Goal: Task Accomplishment & Management: Manage account settings

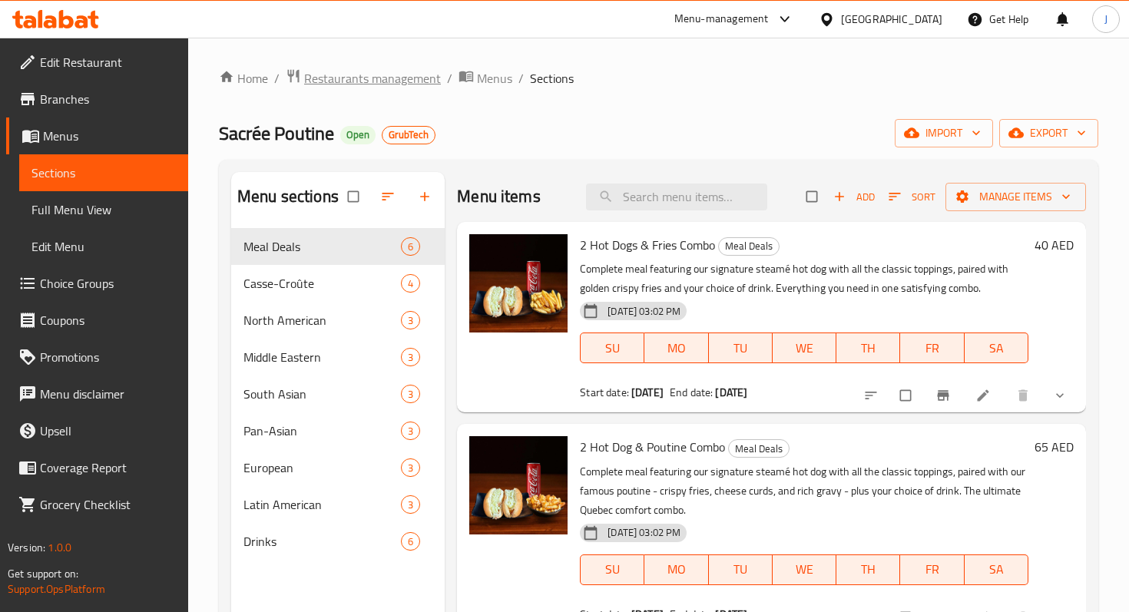
click at [340, 78] on span "Restaurants management" at bounding box center [372, 78] width 137 height 18
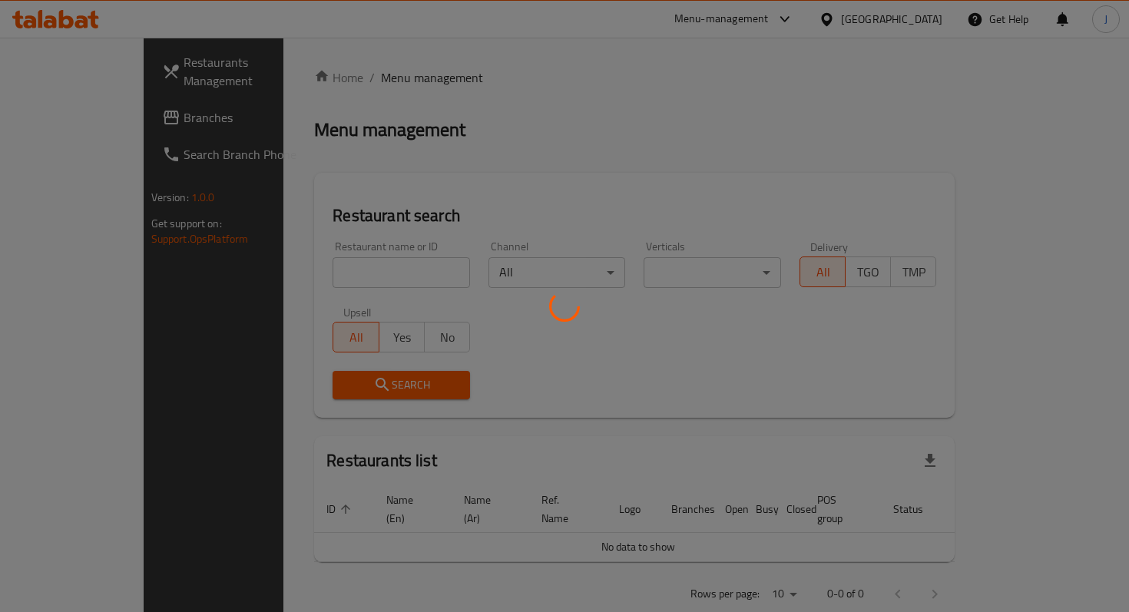
click at [362, 260] on div at bounding box center [564, 306] width 1129 height 612
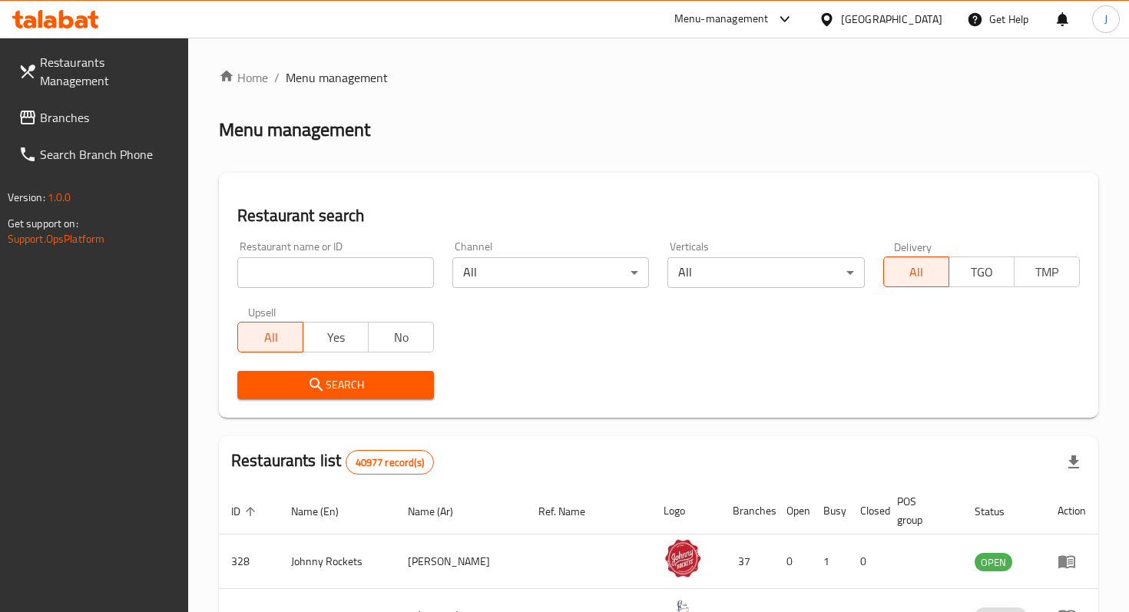
click at [335, 277] on input "search" at bounding box center [335, 272] width 197 height 31
click button "Search" at bounding box center [335, 385] width 197 height 28
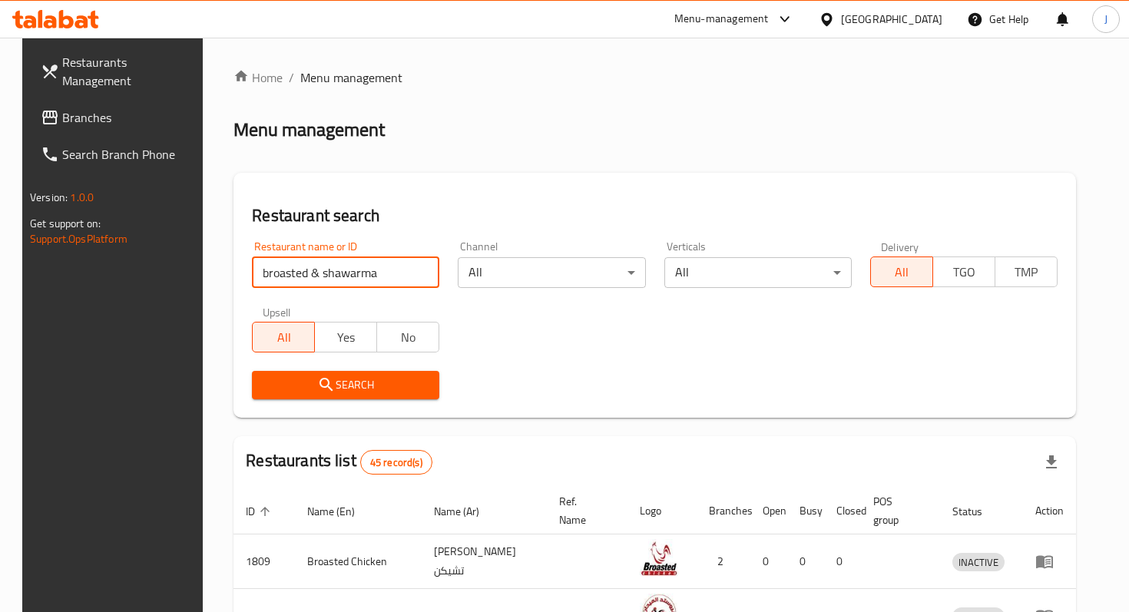
drag, startPoint x: 367, startPoint y: 276, endPoint x: 227, endPoint y: 272, distance: 139.9
click at [243, 272] on div "Restaurant name or ID broasted & shawarma Restaurant name or ID" at bounding box center [346, 264] width 206 height 65
type input "al zain"
click button "Search" at bounding box center [345, 385] width 187 height 28
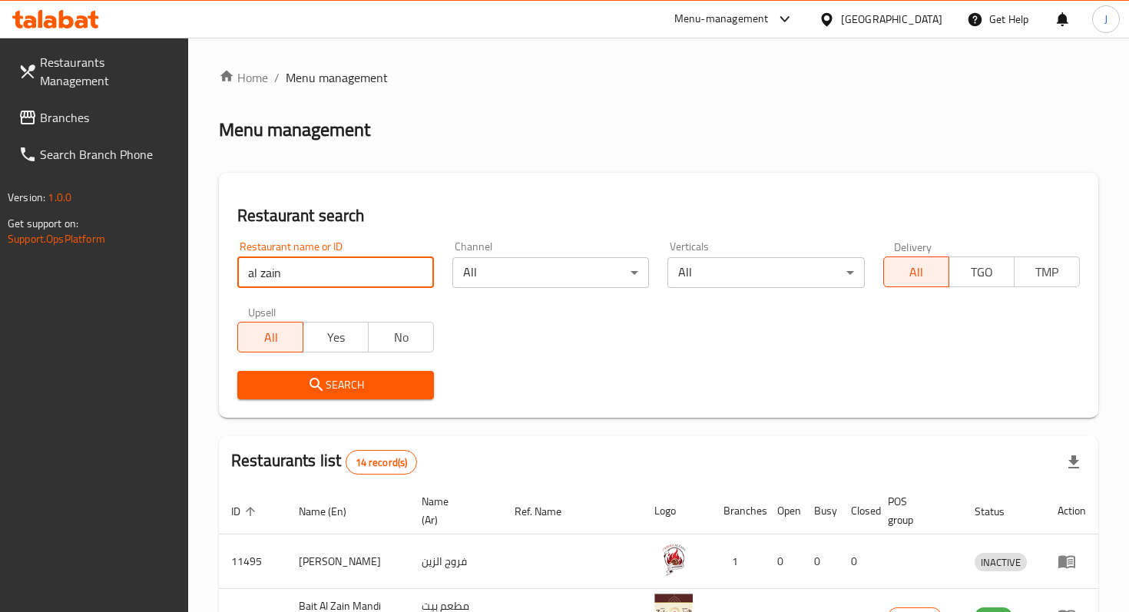
click at [418, 270] on input "al zain" at bounding box center [335, 272] width 197 height 31
type input "b"
click at [295, 282] on input "search" at bounding box center [335, 272] width 197 height 31
paste input "Delta 52,548 77,269 75,608 -10,653 -26,070 -24,379 -10,832 -18,232 -38,359 -49,…"
type input "Delta 52,548 77,269 75,608 -10,653 -26,070 -24,379 -10,832 -18,232 -38,359 -49,…"
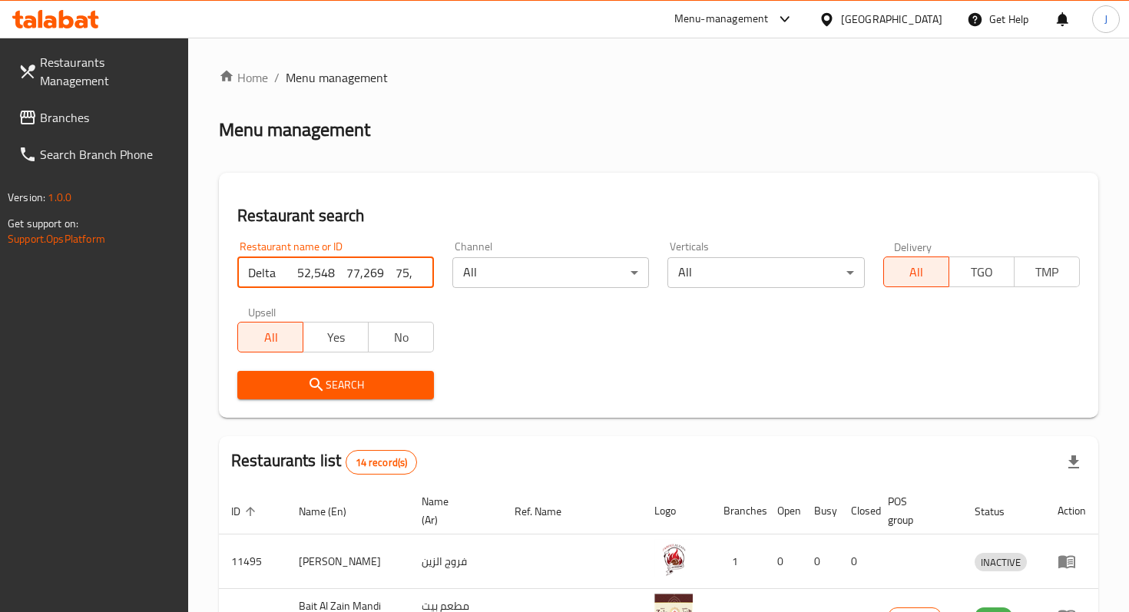
scroll to position [0, 570]
click at [426, 269] on input "Delta 52,548 77,269 75,608 -10,653 -26,070 -24,379 -10,832 -18,232 -38,359 -49,…" at bounding box center [335, 272] width 197 height 31
click at [420, 270] on input "Delta 52,548 77,269 75,608 -10,653 -26,070 -24,379 -10,832 -18,232 -38,359 -49,…" at bounding box center [335, 272] width 197 height 31
click at [323, 264] on input "search" at bounding box center [335, 272] width 197 height 31
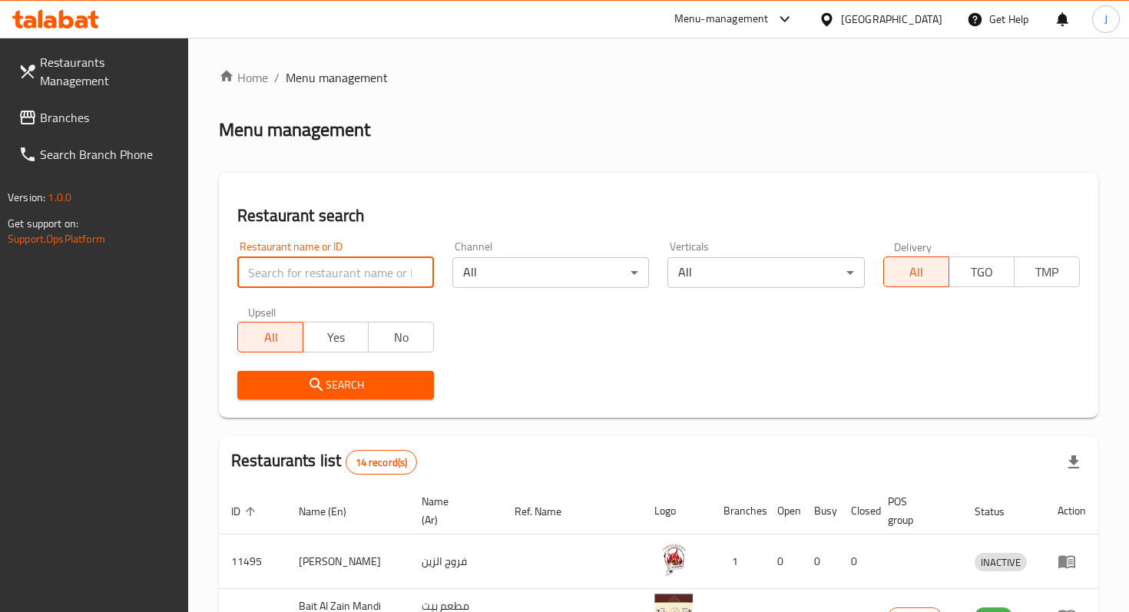
paste input "Broasted And Shawarma [PERSON_NAME], [PERSON_NAME]"
click button "Search" at bounding box center [335, 385] width 197 height 28
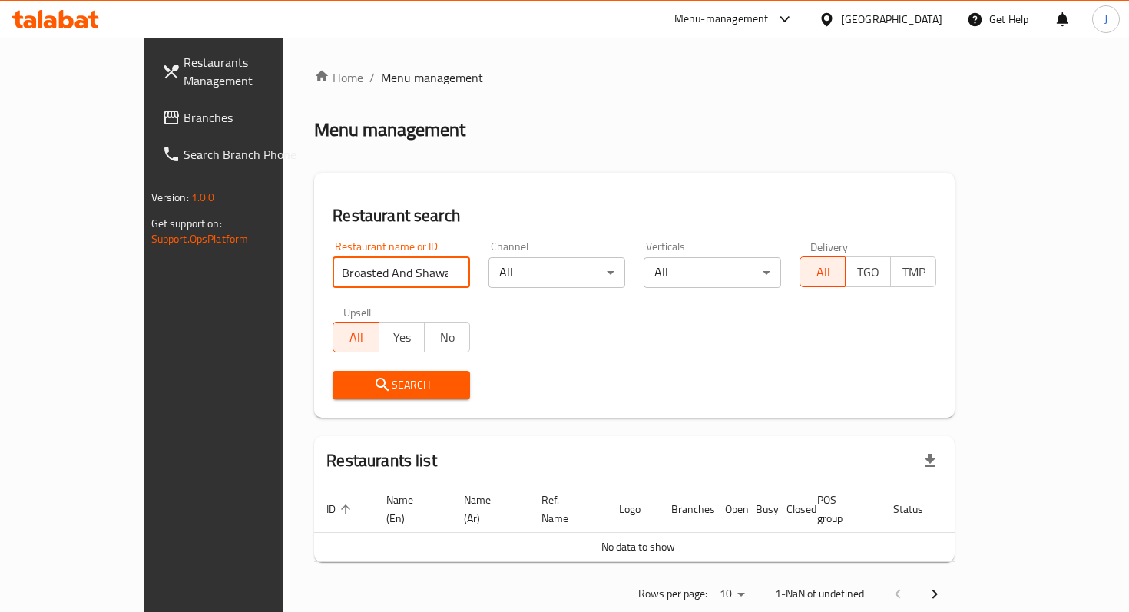
scroll to position [0, 0]
type input "Broasted And Shawarma"
click button "Search" at bounding box center [401, 385] width 137 height 28
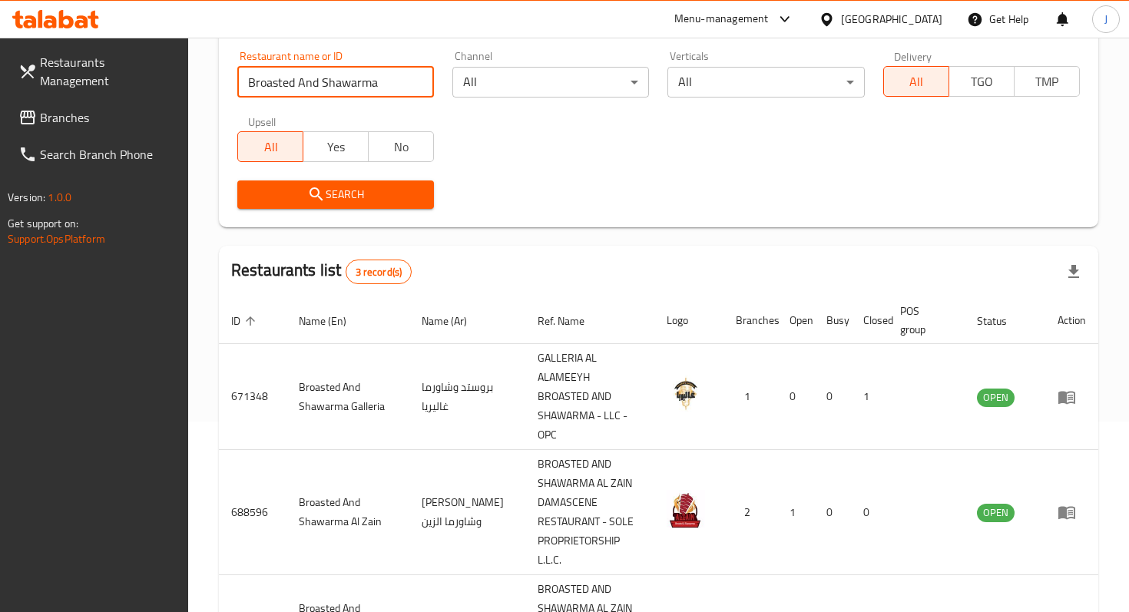
scroll to position [247, 0]
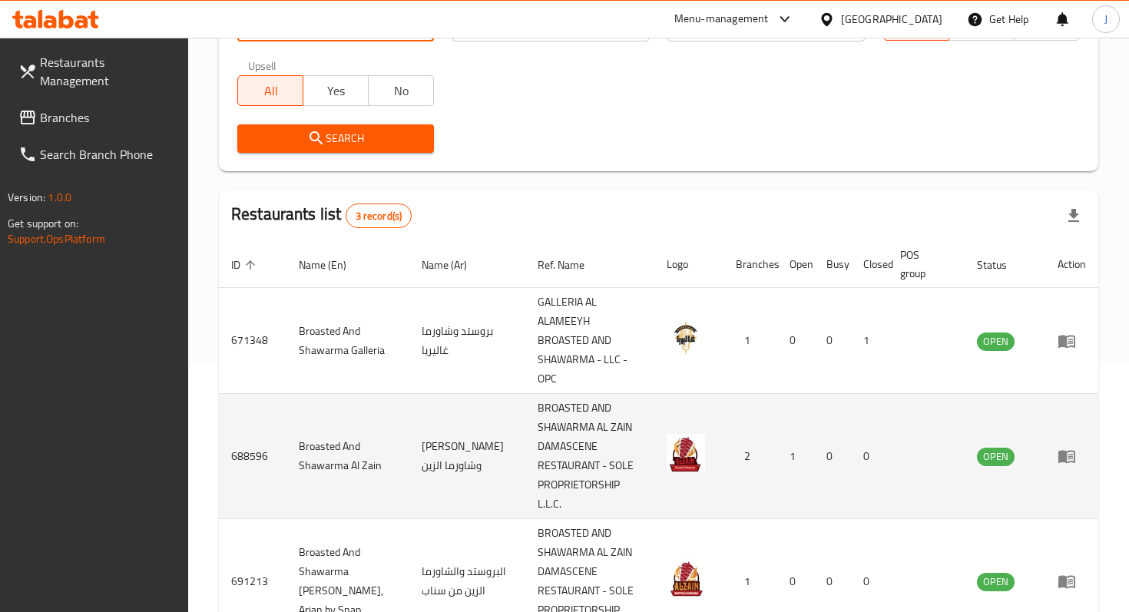
click at [1071, 447] on icon "enhanced table" at bounding box center [1067, 456] width 18 height 18
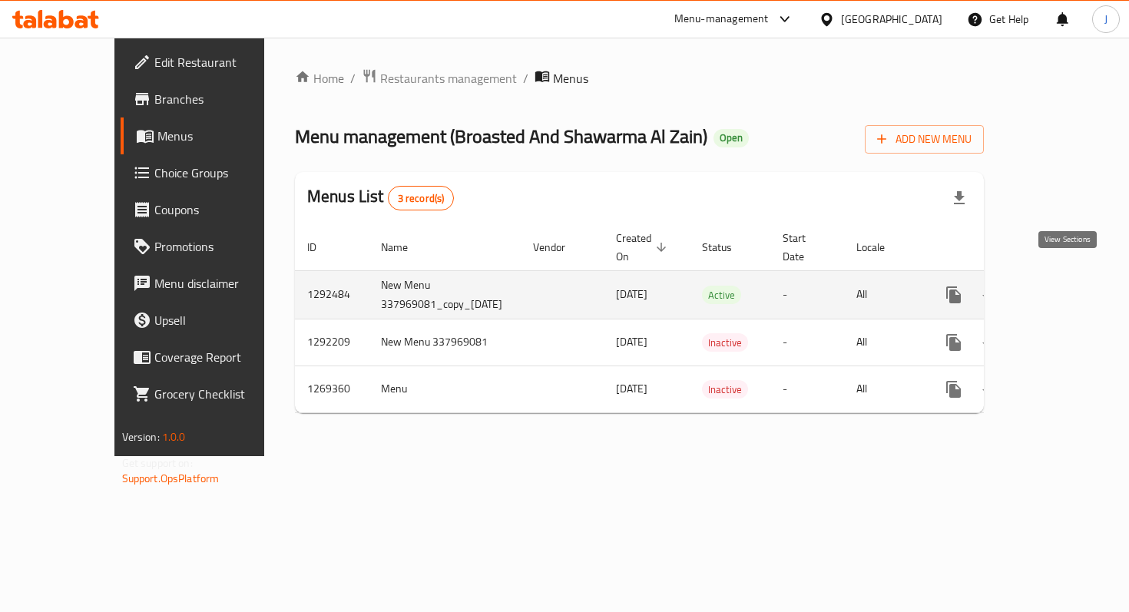
click at [1065, 286] on icon "enhanced table" at bounding box center [1064, 295] width 18 height 18
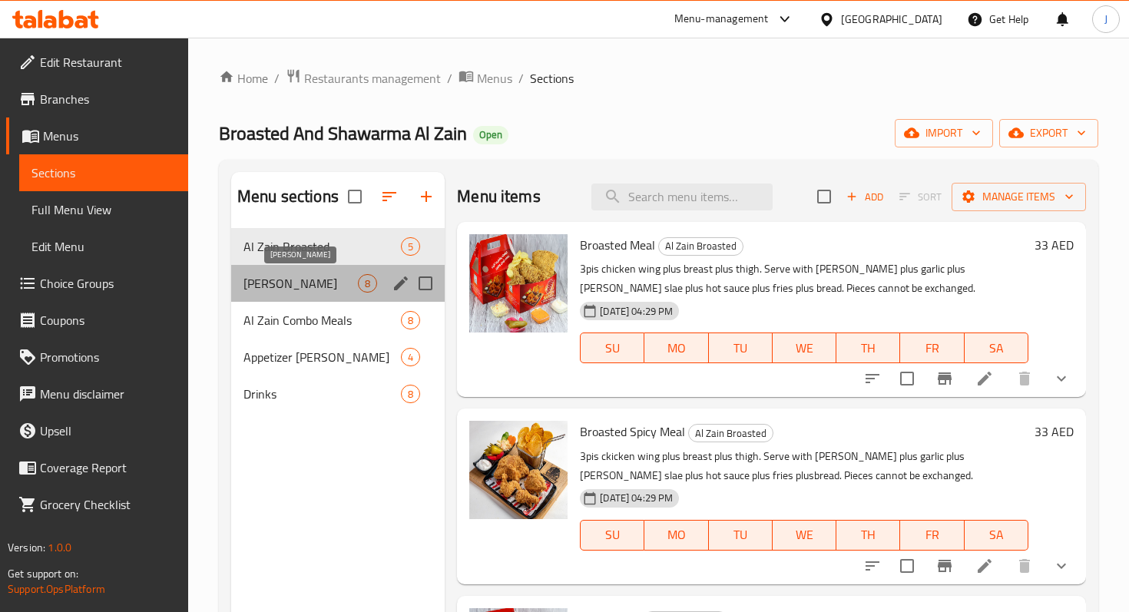
click at [326, 283] on span "[PERSON_NAME]" at bounding box center [301, 283] width 114 height 18
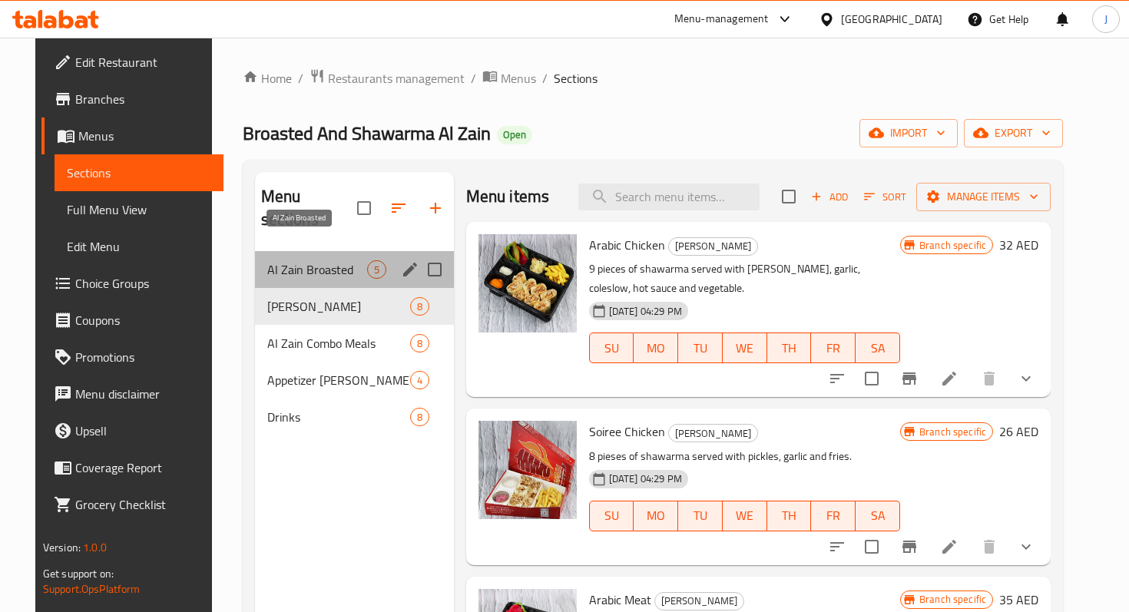
click at [316, 260] on span "Al Zain Broasted" at bounding box center [317, 269] width 100 height 18
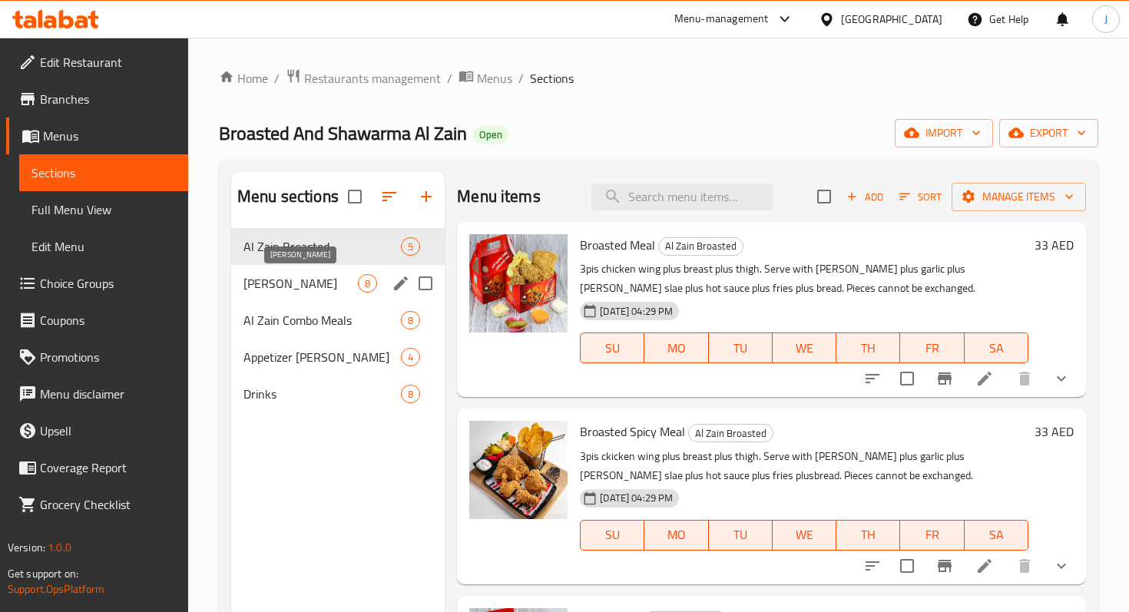
click at [339, 292] on span "[PERSON_NAME]" at bounding box center [301, 283] width 114 height 18
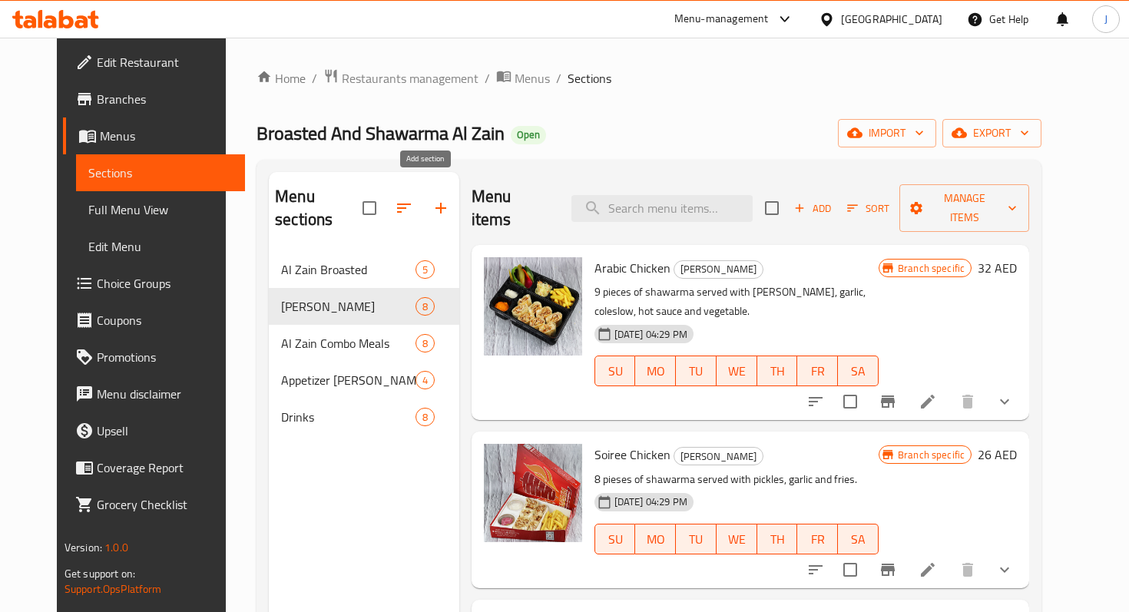
click at [432, 204] on icon "button" at bounding box center [441, 208] width 18 height 18
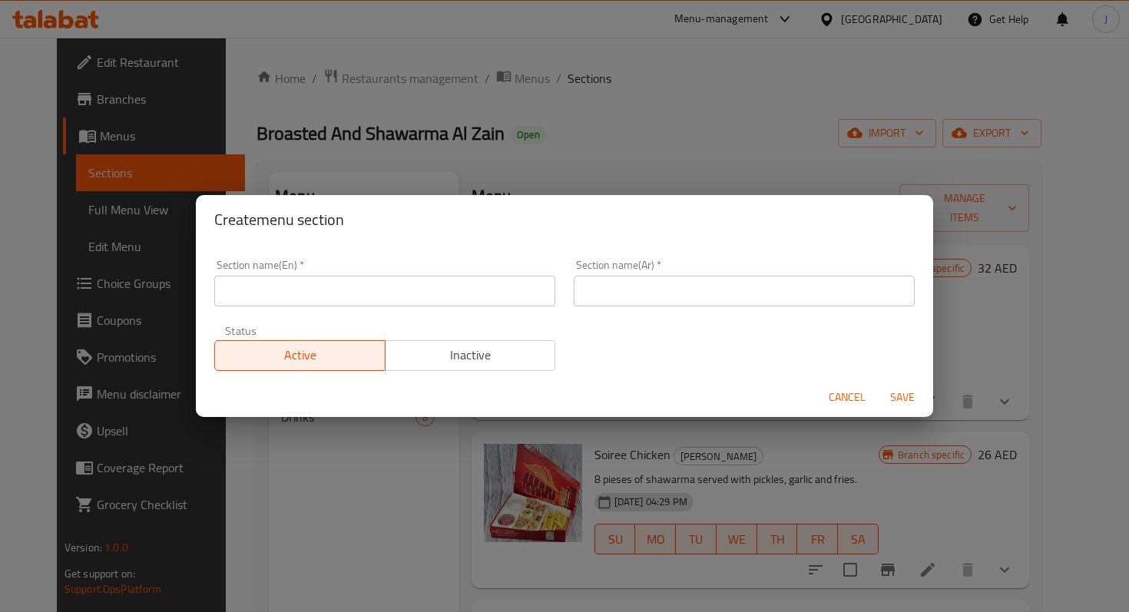
click at [330, 290] on input "text" at bounding box center [384, 291] width 341 height 31
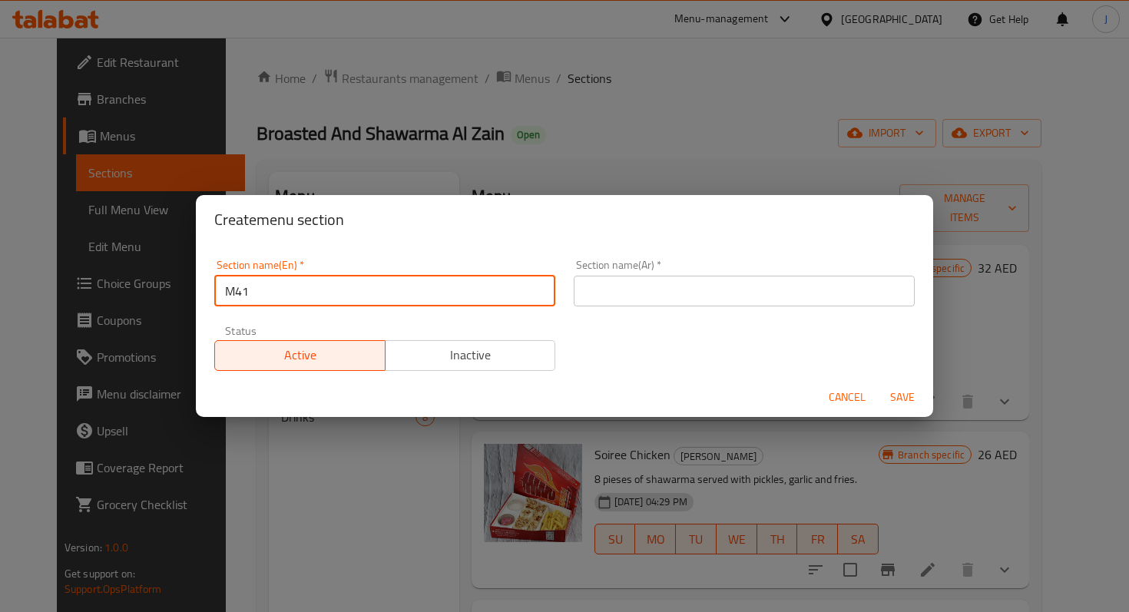
type input "M41"
click at [658, 286] on input "text" at bounding box center [744, 291] width 341 height 31
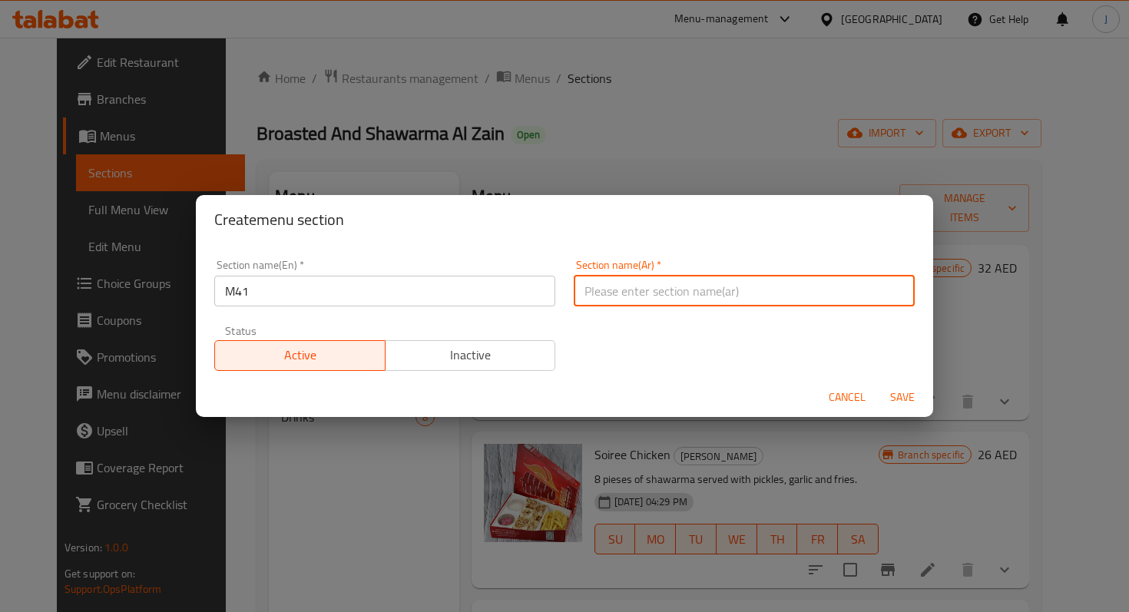
click at [581, 338] on div "Section name(En)   * M41 Section name(En) * Section name(Ar)   * Section name(A…" at bounding box center [564, 315] width 719 height 130
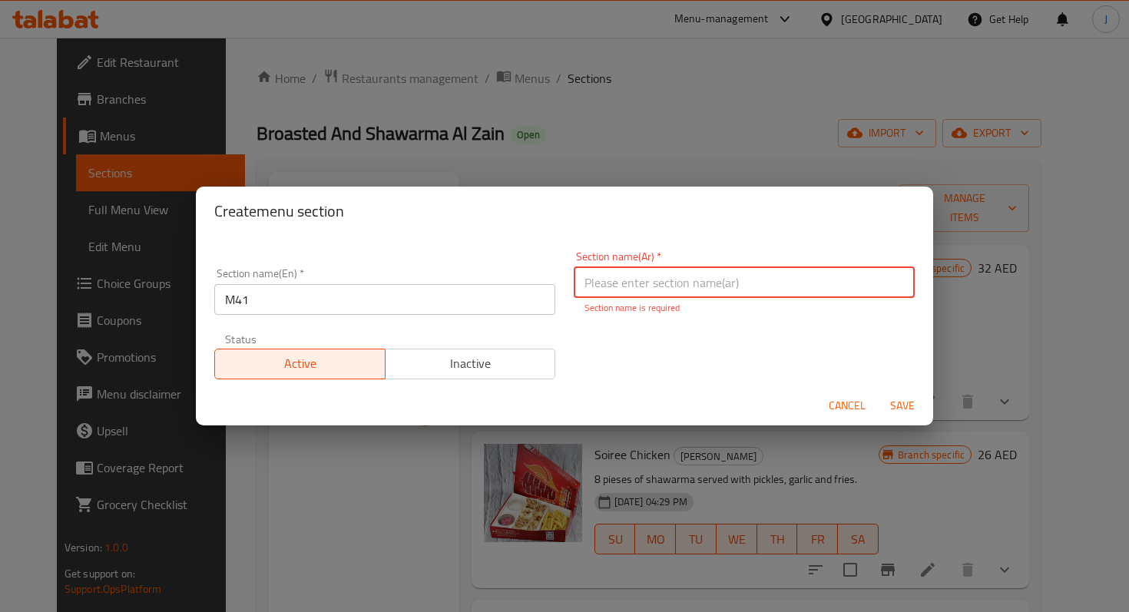
click at [661, 294] on input "text" at bounding box center [744, 282] width 341 height 31
type input "م41"
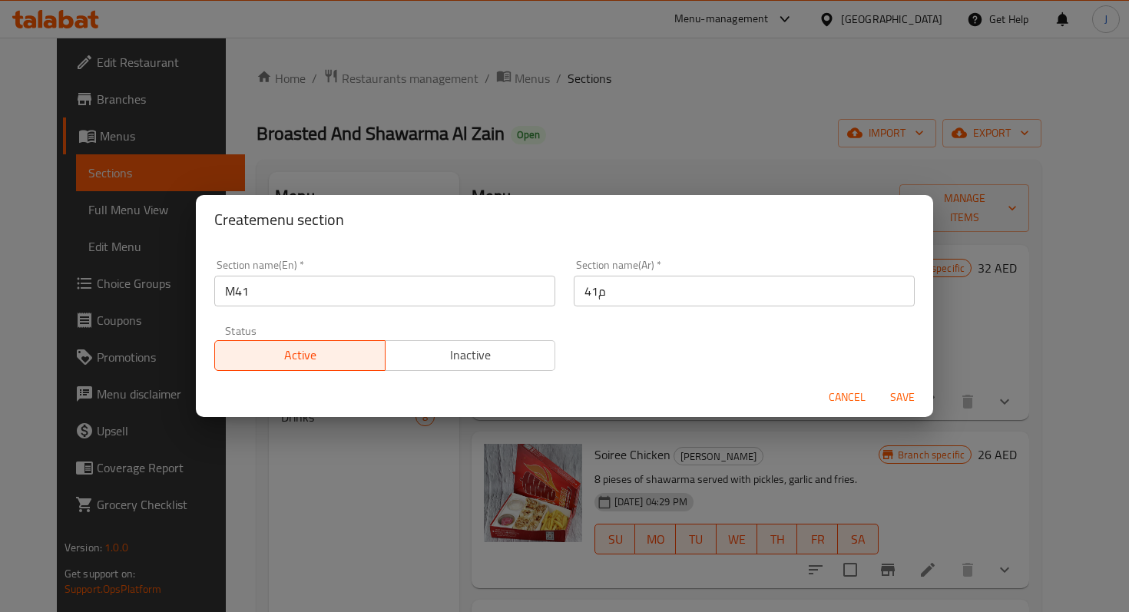
click at [623, 353] on div "Section name(En)   * M41 Section name(En) * Section name(Ar)   * م41 Section na…" at bounding box center [564, 315] width 719 height 130
click at [904, 389] on span "Save" at bounding box center [902, 397] width 37 height 19
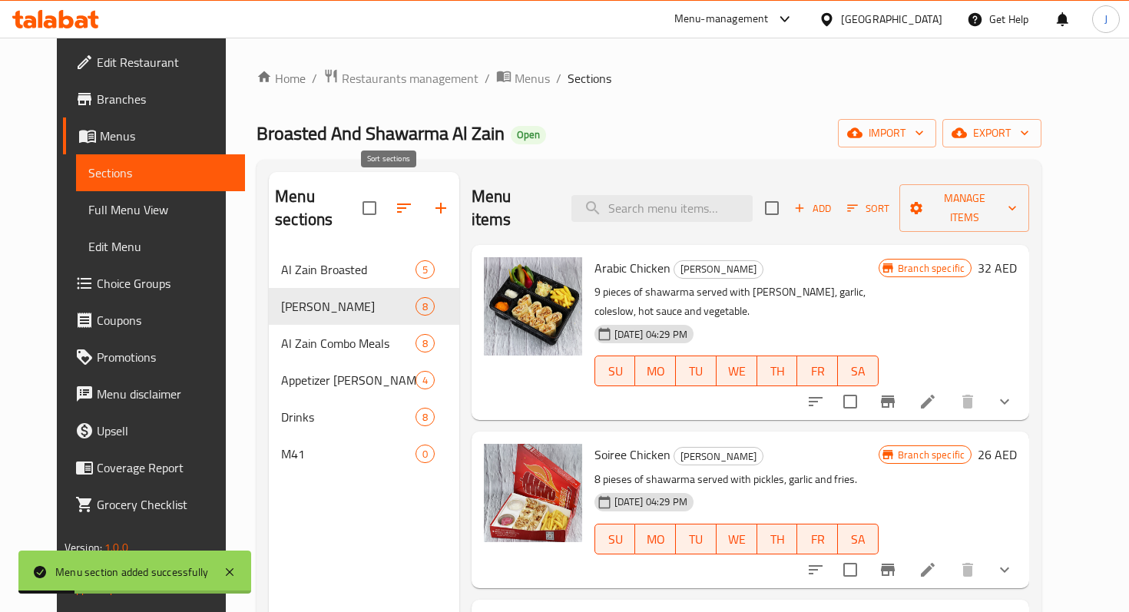
click at [395, 200] on icon "button" at bounding box center [404, 208] width 18 height 18
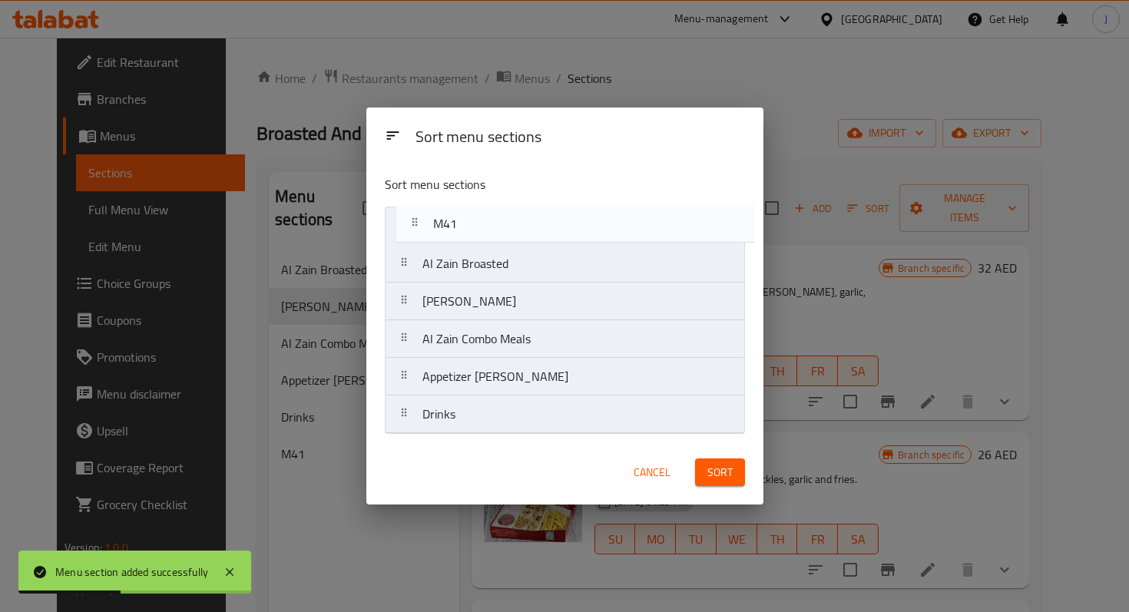
drag, startPoint x: 465, startPoint y: 419, endPoint x: 472, endPoint y: 220, distance: 199.1
click at [473, 220] on nav "Al Zain Broasted Al Zain Shawarma Al Zain Combo Meals Appetizer Al Zain Drinks …" at bounding box center [565, 320] width 360 height 227
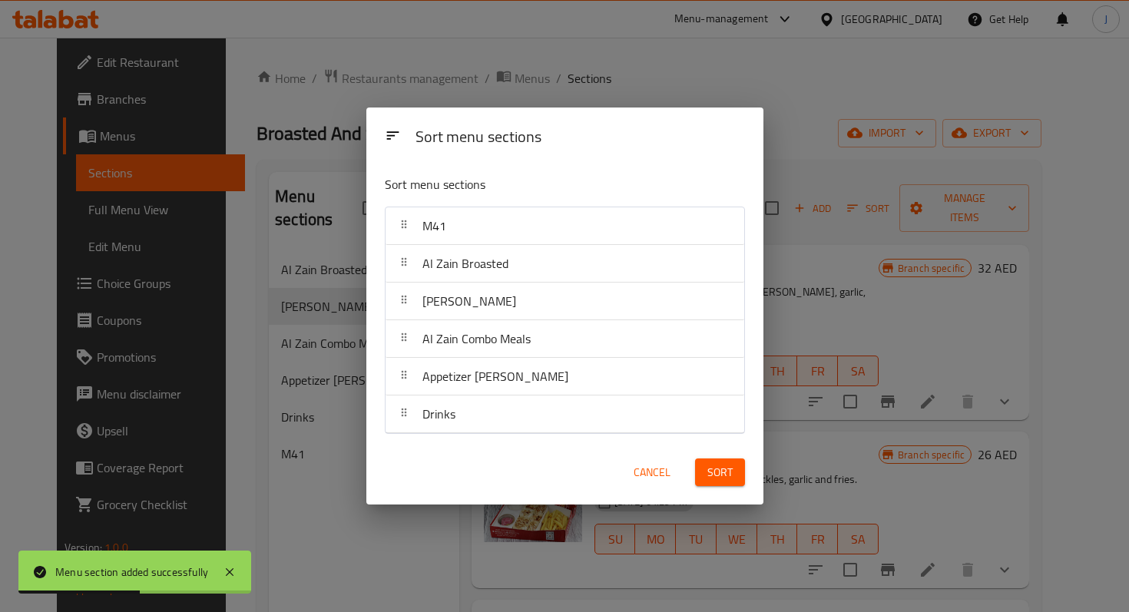
click at [714, 474] on span "Sort" at bounding box center [719, 472] width 25 height 19
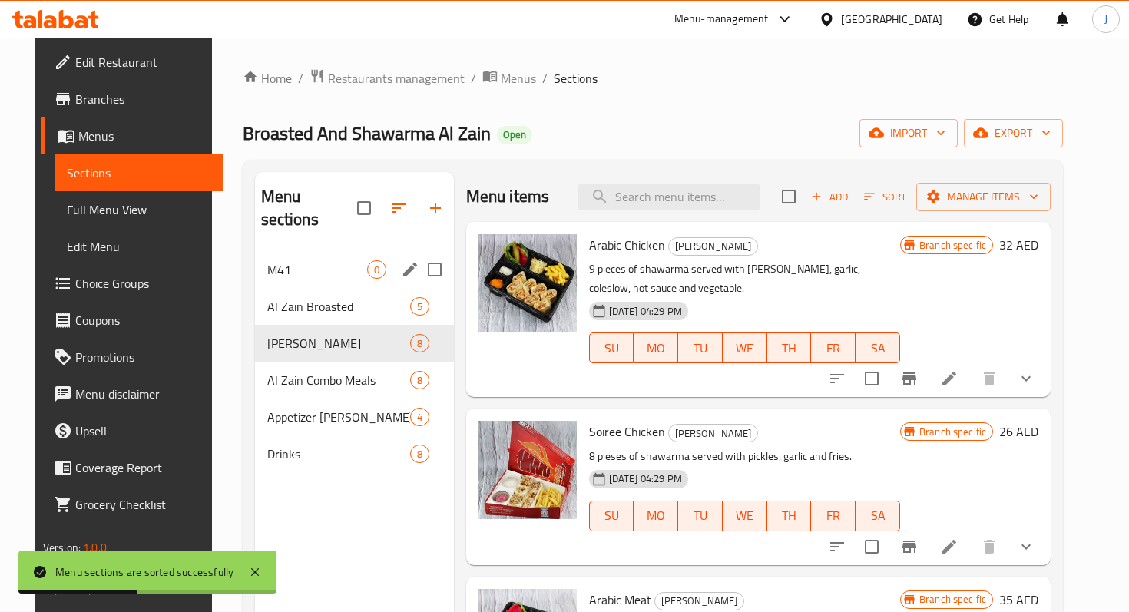
click at [383, 251] on div "M41 0" at bounding box center [354, 269] width 199 height 37
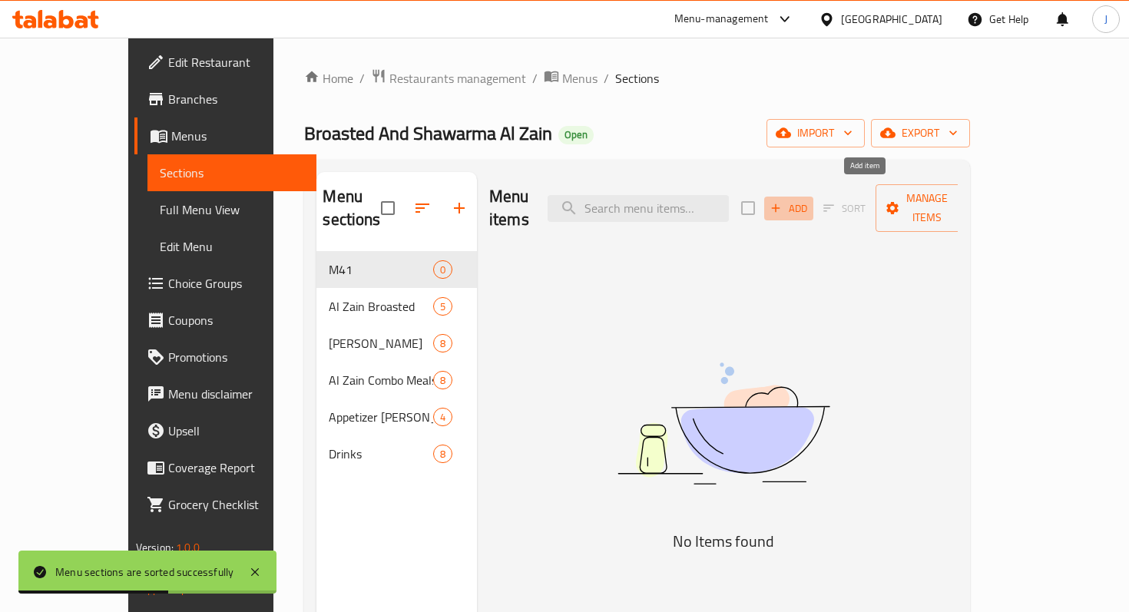
click at [810, 200] on span "Add" at bounding box center [788, 209] width 41 height 18
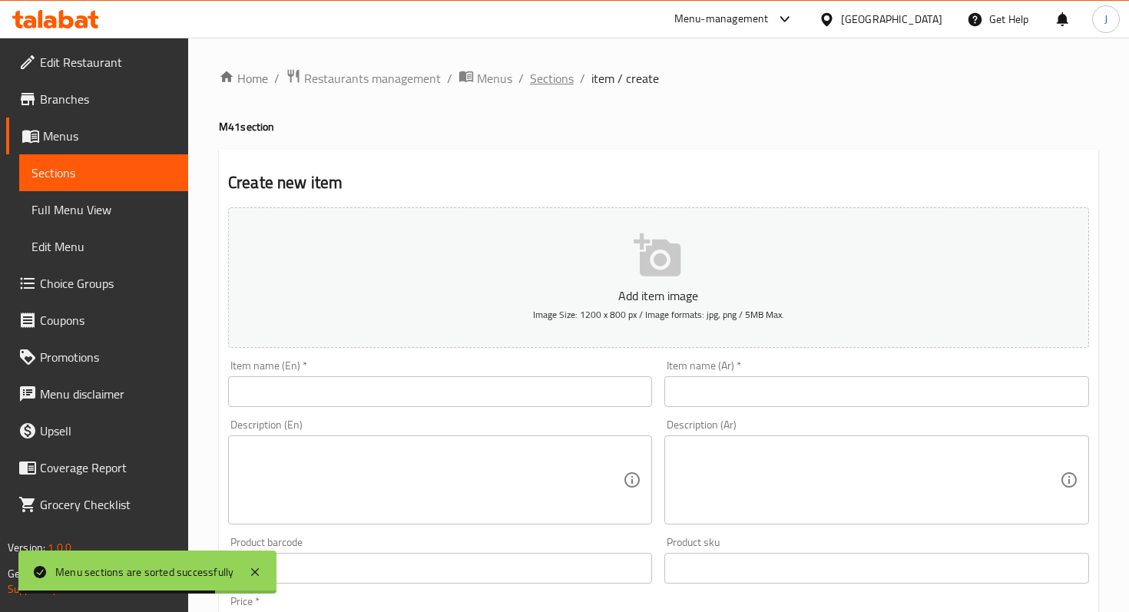
click at [532, 86] on span "Sections" at bounding box center [552, 78] width 44 height 18
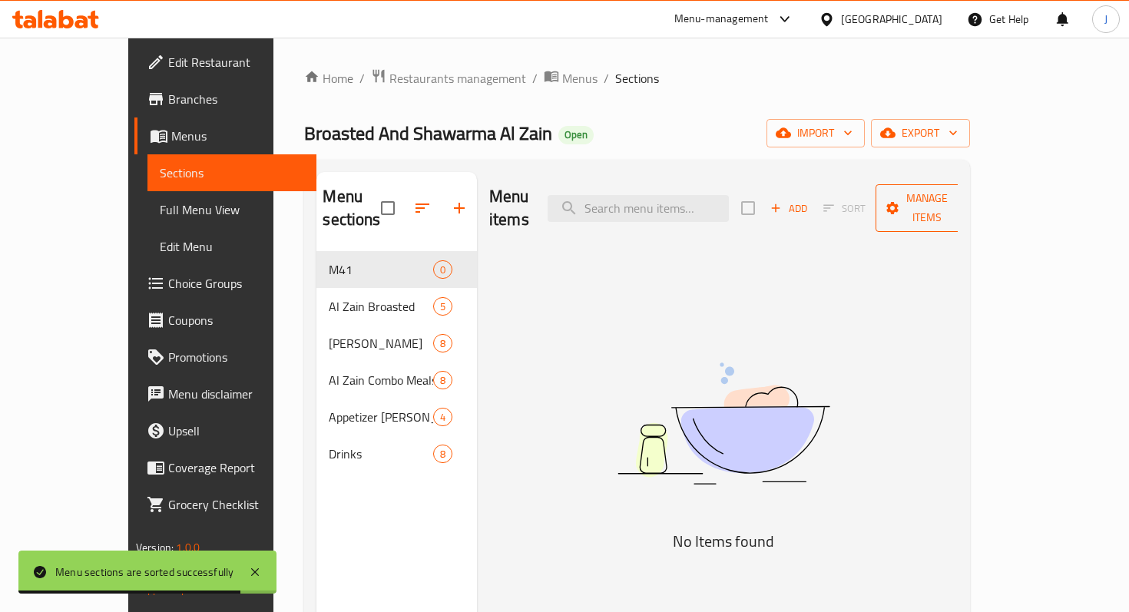
click at [966, 189] on span "Manage items" at bounding box center [927, 208] width 78 height 38
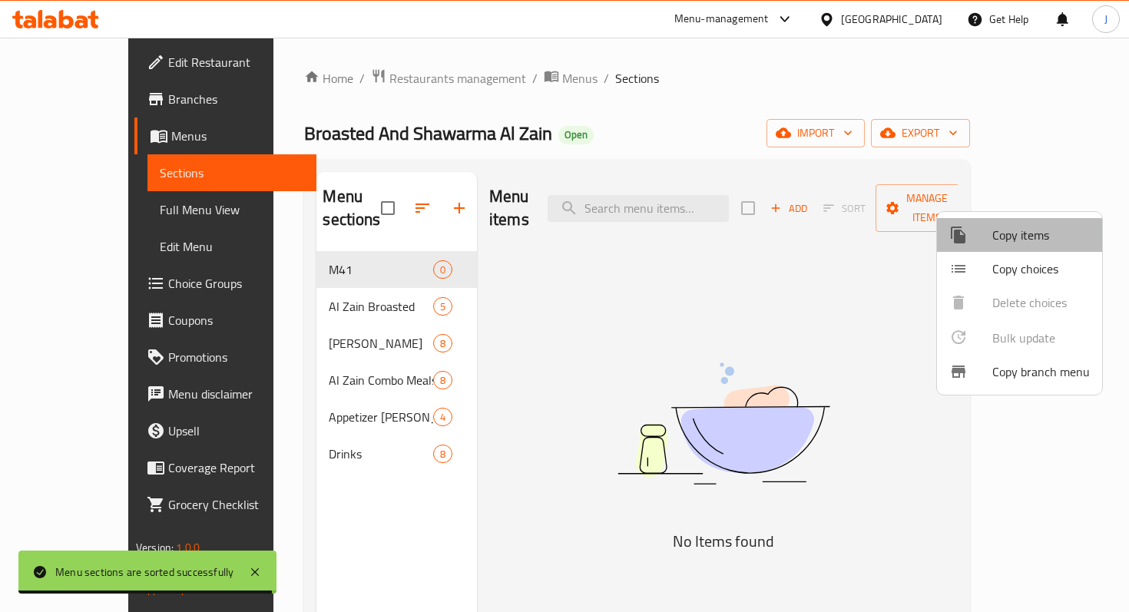
click at [1019, 236] on span "Copy items" at bounding box center [1041, 235] width 98 height 18
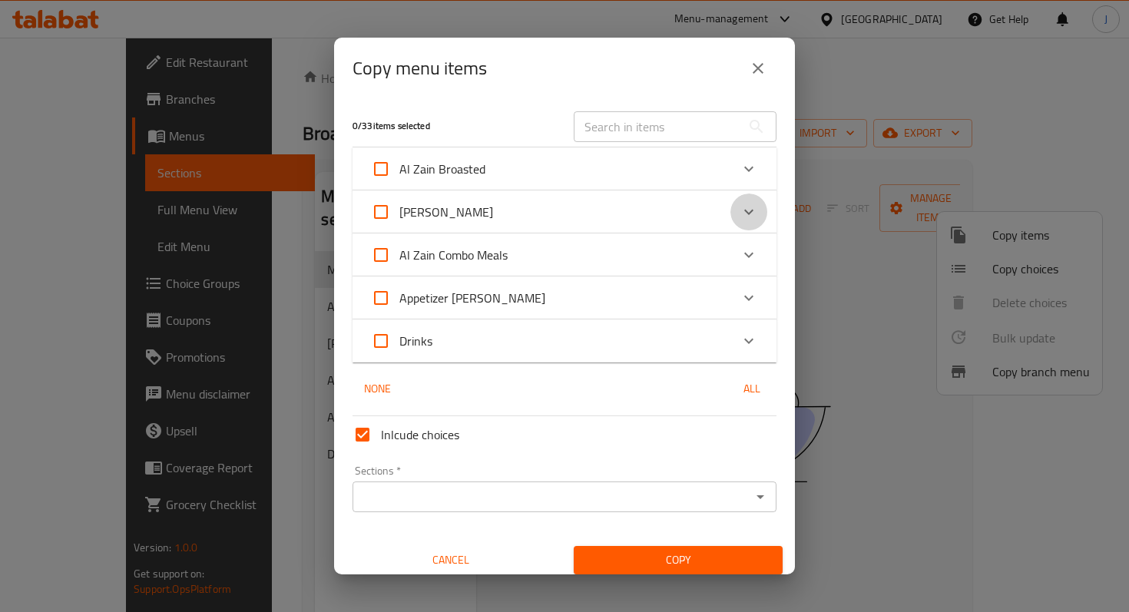
click at [748, 213] on icon "Expand" at bounding box center [748, 212] width 9 height 5
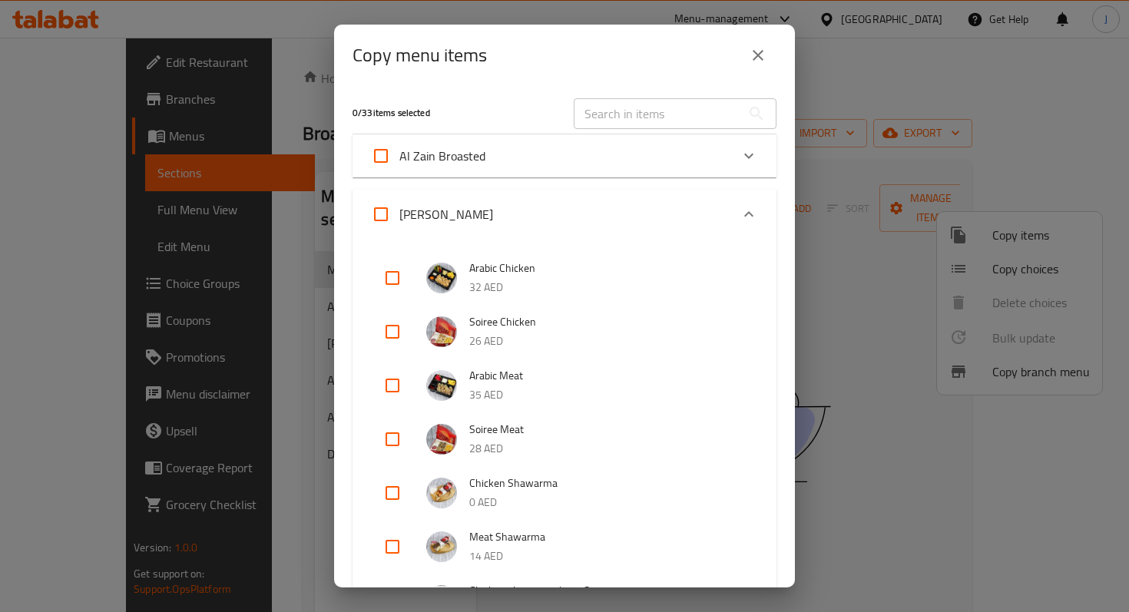
click at [381, 326] on input "checkbox" at bounding box center [392, 331] width 37 height 37
checkbox input "true"
click at [754, 153] on icon "Expand" at bounding box center [749, 156] width 18 height 18
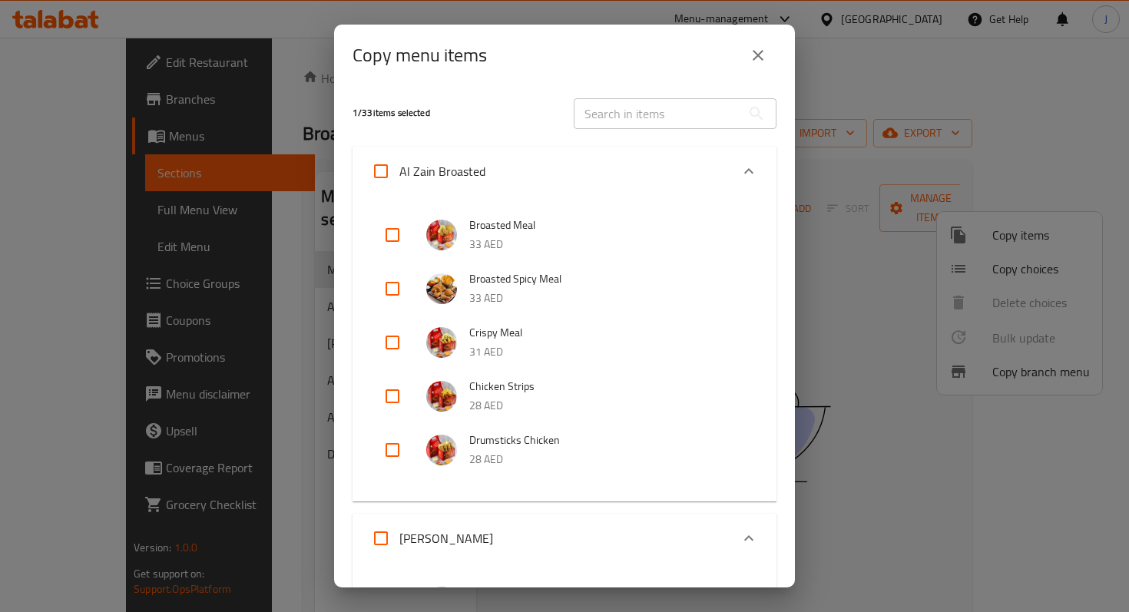
click at [742, 165] on icon "Expand" at bounding box center [749, 171] width 18 height 18
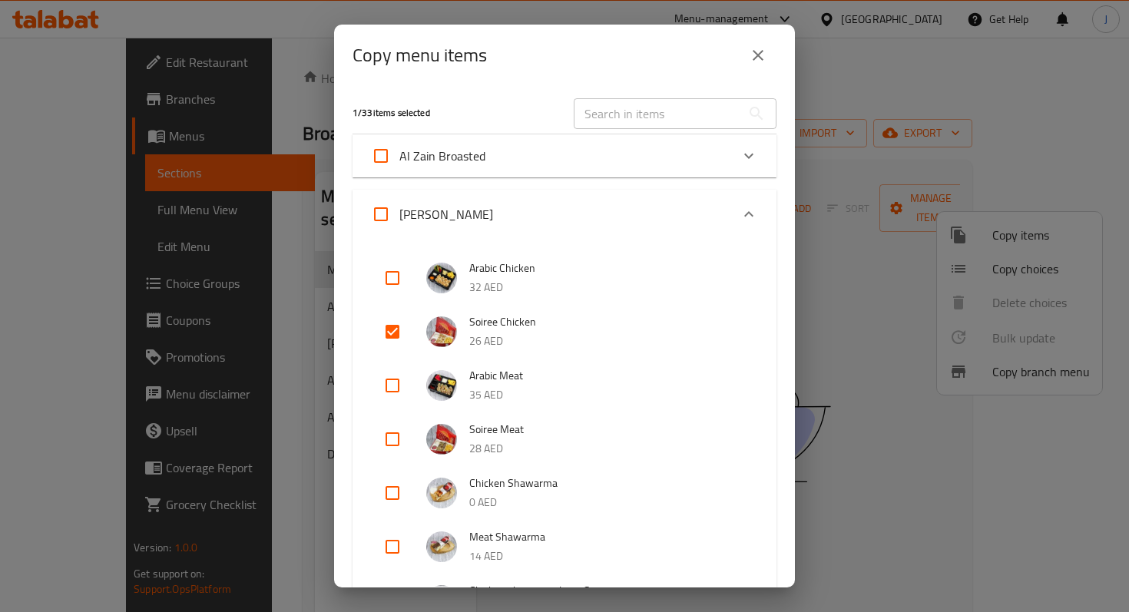
click at [747, 214] on icon "Expand" at bounding box center [748, 213] width 9 height 5
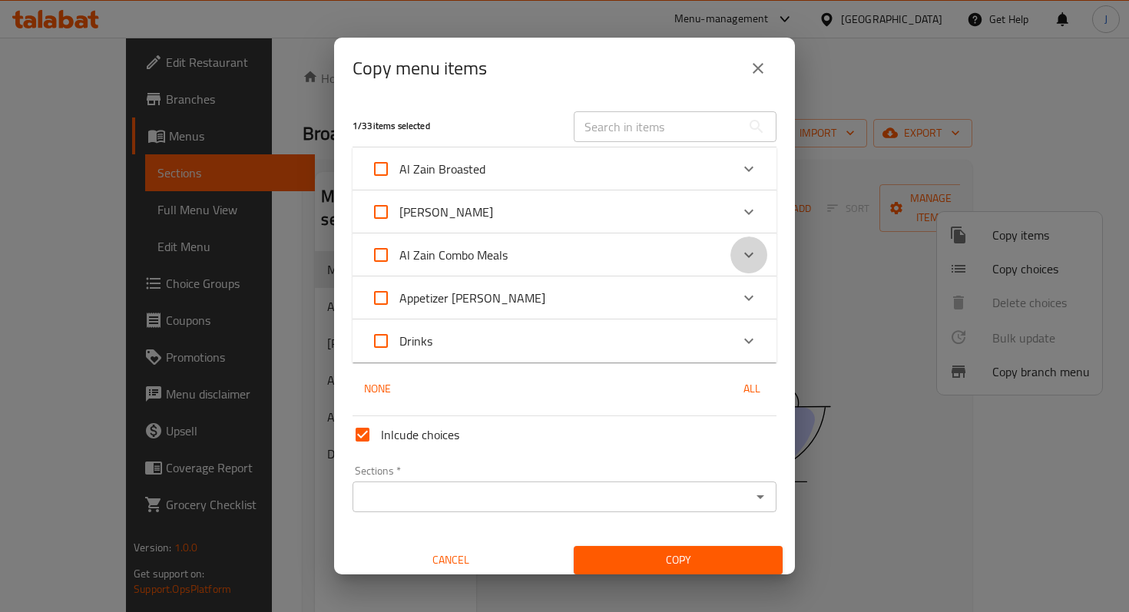
click at [751, 254] on icon "Expand" at bounding box center [748, 255] width 9 height 5
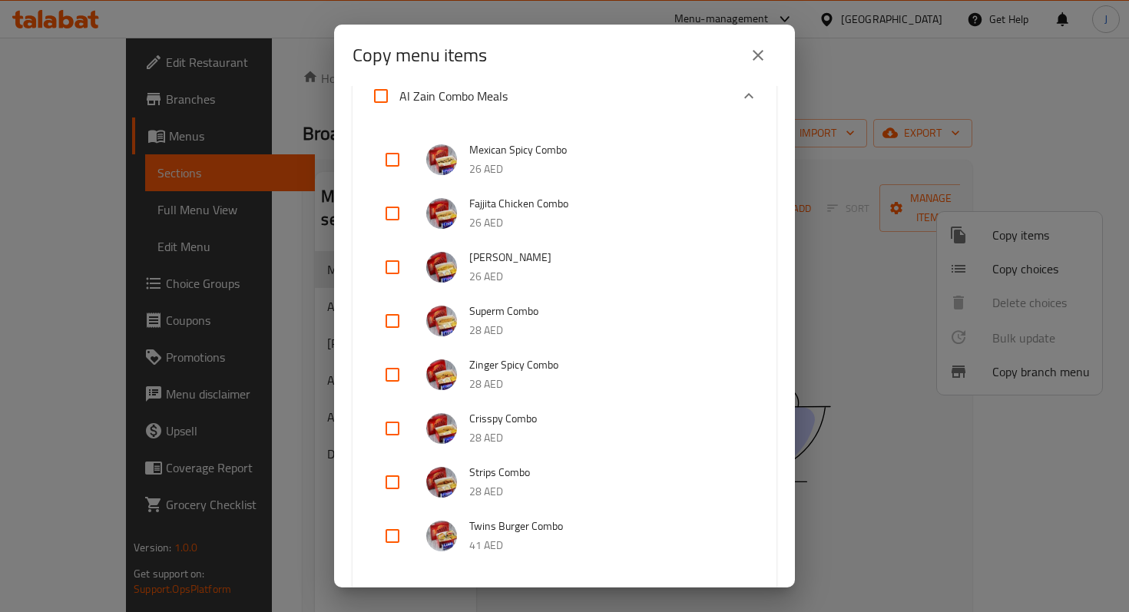
scroll to position [156, 0]
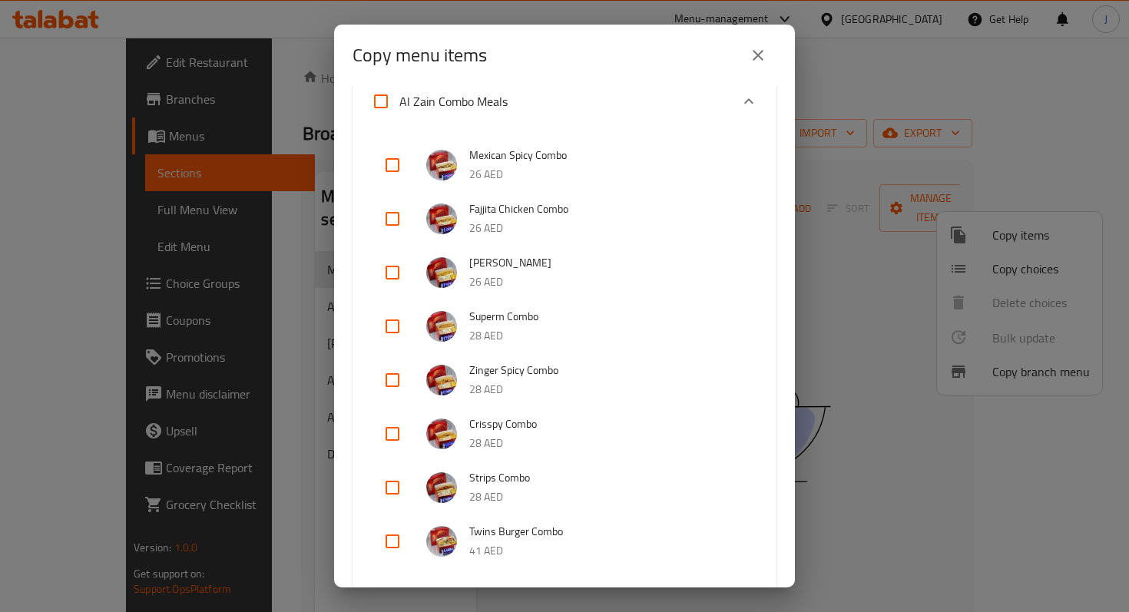
click at [392, 218] on input "checkbox" at bounding box center [392, 218] width 37 height 37
checkbox input "true"
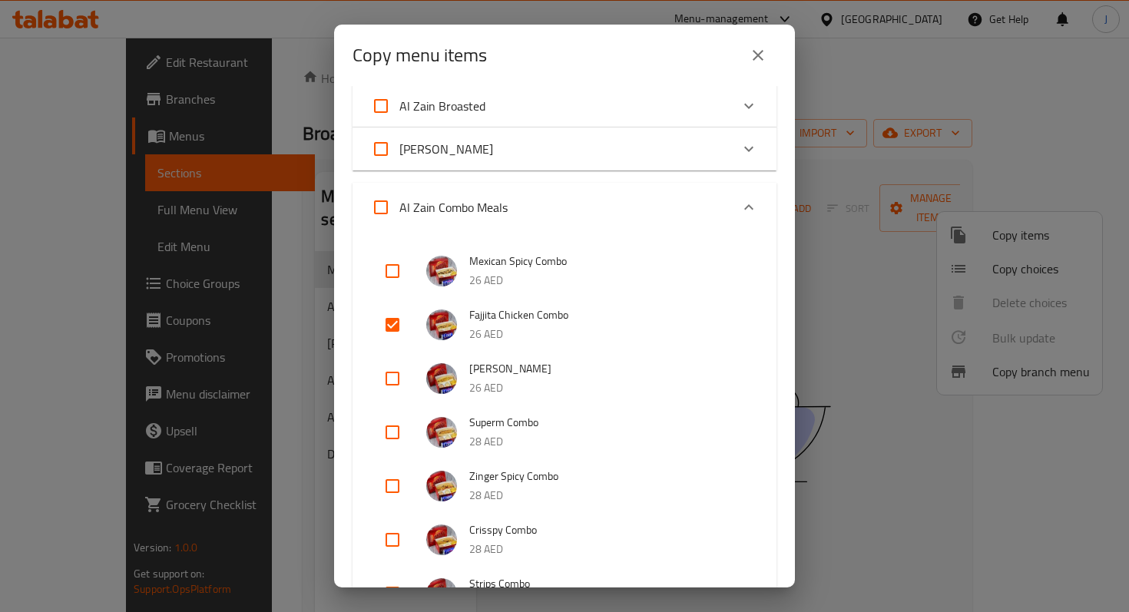
scroll to position [0, 0]
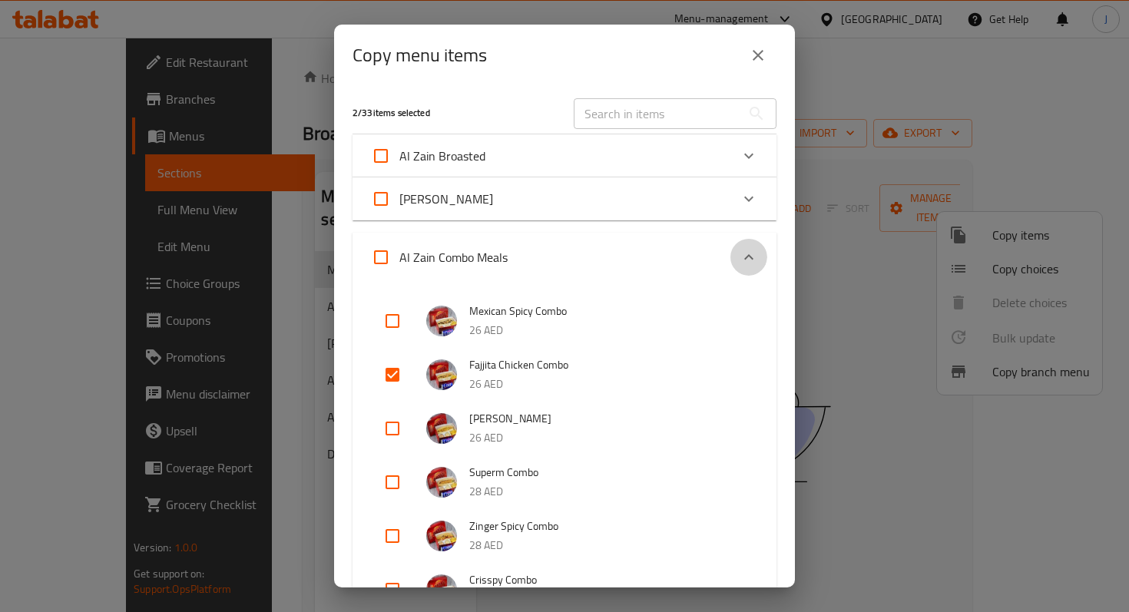
click at [751, 256] on icon "Expand" at bounding box center [749, 257] width 18 height 18
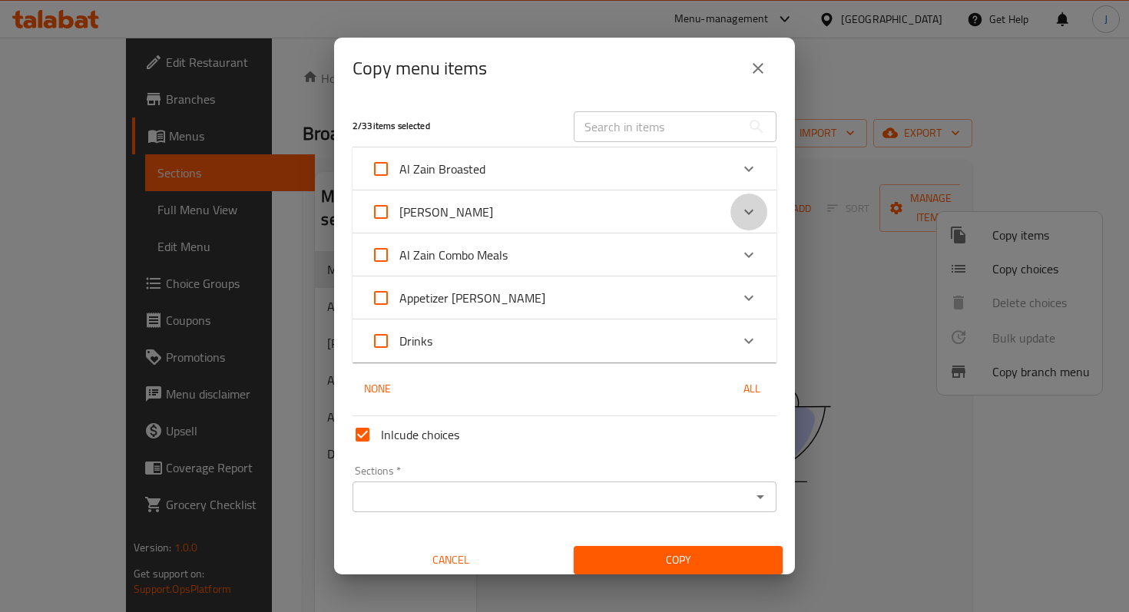
click at [748, 214] on icon "Expand" at bounding box center [748, 212] width 9 height 5
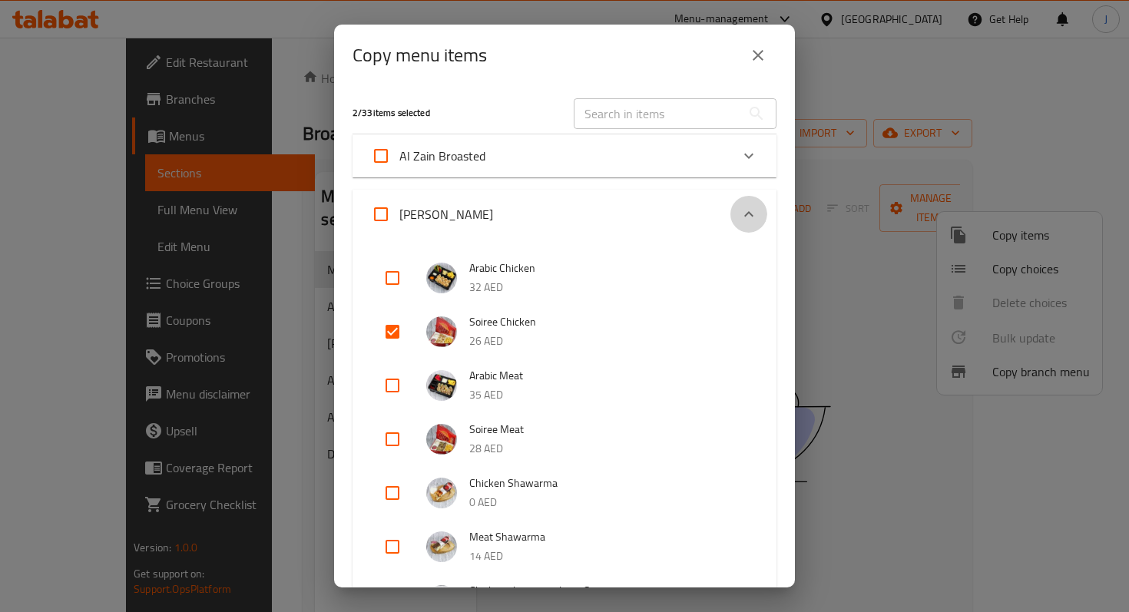
click at [746, 212] on icon "Expand" at bounding box center [749, 214] width 18 height 18
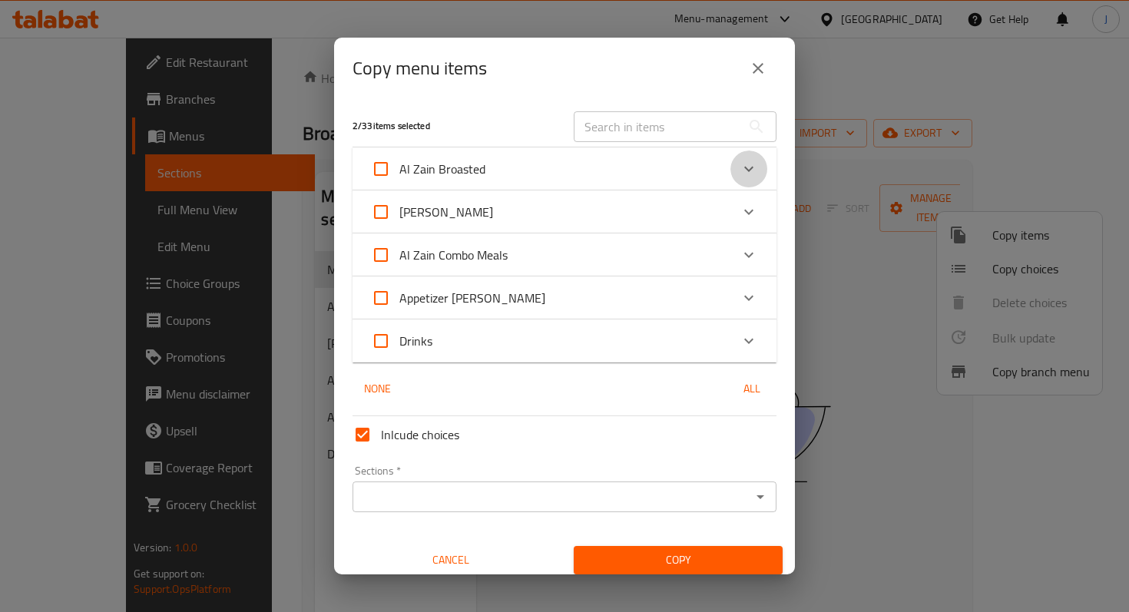
click at [751, 167] on icon "Expand" at bounding box center [748, 169] width 9 height 5
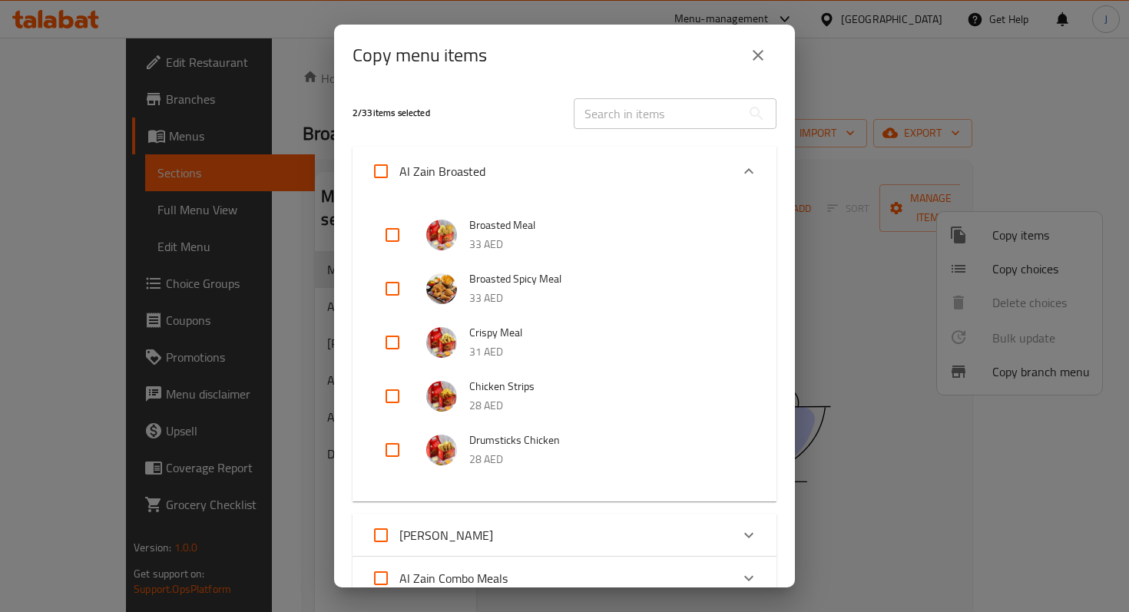
click at [395, 233] on input "checkbox" at bounding box center [392, 235] width 37 height 37
checkbox input "true"
click at [750, 171] on icon "Expand" at bounding box center [748, 170] width 9 height 5
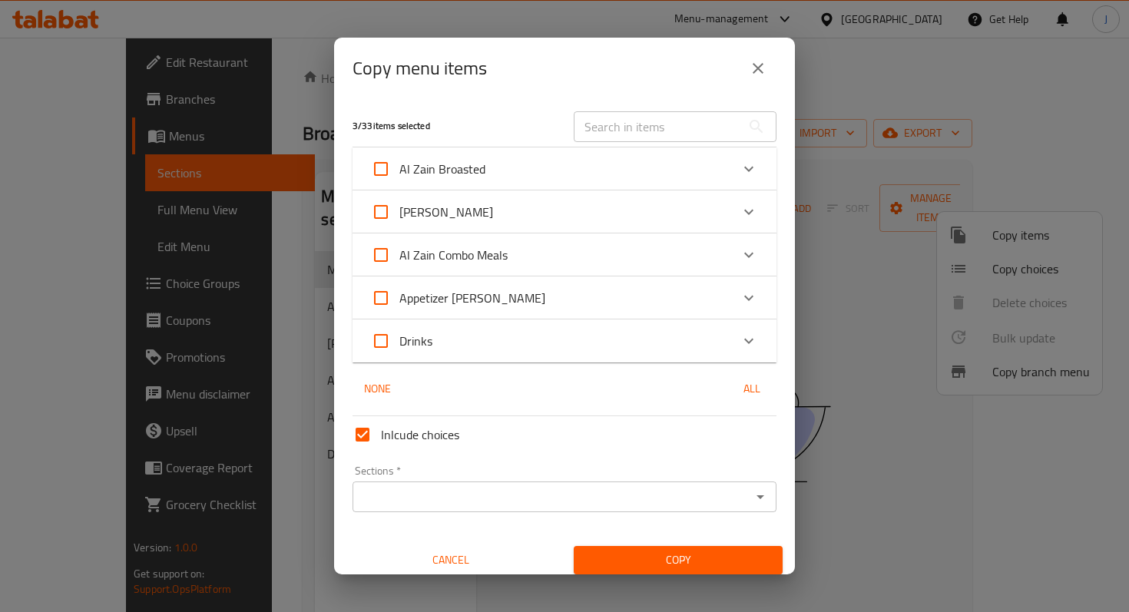
click at [761, 491] on icon "Open" at bounding box center [760, 497] width 18 height 18
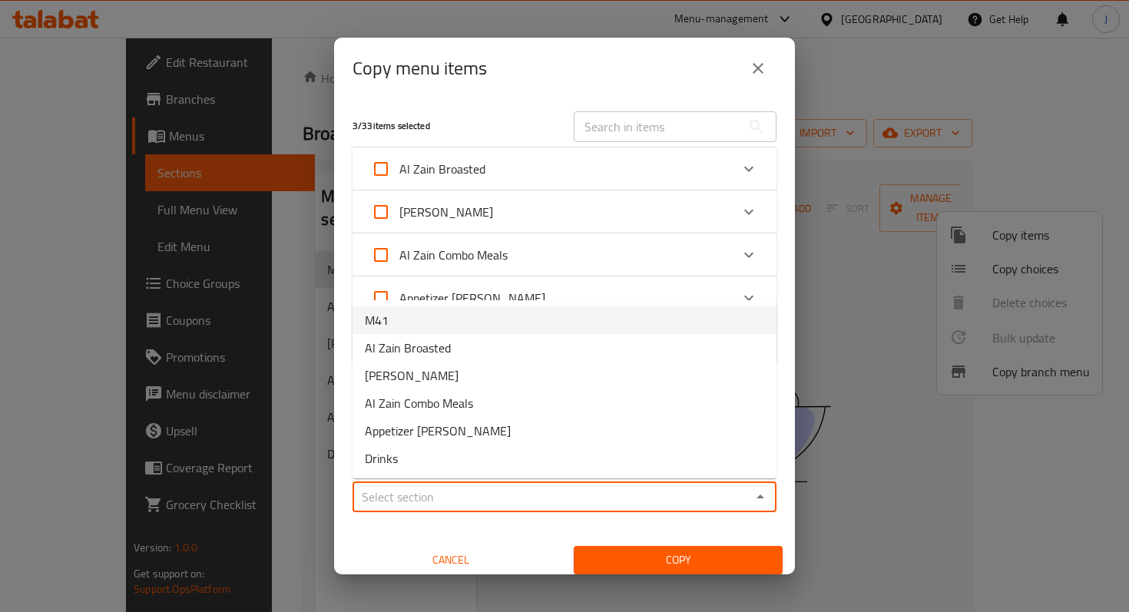
click at [445, 325] on li "M41" at bounding box center [565, 320] width 424 height 28
type input "M41"
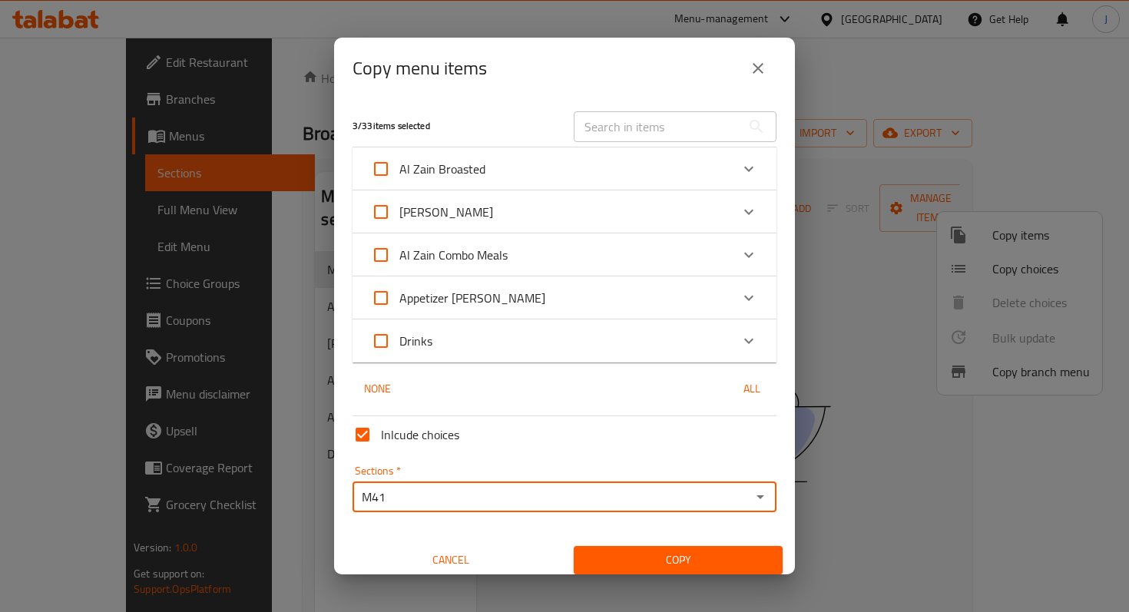
scroll to position [9, 0]
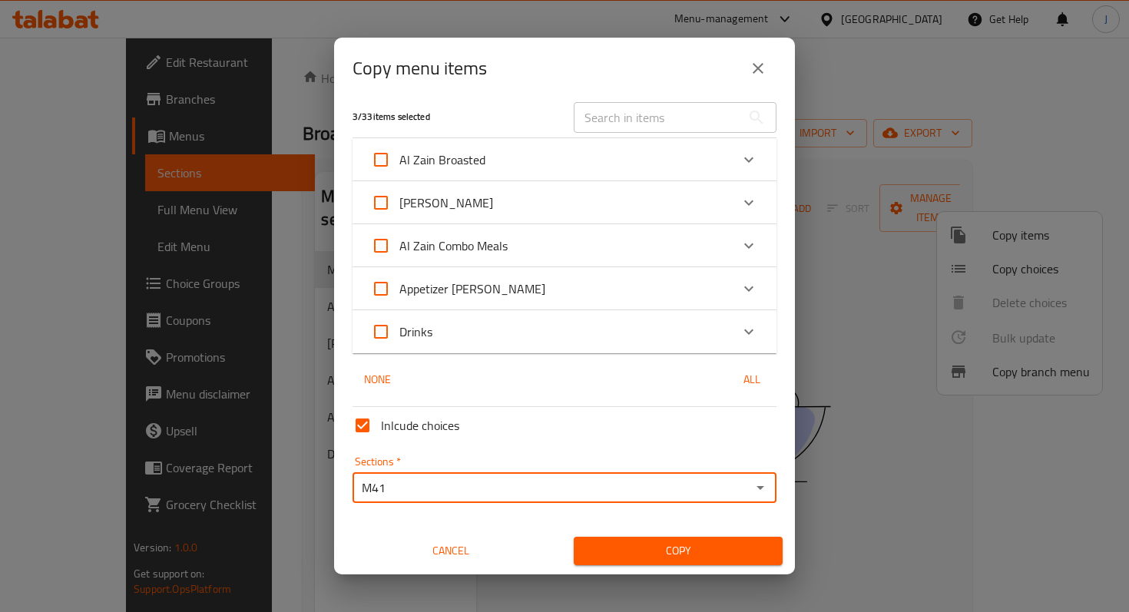
click at [651, 552] on span "Copy" at bounding box center [678, 551] width 184 height 19
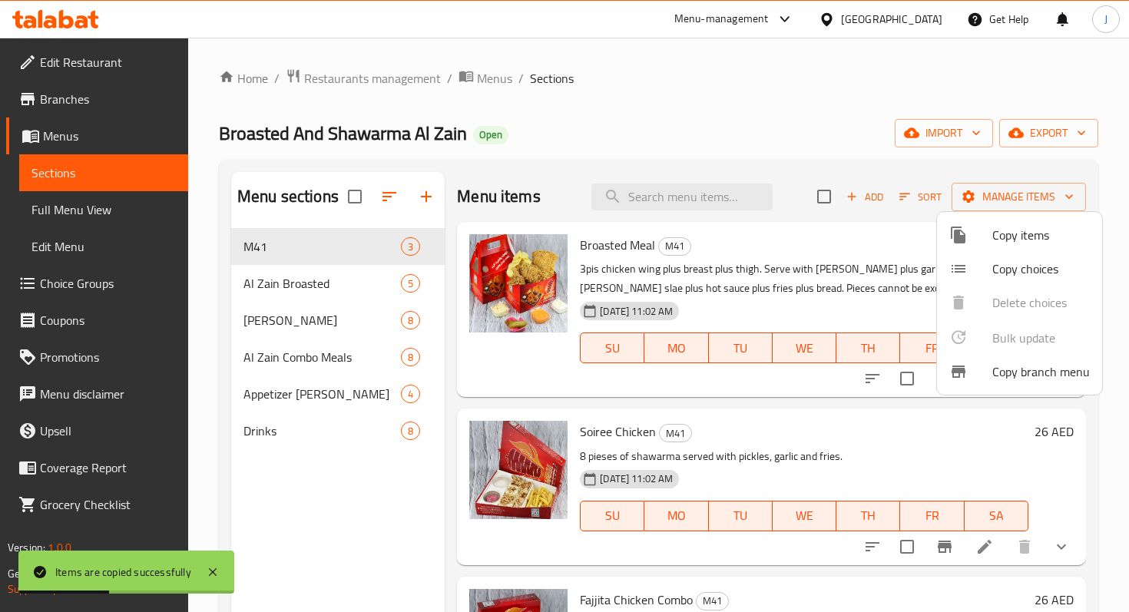
click at [895, 279] on div at bounding box center [564, 306] width 1129 height 612
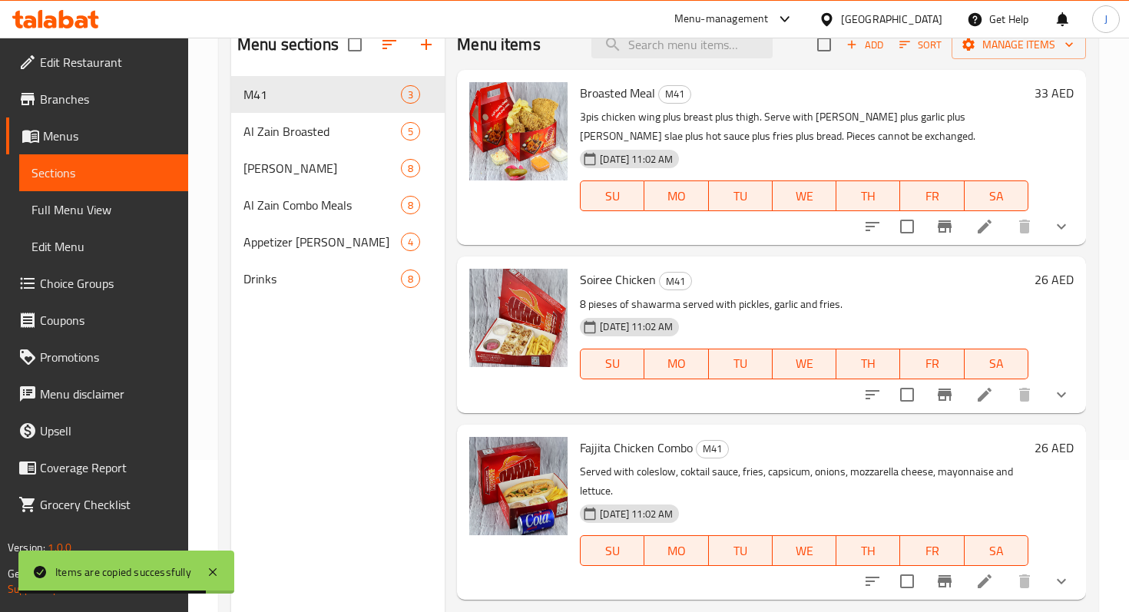
scroll to position [154, 0]
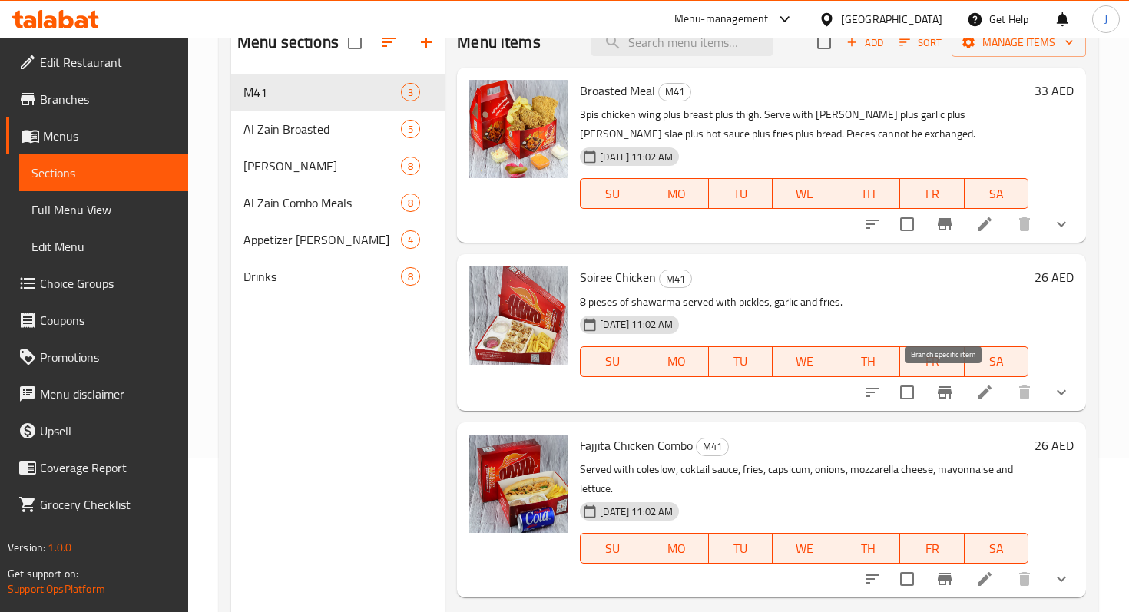
click at [935, 394] on button "Branch-specific-item" at bounding box center [944, 392] width 37 height 37
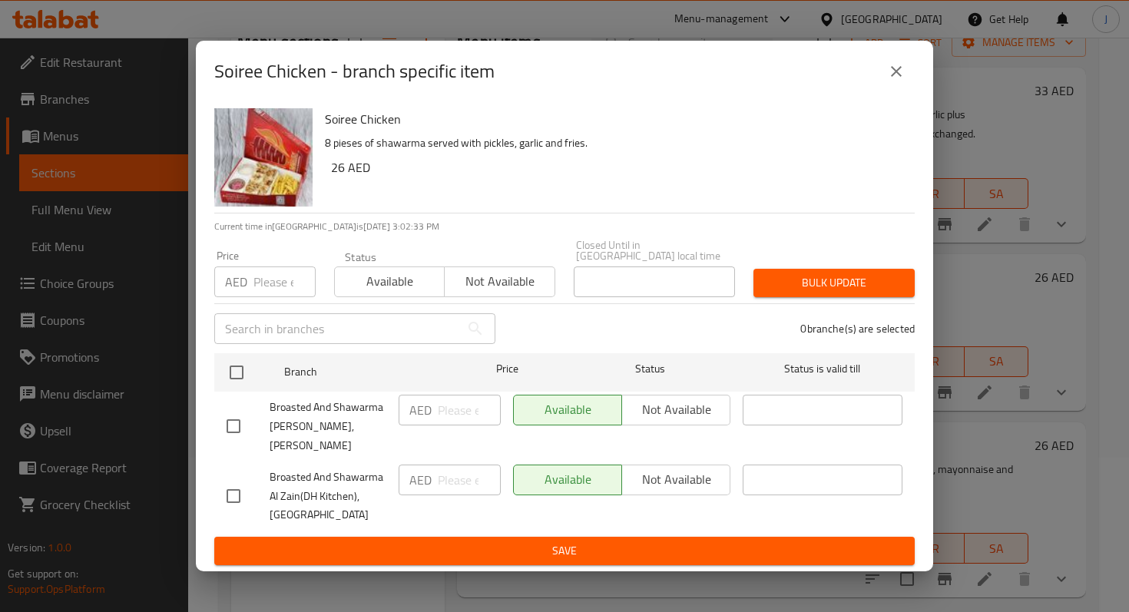
click at [273, 296] on input "number" at bounding box center [284, 282] width 62 height 31
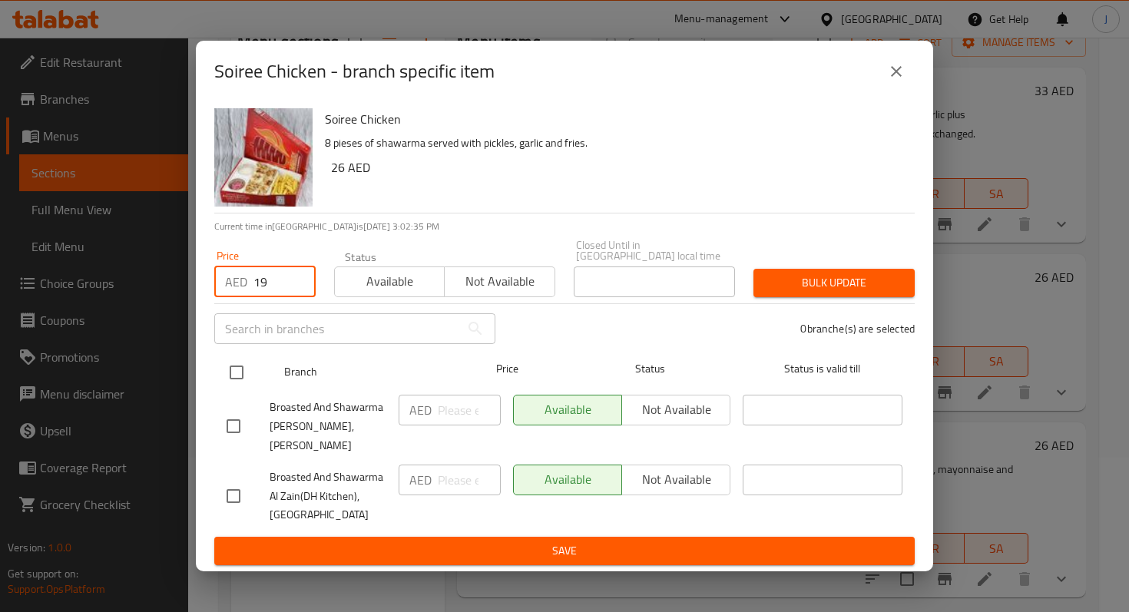
type input "19"
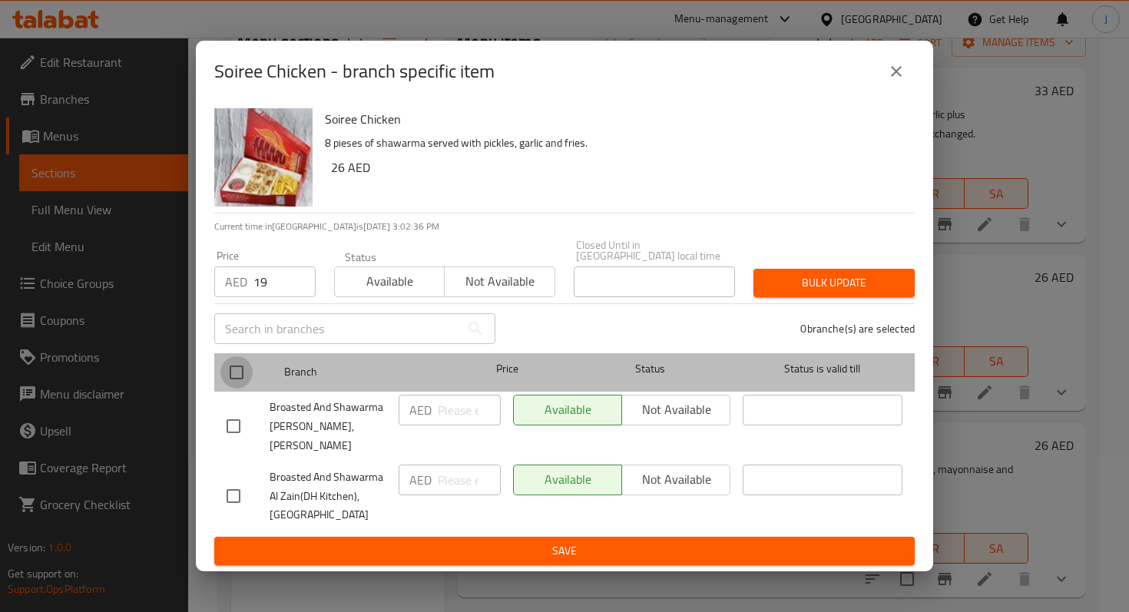
click at [244, 386] on input "checkbox" at bounding box center [236, 372] width 32 height 32
checkbox input "true"
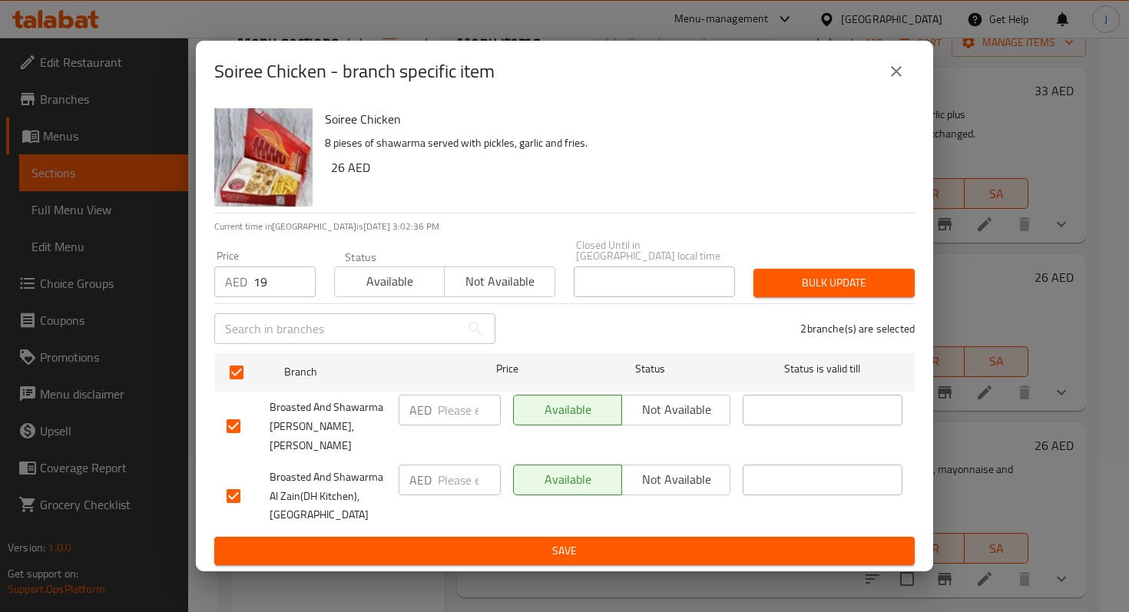
click at [461, 426] on input "number" at bounding box center [469, 410] width 63 height 31
type input "19"
click at [463, 465] on input "number" at bounding box center [469, 480] width 63 height 31
type input "19"
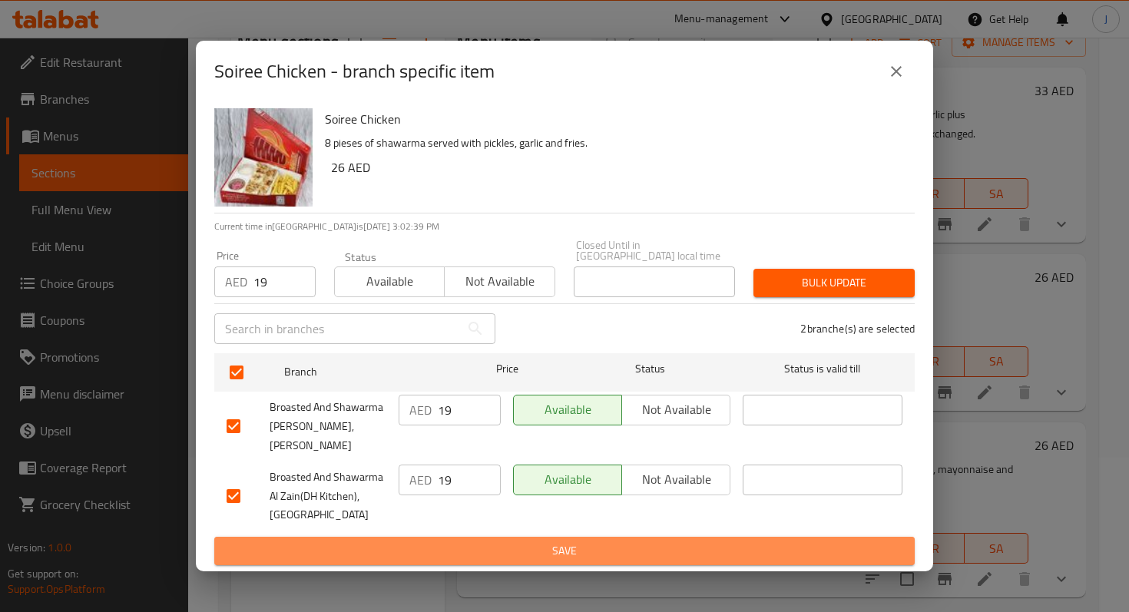
click at [555, 542] on span "Save" at bounding box center [565, 551] width 676 height 19
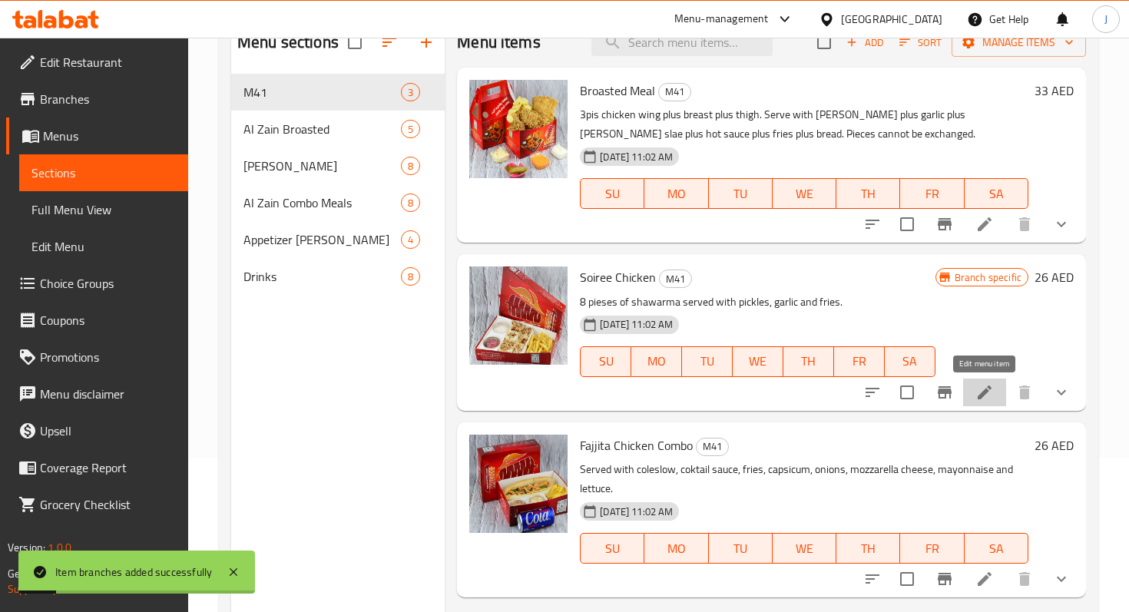
click at [982, 394] on icon at bounding box center [985, 393] width 14 height 14
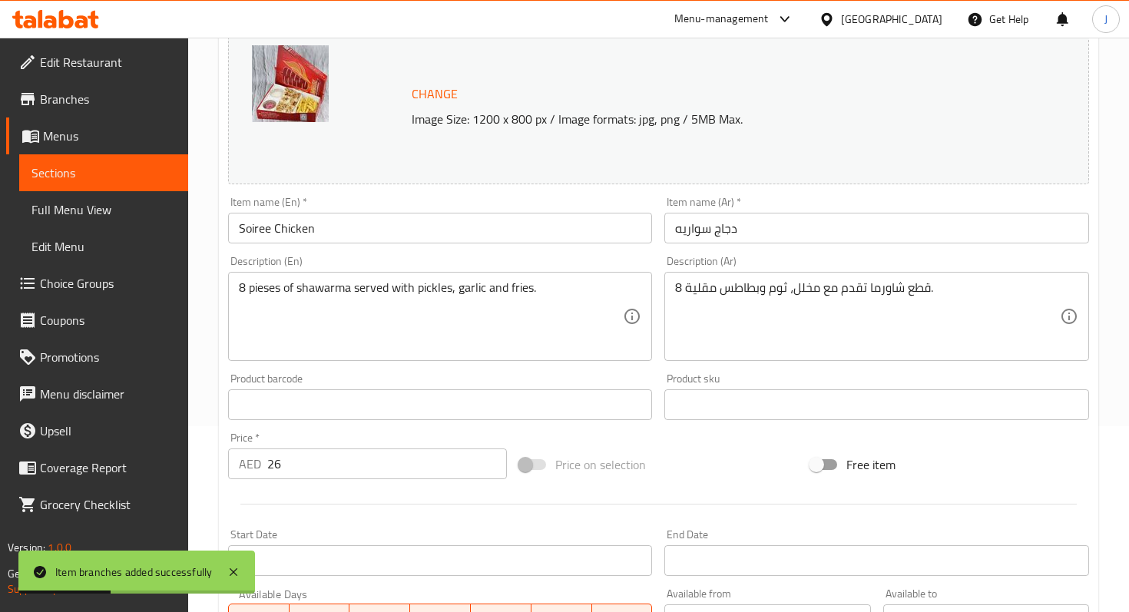
scroll to position [142, 0]
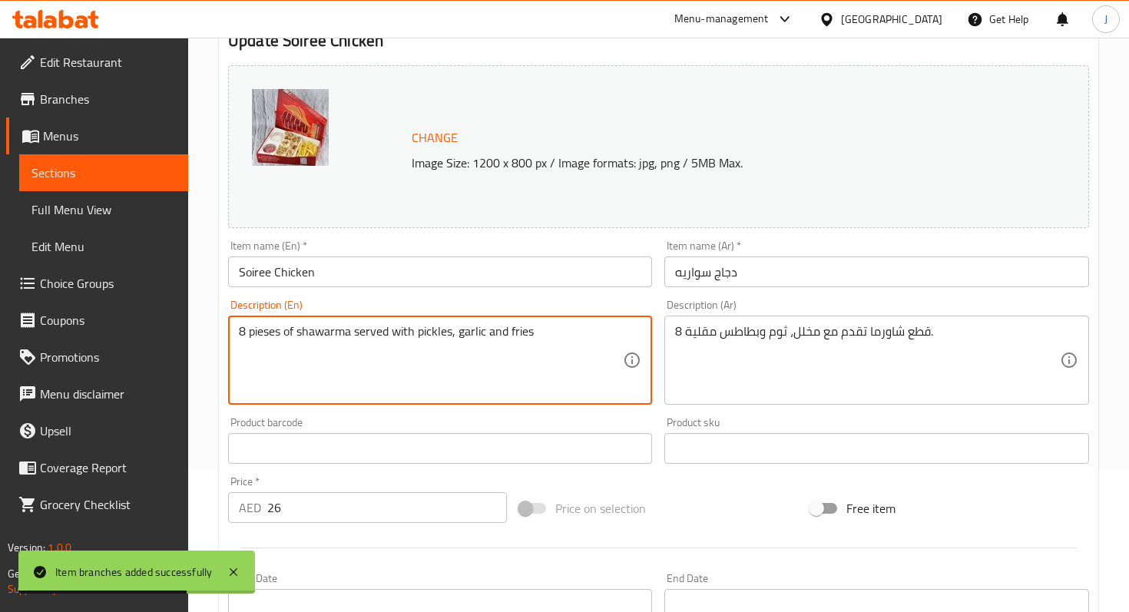
click at [510, 333] on textarea "8 pieses of shawarma served with pickles, garlic and fries" at bounding box center [431, 360] width 384 height 73
click at [543, 334] on textarea "8 pieses of shawarma served with pickles, garlic, fries" at bounding box center [431, 360] width 384 height 73
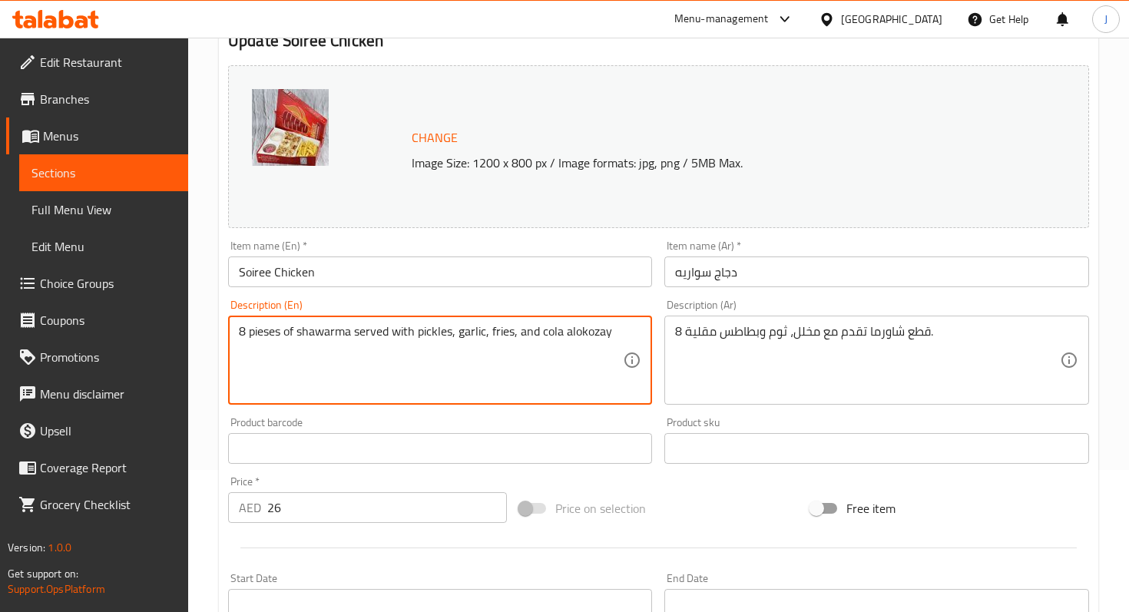
click at [509, 301] on div "Description (En) 8 pieses of shawarma served with pickles, garlic, fries, and c…" at bounding box center [440, 352] width 424 height 105
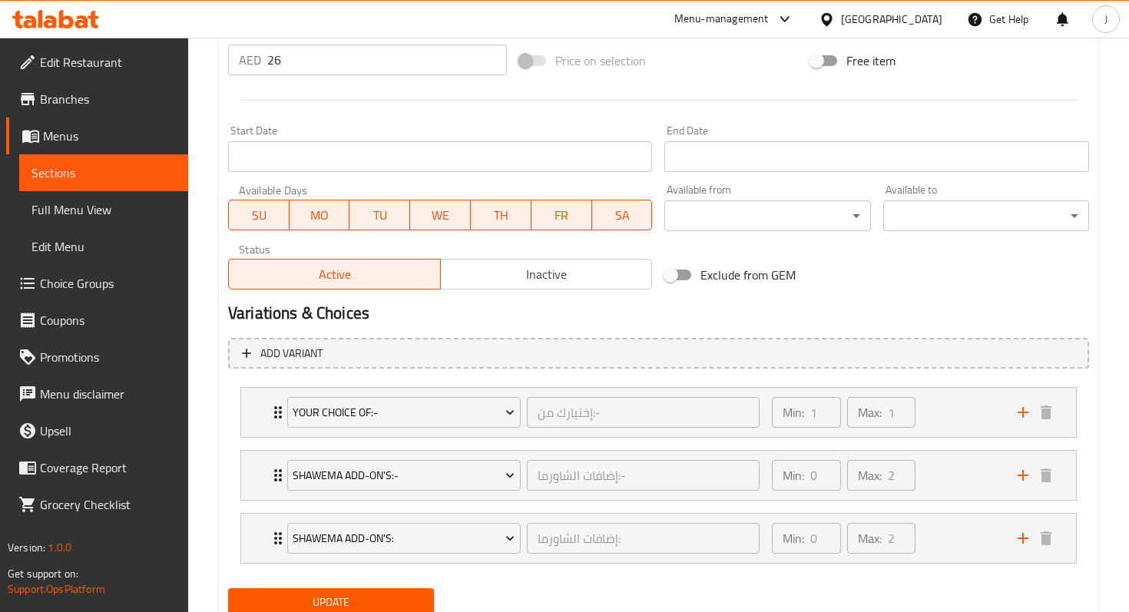
scroll to position [613, 0]
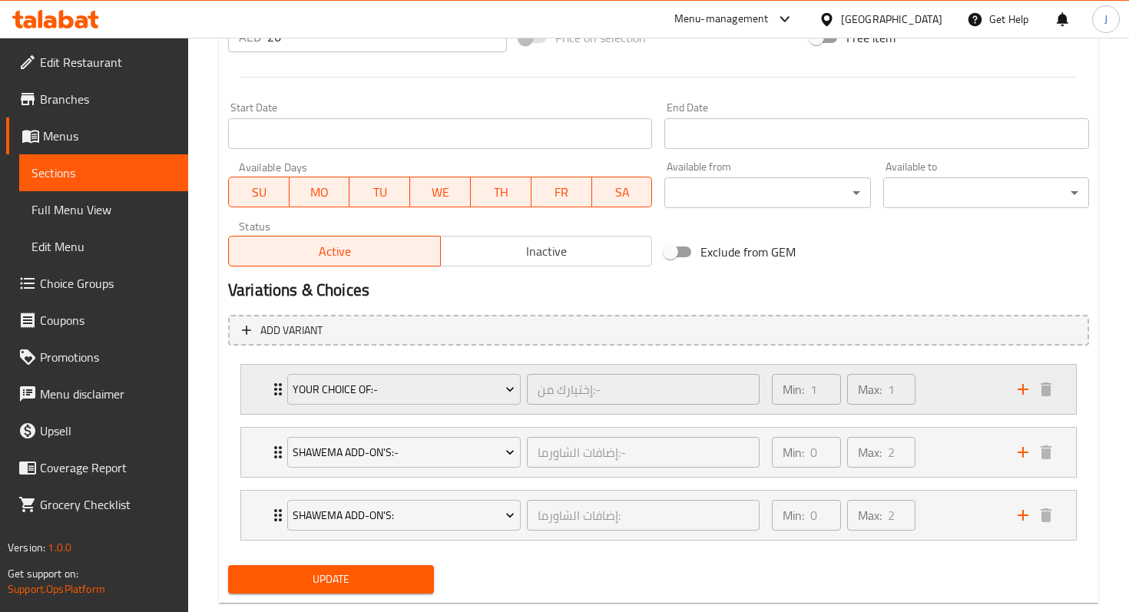
click at [278, 390] on div "Your Choice Of:- إختيارك من:- ​" at bounding box center [523, 389] width 491 height 49
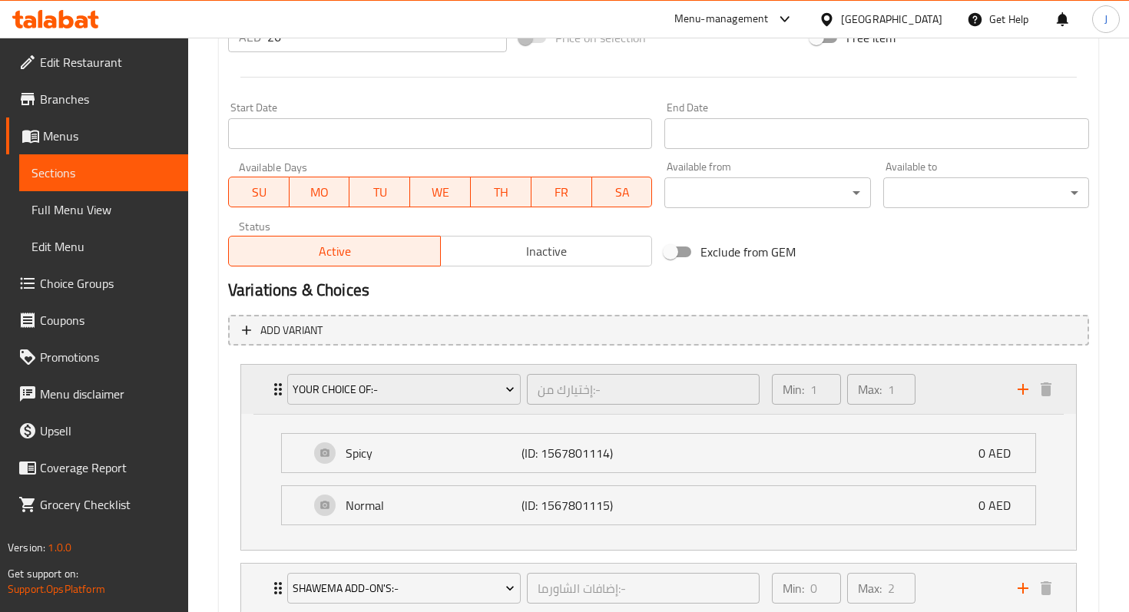
click at [268, 393] on div "Your Choice Of:- إختيارك من:- ​ Min: 1 ​ Max: 1 ​" at bounding box center [658, 389] width 835 height 49
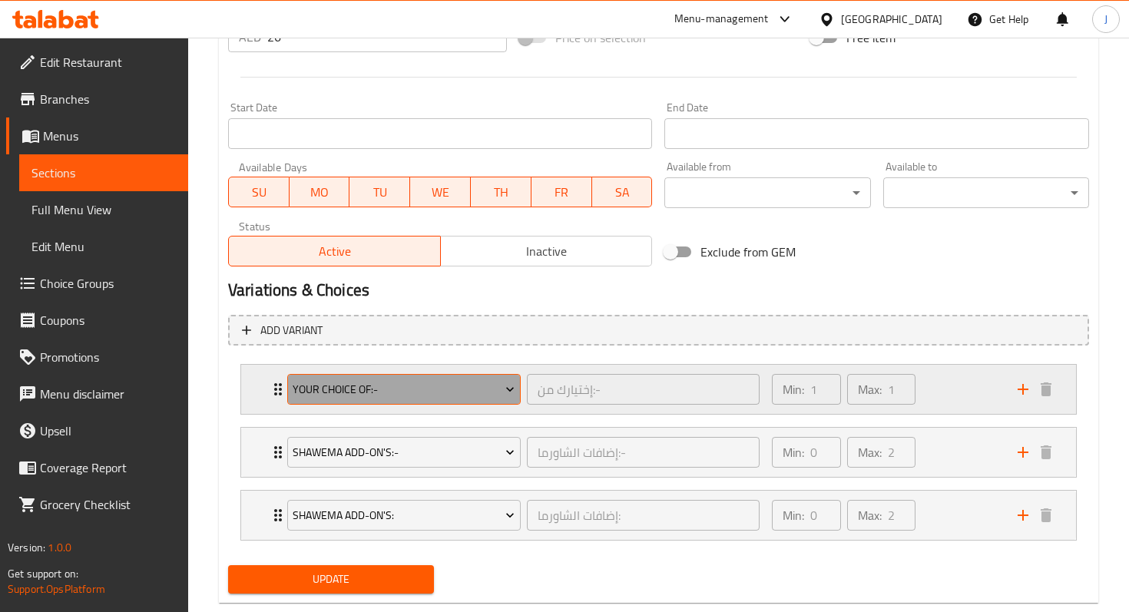
click at [331, 389] on span "Your Choice Of:-" at bounding box center [404, 389] width 222 height 19
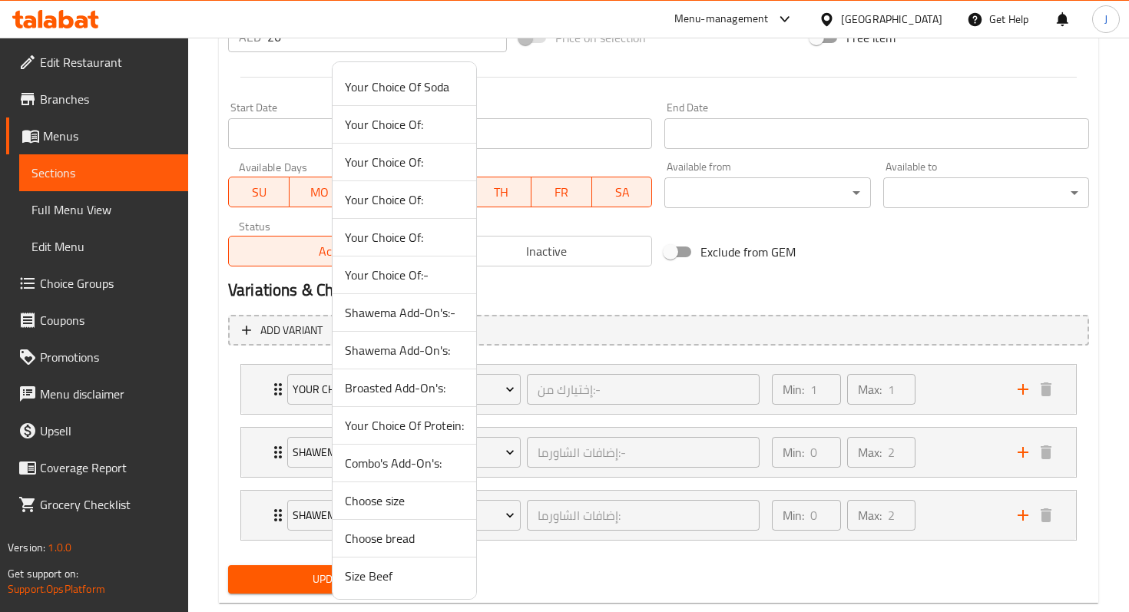
scroll to position [2, 0]
click at [409, 88] on span "Your Choice Of Soda" at bounding box center [404, 85] width 119 height 18
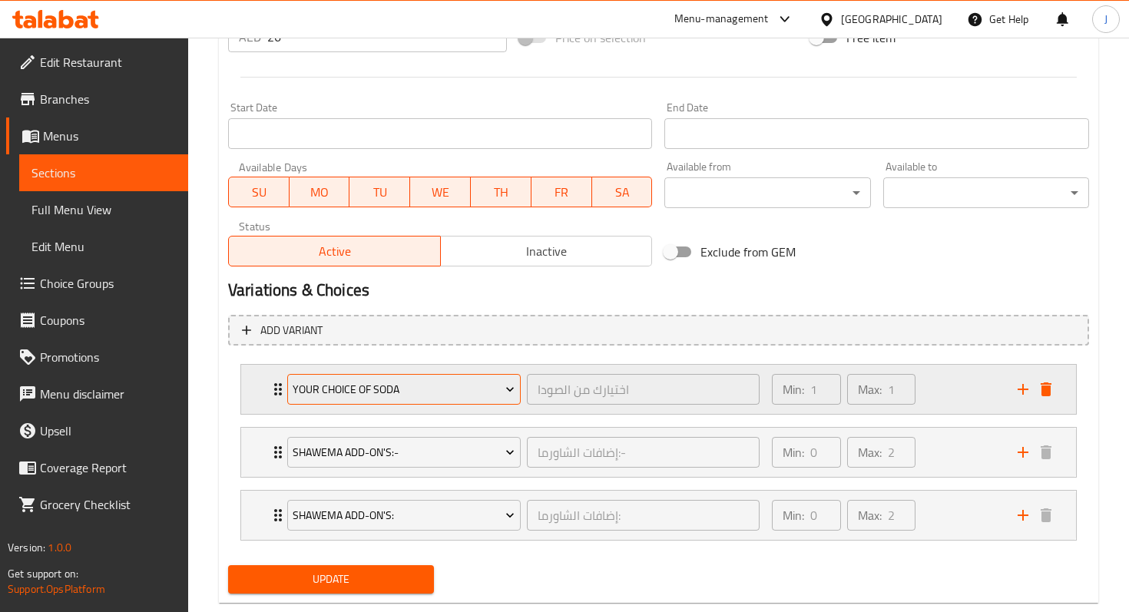
click at [497, 386] on span "Your Choice Of Soda" at bounding box center [404, 389] width 222 height 19
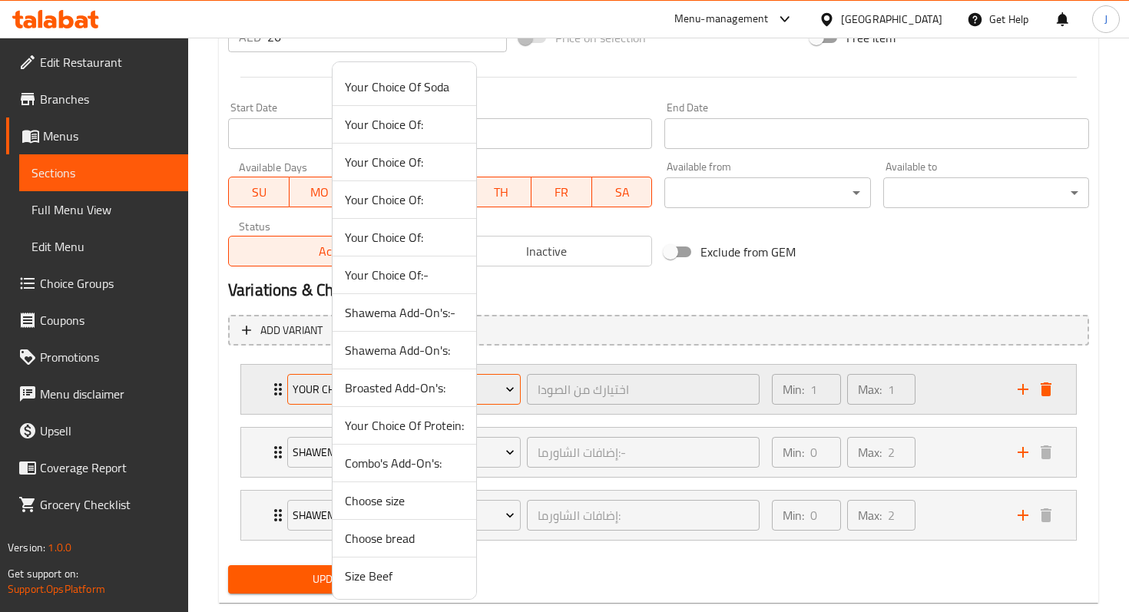
click at [497, 386] on div at bounding box center [564, 306] width 1129 height 612
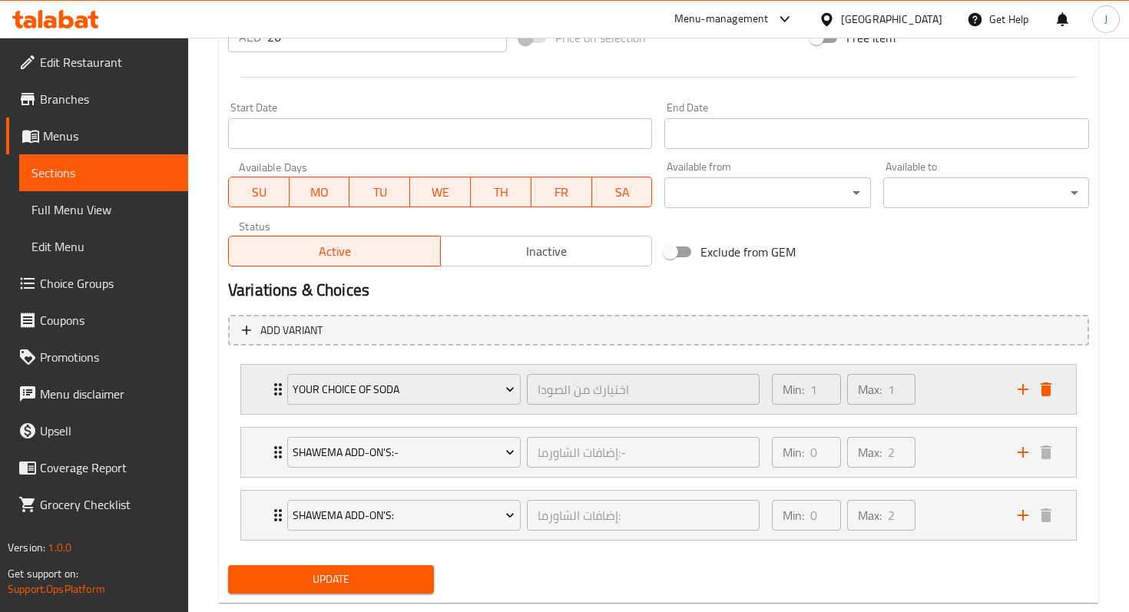
click at [273, 386] on icon "Expand" at bounding box center [278, 389] width 18 height 18
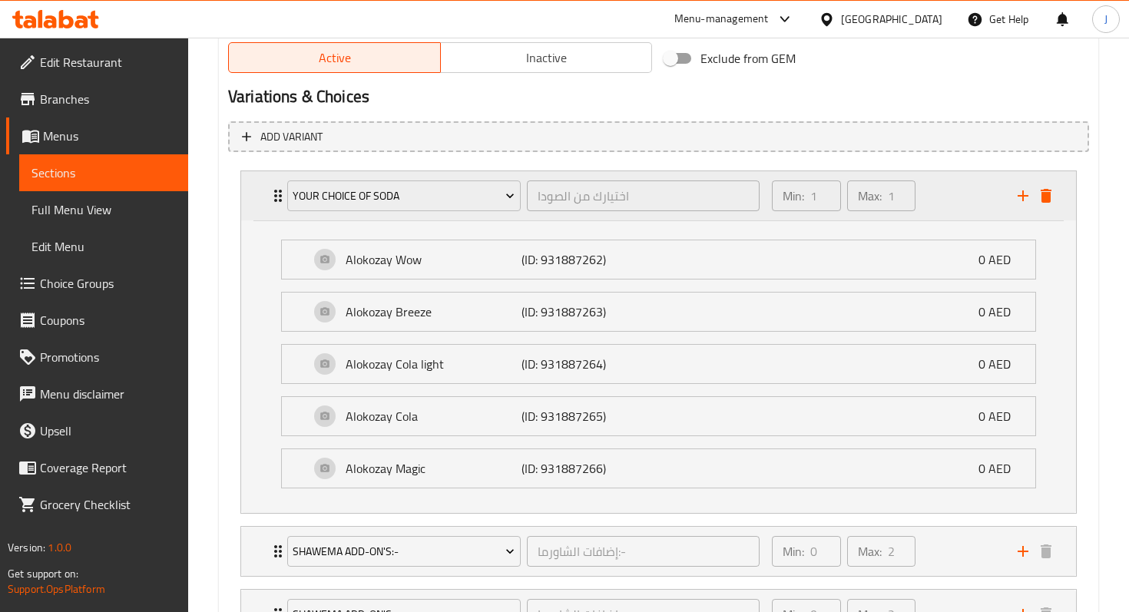
scroll to position [810, 0]
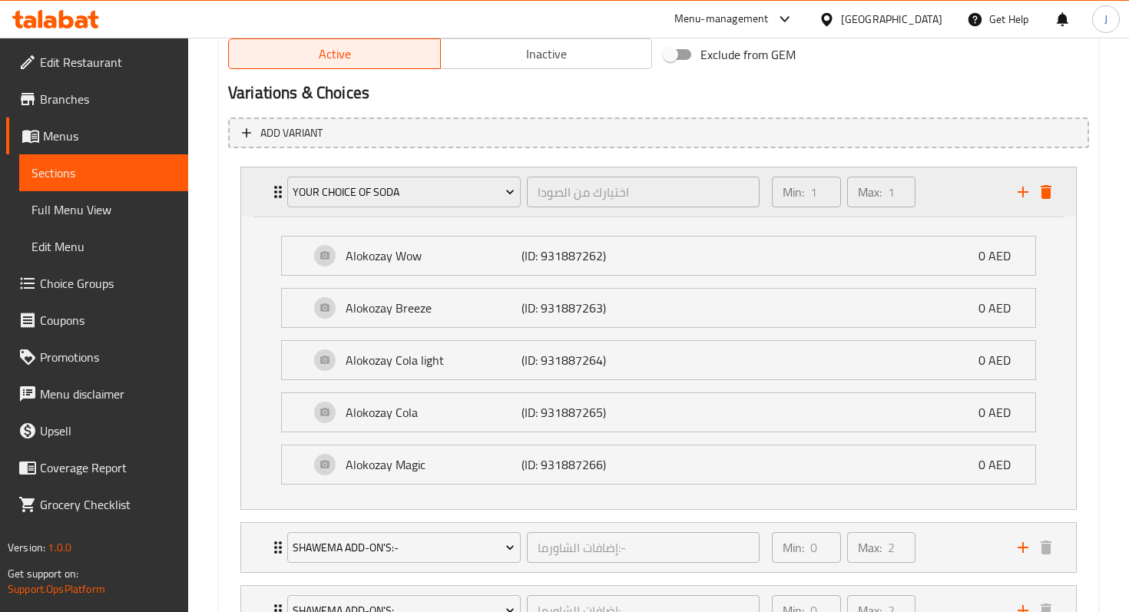
click at [273, 197] on icon "Expand" at bounding box center [278, 192] width 18 height 18
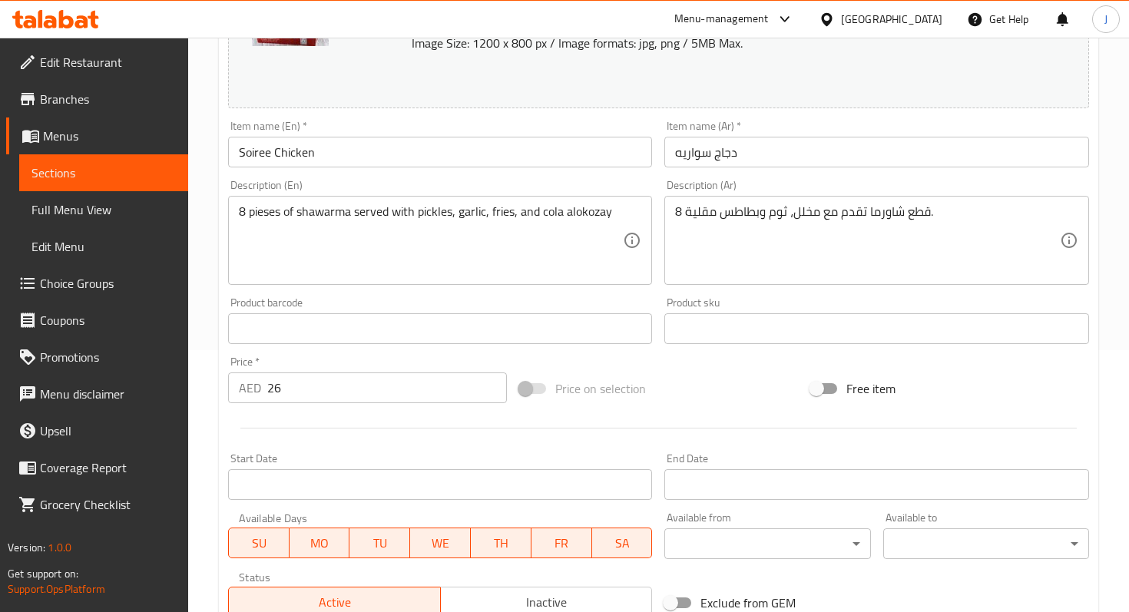
scroll to position [255, 0]
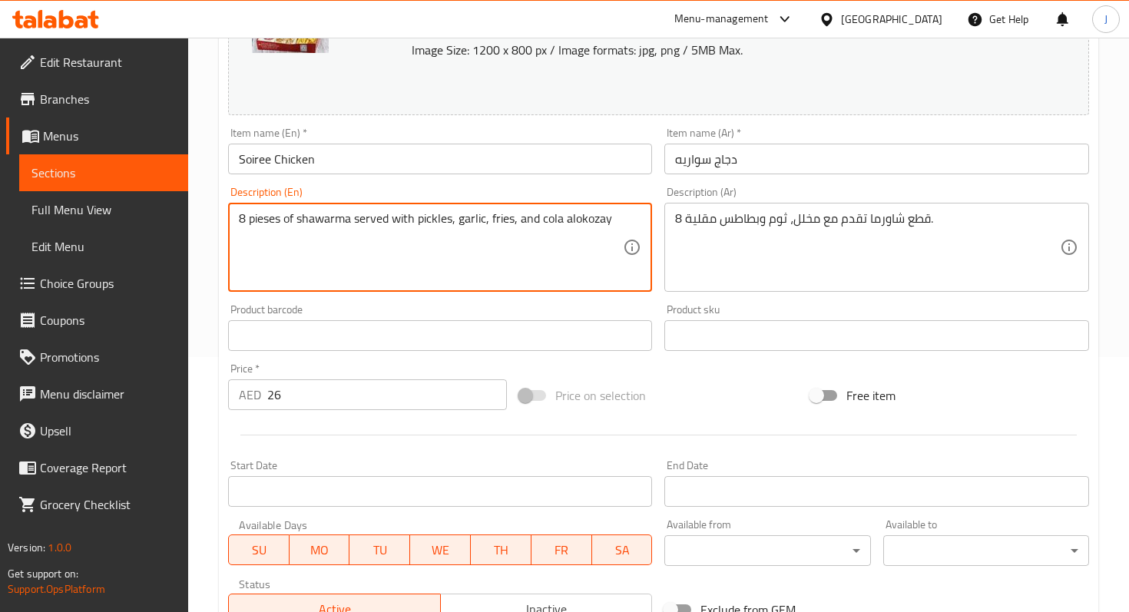
drag, startPoint x: 611, startPoint y: 224, endPoint x: 540, endPoint y: 222, distance: 71.5
click at [540, 222] on textarea "8 pieses of shawarma served with pickles, garlic, fries, and cola alokozay" at bounding box center [431, 247] width 384 height 73
type textarea "8 pieses of shawarma served with pickles, garlic, fries, and soft drink"
click at [348, 405] on input "26" at bounding box center [387, 394] width 240 height 31
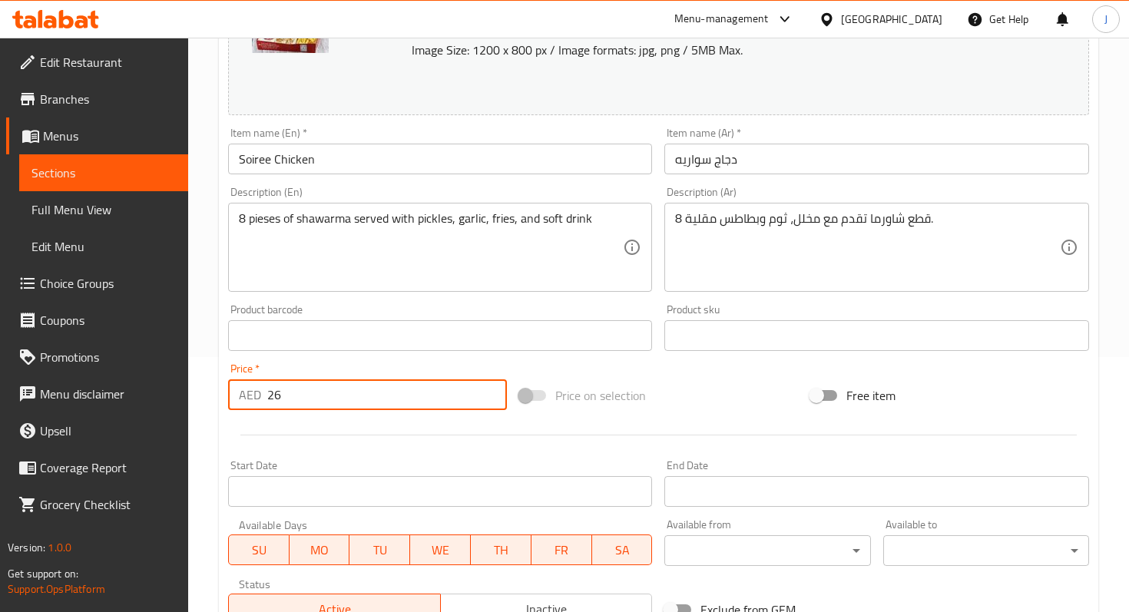
type input "2"
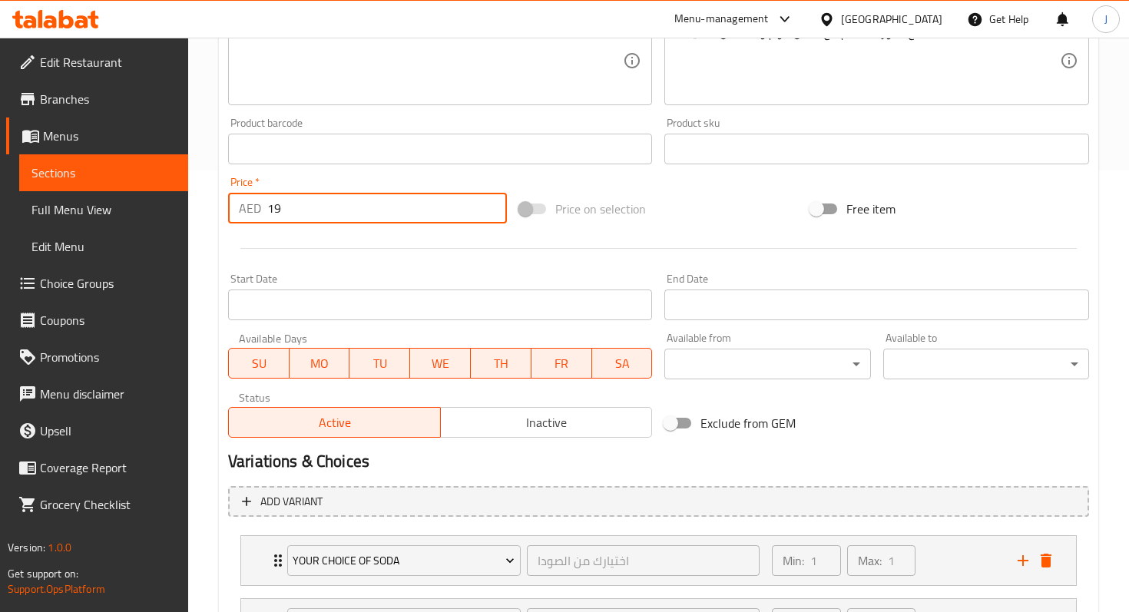
scroll to position [647, 0]
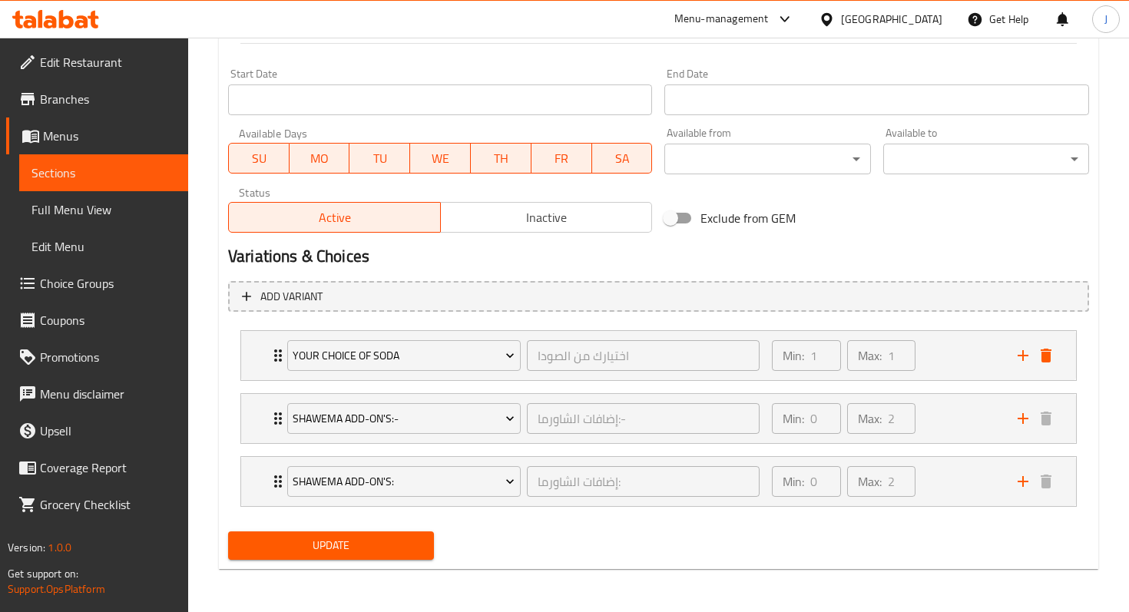
type input "19"
click at [370, 545] on span "Update" at bounding box center [330, 545] width 181 height 19
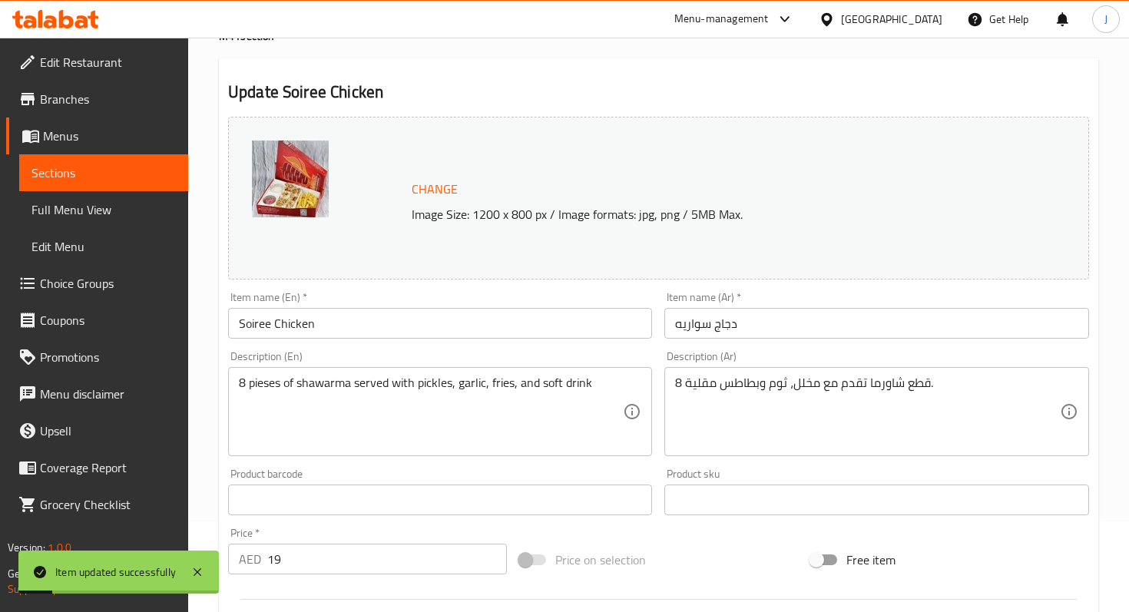
scroll to position [0, 0]
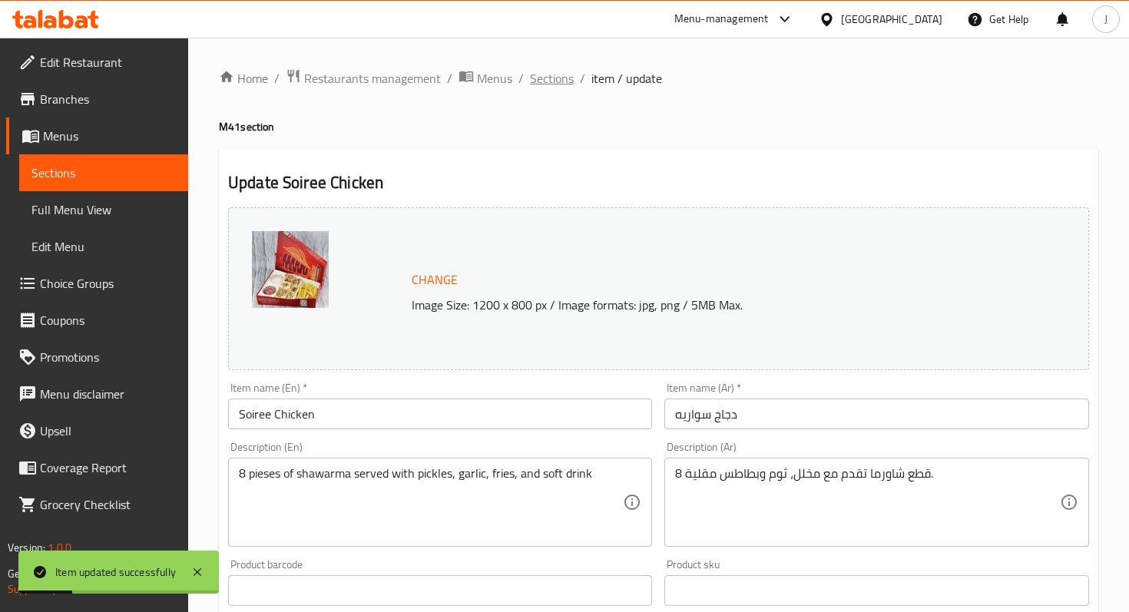
click at [547, 83] on span "Sections" at bounding box center [552, 78] width 44 height 18
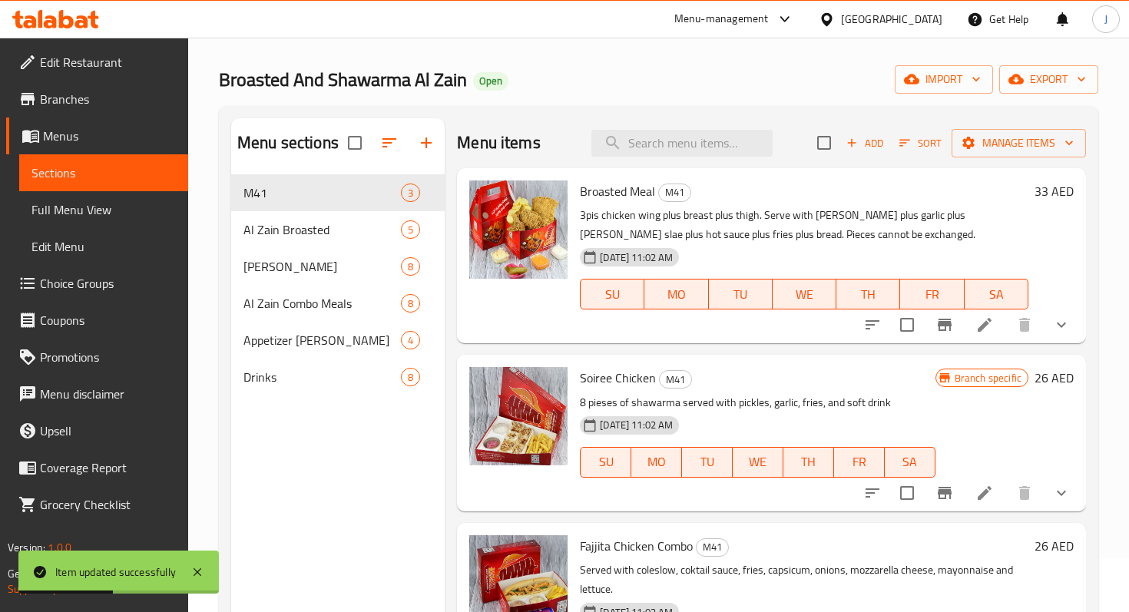
scroll to position [66, 0]
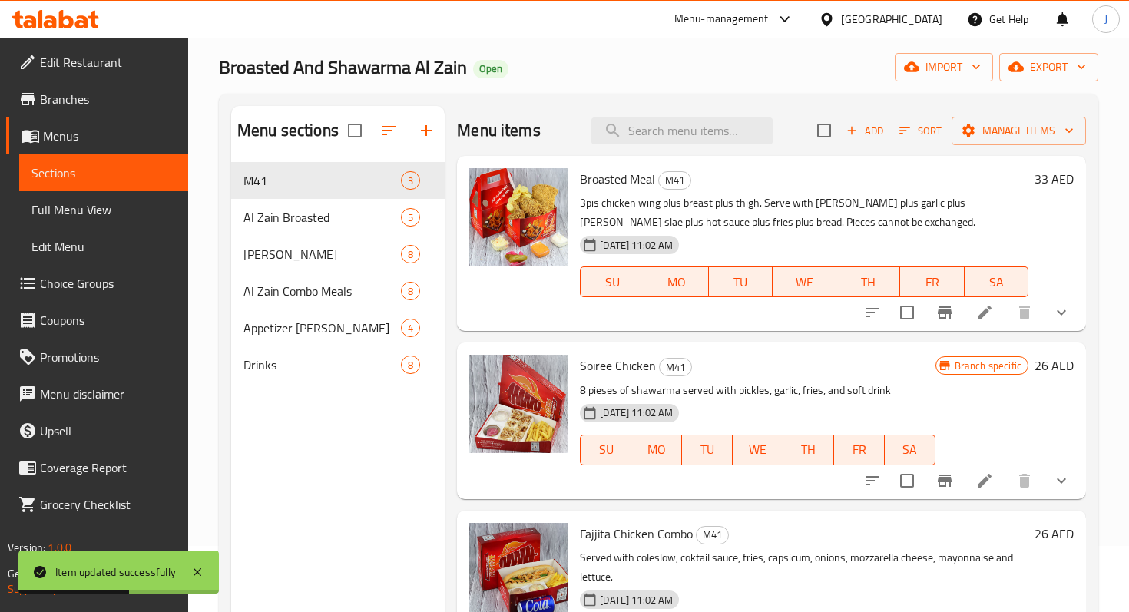
click at [875, 381] on p "8 pieses of shawarma served with pickles, garlic, fries, and soft drink" at bounding box center [757, 390] width 355 height 19
click at [936, 309] on icon "Branch-specific-item" at bounding box center [945, 312] width 18 height 18
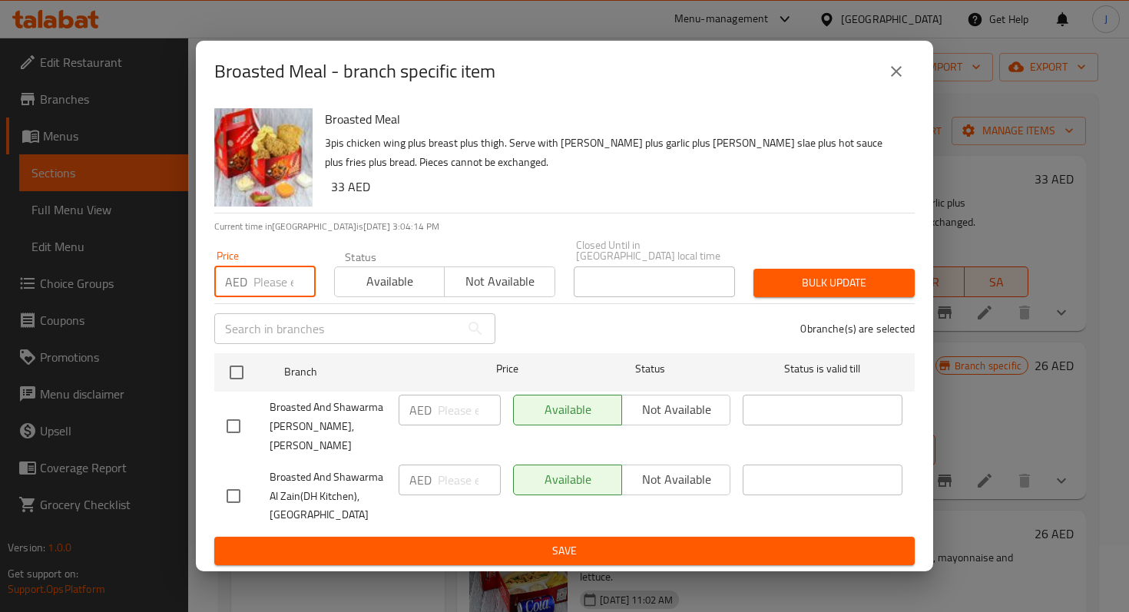
click at [263, 287] on input "number" at bounding box center [284, 282] width 62 height 31
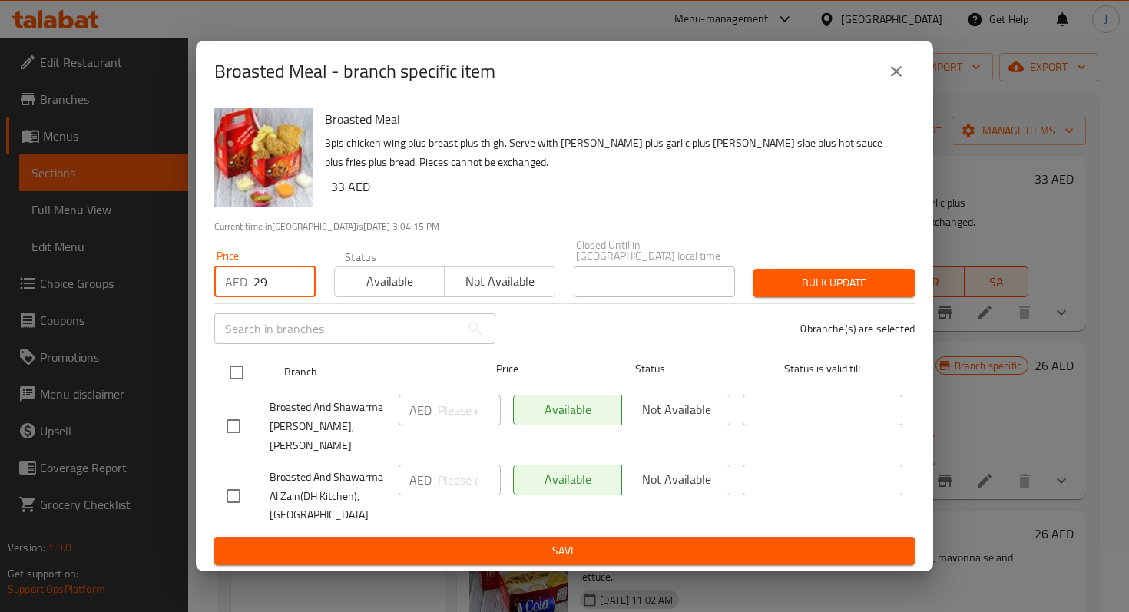
type input "29"
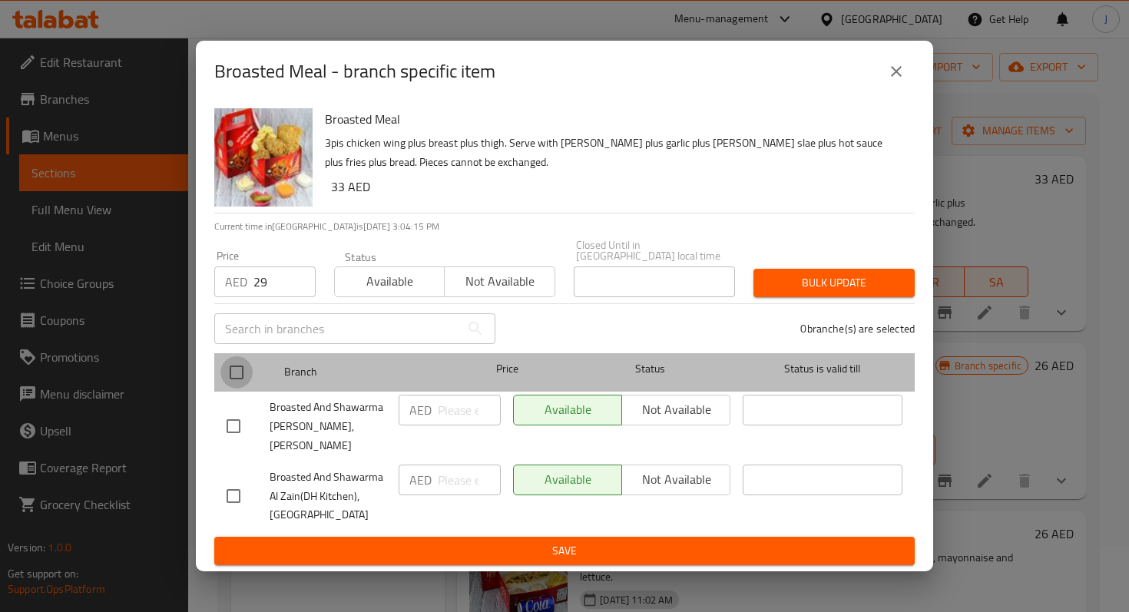
click at [242, 382] on input "checkbox" at bounding box center [236, 372] width 32 height 32
checkbox input "true"
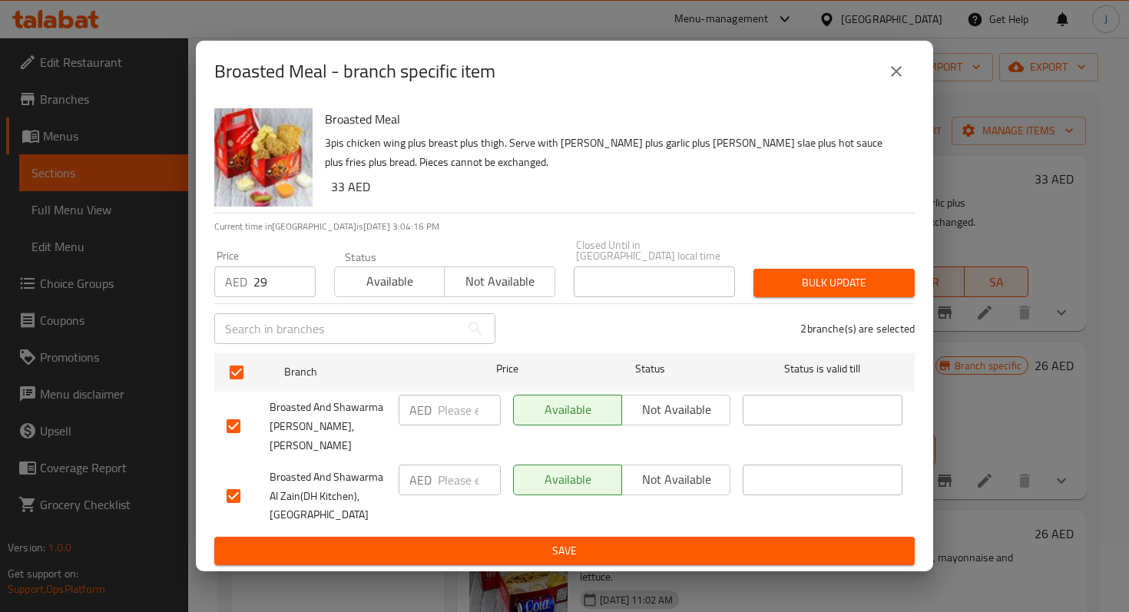
click at [465, 419] on input "number" at bounding box center [469, 410] width 63 height 31
type input "29"
click at [453, 475] on input "number" at bounding box center [469, 480] width 63 height 31
type input "29"
click at [501, 549] on span "Save" at bounding box center [565, 551] width 676 height 19
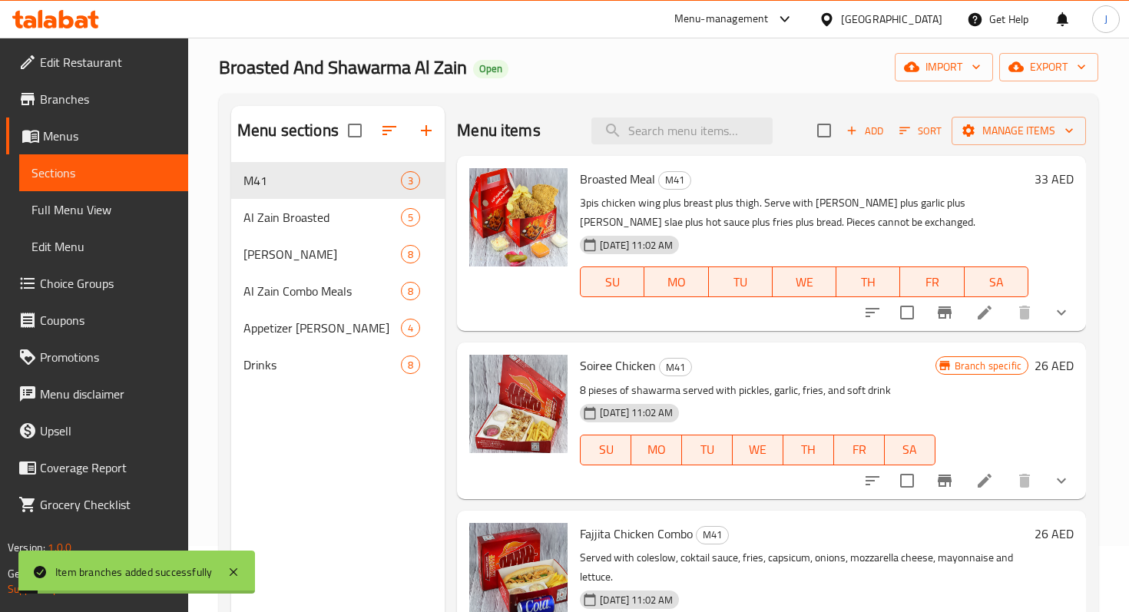
scroll to position [215, 0]
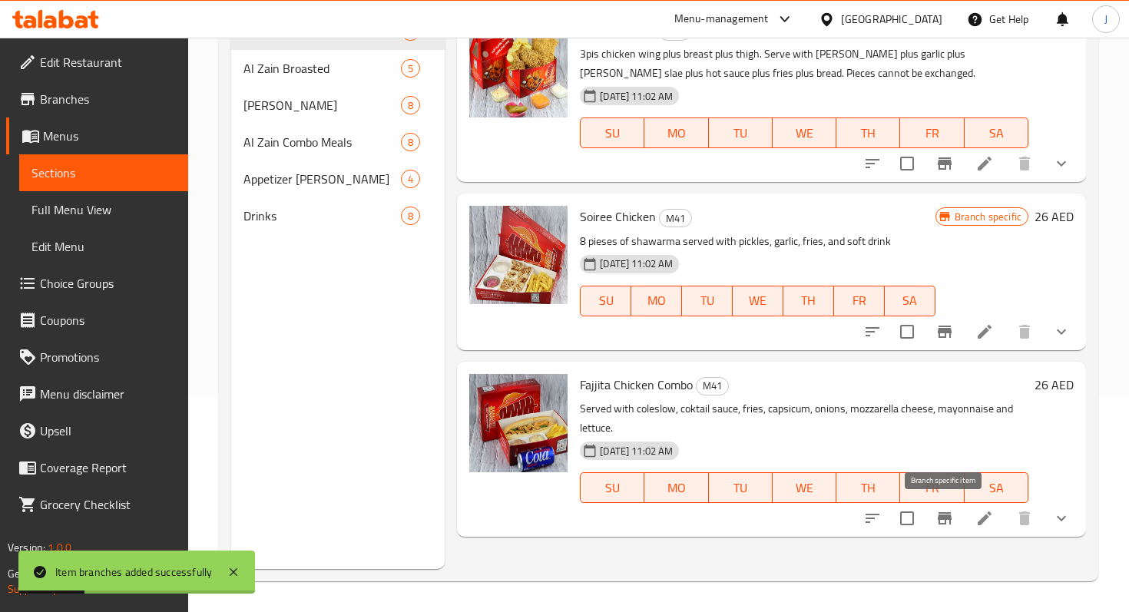
click at [953, 516] on icon "Branch-specific-item" at bounding box center [945, 518] width 18 height 18
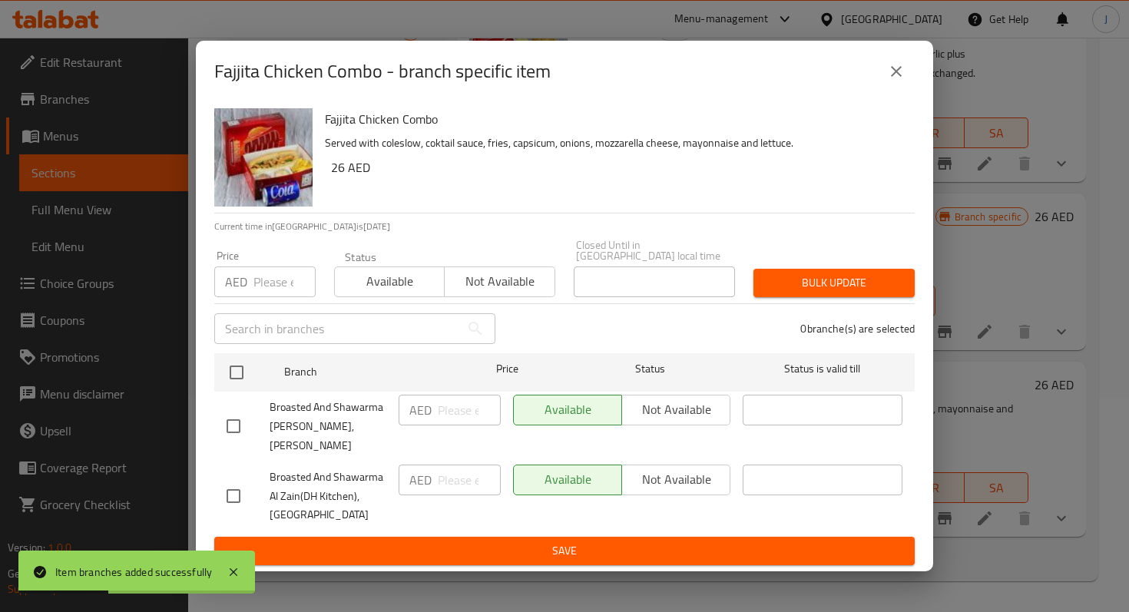
click at [271, 288] on input "number" at bounding box center [284, 282] width 62 height 31
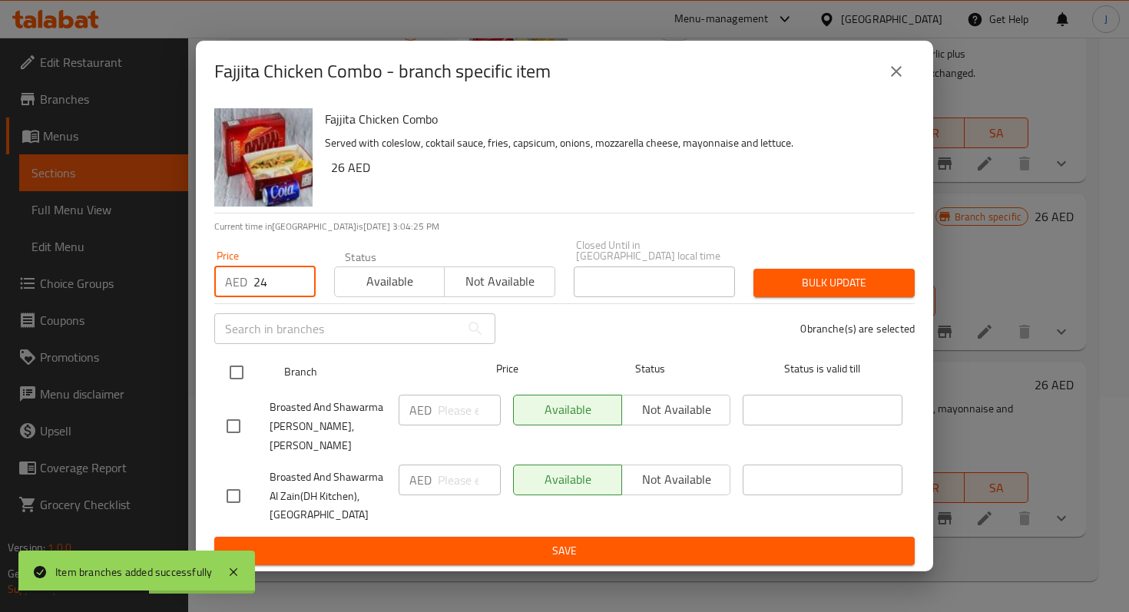
type input "24"
click at [240, 382] on input "checkbox" at bounding box center [236, 372] width 32 height 32
checkbox input "true"
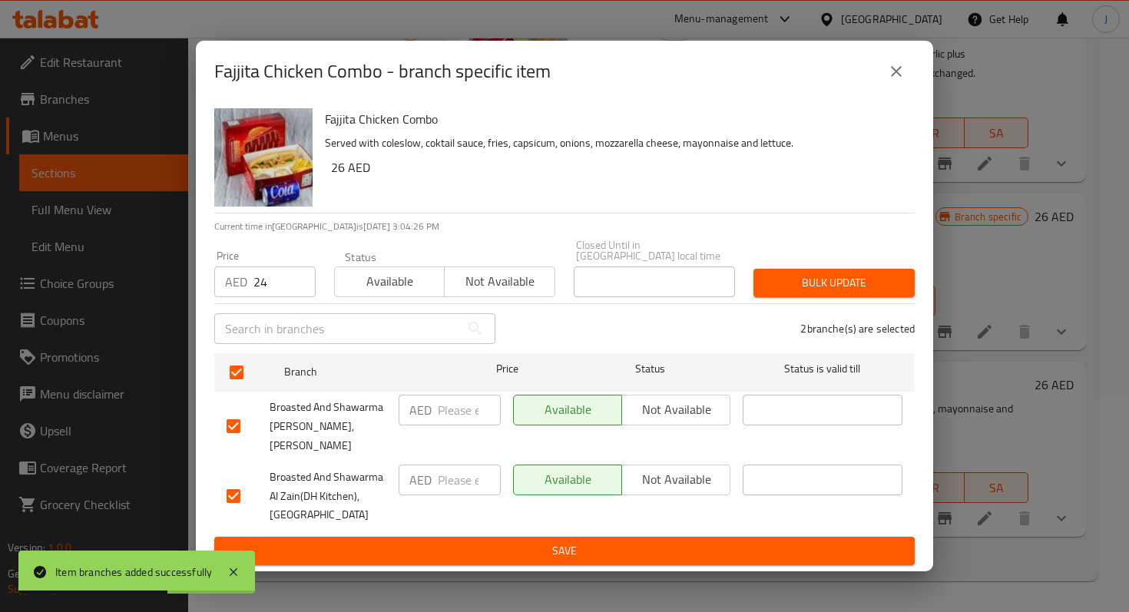
click at [436, 416] on div "AED ​" at bounding box center [450, 410] width 102 height 31
type input "24"
click at [460, 479] on input "number" at bounding box center [469, 480] width 63 height 31
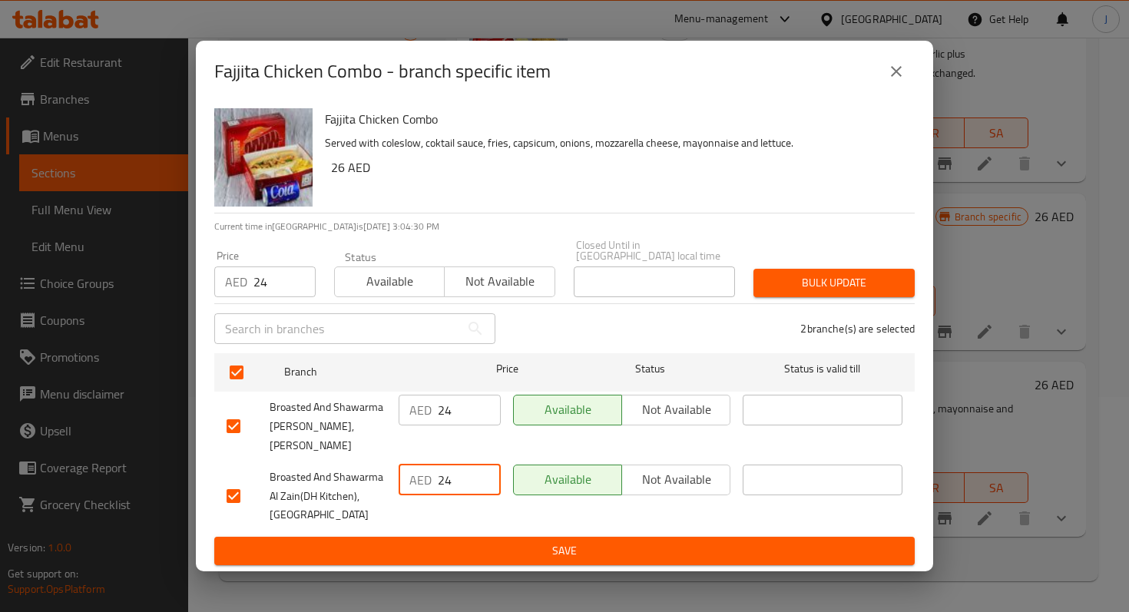
type input "24"
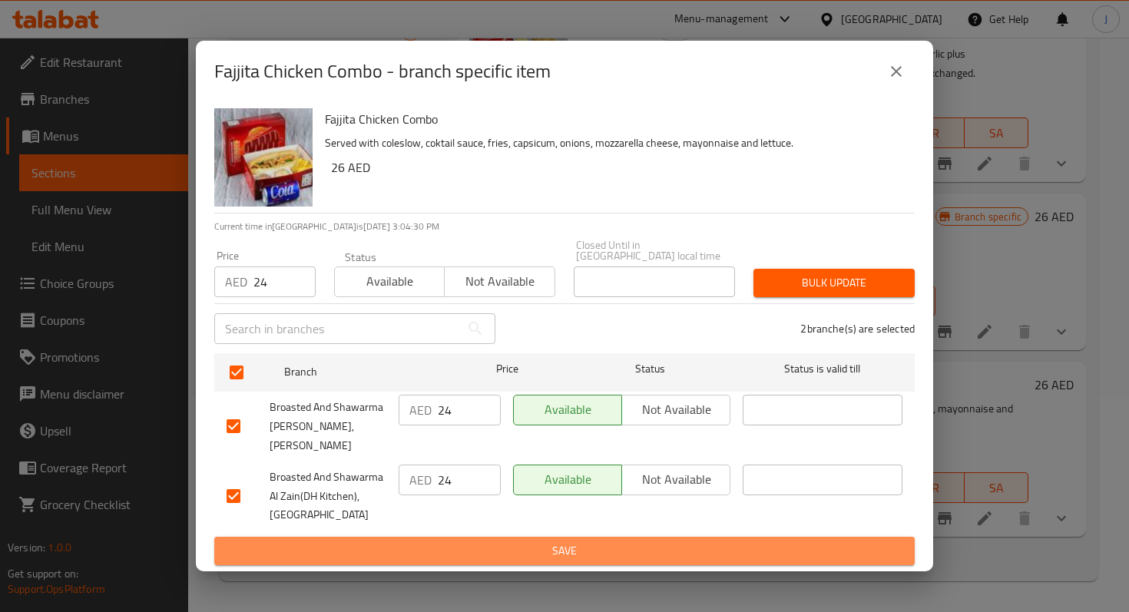
click at [562, 544] on span "Save" at bounding box center [565, 551] width 676 height 19
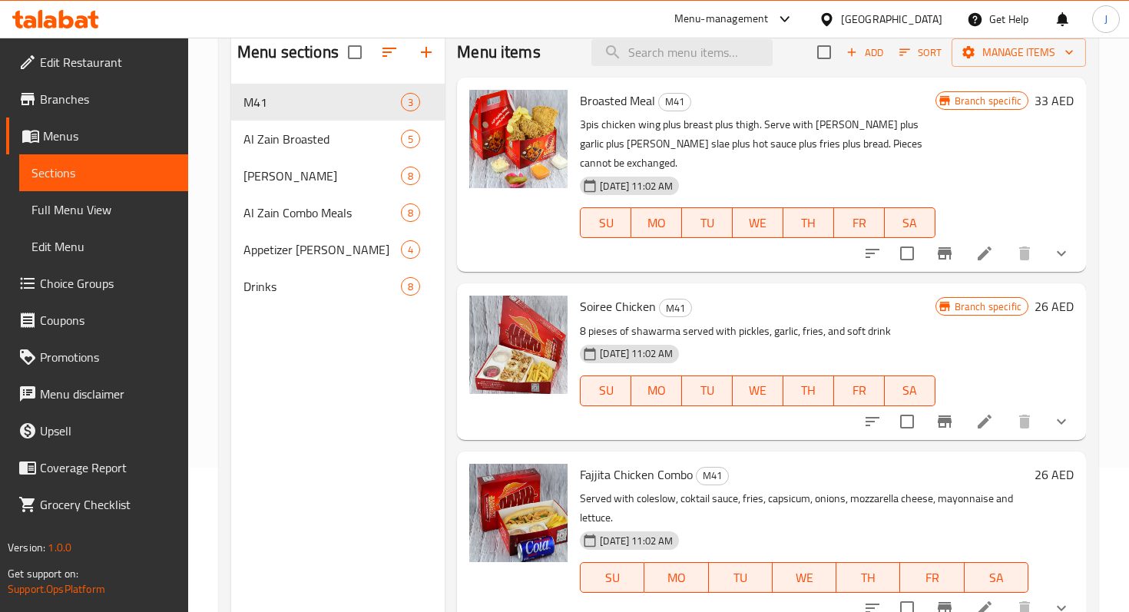
scroll to position [96, 0]
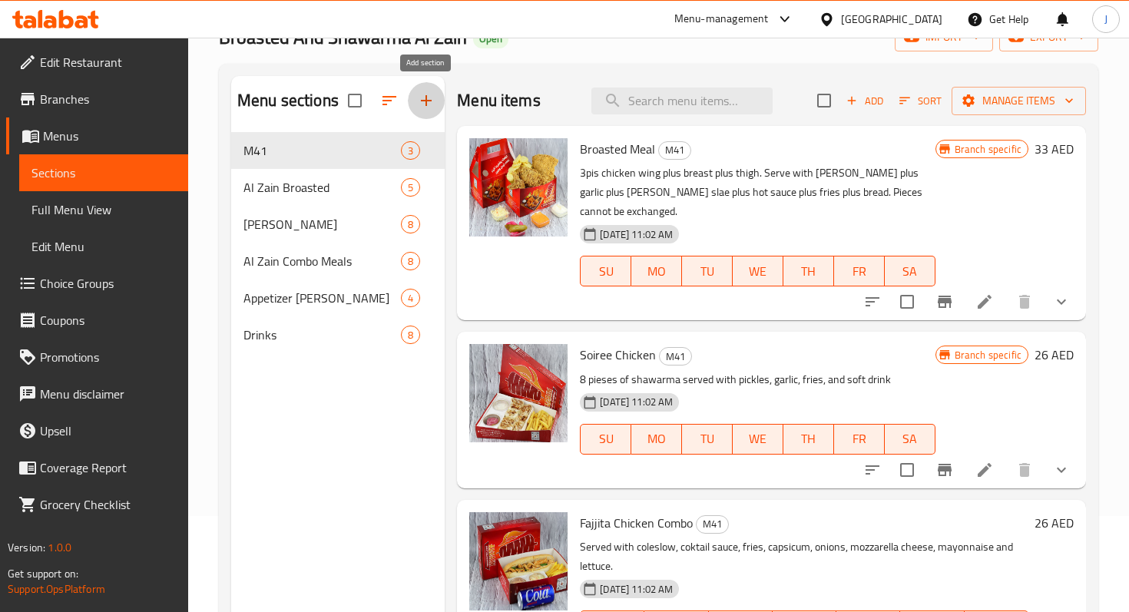
click at [422, 99] on icon "button" at bounding box center [426, 100] width 18 height 18
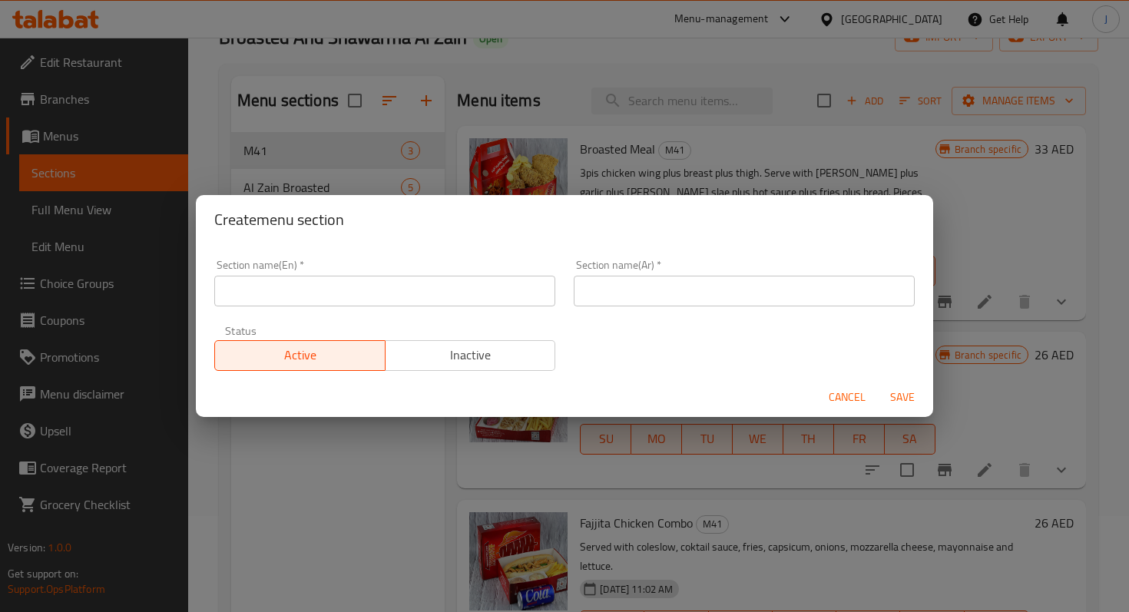
click at [332, 295] on input "text" at bounding box center [384, 291] width 341 height 31
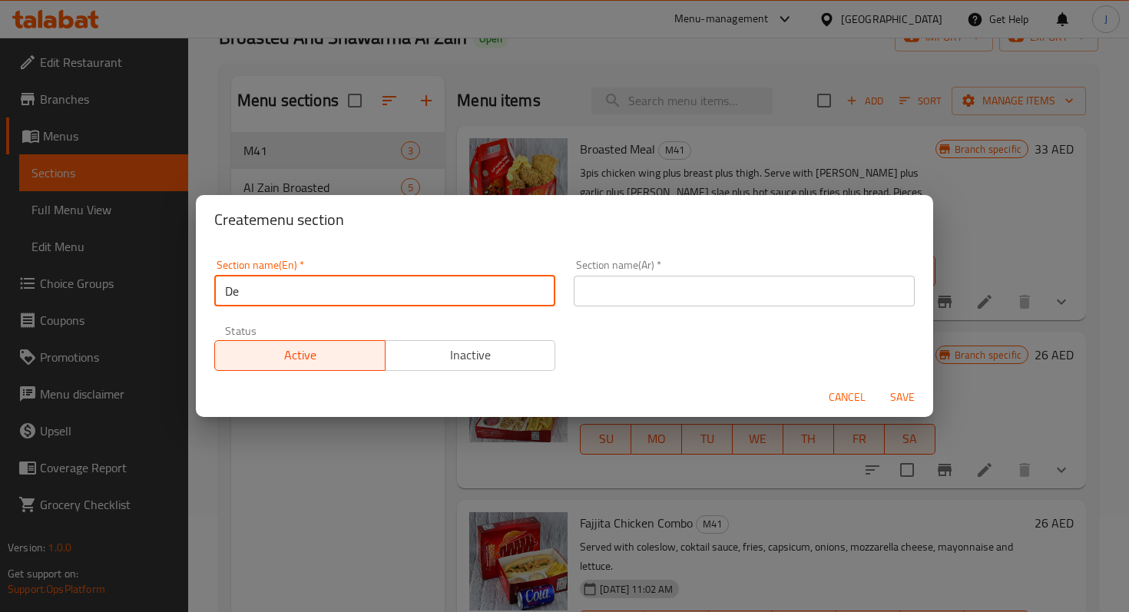
type input "D"
drag, startPoint x: 363, startPoint y: 292, endPoint x: 223, endPoint y: 285, distance: 140.0
click at [223, 285] on input "Topsellers Under AED 30" at bounding box center [384, 291] width 341 height 31
type input "Topsellers Under AED 30"
click at [585, 295] on input "text" at bounding box center [744, 291] width 341 height 31
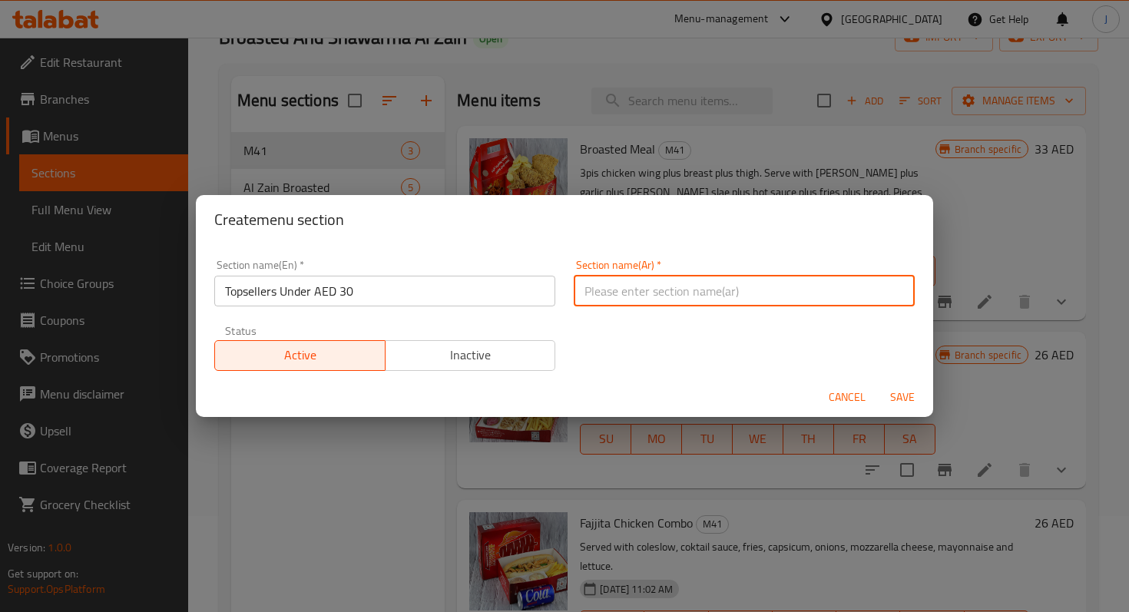
paste input "الأكثر مبيعًا تحت 30 درهمًا"
type input "الأكثر مبيعًا تحت 30 درهمًا"
click at [899, 395] on span "Save" at bounding box center [902, 397] width 37 height 19
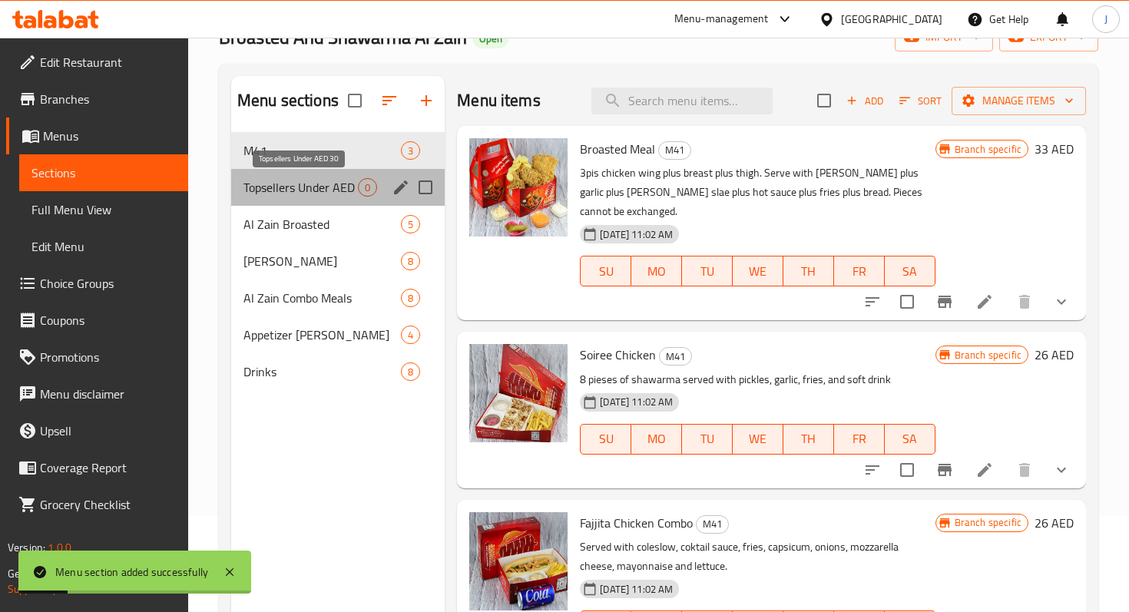
click at [320, 190] on span "Topsellers Under AED 30" at bounding box center [301, 187] width 114 height 18
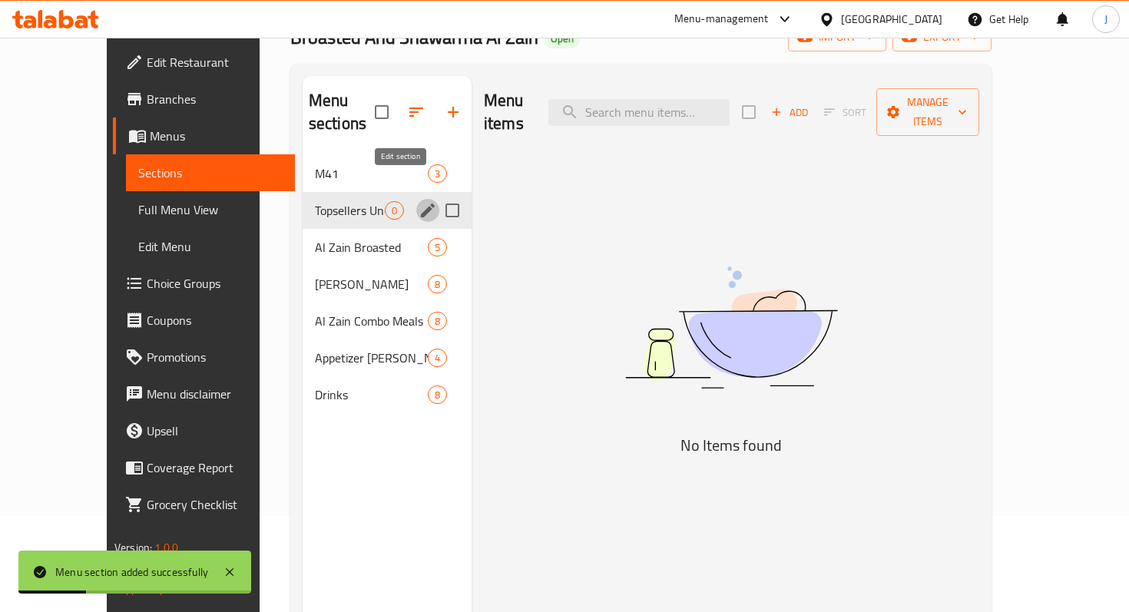
click at [419, 201] on icon "edit" at bounding box center [428, 210] width 18 height 18
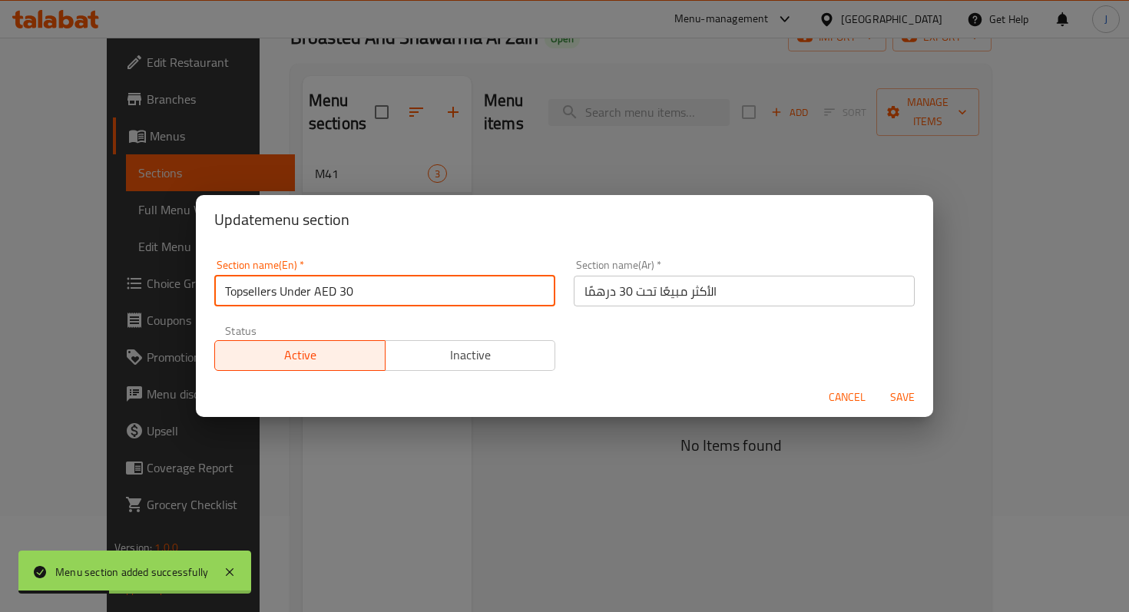
click at [223, 287] on input "Topsellers Under AED 30" at bounding box center [384, 291] width 341 height 31
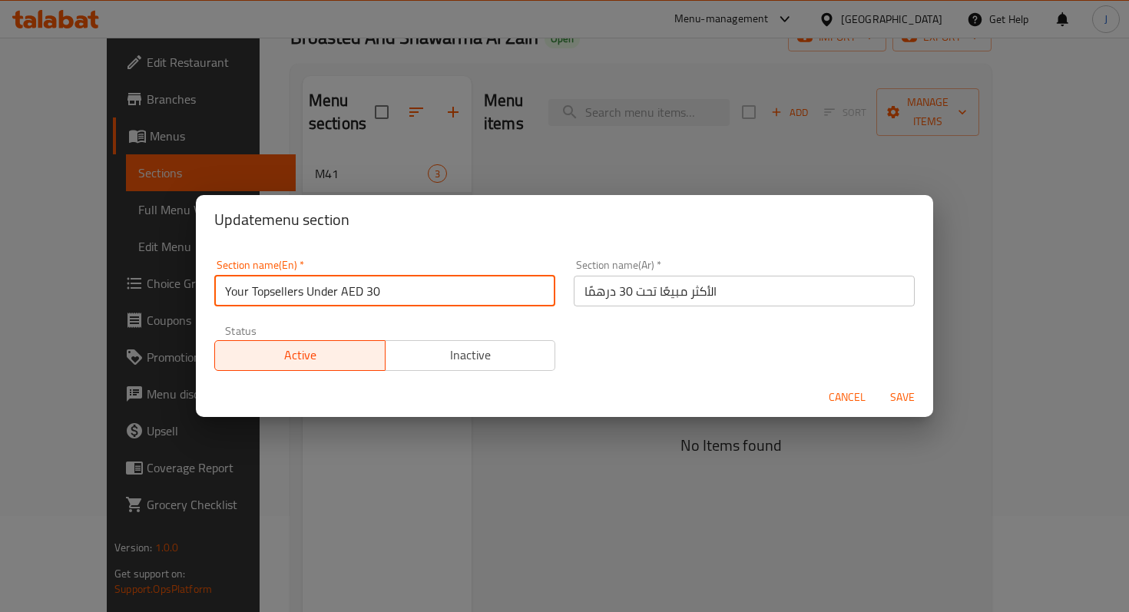
type input "Your Topsellers Under AED 30"
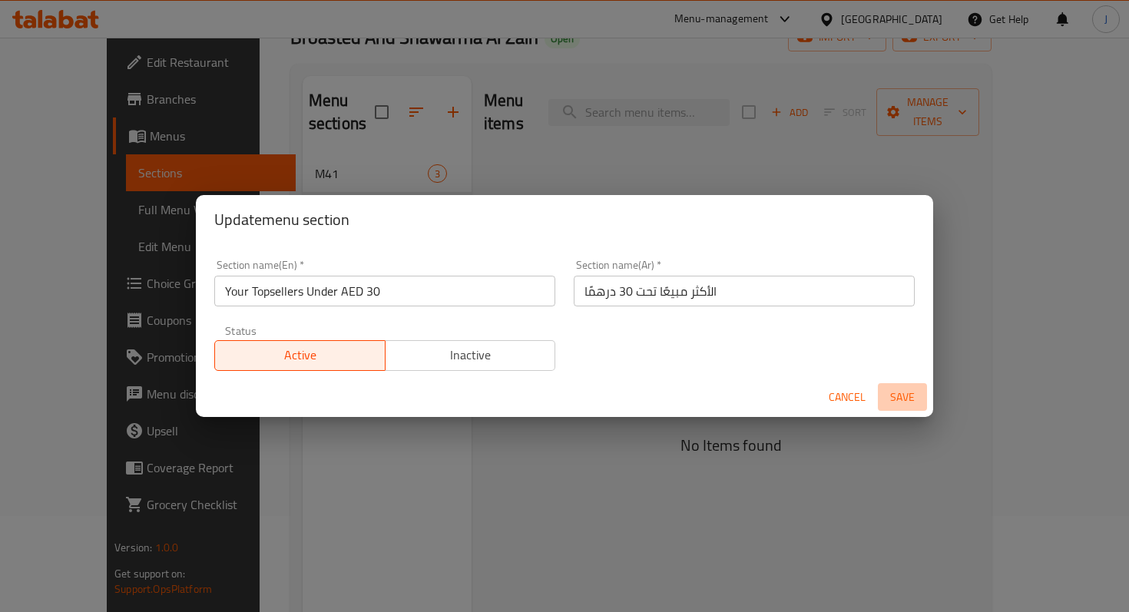
click at [904, 397] on span "Save" at bounding box center [902, 397] width 37 height 19
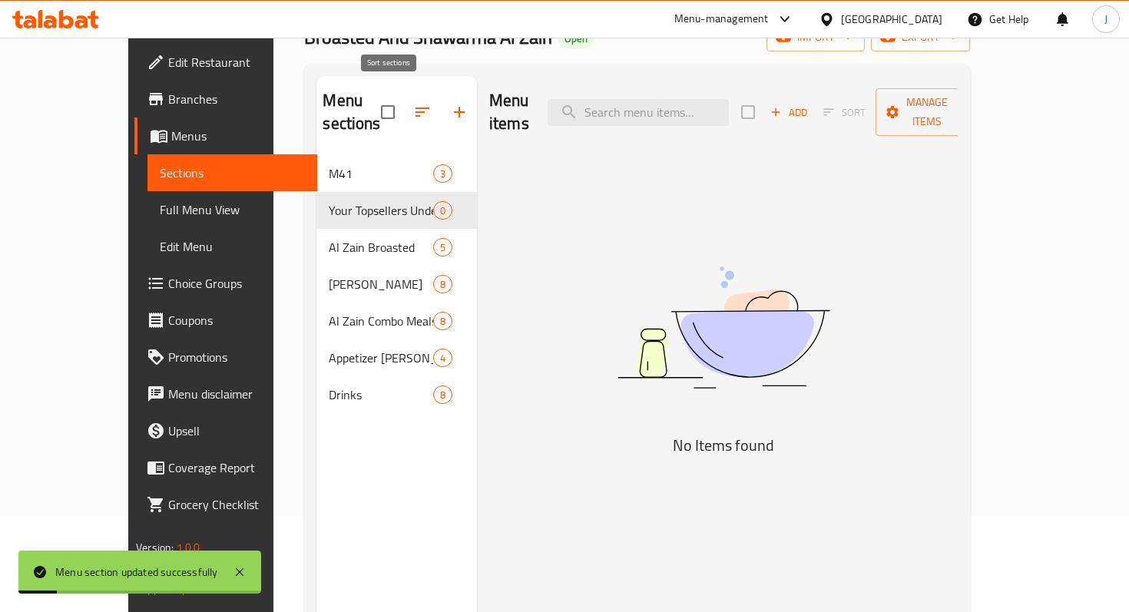
click at [404, 94] on button "button" at bounding box center [422, 112] width 37 height 37
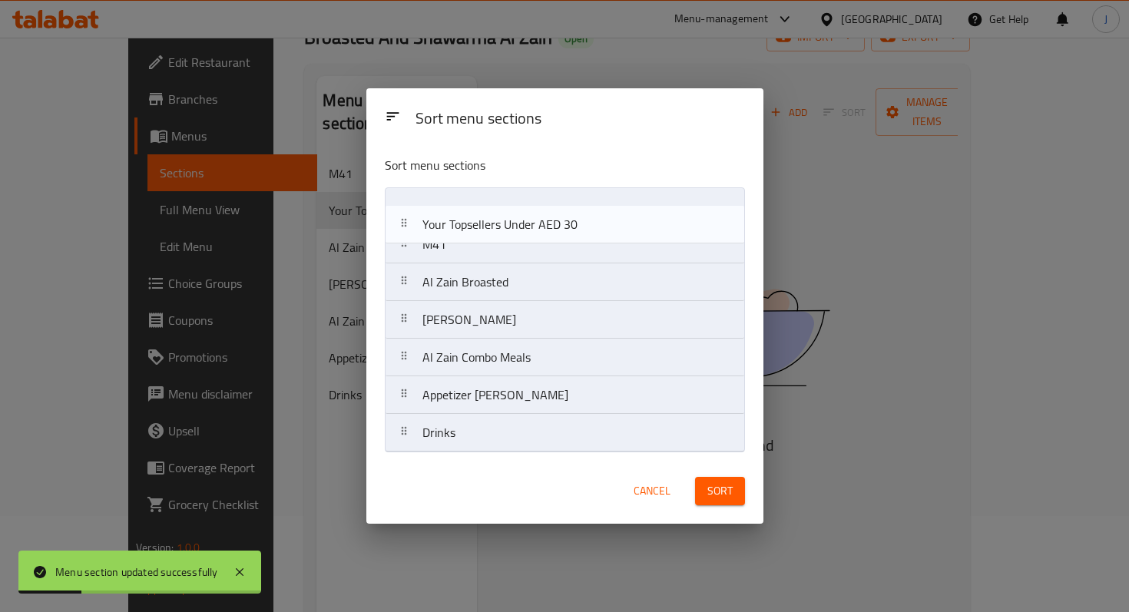
drag, startPoint x: 444, startPoint y: 246, endPoint x: 442, endPoint y: 205, distance: 40.7
click at [442, 205] on nav "M41 Your Topsellers Under AED 30 Al Zain Broasted Al Zain Shawarma Al Zain Comb…" at bounding box center [565, 319] width 360 height 265
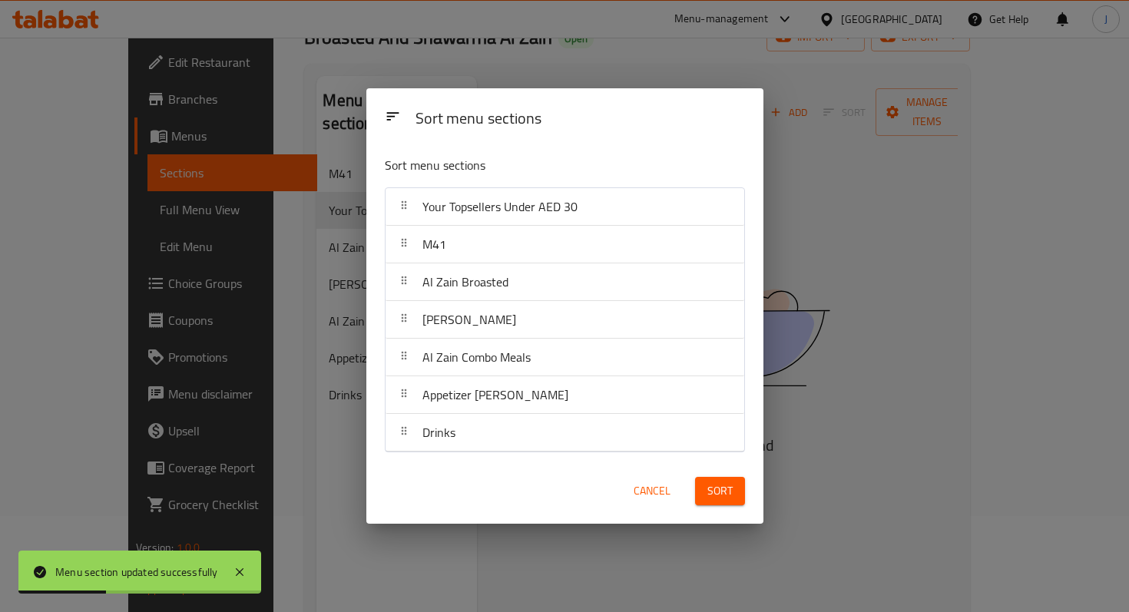
click at [717, 499] on span "Sort" at bounding box center [719, 491] width 25 height 19
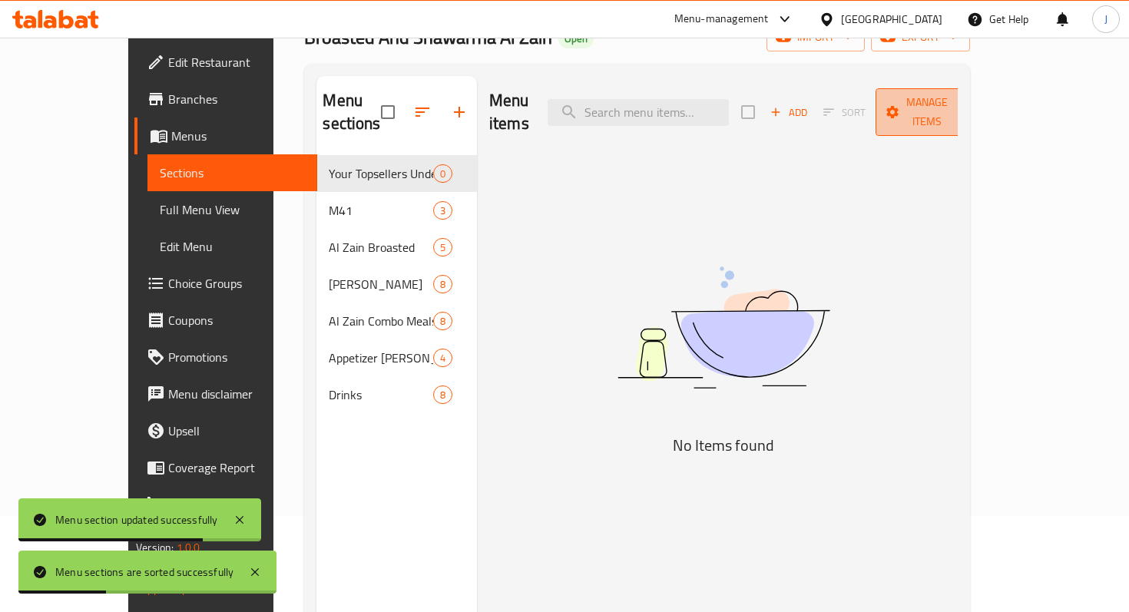
click at [966, 106] on span "Manage items" at bounding box center [927, 112] width 78 height 38
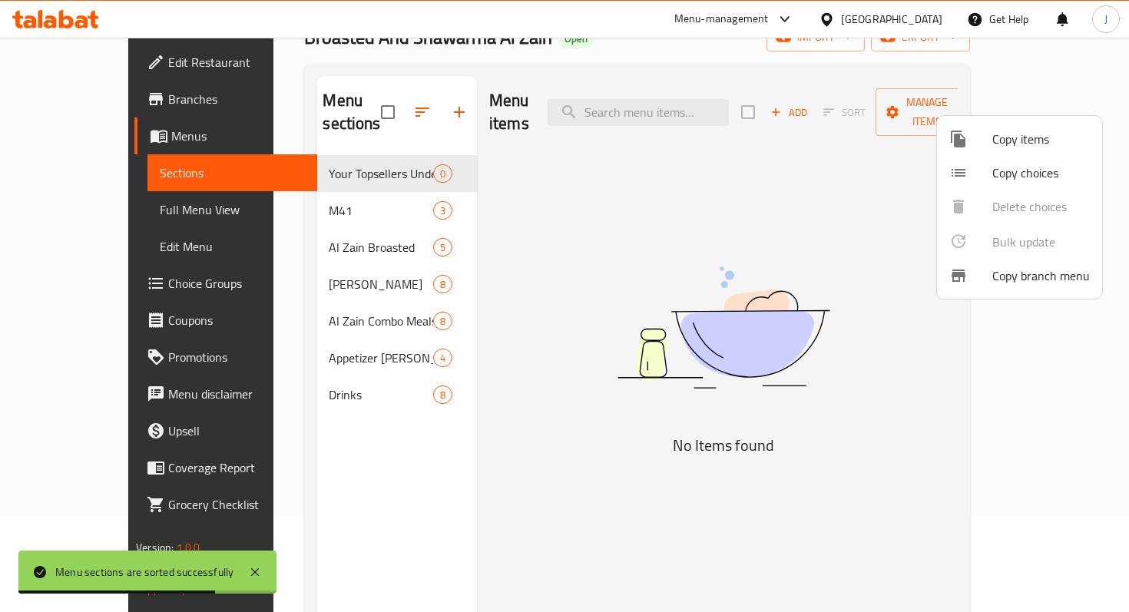
click at [1011, 145] on span "Copy items" at bounding box center [1041, 139] width 98 height 18
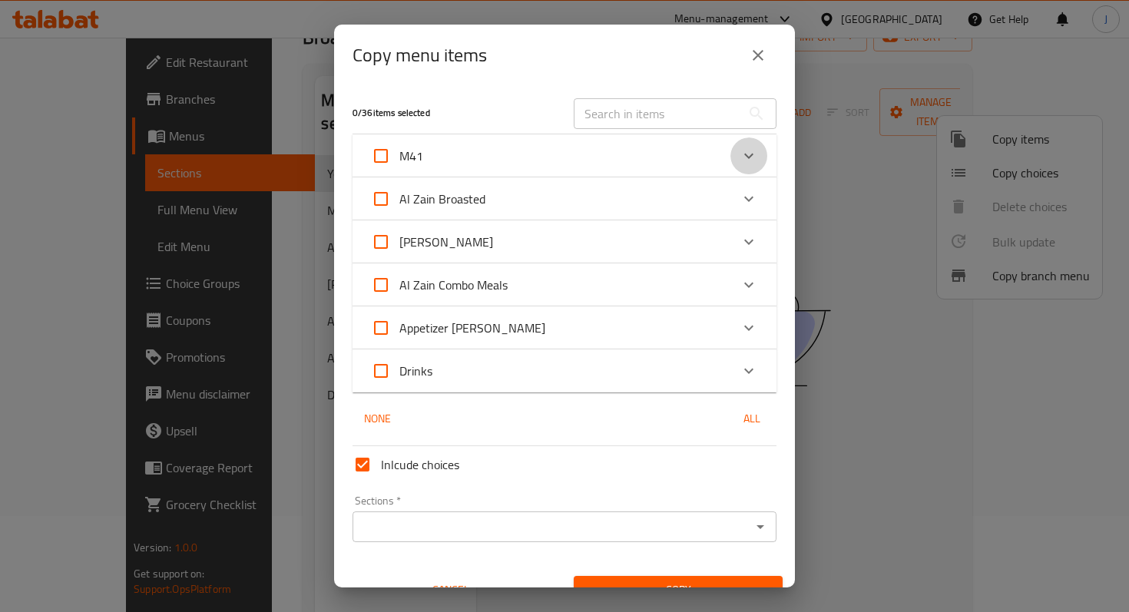
click at [753, 154] on icon "Expand" at bounding box center [749, 156] width 18 height 18
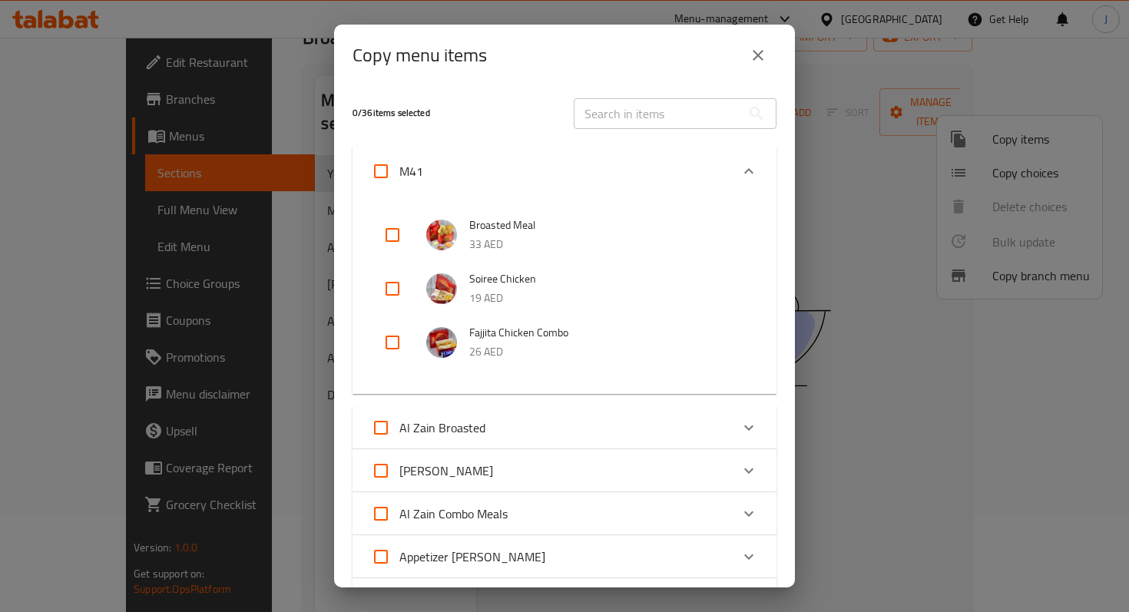
click at [388, 231] on input "checkbox" at bounding box center [392, 235] width 37 height 37
checkbox input "true"
click at [391, 295] on input "checkbox" at bounding box center [392, 288] width 37 height 37
checkbox input "true"
click at [390, 350] on input "checkbox" at bounding box center [392, 342] width 37 height 37
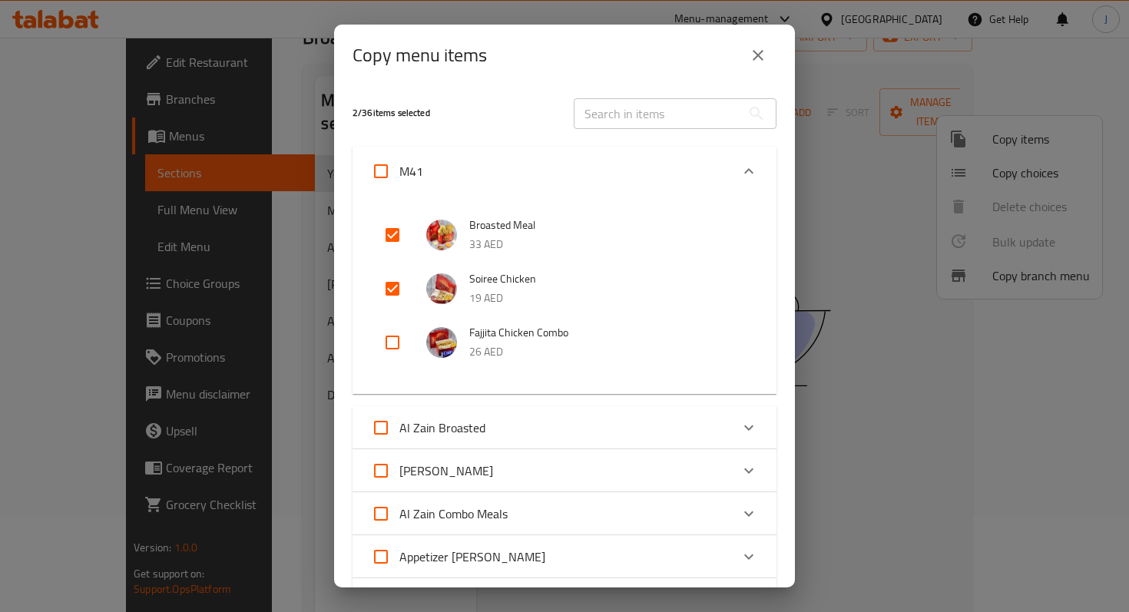
checkbox input "true"
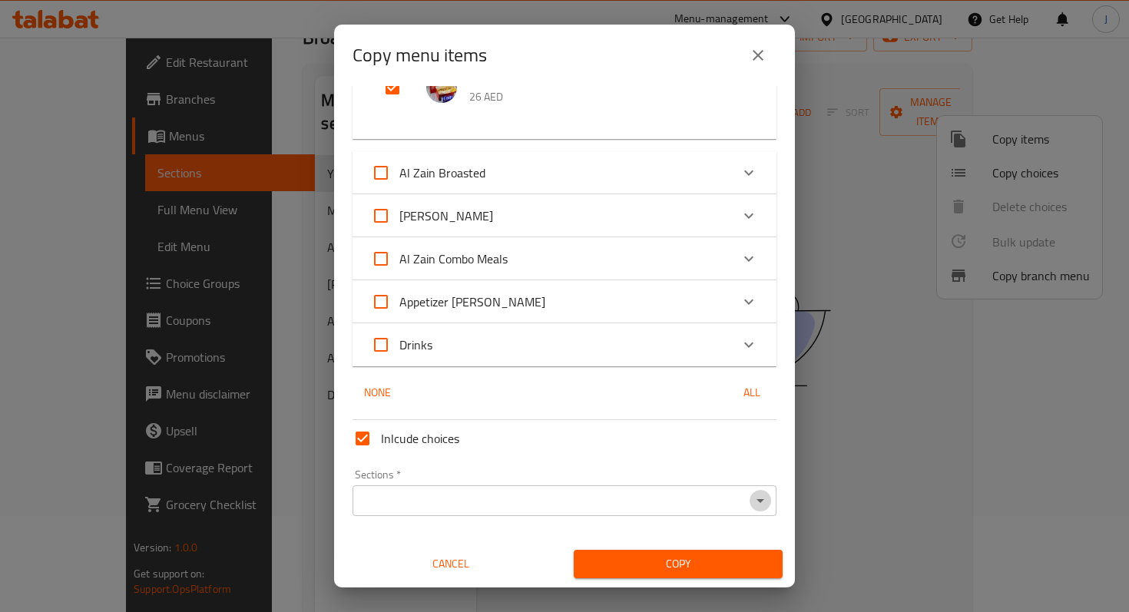
click at [761, 495] on icon "Open" at bounding box center [760, 501] width 18 height 18
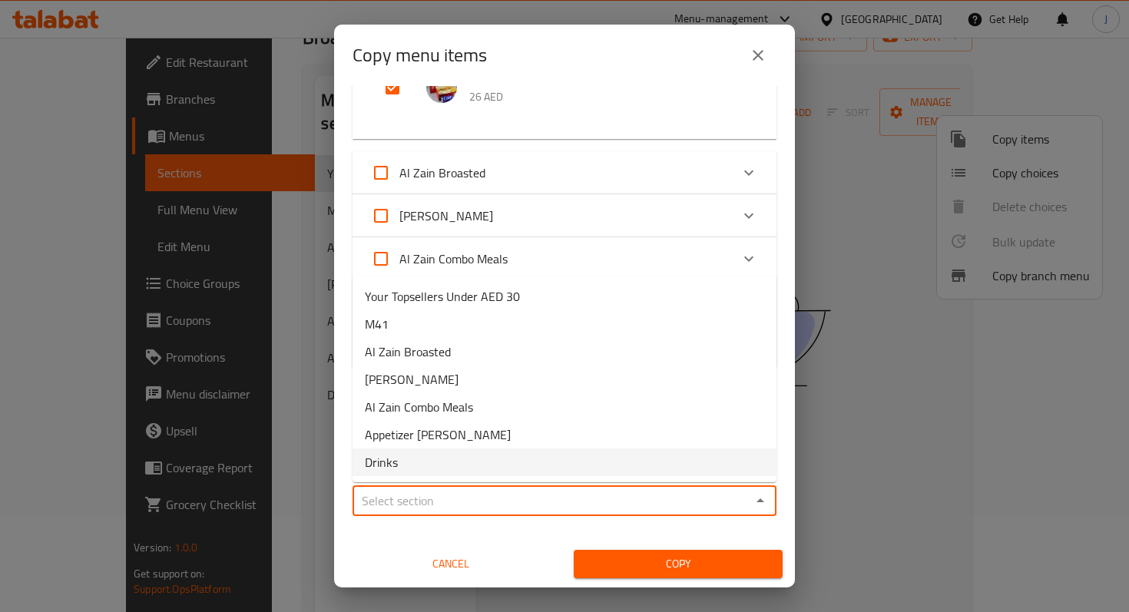
click at [487, 532] on div "Inlcude choices Sections   * Sections * Cancel Copy" at bounding box center [564, 496] width 436 height 164
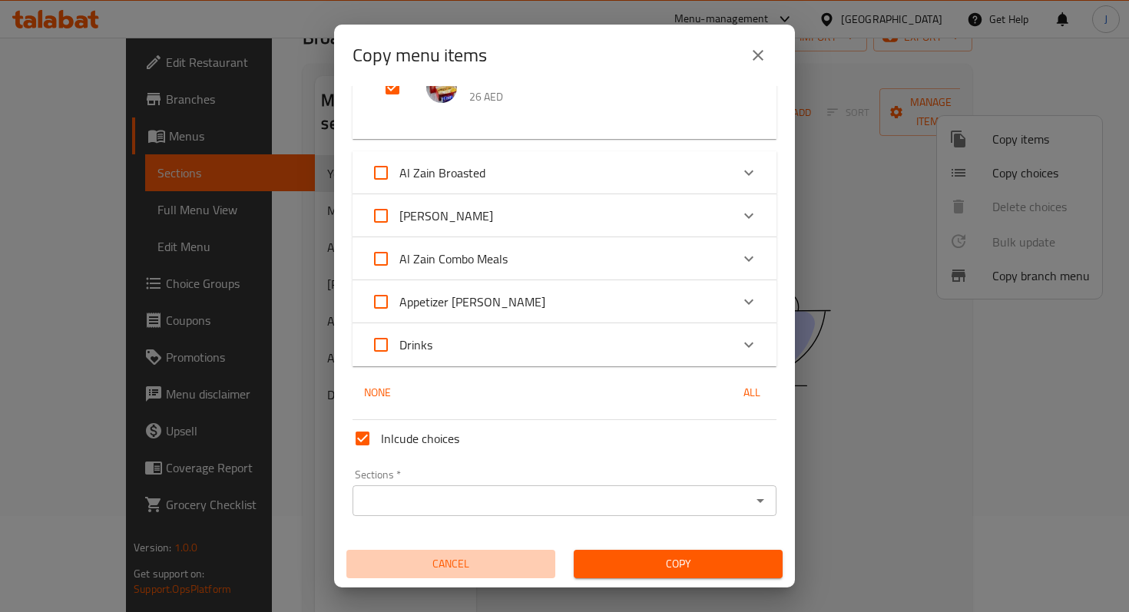
click at [473, 567] on span "Cancel" at bounding box center [451, 564] width 197 height 19
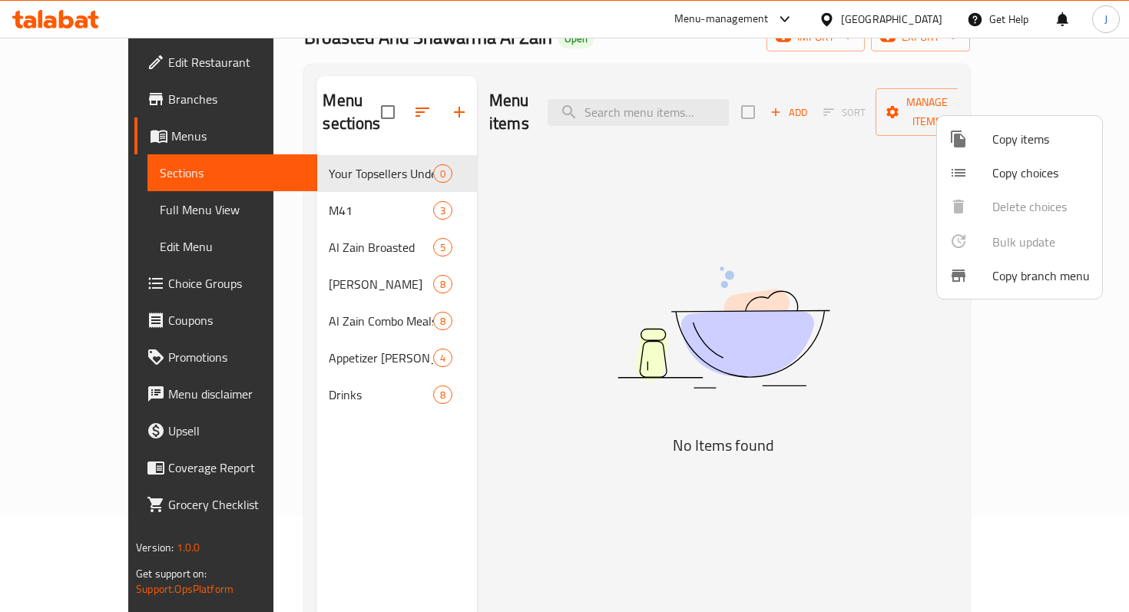
click at [651, 422] on div at bounding box center [564, 306] width 1129 height 612
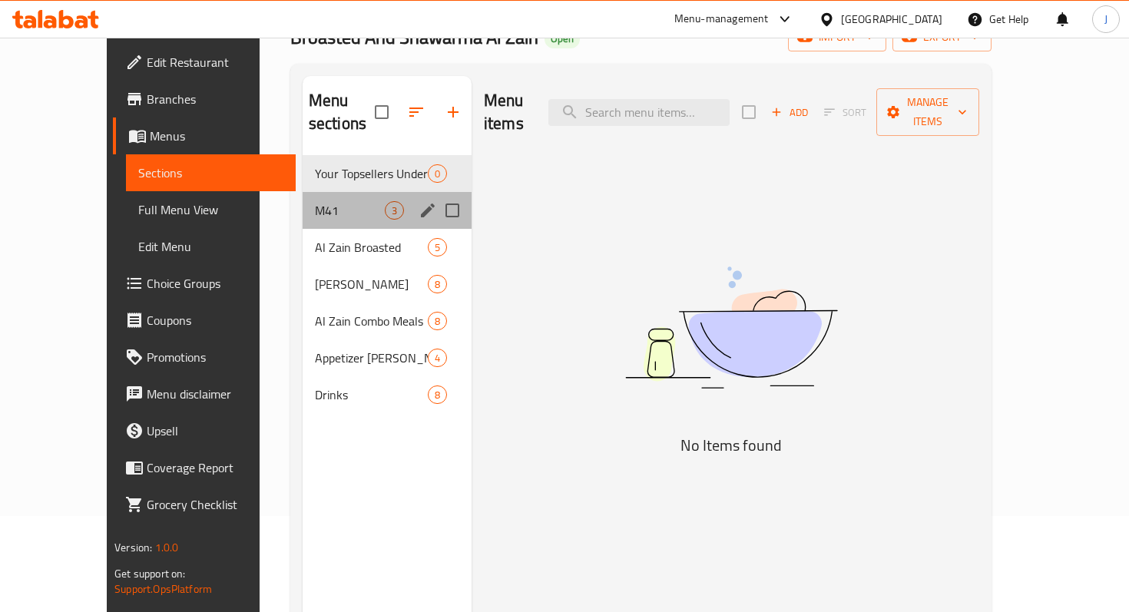
click at [318, 197] on div "M41 3" at bounding box center [387, 210] width 169 height 37
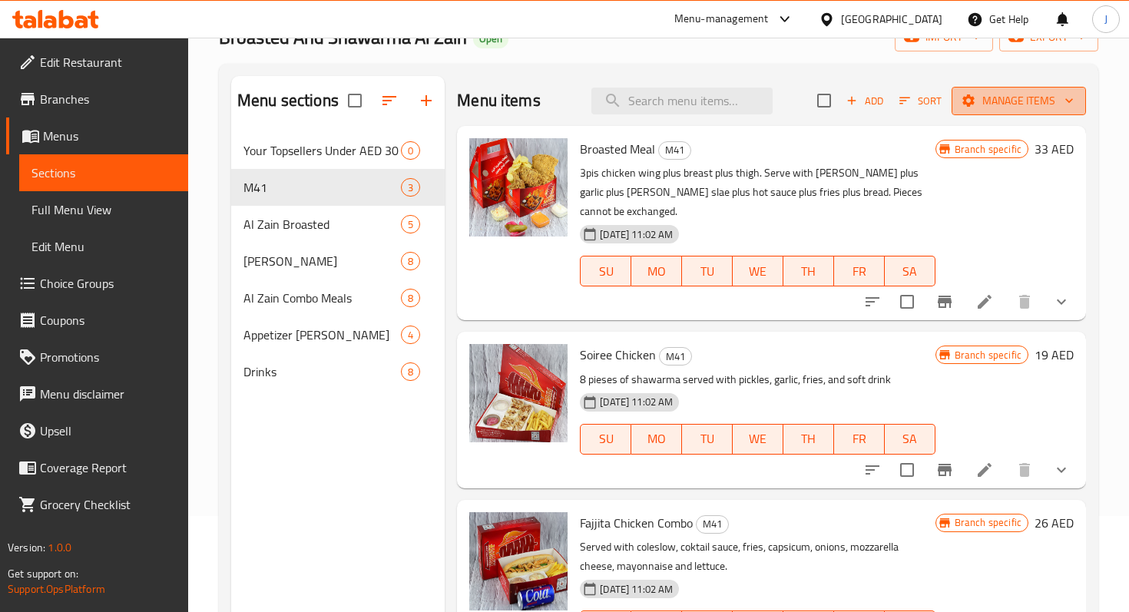
click at [1020, 104] on span "Manage items" at bounding box center [1019, 100] width 110 height 19
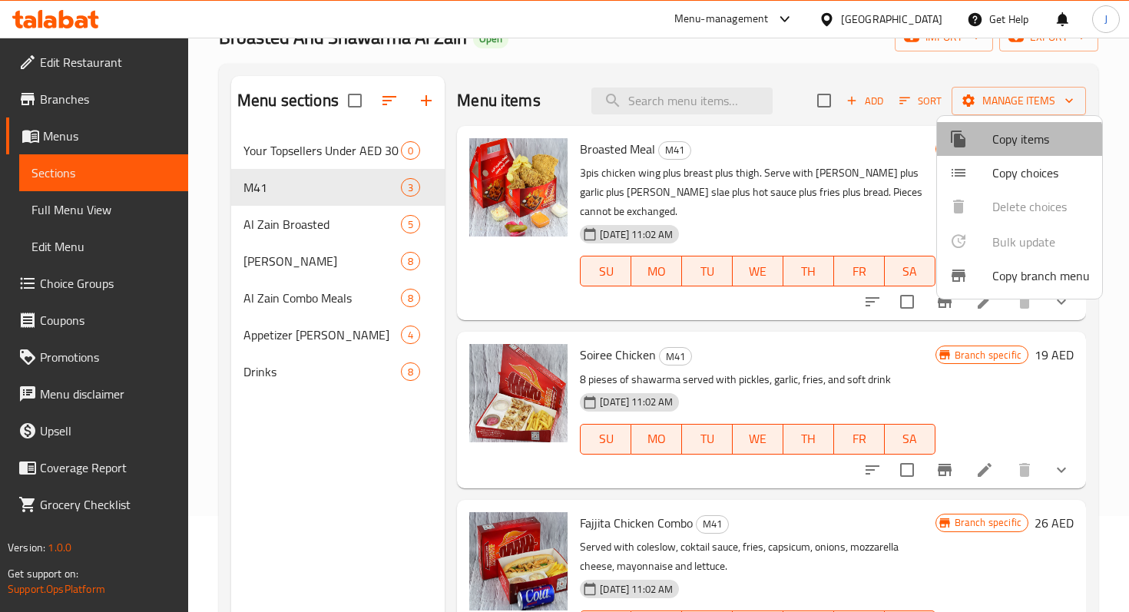
click at [1006, 148] on span "Copy items" at bounding box center [1041, 139] width 98 height 18
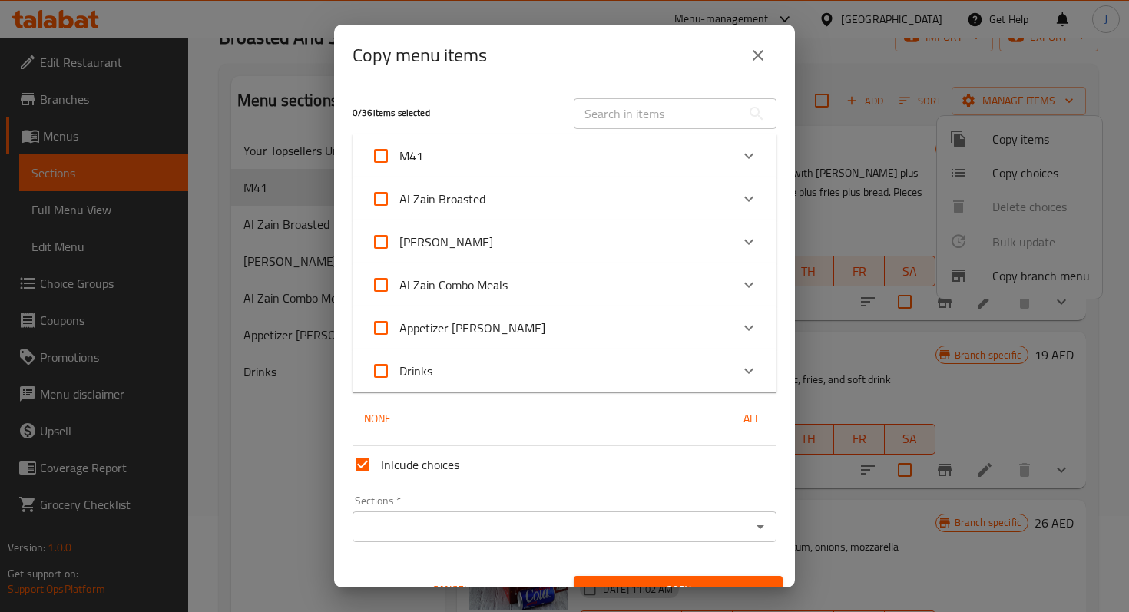
click at [752, 518] on icon "Open" at bounding box center [760, 527] width 18 height 18
click at [750, 147] on icon "Expand" at bounding box center [749, 156] width 18 height 18
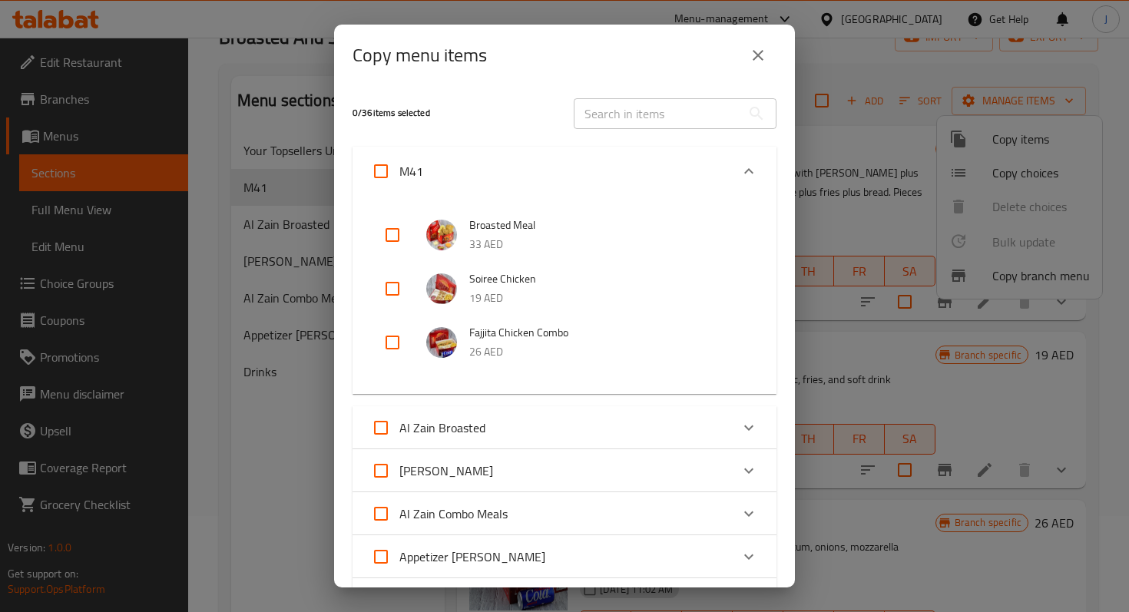
click at [383, 239] on input "checkbox" at bounding box center [392, 235] width 37 height 37
checkbox input "true"
click at [387, 293] on input "checkbox" at bounding box center [392, 288] width 37 height 37
checkbox input "true"
click at [396, 352] on input "checkbox" at bounding box center [392, 342] width 37 height 37
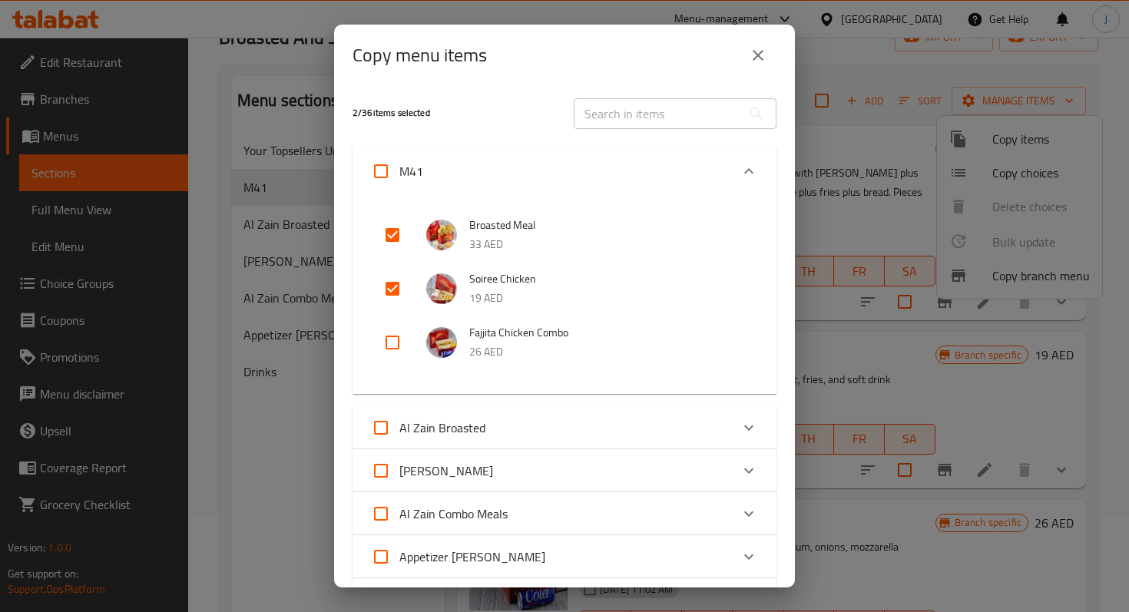
checkbox input "true"
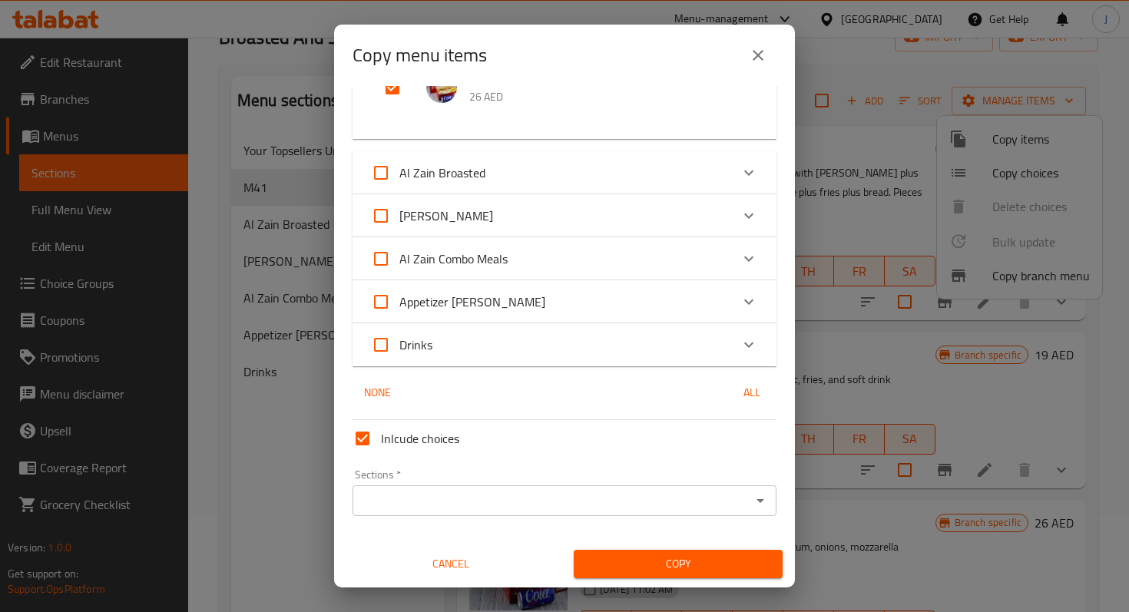
click at [770, 501] on button "Open" at bounding box center [761, 501] width 22 height 22
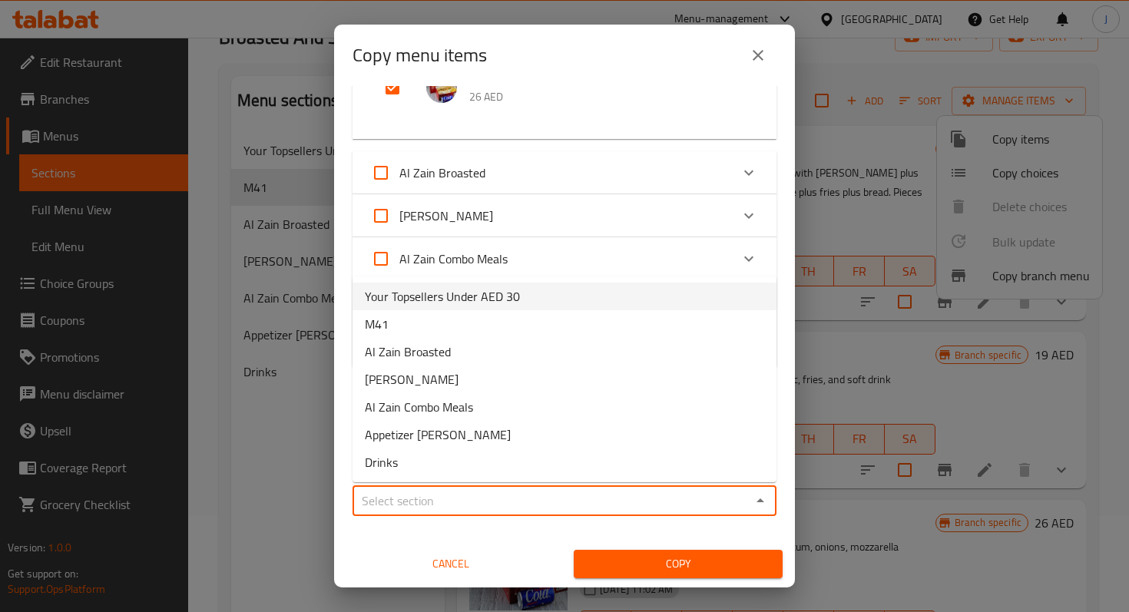
click at [588, 303] on li "Your Topsellers Under AED 30" at bounding box center [565, 297] width 424 height 28
type input "Your Topsellers Under AED 30"
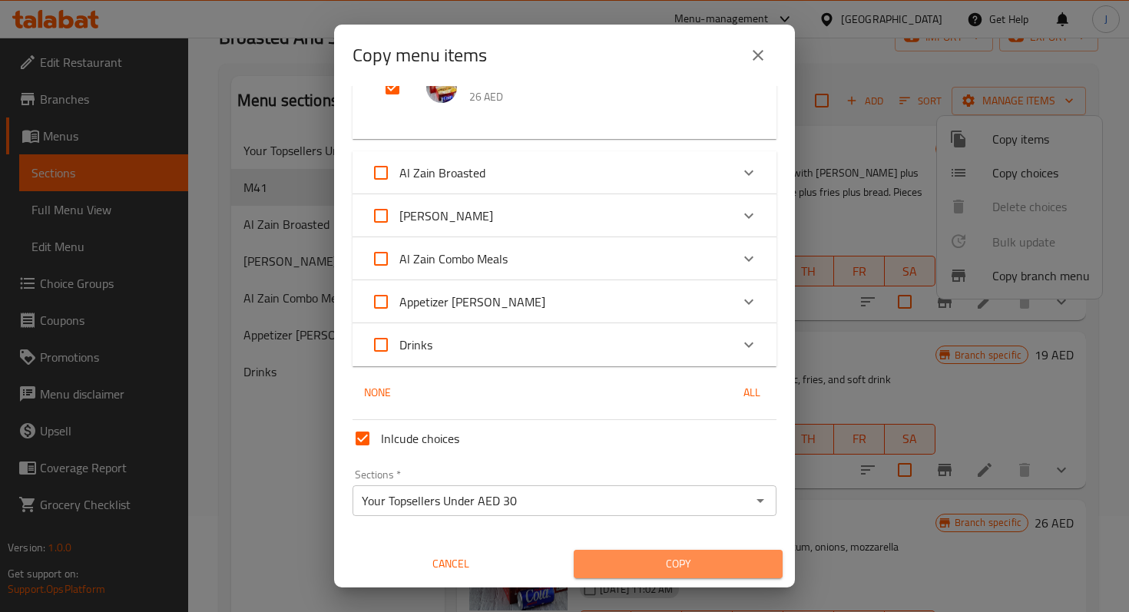
click at [670, 564] on span "Copy" at bounding box center [678, 564] width 184 height 19
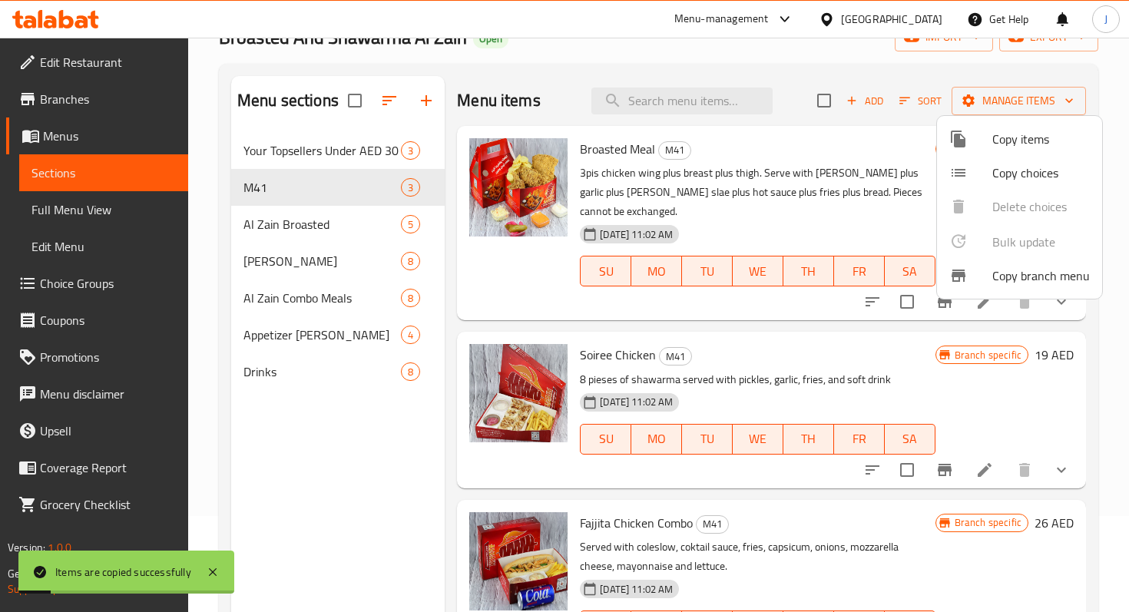
click at [363, 150] on div at bounding box center [564, 306] width 1129 height 612
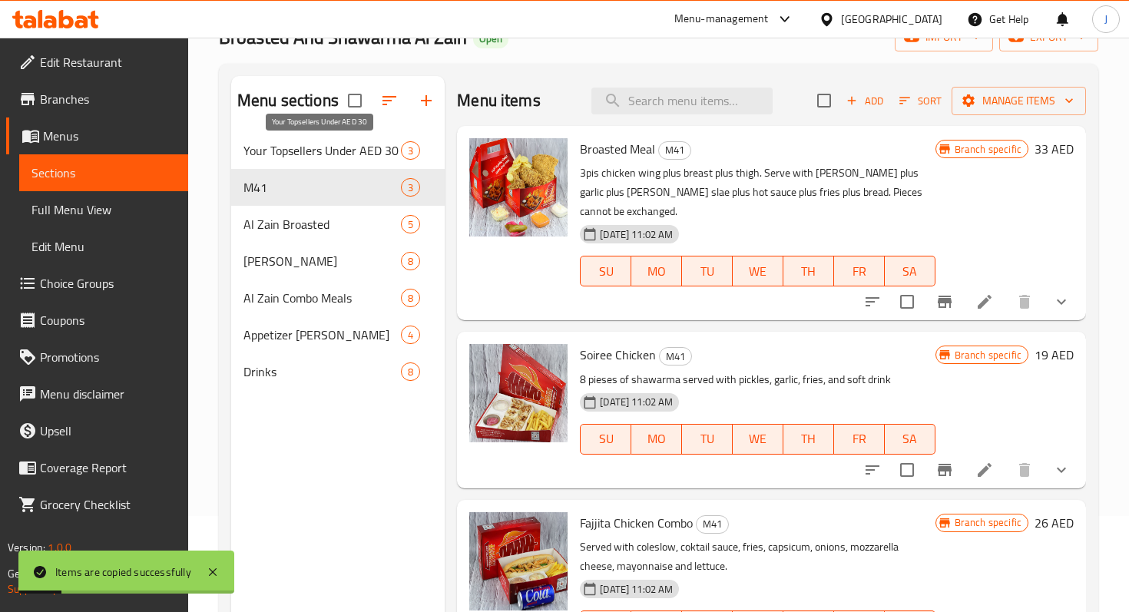
click at [354, 158] on span "Your Topsellers Under AED 30" at bounding box center [322, 150] width 157 height 18
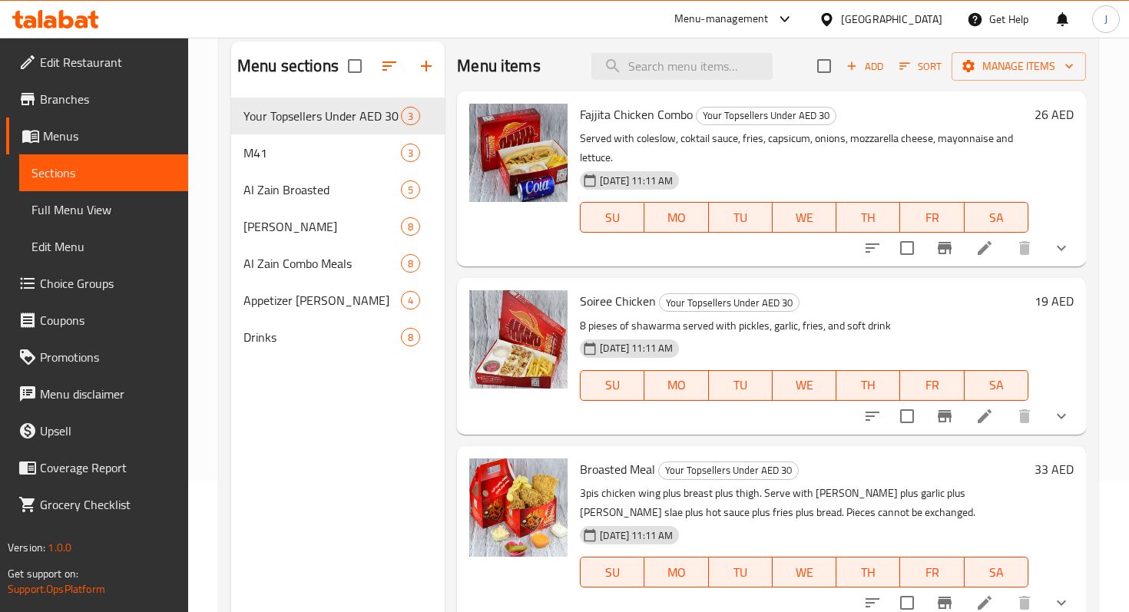
scroll to position [147, 0]
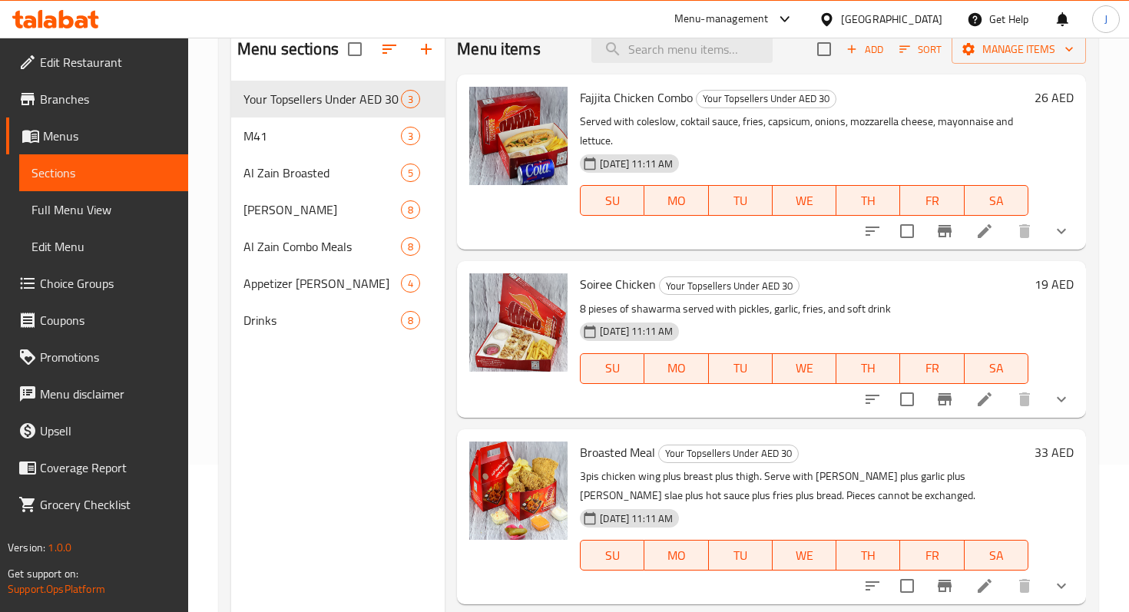
click at [983, 522] on div "[DATE] 11:11 AM SU MO TU WE TH FR SA" at bounding box center [804, 544] width 461 height 83
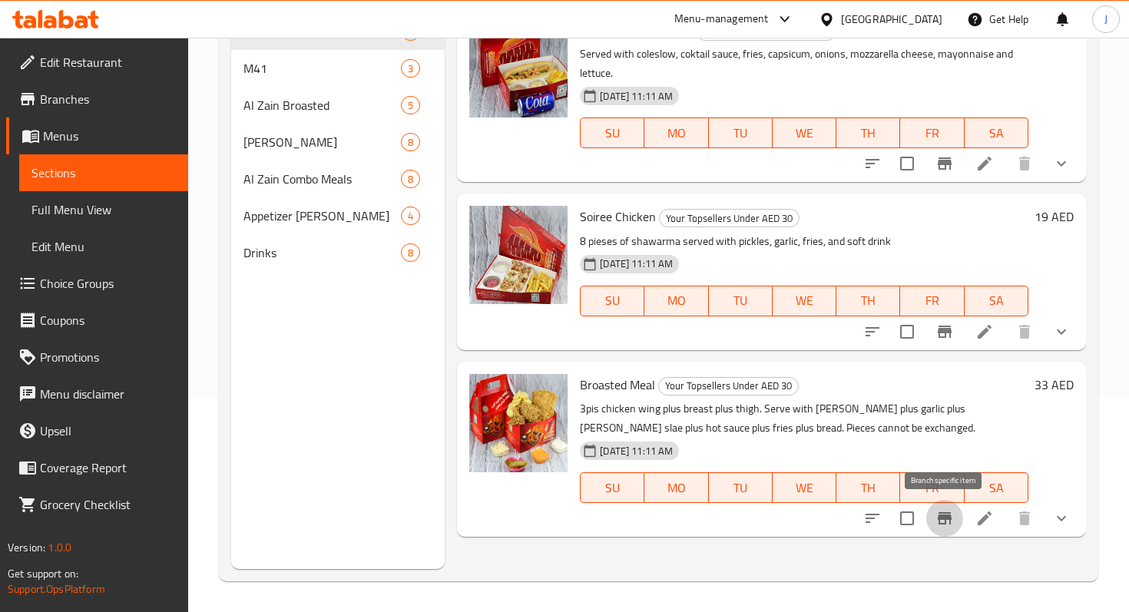
click at [946, 511] on icon "Branch-specific-item" at bounding box center [945, 518] width 18 height 18
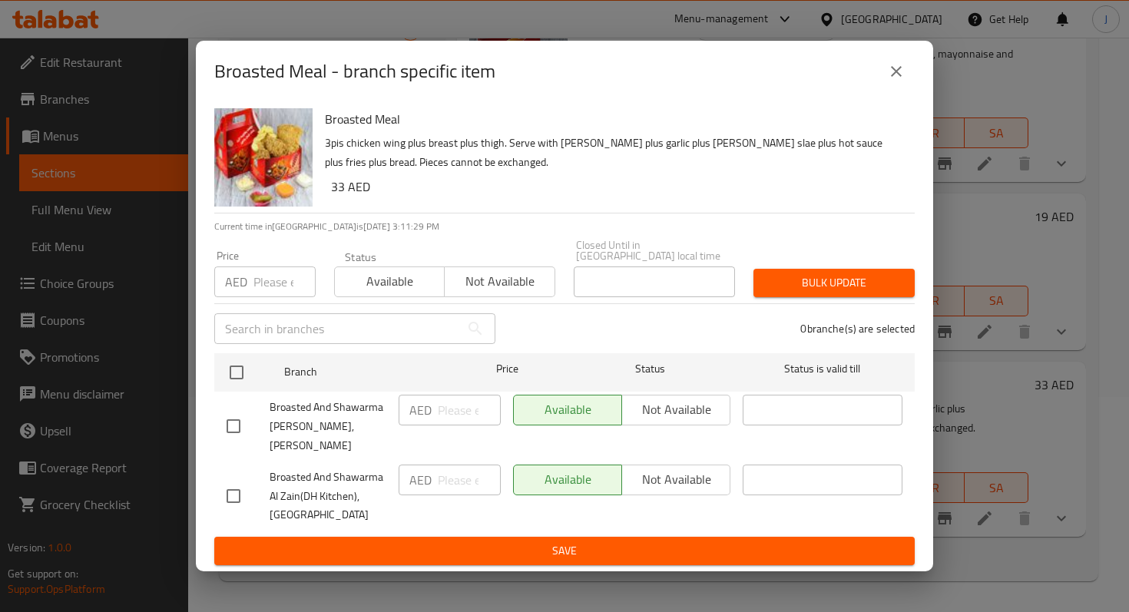
click at [261, 296] on input "number" at bounding box center [284, 282] width 62 height 31
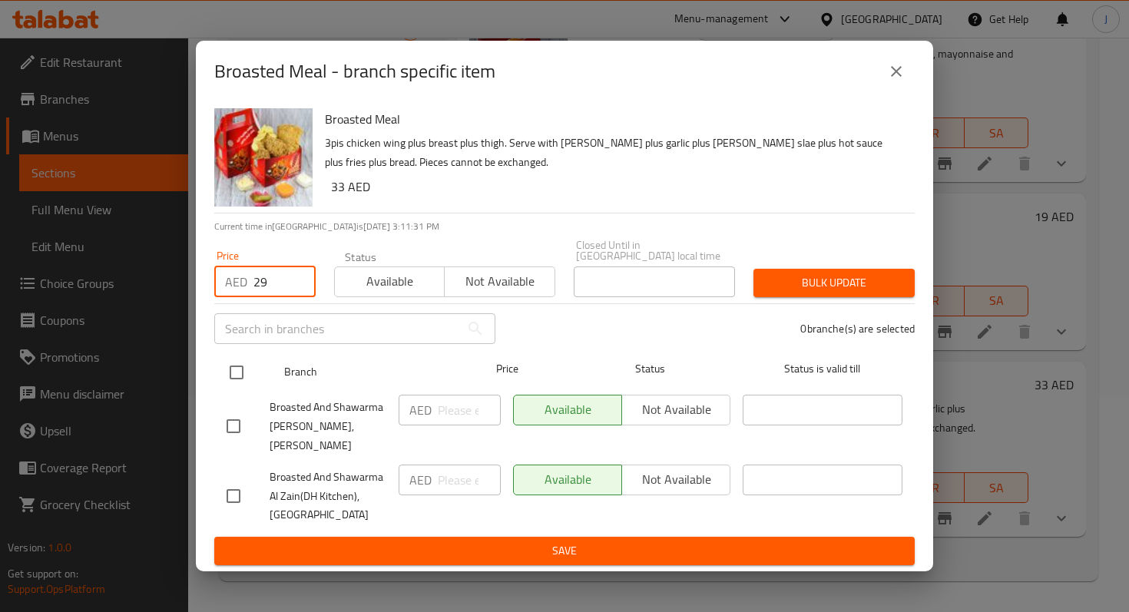
type input "29"
click at [243, 378] on input "checkbox" at bounding box center [236, 372] width 32 height 32
checkbox input "true"
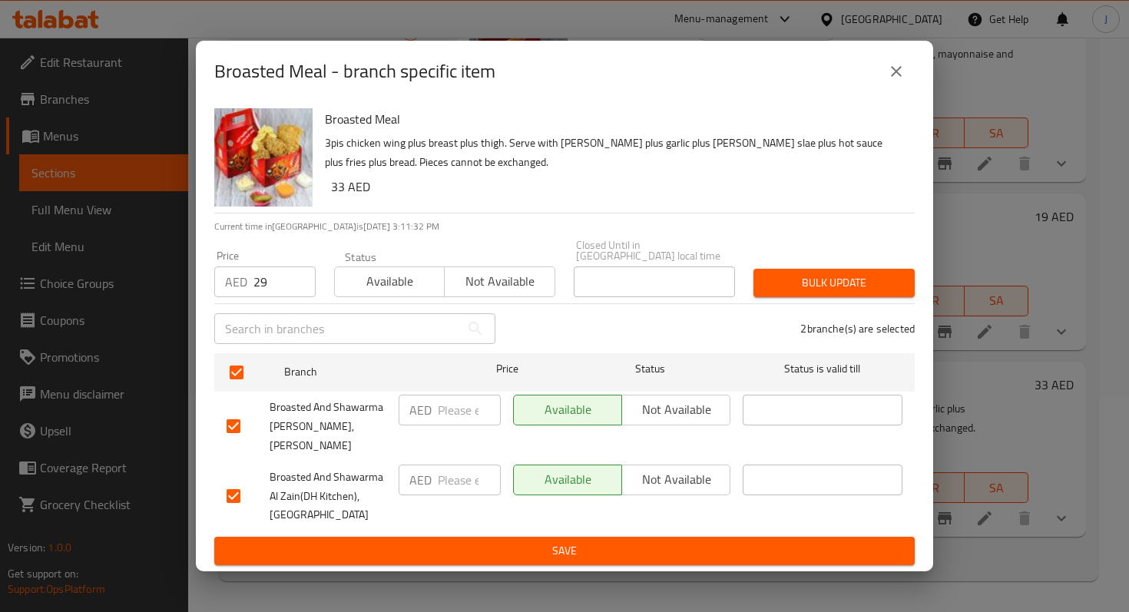
click at [456, 416] on input "number" at bounding box center [469, 410] width 63 height 31
type input "29"
click at [457, 465] on input "number" at bounding box center [469, 480] width 63 height 31
type input "29"
click at [539, 552] on button "Save" at bounding box center [564, 551] width 701 height 28
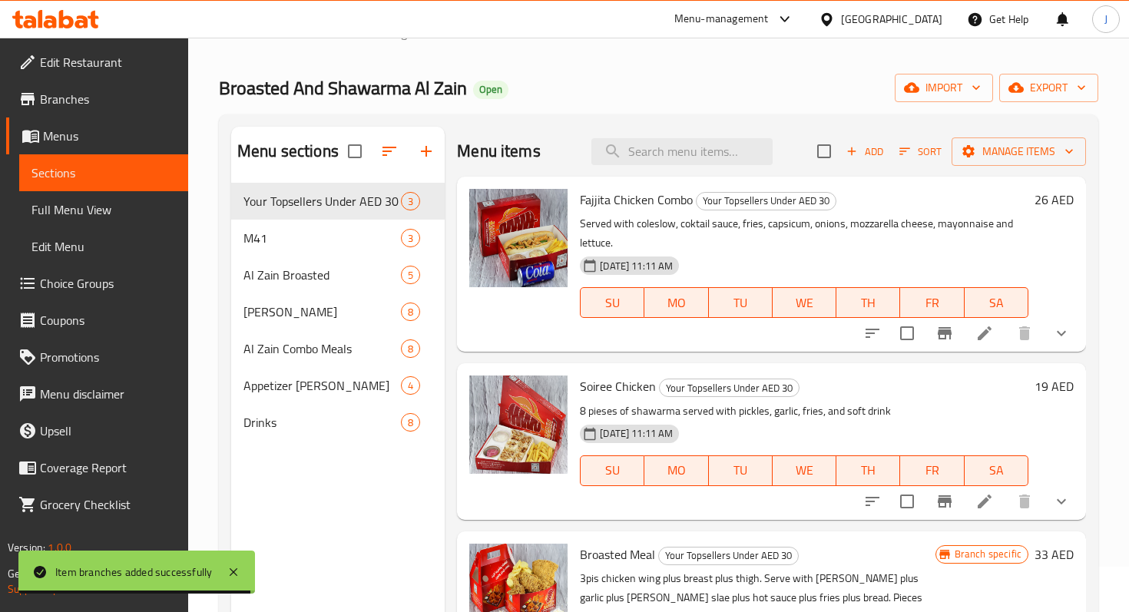
scroll to position [0, 0]
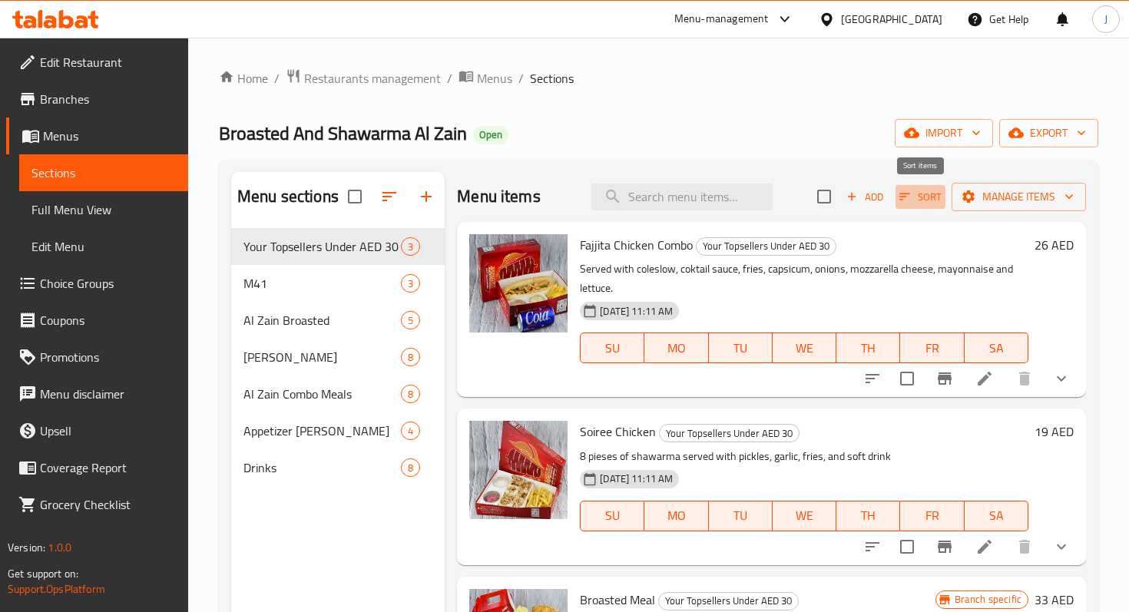
click at [913, 191] on span "Sort" at bounding box center [920, 197] width 42 height 18
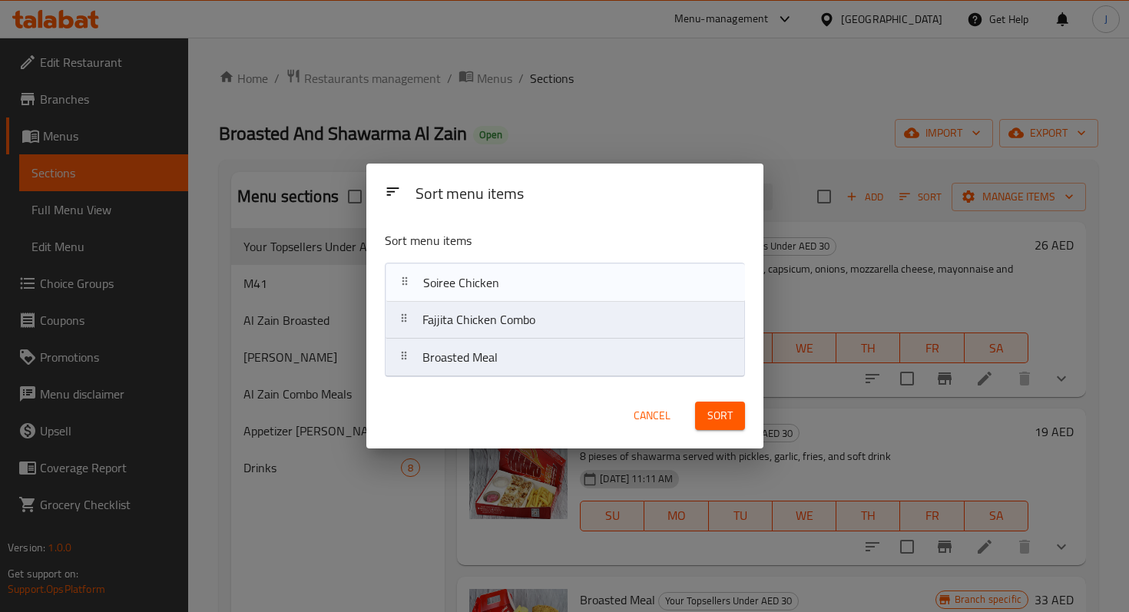
drag, startPoint x: 503, startPoint y: 331, endPoint x: 502, endPoint y: 288, distance: 43.0
click at [502, 288] on nav "Fajjita Chicken Combo Soiree Chicken Broasted Meal" at bounding box center [565, 320] width 360 height 114
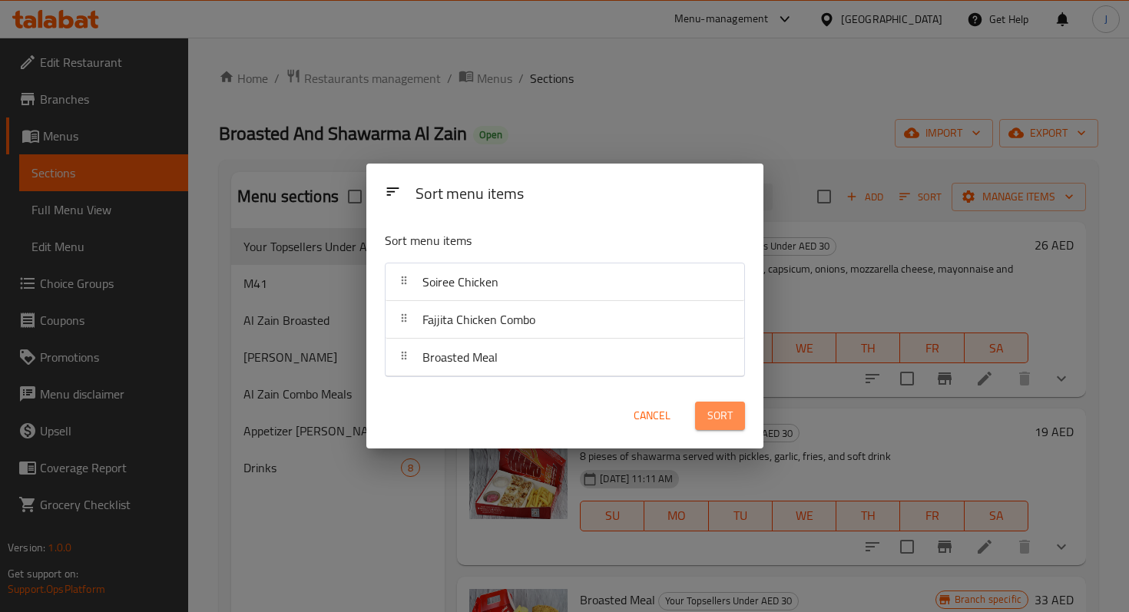
click at [713, 416] on span "Sort" at bounding box center [719, 415] width 25 height 19
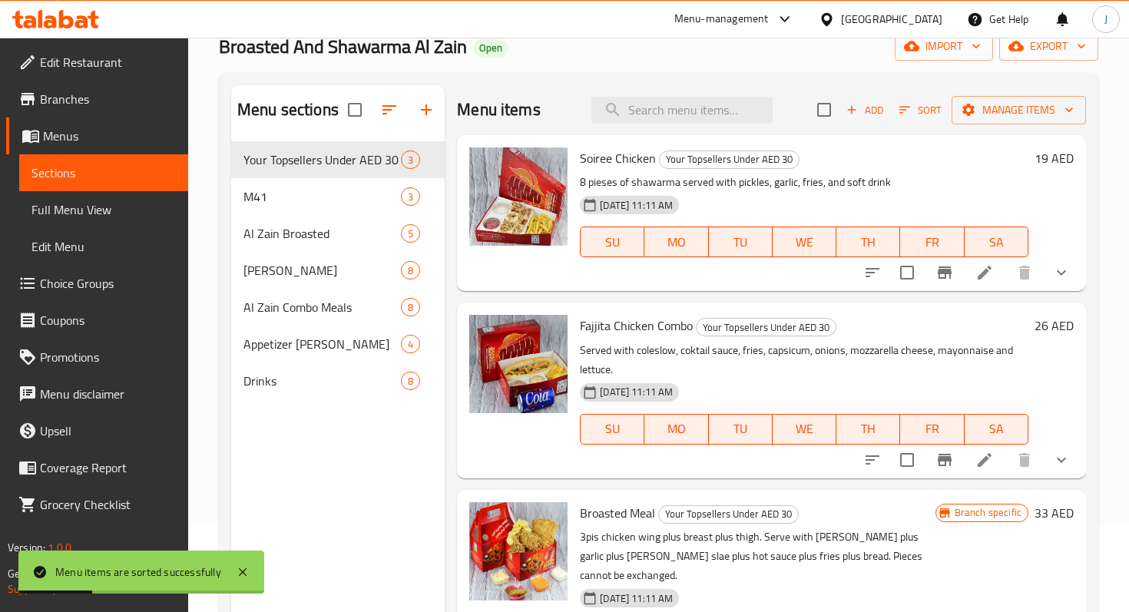
scroll to position [72, 0]
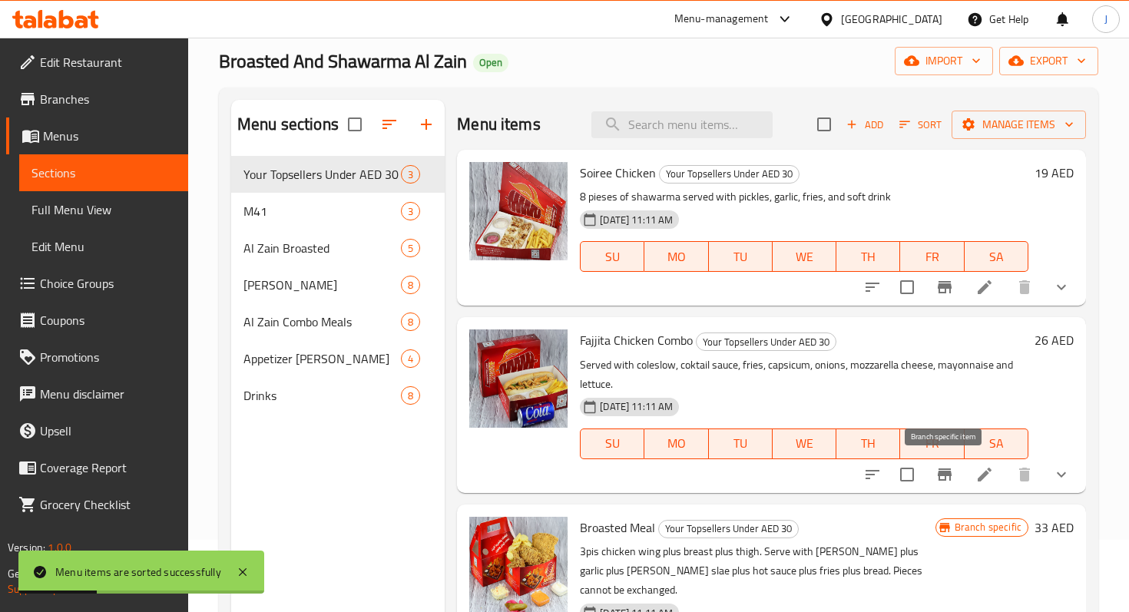
click at [944, 459] on button "Branch-specific-item" at bounding box center [944, 474] width 37 height 37
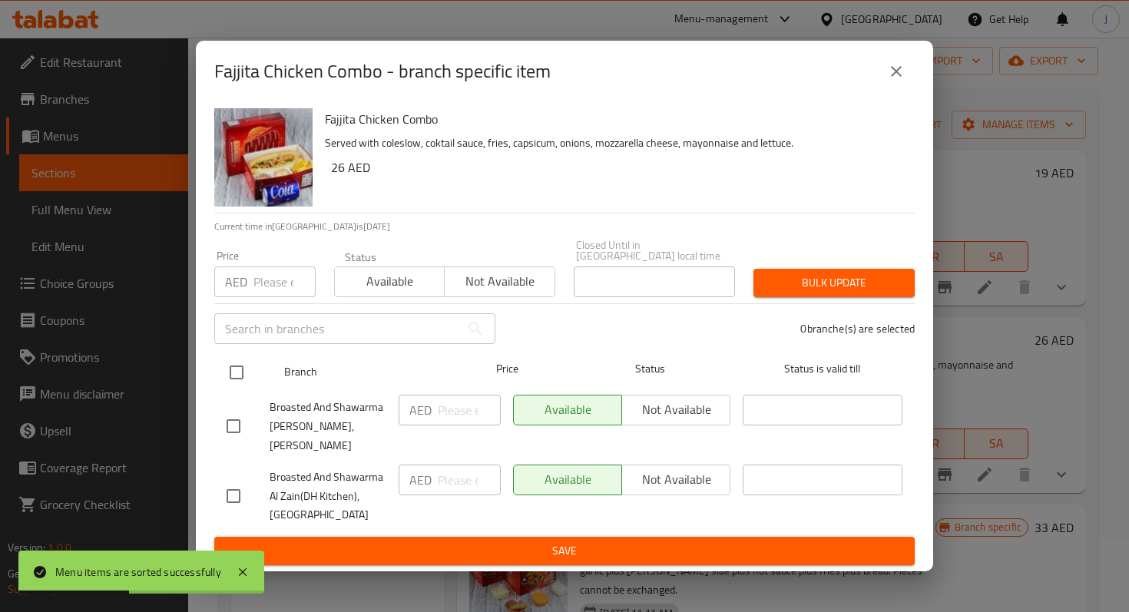
click at [232, 376] on input "checkbox" at bounding box center [236, 372] width 32 height 32
checkbox input "true"
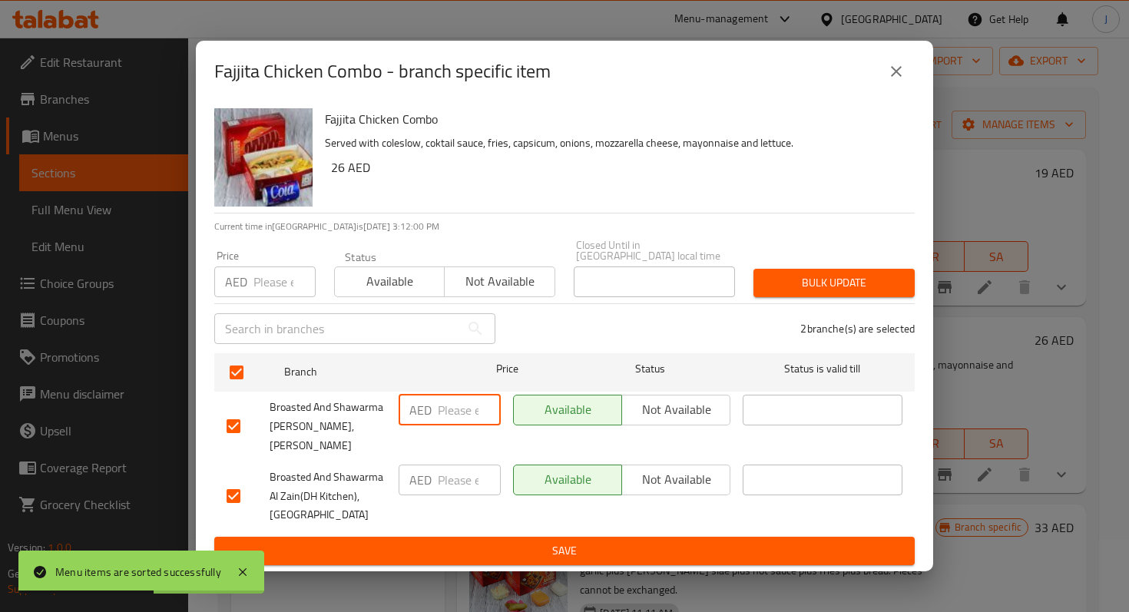
click at [450, 419] on input "number" at bounding box center [469, 410] width 63 height 31
type input "24"
click at [450, 479] on input "number" at bounding box center [469, 480] width 63 height 31
type input "24"
click at [287, 291] on input "number" at bounding box center [284, 282] width 62 height 31
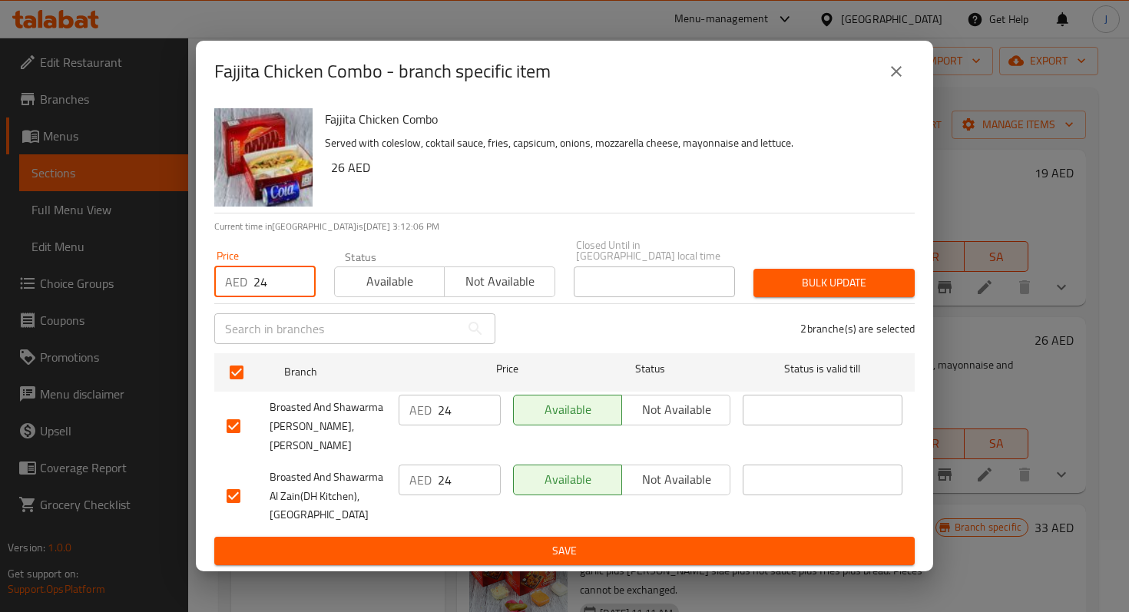
type input "24"
click at [522, 552] on button "Save" at bounding box center [564, 551] width 701 height 28
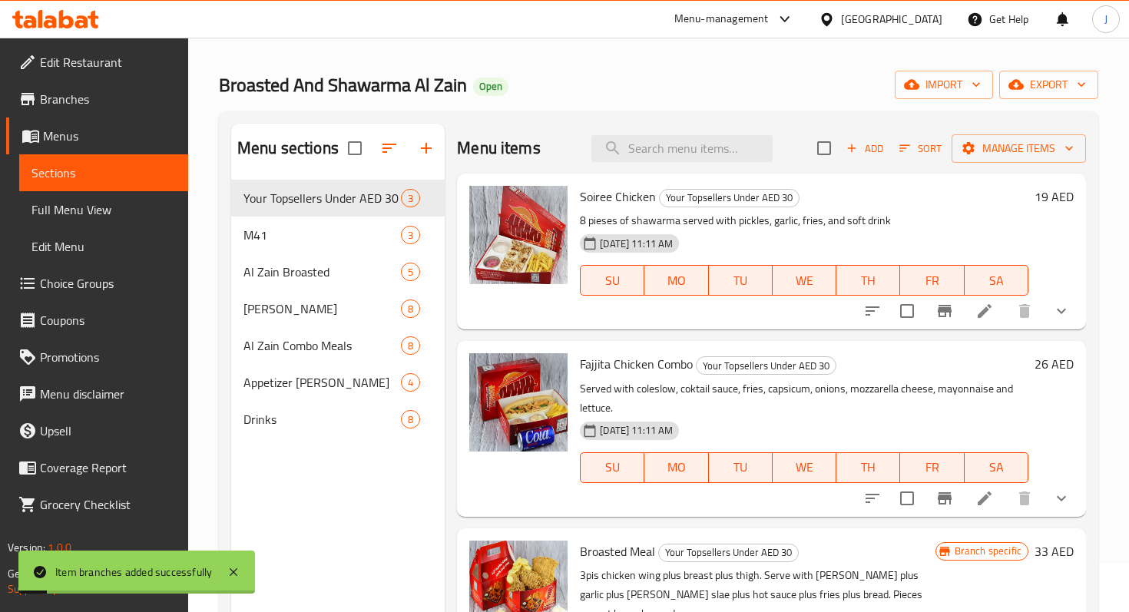
scroll to position [0, 0]
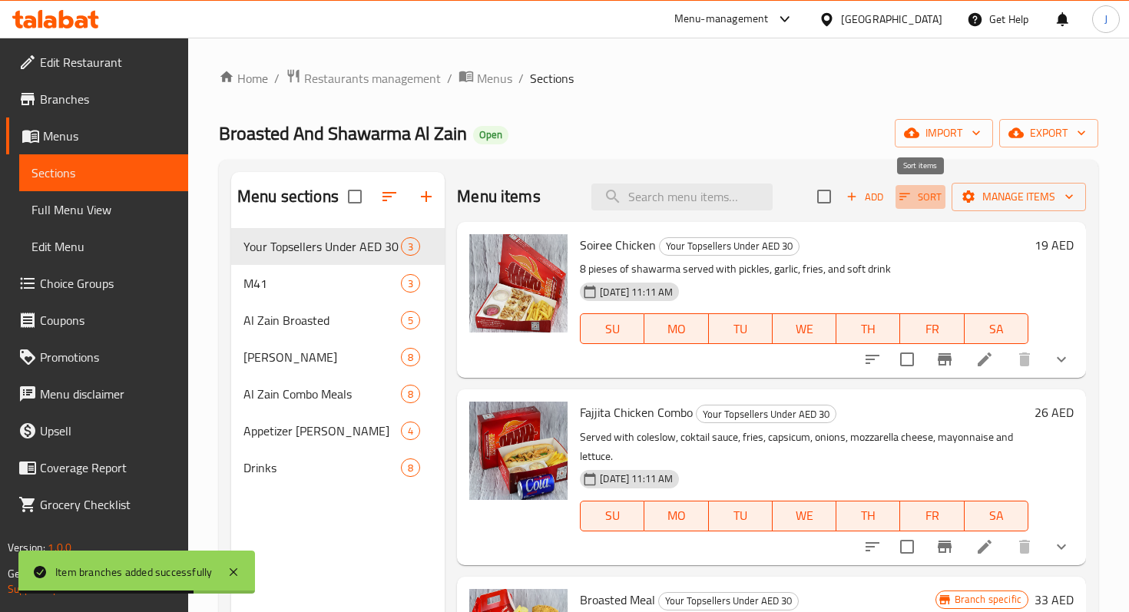
click at [931, 197] on span "Sort" at bounding box center [920, 197] width 42 height 18
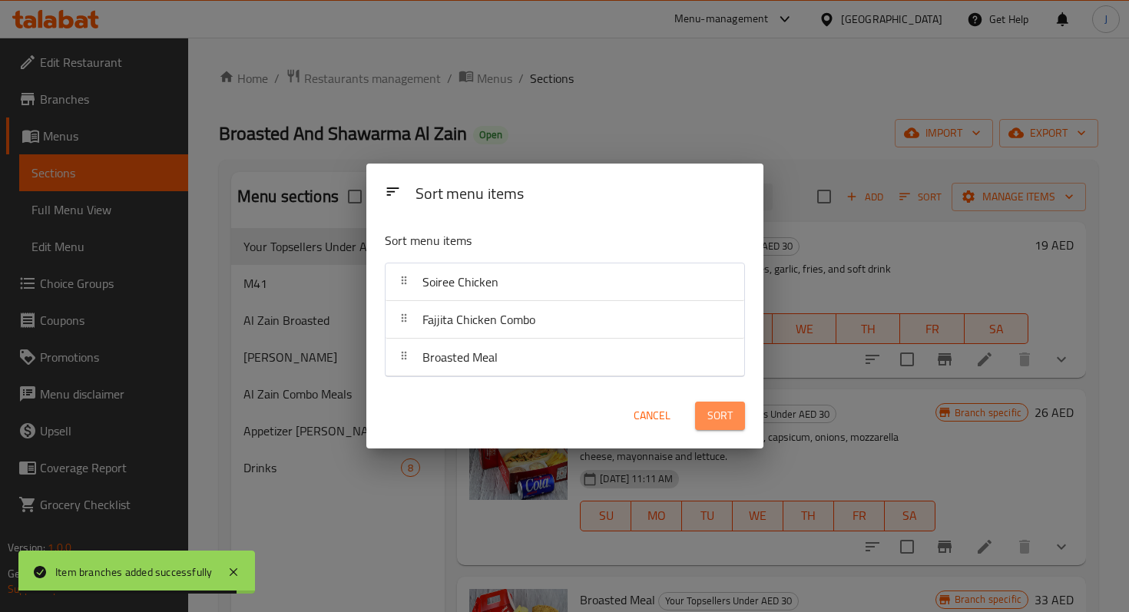
click at [714, 415] on span "Sort" at bounding box center [719, 415] width 25 height 19
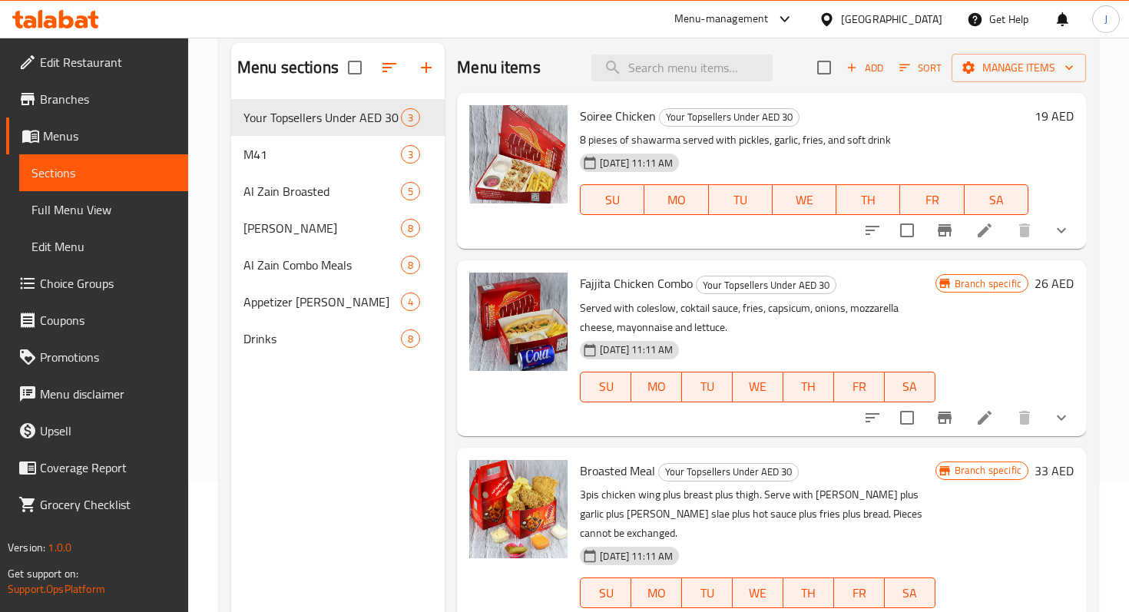
scroll to position [164, 0]
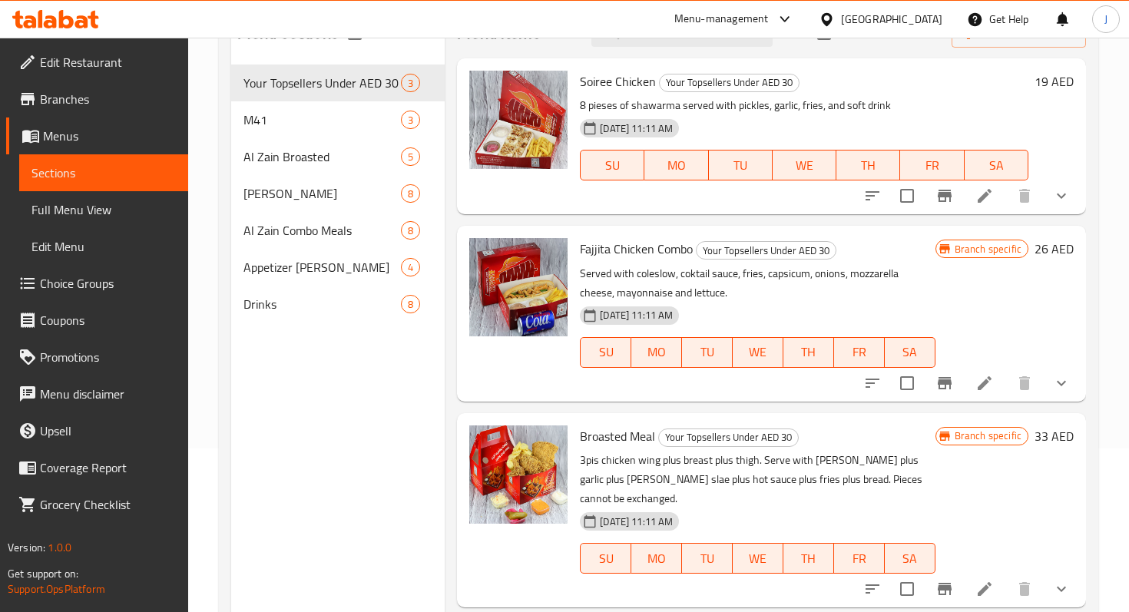
click at [983, 382] on icon at bounding box center [985, 383] width 14 height 14
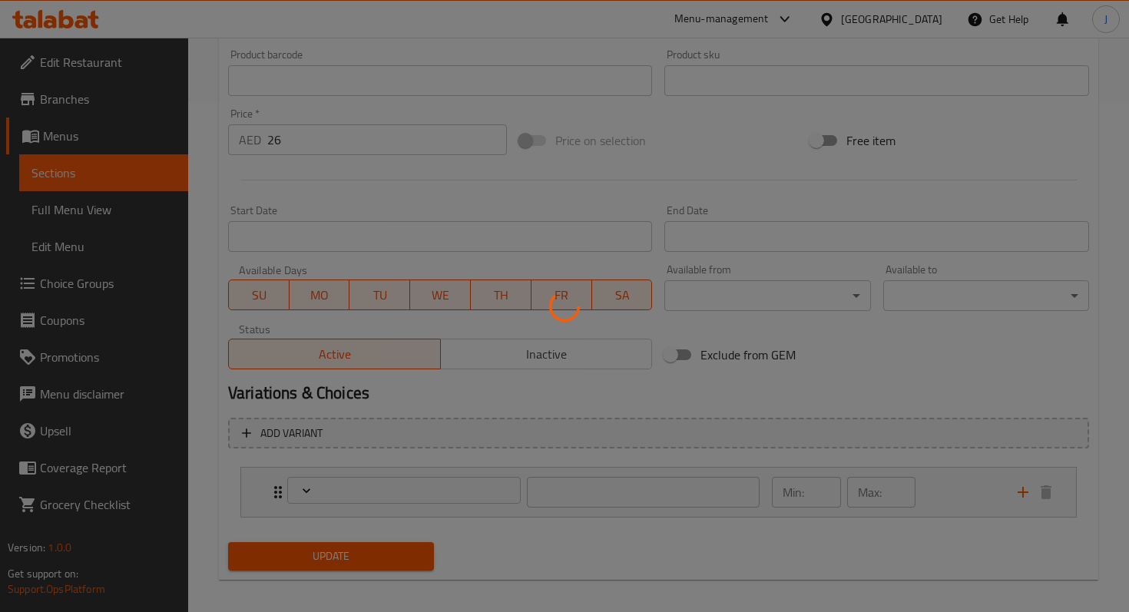
scroll to position [521, 0]
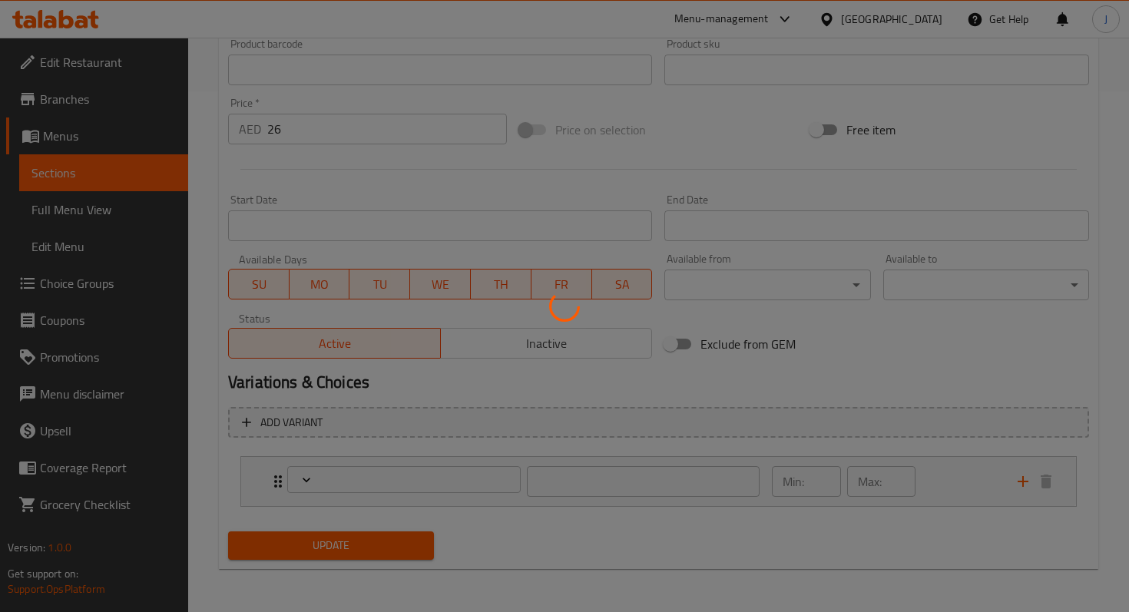
type input "إضافات الكومبو:"
type input "0"
type input "3"
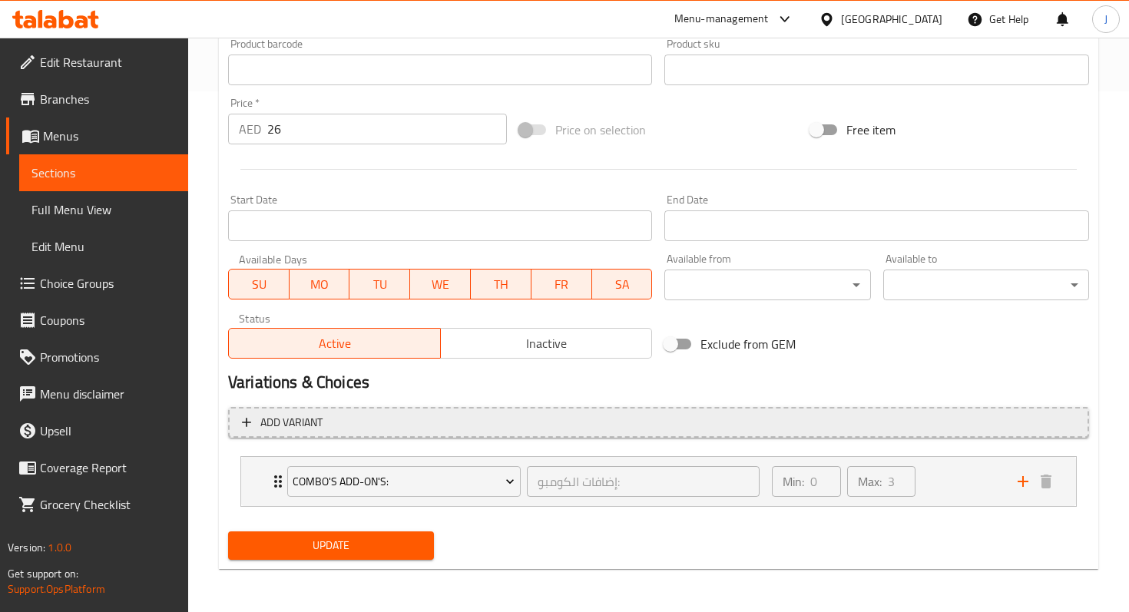
click at [238, 423] on button "Add variant" at bounding box center [658, 422] width 861 height 31
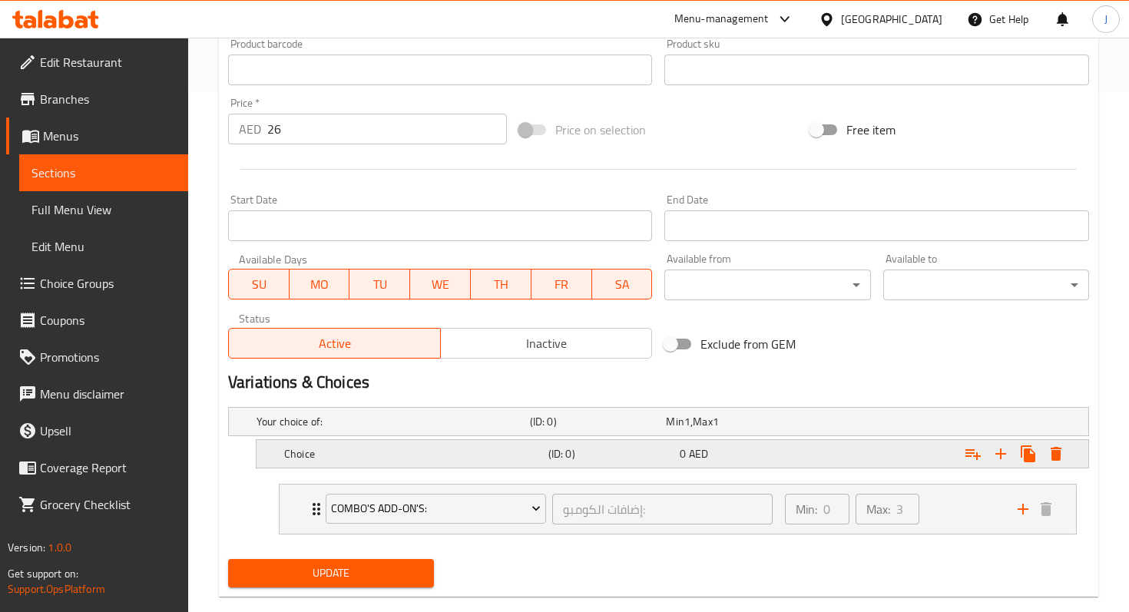
click at [388, 451] on h5 "Choice" at bounding box center [413, 453] width 258 height 15
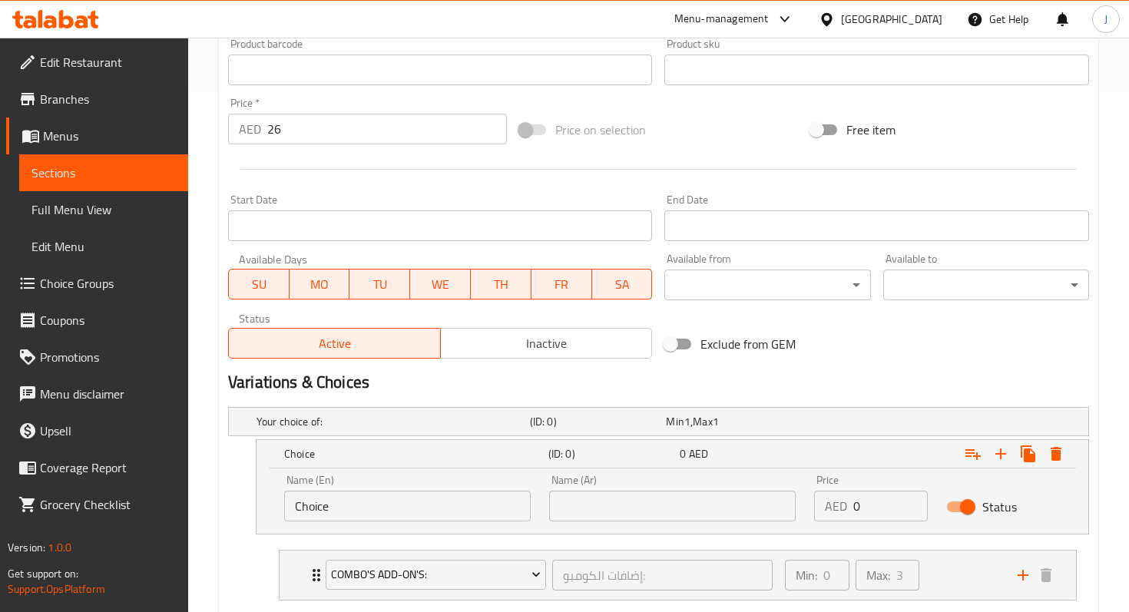
click at [378, 495] on input "Choice" at bounding box center [407, 506] width 247 height 31
click at [277, 425] on h5 "Your choice of:" at bounding box center [390, 421] width 267 height 15
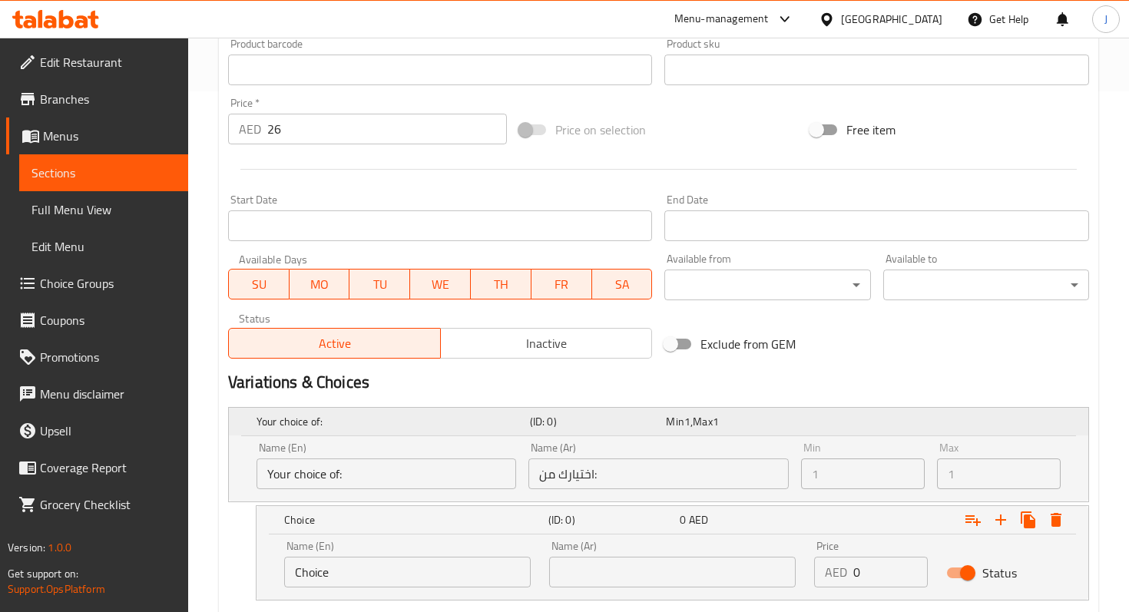
click at [282, 425] on h5 "Your choice of:" at bounding box center [390, 421] width 267 height 15
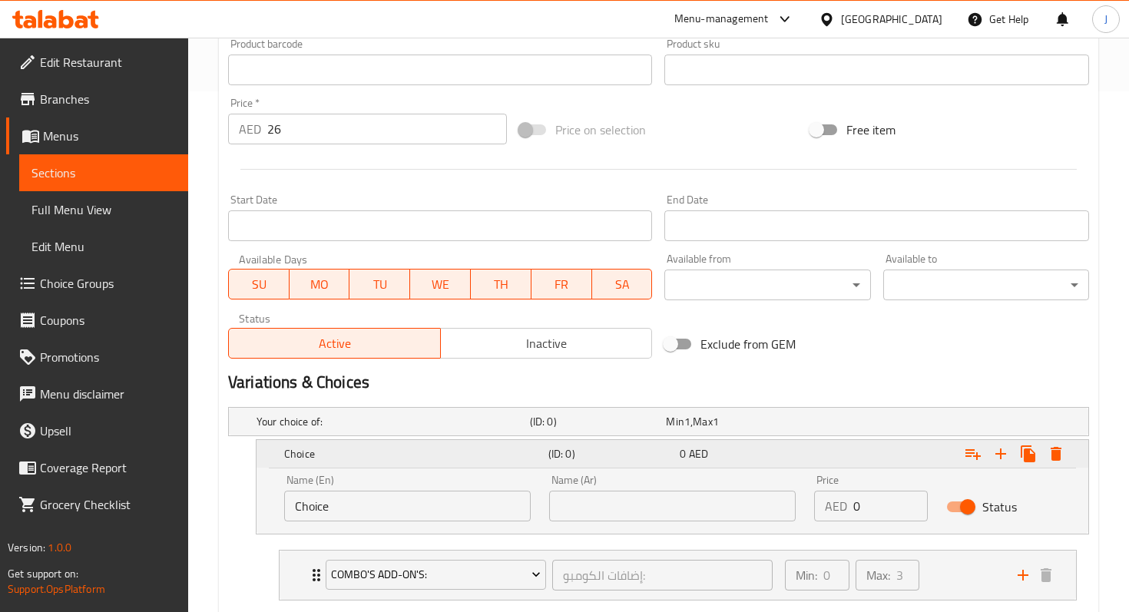
scroll to position [614, 0]
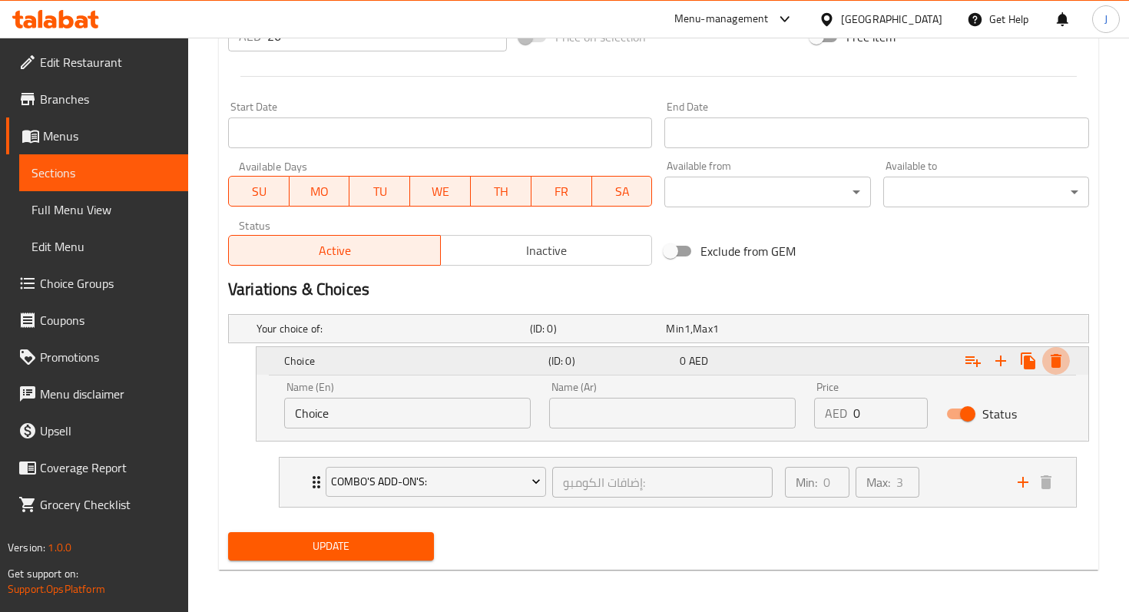
click at [1059, 360] on icon "Expand" at bounding box center [1056, 361] width 11 height 14
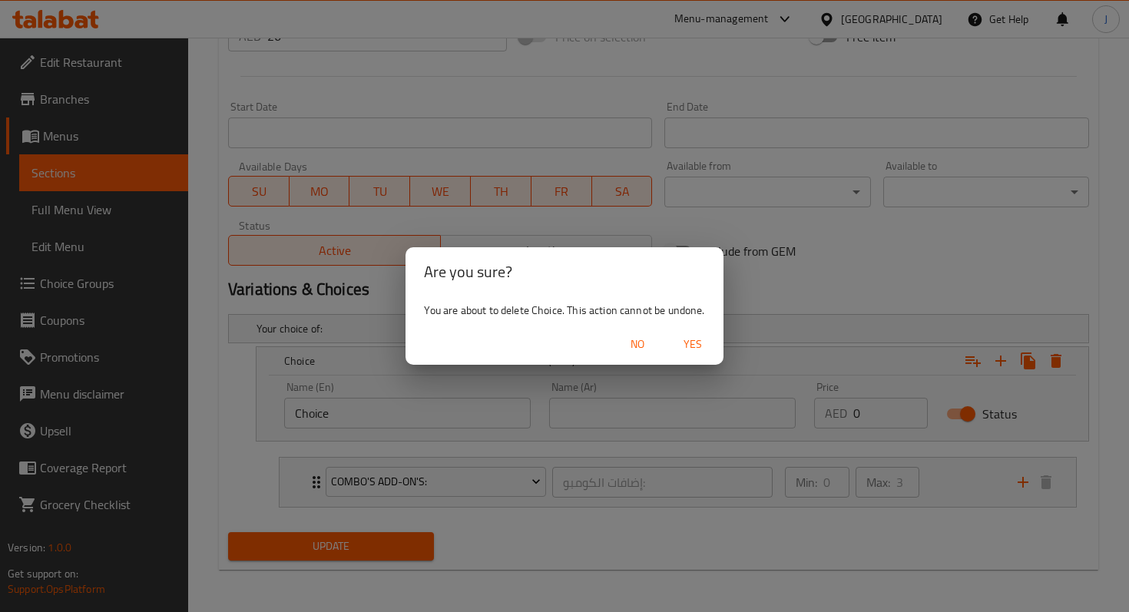
click at [687, 343] on span "Yes" at bounding box center [692, 344] width 37 height 19
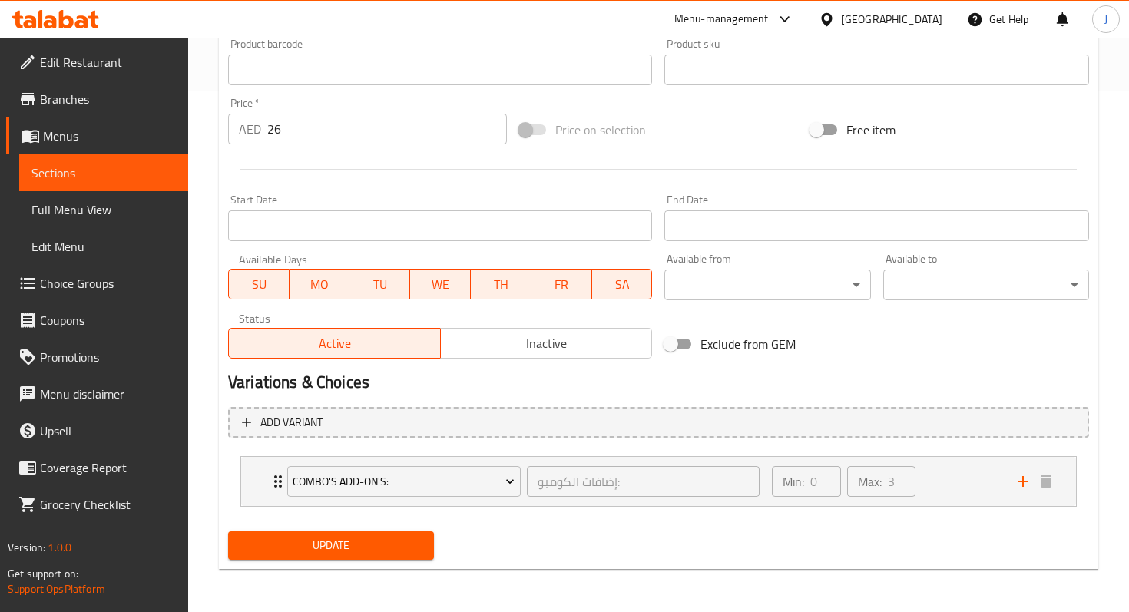
scroll to position [521, 0]
click at [363, 479] on span "Combo's Add-On's:" at bounding box center [404, 481] width 222 height 19
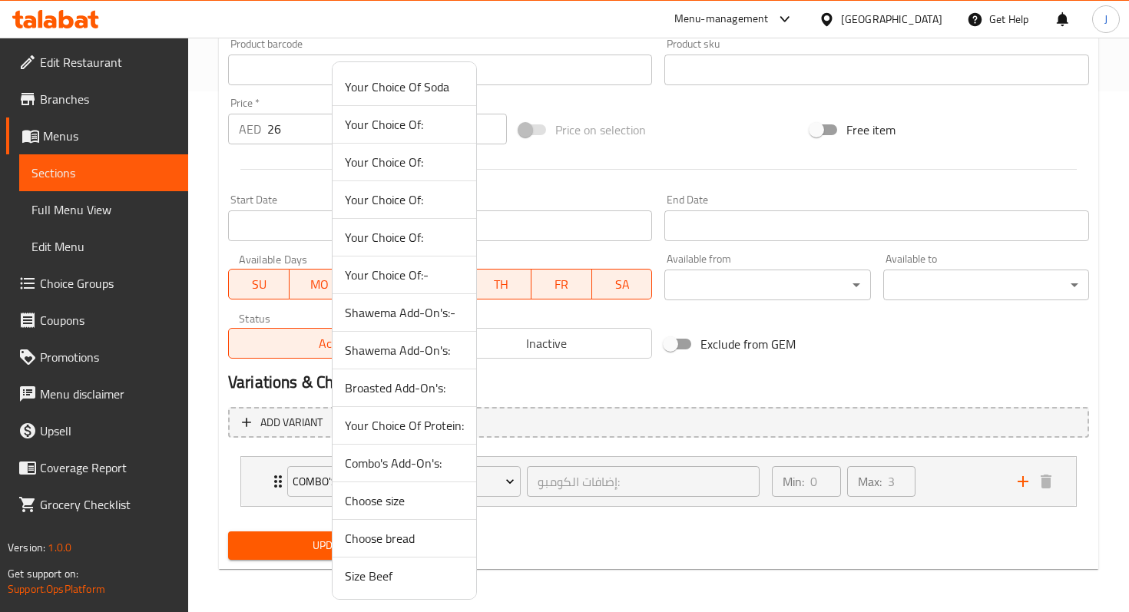
click at [401, 82] on span "Your Choice Of Soda" at bounding box center [404, 87] width 119 height 18
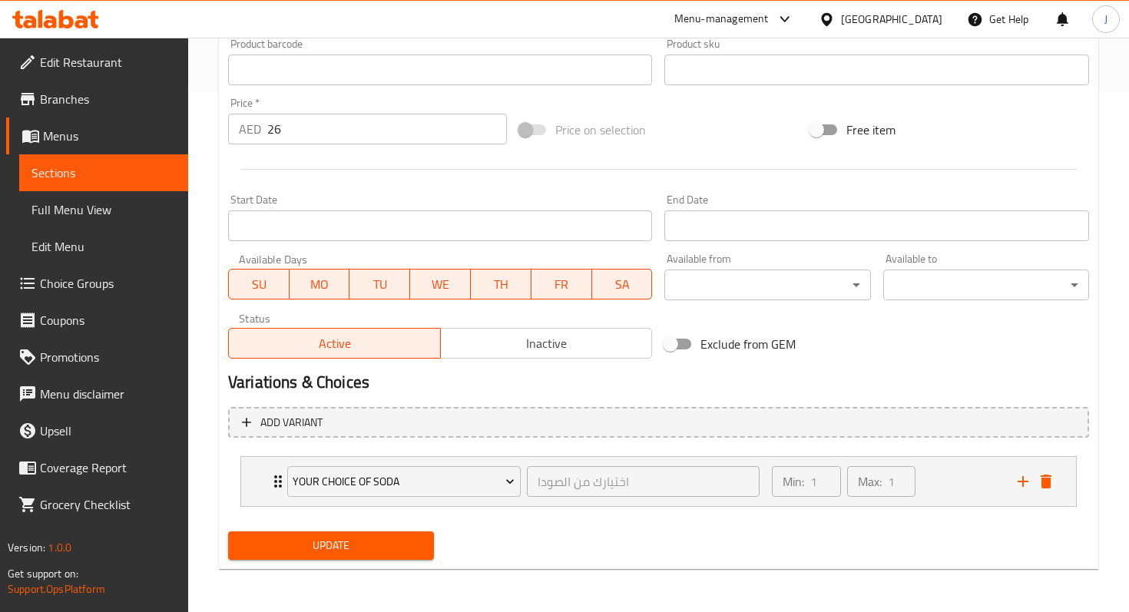
click at [318, 548] on span "Update" at bounding box center [330, 545] width 181 height 19
click at [282, 484] on div "Your Choice Of Soda اختيارك من الصودا ​" at bounding box center [523, 481] width 491 height 49
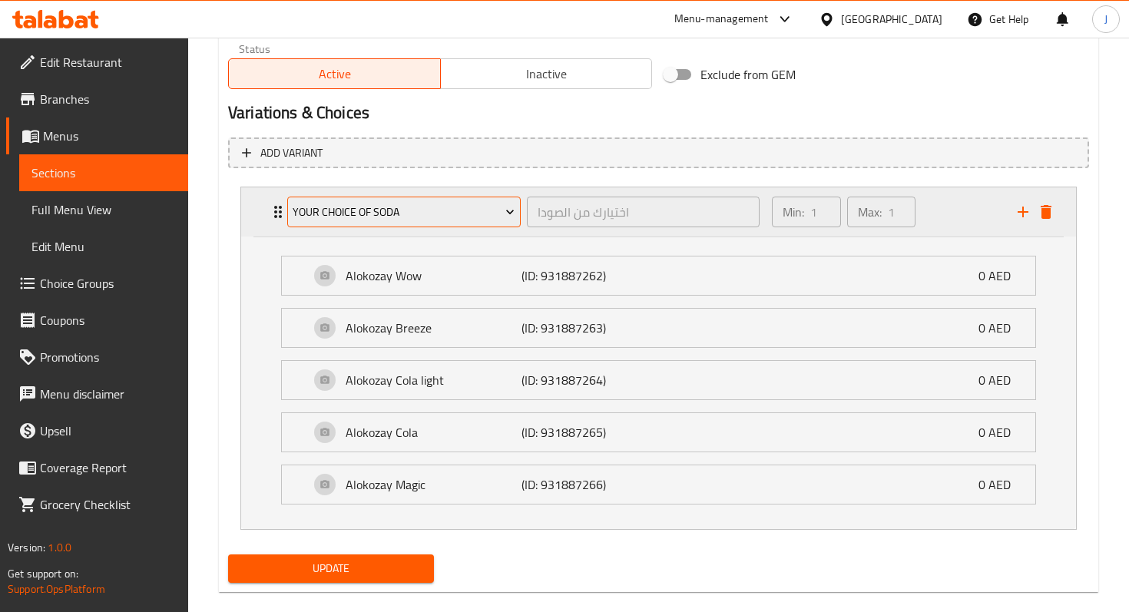
scroll to position [813, 0]
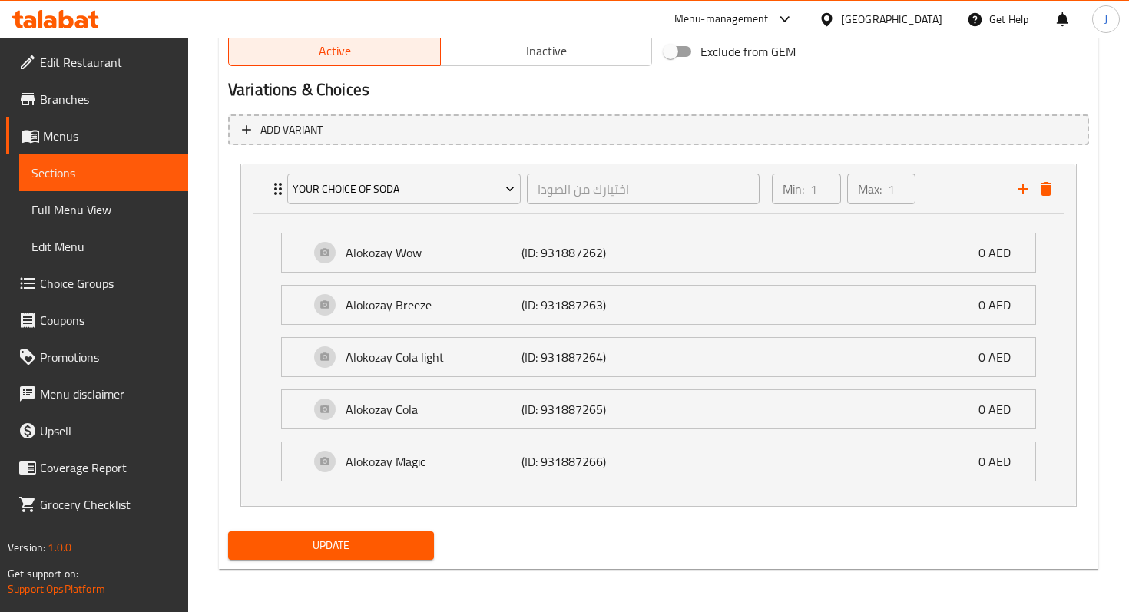
click at [344, 542] on span "Update" at bounding box center [330, 545] width 181 height 19
click at [361, 542] on span "Update" at bounding box center [330, 545] width 181 height 19
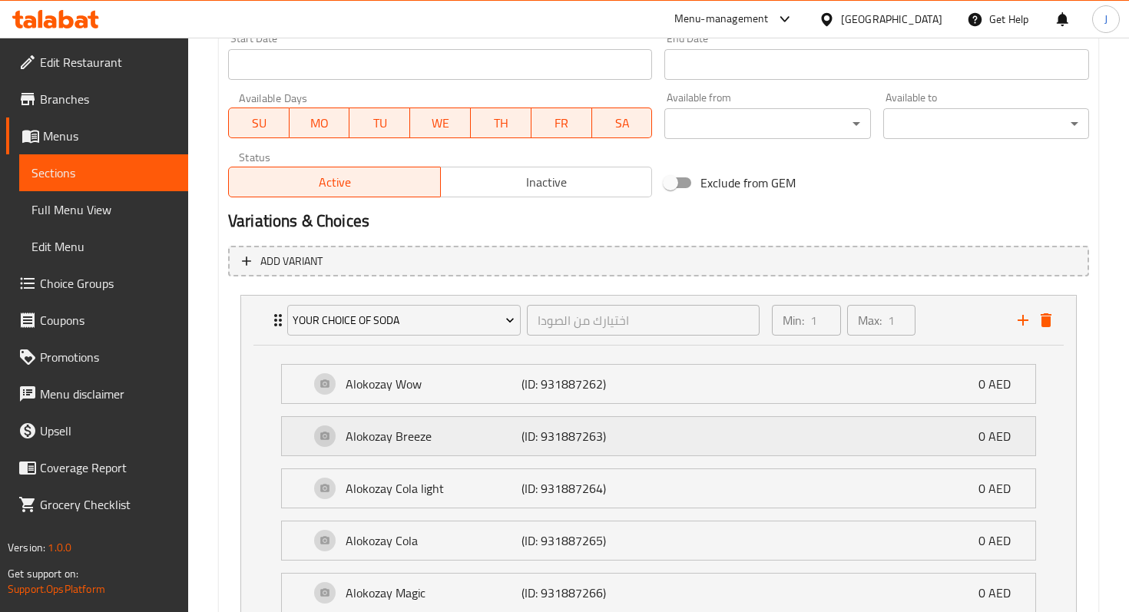
scroll to position [711, 0]
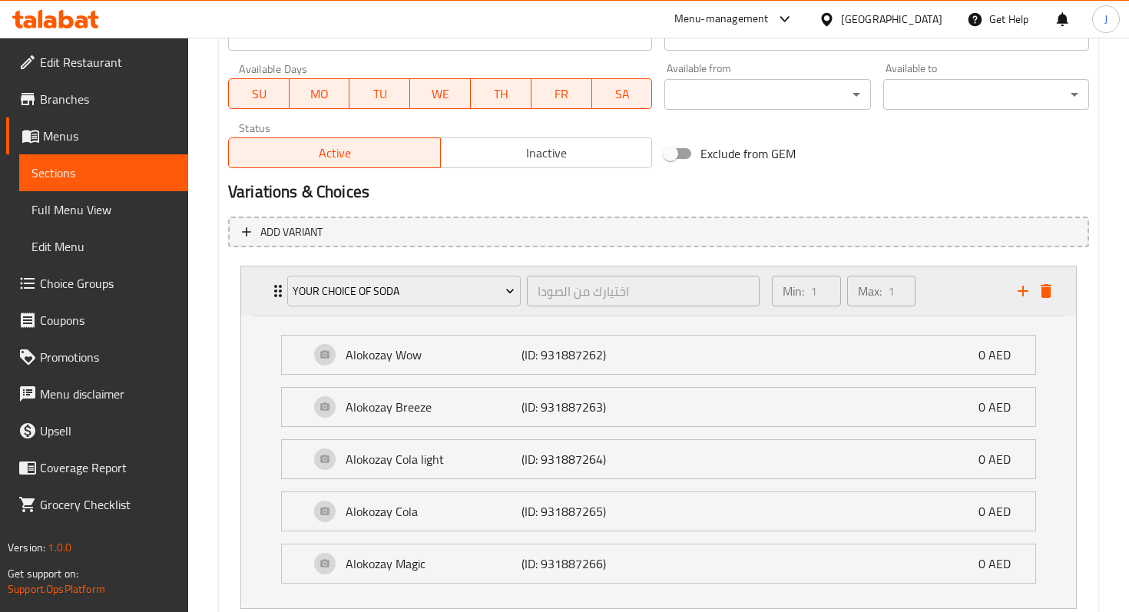
click at [277, 282] on icon "Expand" at bounding box center [278, 291] width 18 height 18
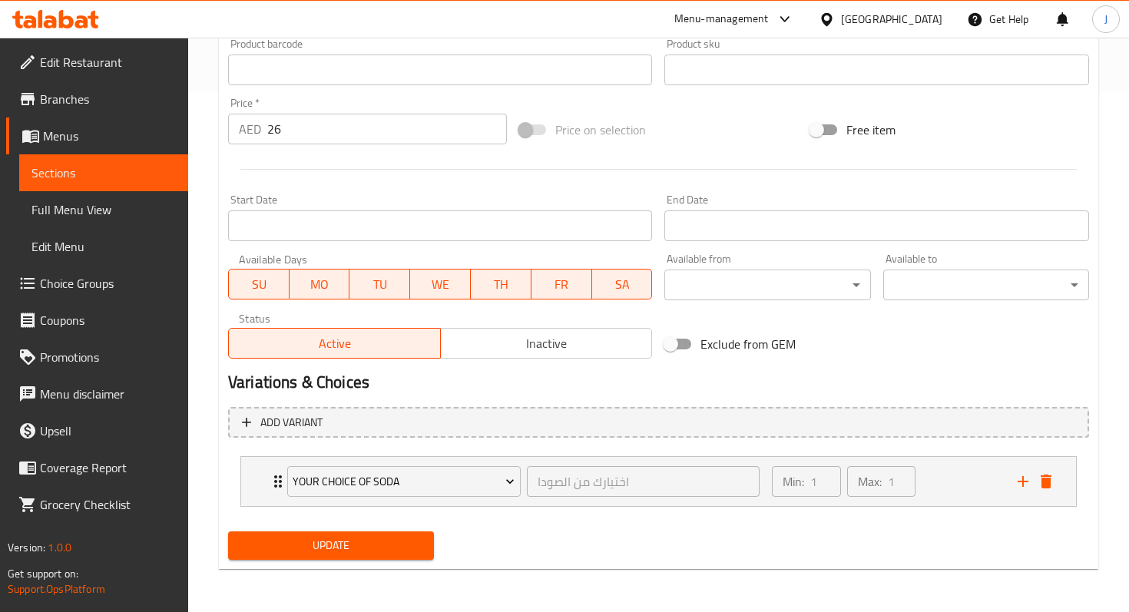
scroll to position [521, 0]
click at [1019, 479] on icon "add" at bounding box center [1023, 481] width 18 height 18
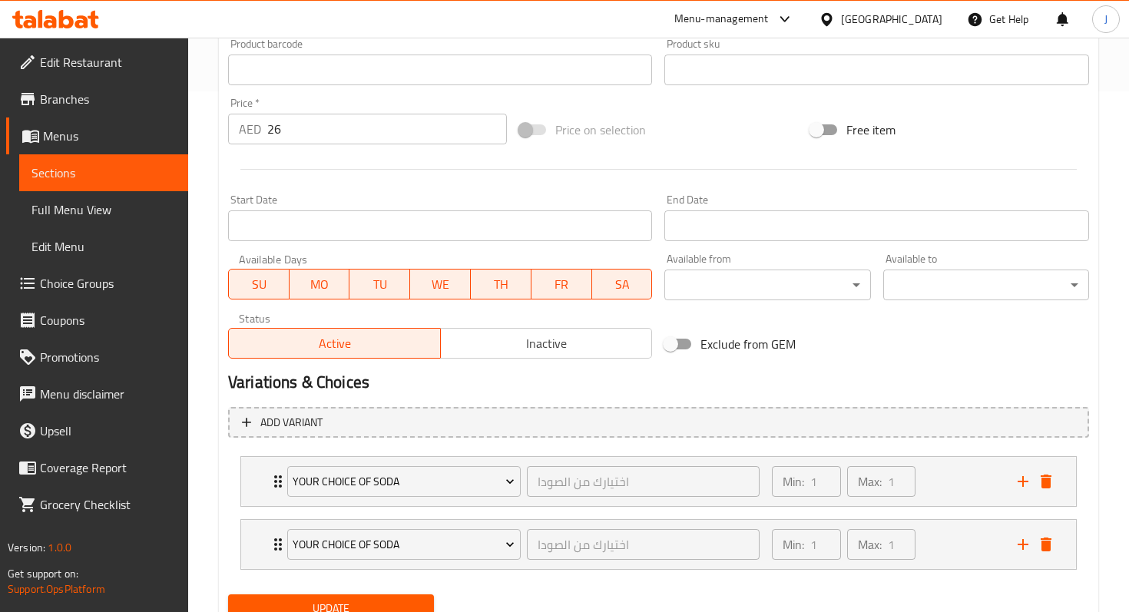
scroll to position [584, 0]
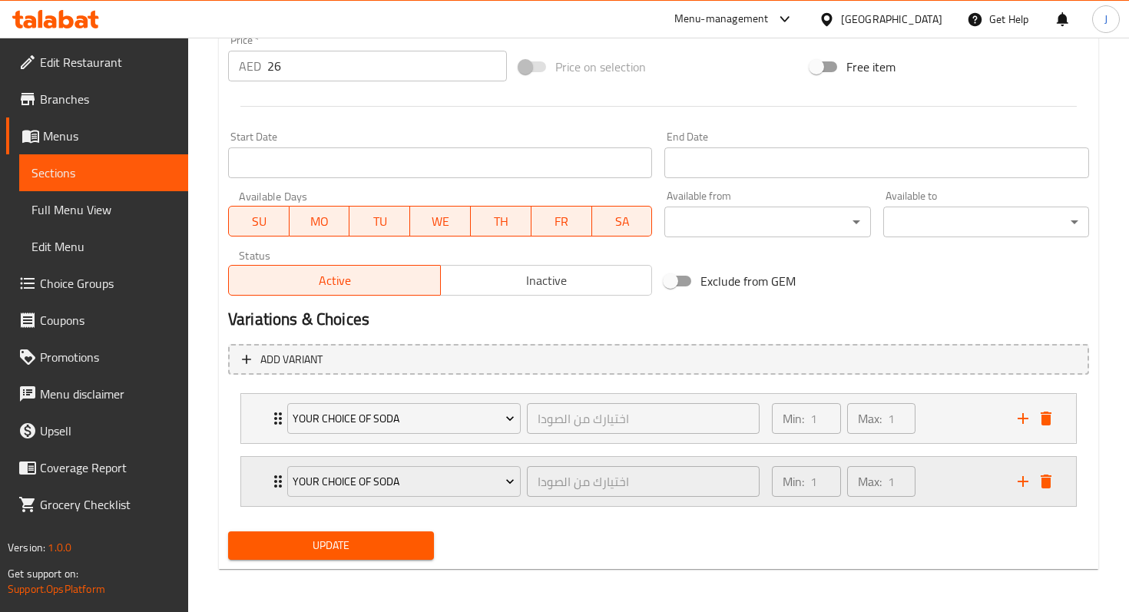
click at [281, 471] on div "Your Choice Of Soda اختيارك من الصودا ​" at bounding box center [523, 481] width 491 height 49
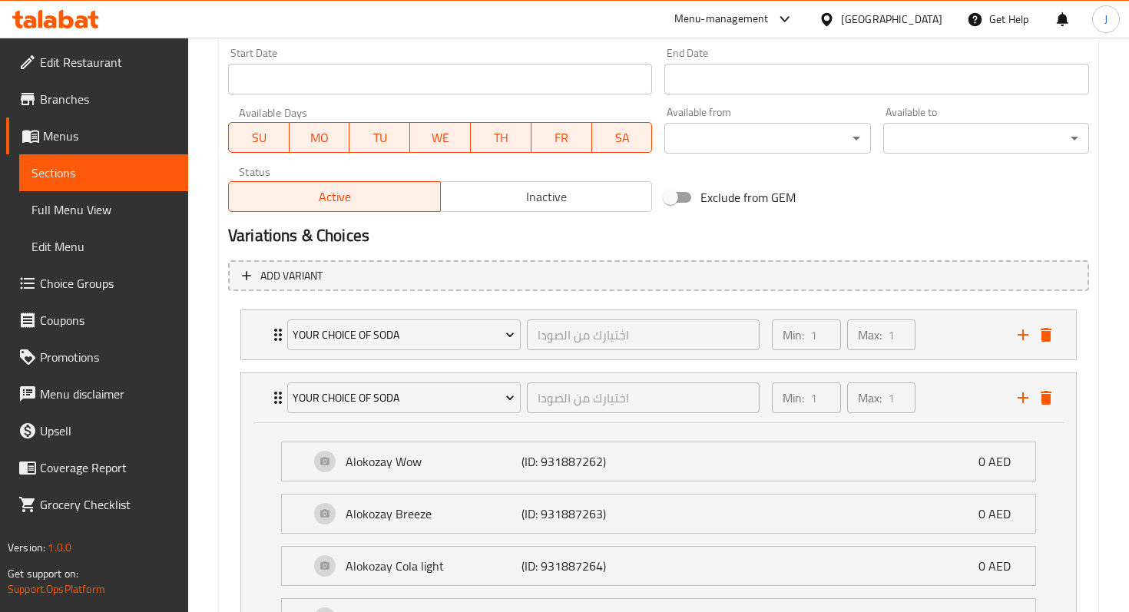
scroll to position [678, 0]
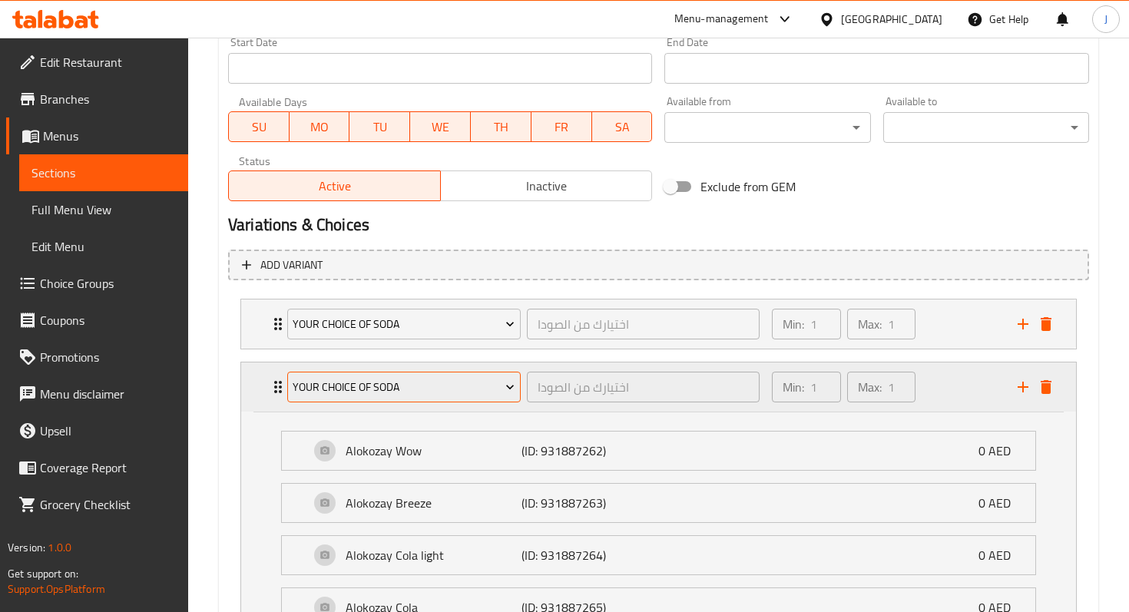
click at [430, 395] on span "Your Choice Of Soda" at bounding box center [404, 387] width 222 height 19
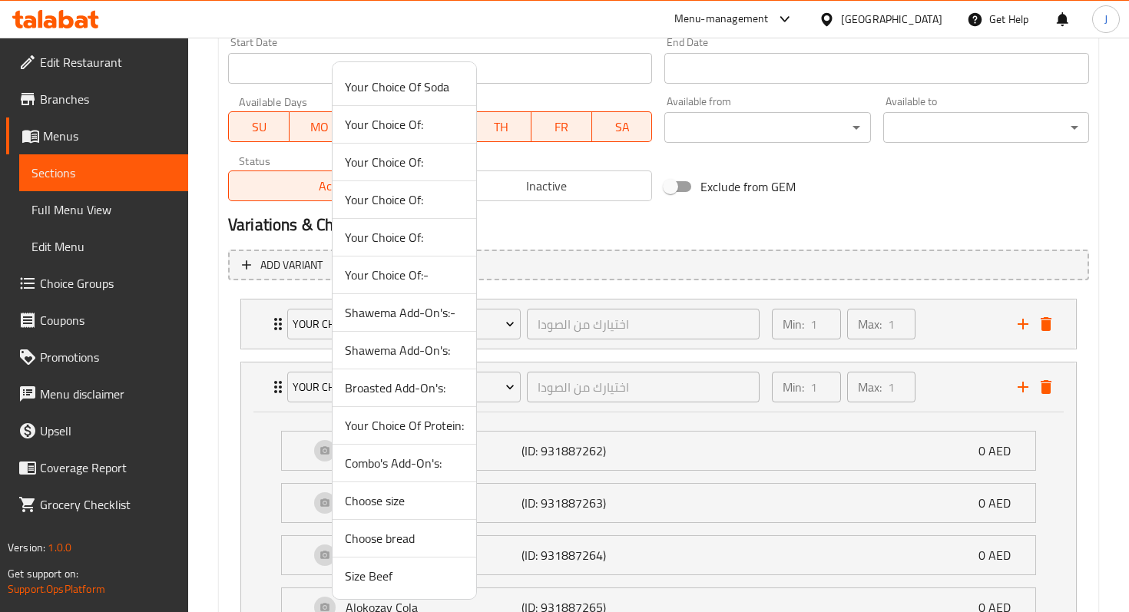
click at [412, 465] on span "Combo's Add-On's:" at bounding box center [404, 463] width 119 height 18
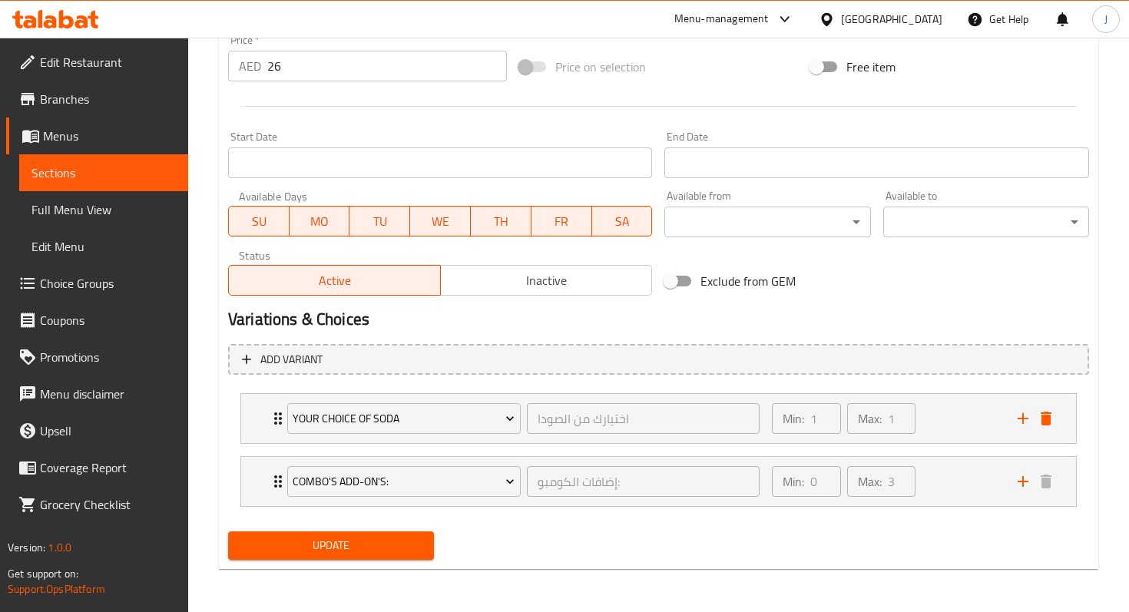
scroll to position [584, 0]
click at [269, 483] on icon "Expand" at bounding box center [278, 481] width 18 height 18
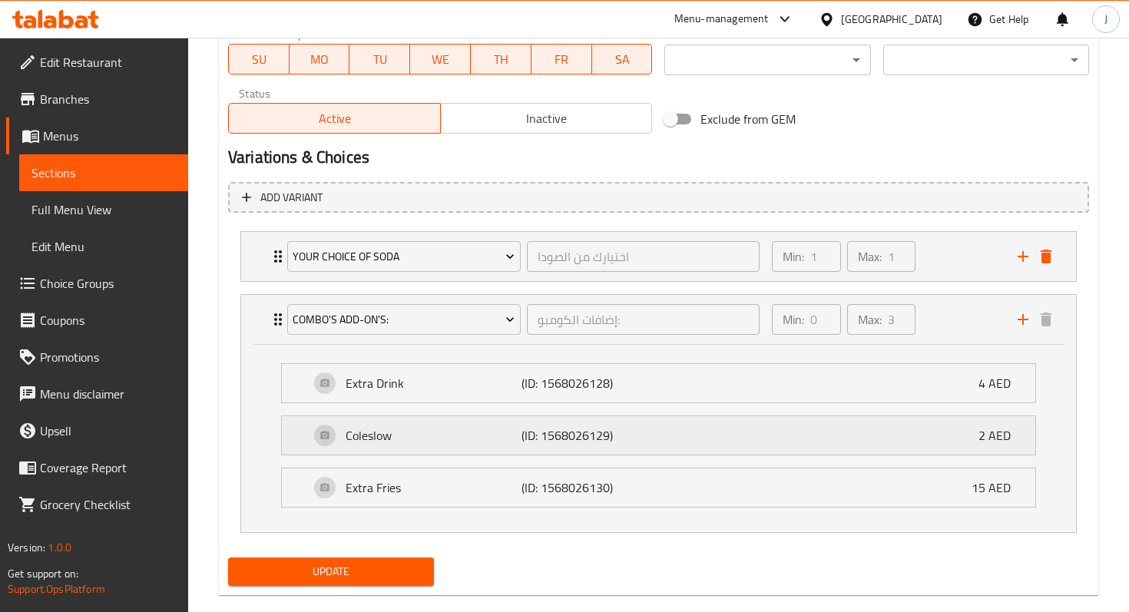
scroll to position [772, 0]
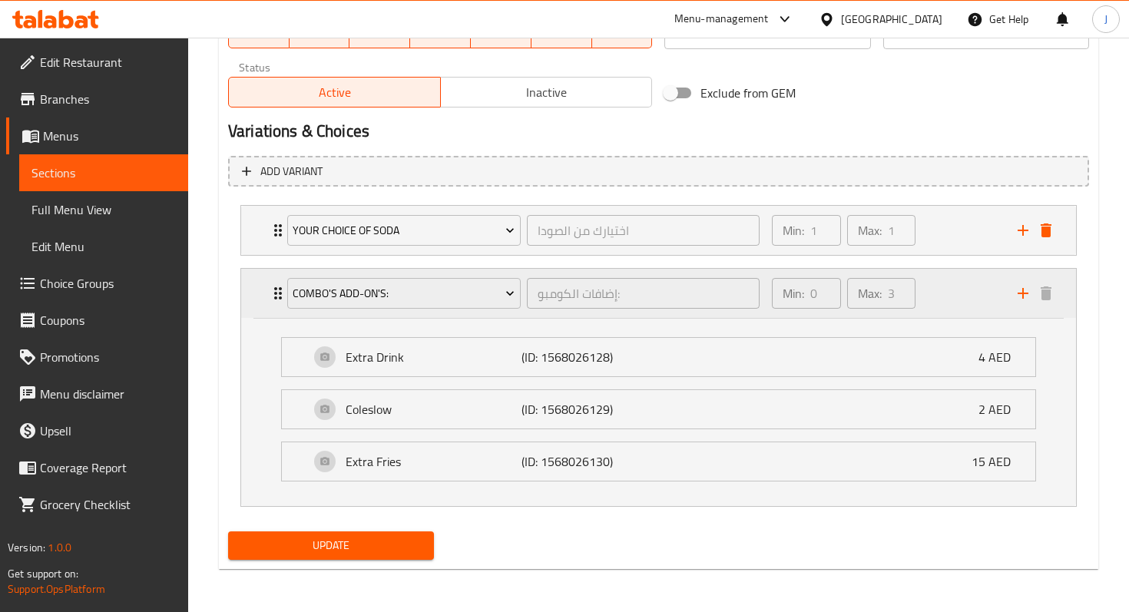
click at [270, 297] on icon "Expand" at bounding box center [278, 293] width 18 height 18
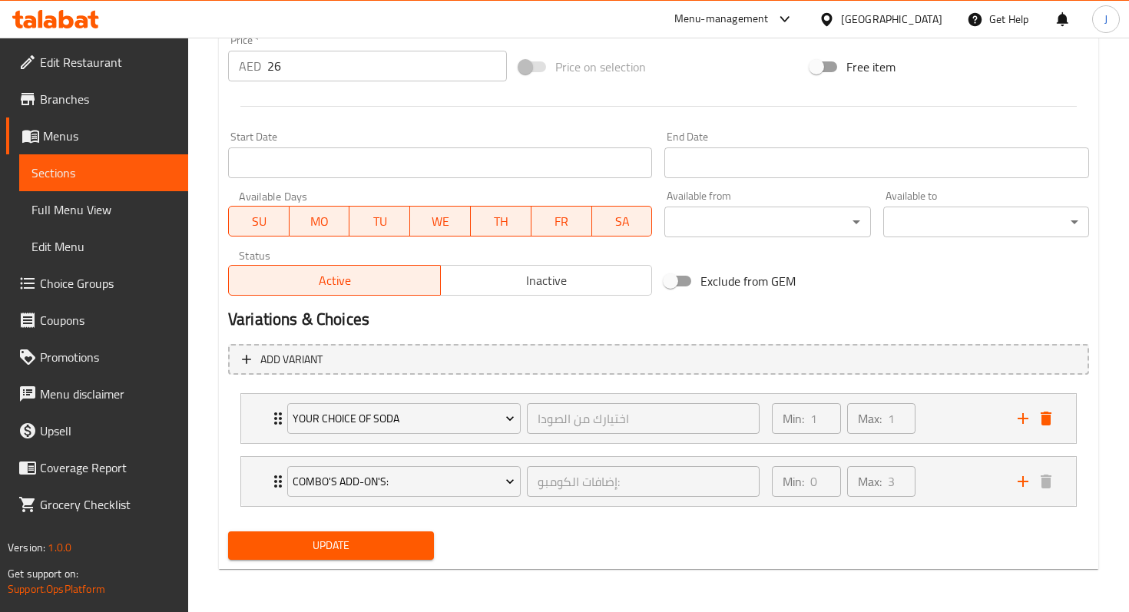
scroll to position [584, 0]
click at [355, 548] on span "Update" at bounding box center [330, 545] width 181 height 19
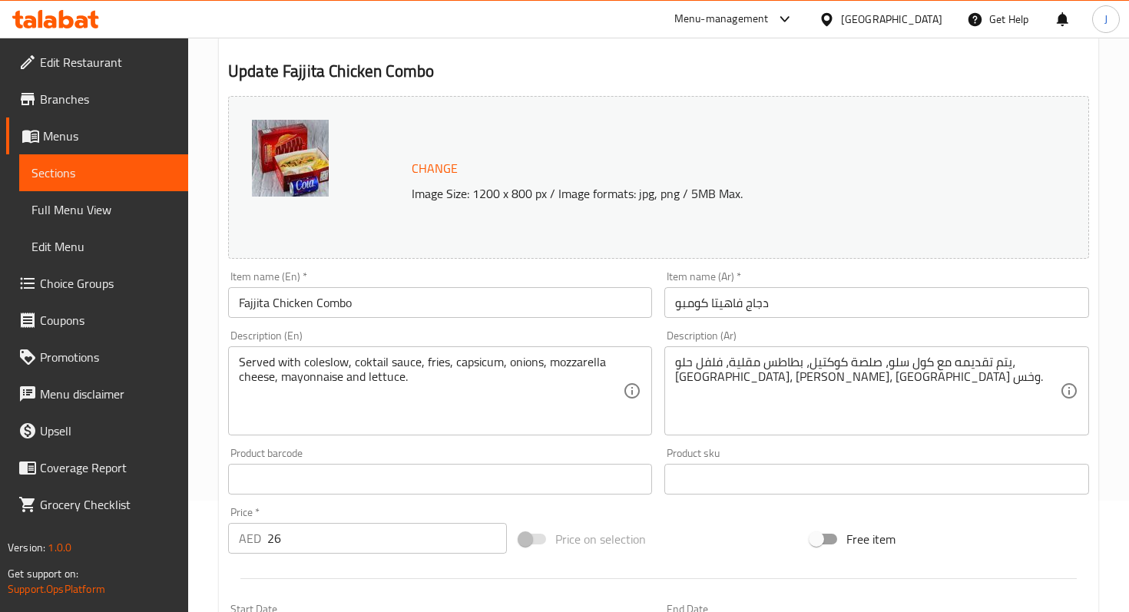
scroll to position [0, 0]
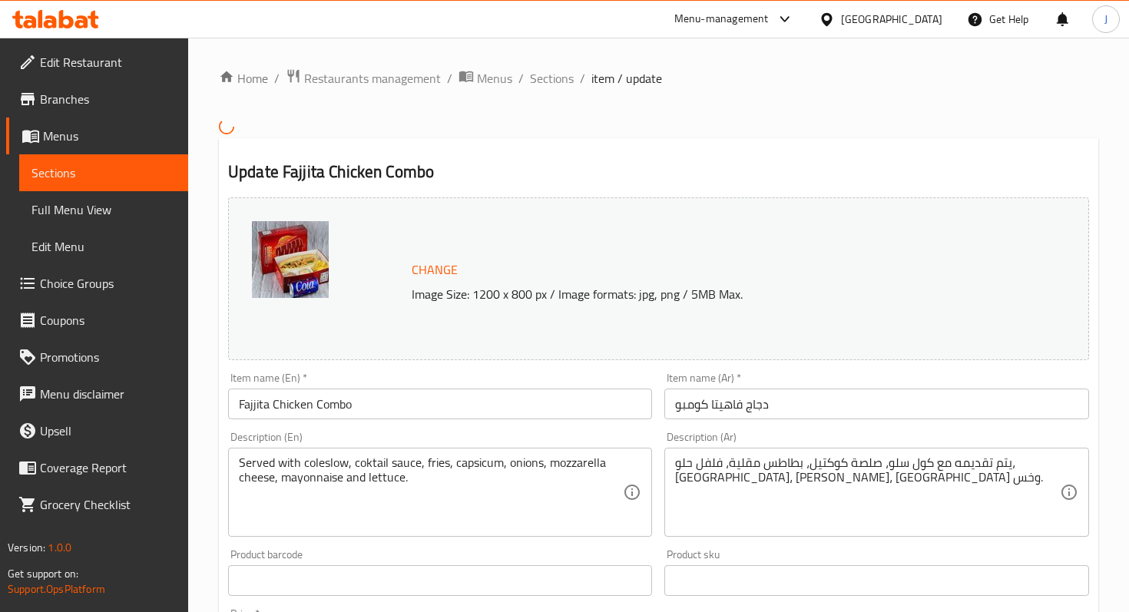
scroll to position [511, 0]
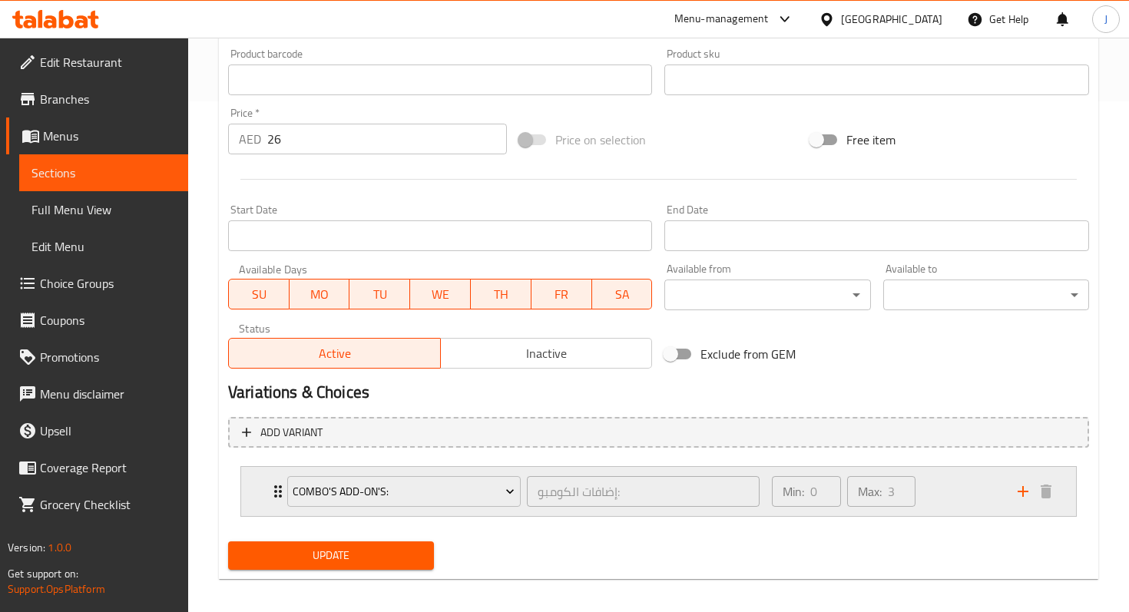
click at [280, 482] on div "Combo's Add-On's: إضافات الكومبو: ​" at bounding box center [523, 491] width 491 height 49
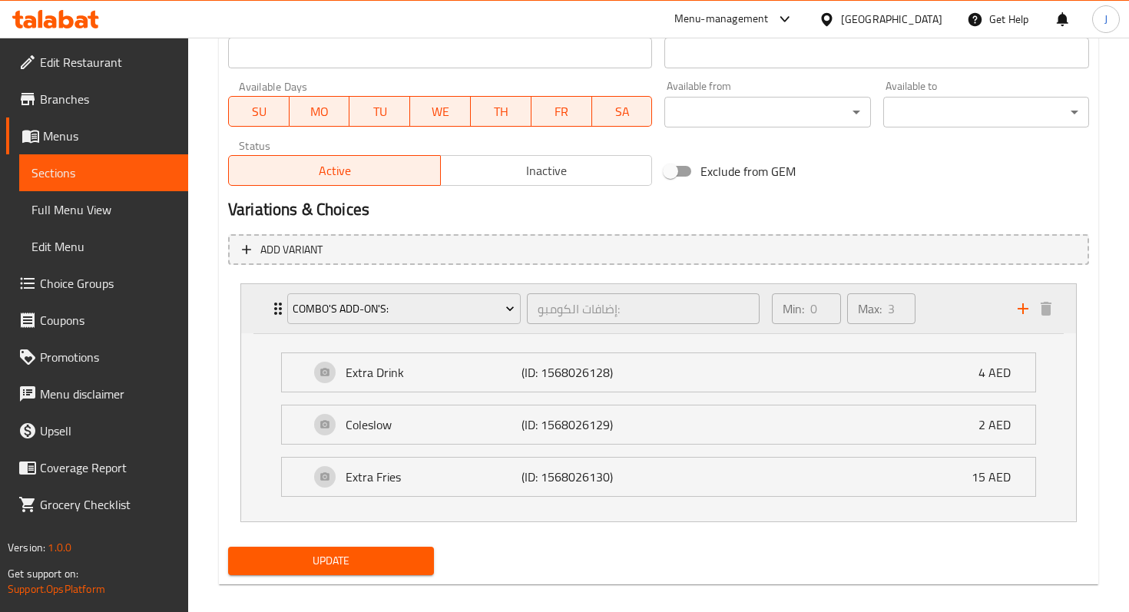
scroll to position [709, 0]
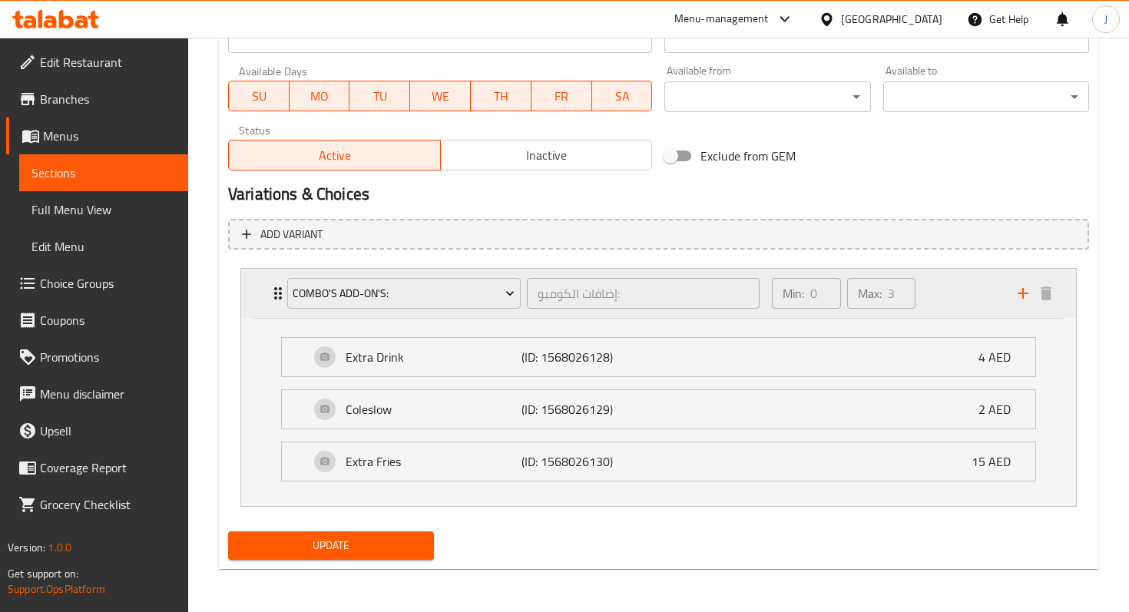
click at [280, 289] on div "Combo's Add-On's: إضافات الكومبو: ​" at bounding box center [523, 293] width 491 height 49
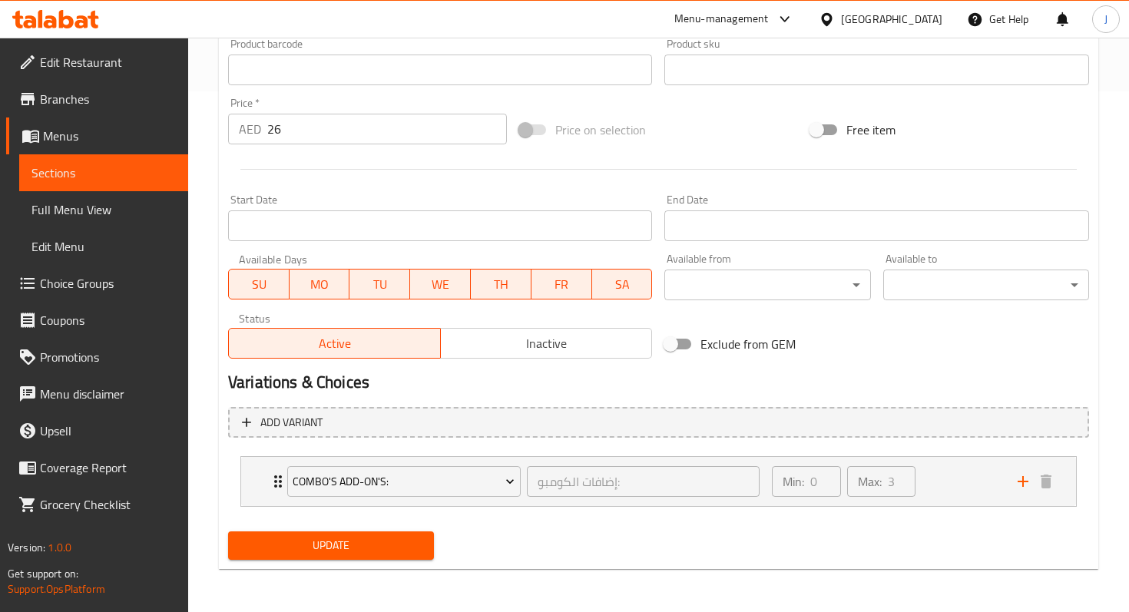
scroll to position [521, 0]
click at [1020, 482] on icon "add" at bounding box center [1023, 481] width 18 height 18
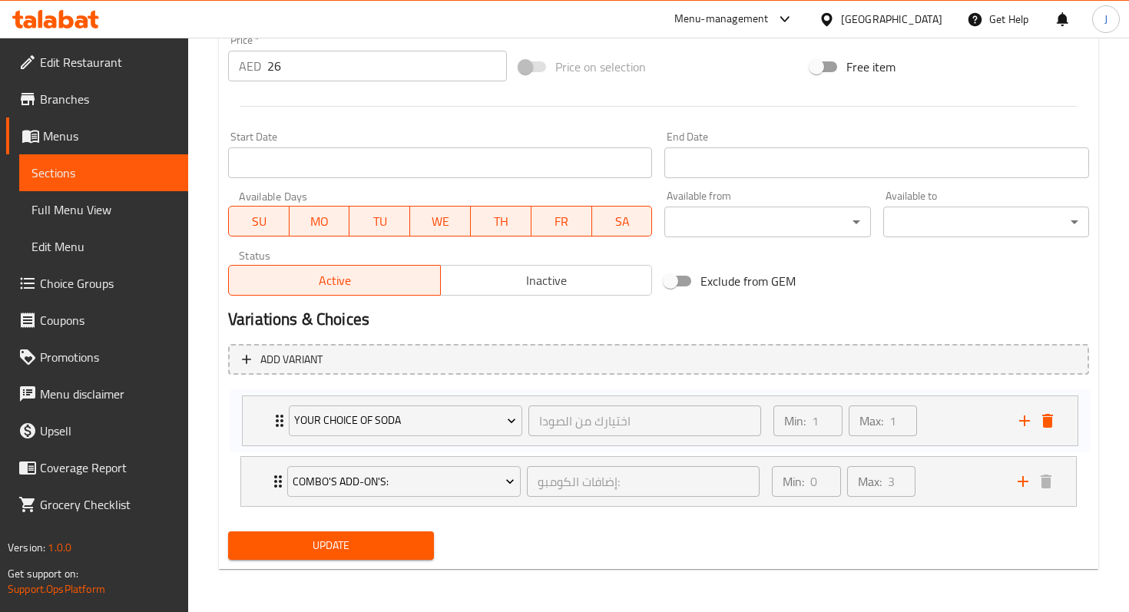
drag, startPoint x: 275, startPoint y: 488, endPoint x: 276, endPoint y: 418, distance: 69.9
click at [277, 418] on div "Combo's Add-On's: إضافات الكومبو: ​ Min: 0 ​ Max: 3 ​ Extra Drink (ID: 15680261…" at bounding box center [658, 450] width 861 height 126
click at [291, 548] on span "Update" at bounding box center [330, 545] width 181 height 19
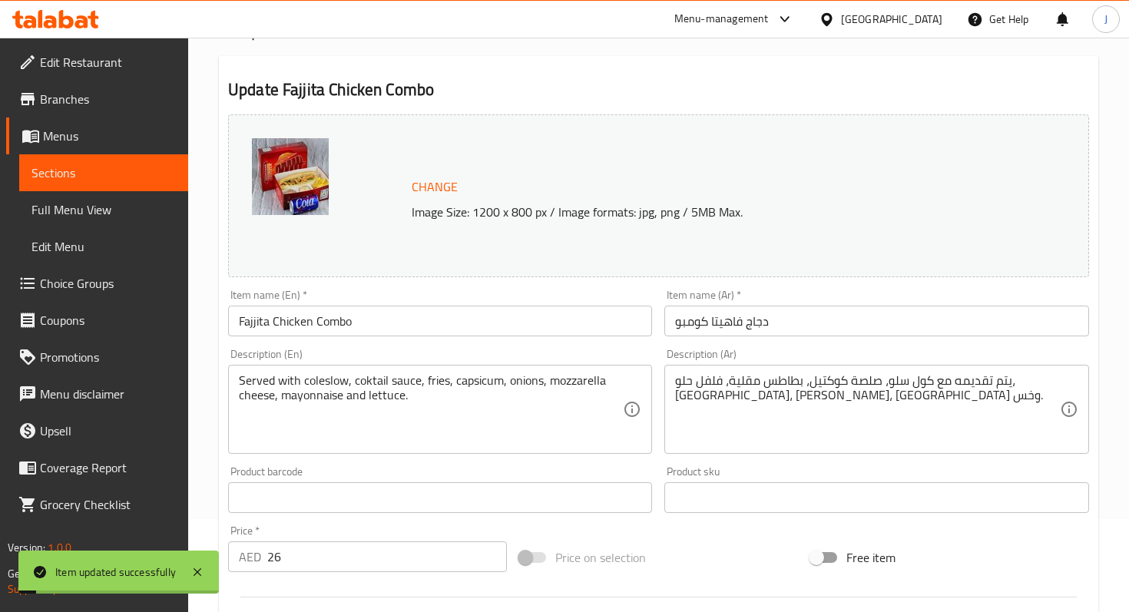
scroll to position [0, 0]
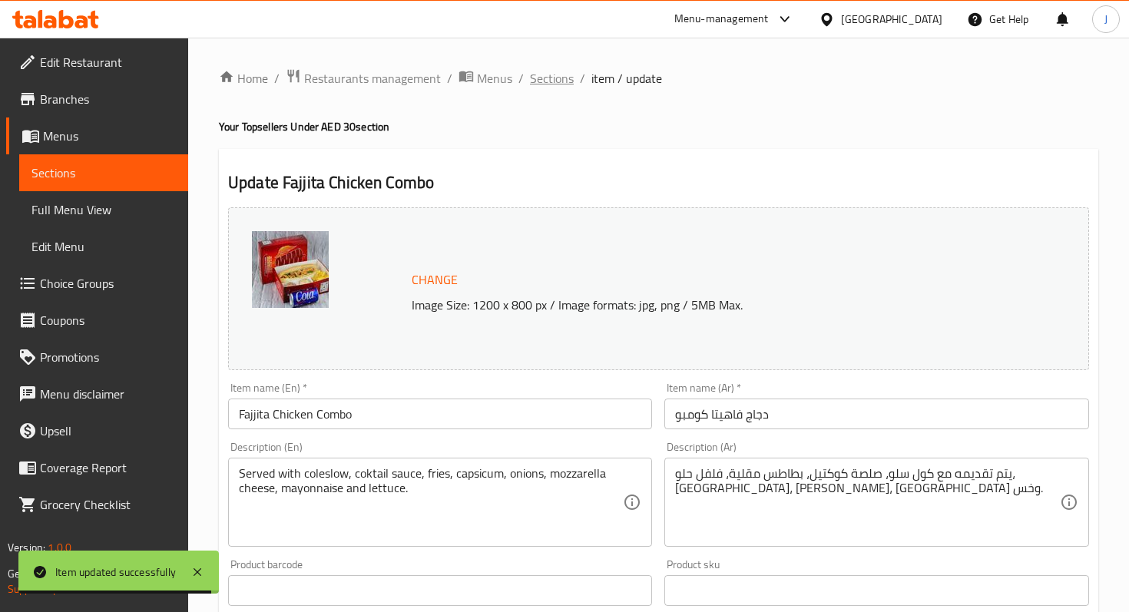
click at [555, 78] on span "Sections" at bounding box center [552, 78] width 44 height 18
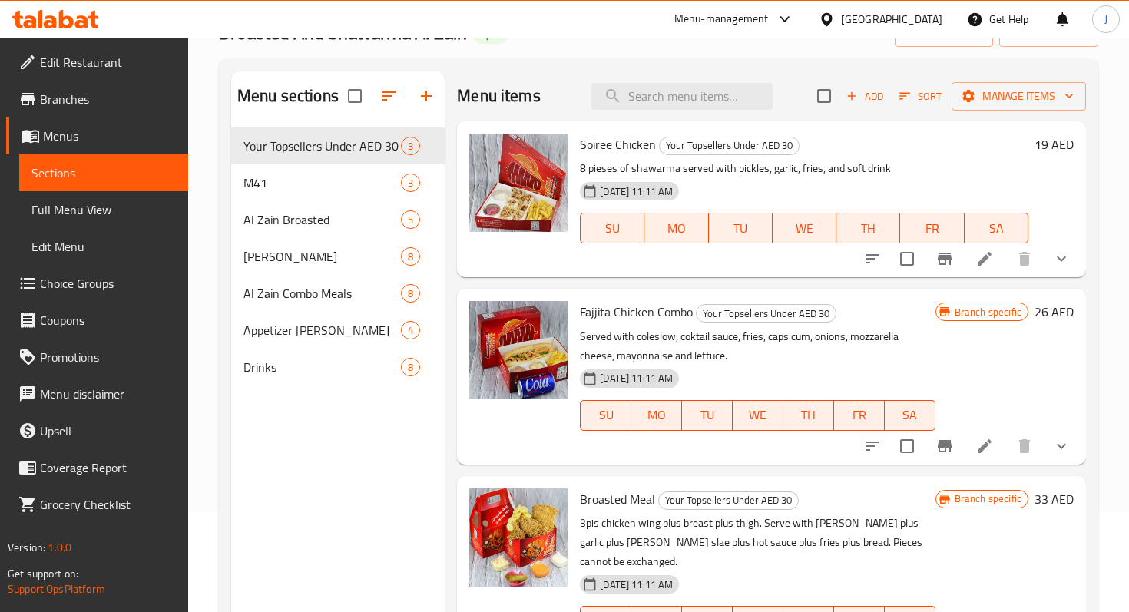
scroll to position [111, 0]
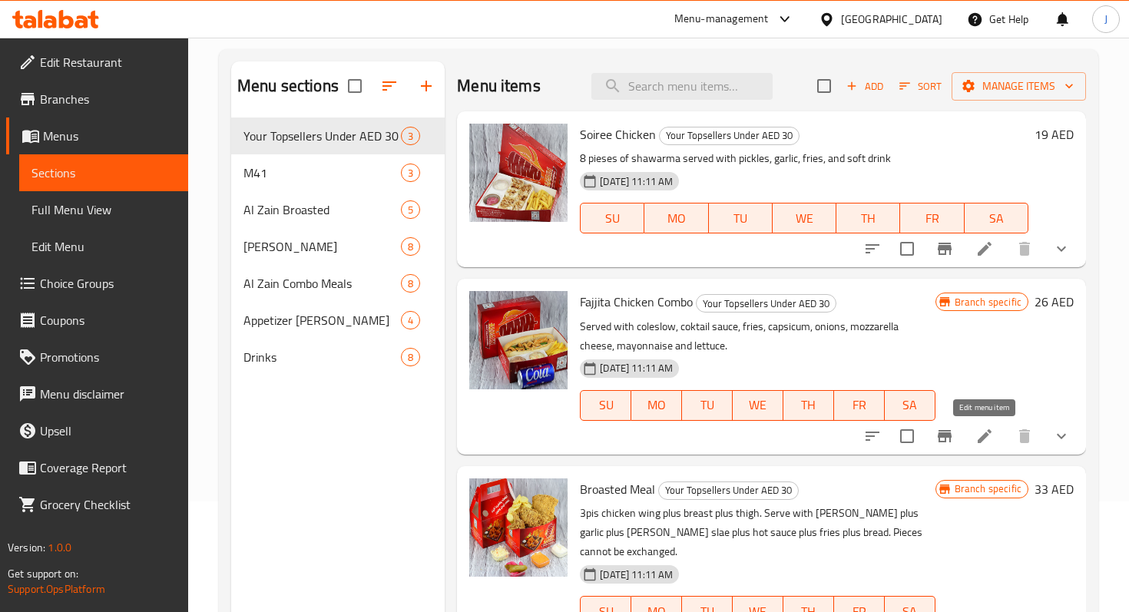
click at [980, 441] on icon at bounding box center [985, 436] width 14 height 14
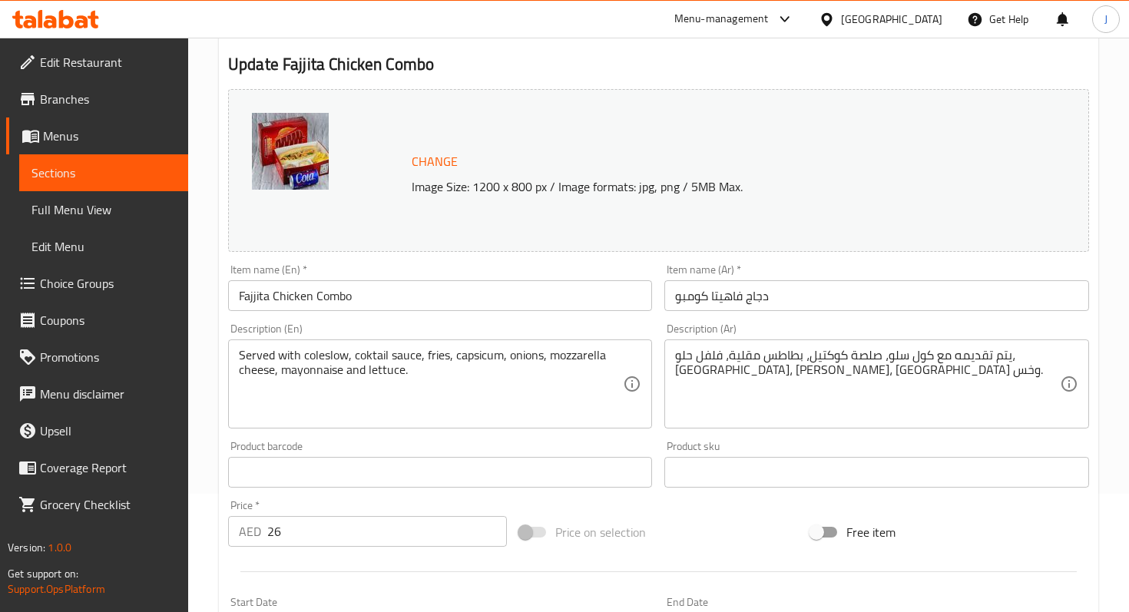
scroll to position [124, 0]
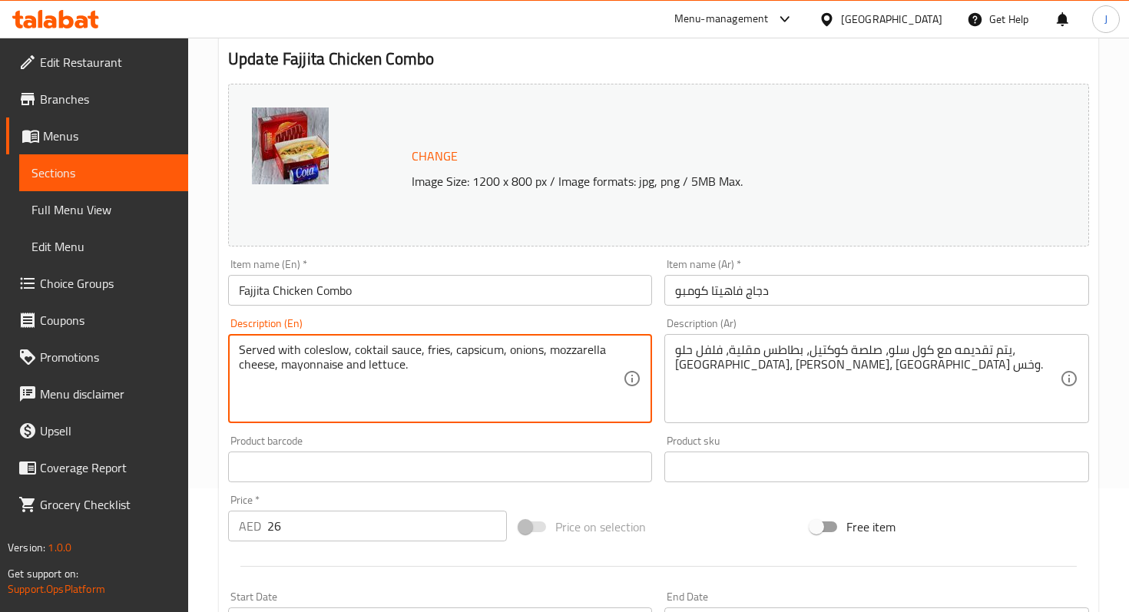
click at [420, 368] on textarea "Served with coleslow, coktail sauce, fries, capsicum, onions, mozzarella cheese…" at bounding box center [431, 379] width 384 height 73
click at [363, 353] on textarea "Served with coleslow, coktail sauce, fries, capsicum, onions, mozzarella cheese…" at bounding box center [431, 379] width 384 height 73
click at [431, 369] on textarea "Served with coleslow, cocktail sauce, fries, capsicum, onions, mozzarella chees…" at bounding box center [431, 379] width 384 height 73
drag, startPoint x: 461, startPoint y: 353, endPoint x: 405, endPoint y: 368, distance: 57.9
click at [405, 368] on textarea "Served with coleslow, cocktail sauce, fries, capsicum, onions, mozzarella chees…" at bounding box center [431, 379] width 384 height 73
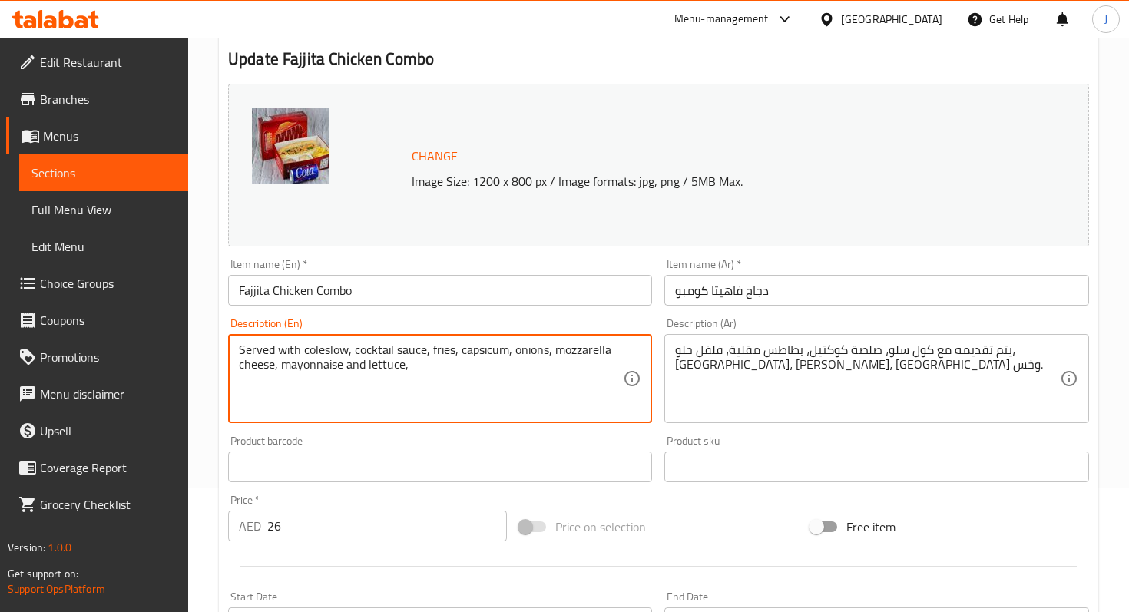
click at [427, 365] on textarea "Served with coleslow, cocktail sauce, fries, capsicum, onions, mozzarella chees…" at bounding box center [431, 379] width 384 height 73
drag, startPoint x: 460, startPoint y: 353, endPoint x: 449, endPoint y: 366, distance: 16.9
click at [449, 366] on textarea "Served with coleslow, cocktail sauce, fries, capsicum, onions, mozzarella chees…" at bounding box center [431, 379] width 384 height 73
click at [239, 348] on textarea "Served with coleslow, cocktail sauce, fries," at bounding box center [431, 379] width 384 height 73
paste textarea "capsicum, onions, mozzarella cheese, mayonnaise and lettuce,"
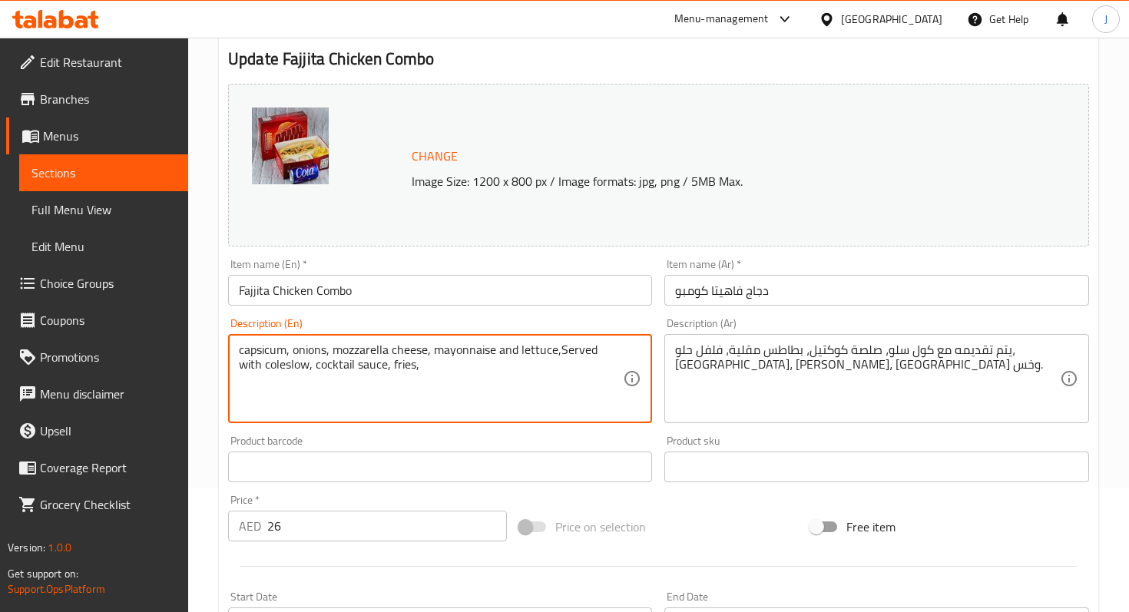
click at [565, 350] on textarea "capsicum, onions, mozzarella cheese, mayonnaise and lettuce,Served with coleslo…" at bounding box center [431, 379] width 384 height 73
click at [274, 366] on textarea "capsicum, onions, mozzarella cheese, mayonnaise and lettuce, served with colesl…" at bounding box center [431, 379] width 384 height 73
click at [337, 366] on textarea "capsicum, onions, mozzarella cheese, mayonnaise and lettuce, served with colesl…" at bounding box center [431, 379] width 384 height 73
click at [400, 365] on textarea "capsicum, onions, mozzarella cheese, mayonnaise and lettuce, served with colesl…" at bounding box center [431, 379] width 384 height 73
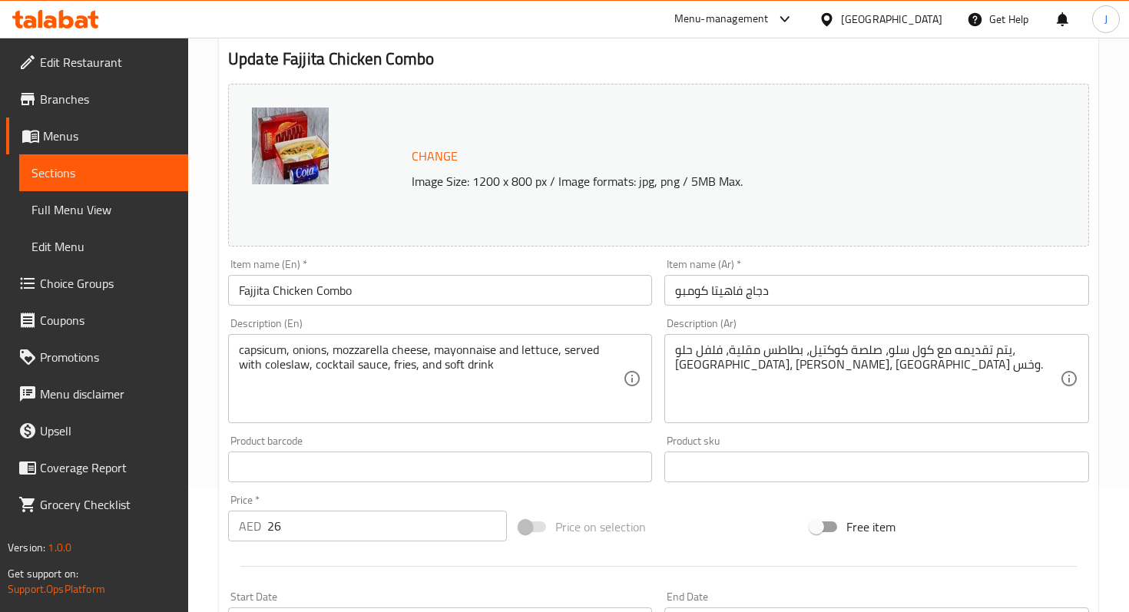
click at [381, 435] on div "Product barcode Product barcode" at bounding box center [440, 458] width 436 height 59
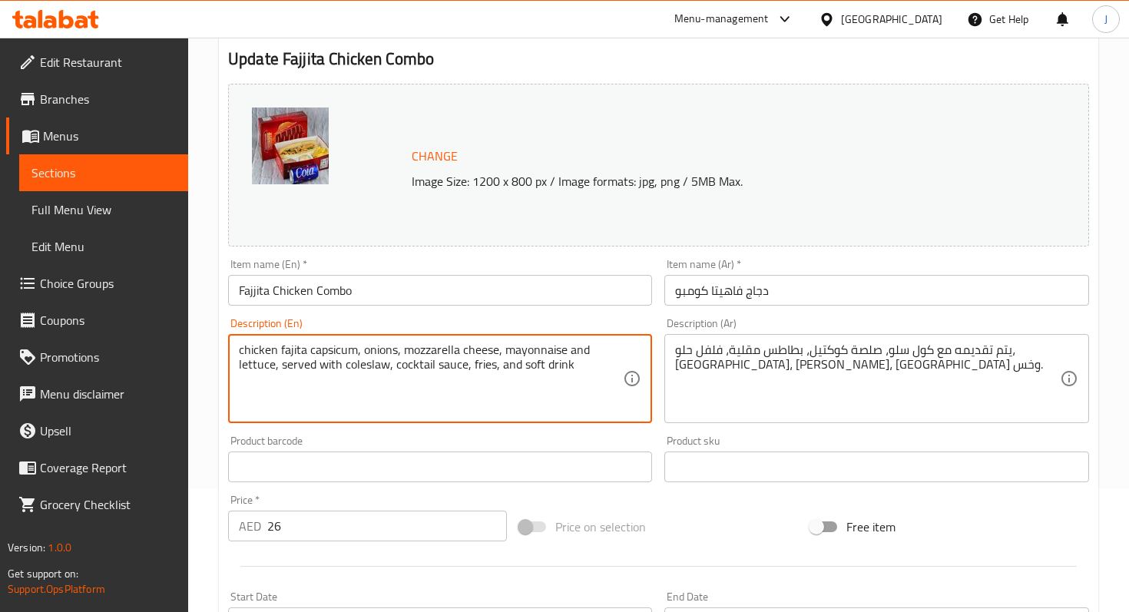
type textarea "chicken fajita capsicum, onions, mozzarella cheese, mayonnaise and lettuce, ser…"
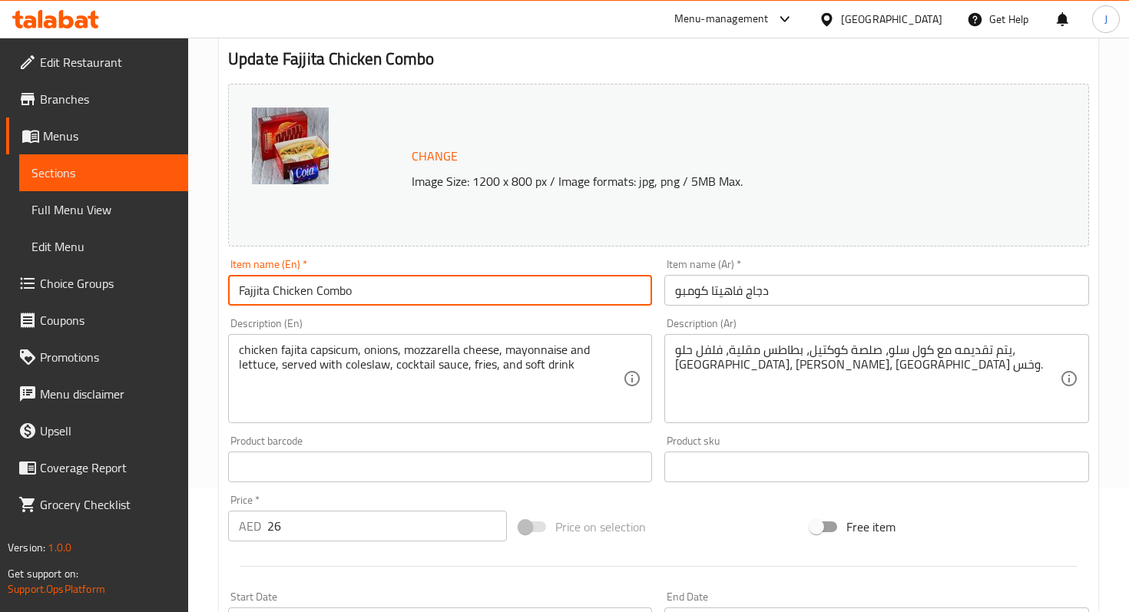
click at [257, 291] on input "Fajjita Chicken Combo" at bounding box center [440, 290] width 424 height 31
type input "Fajita Chicken Combo"
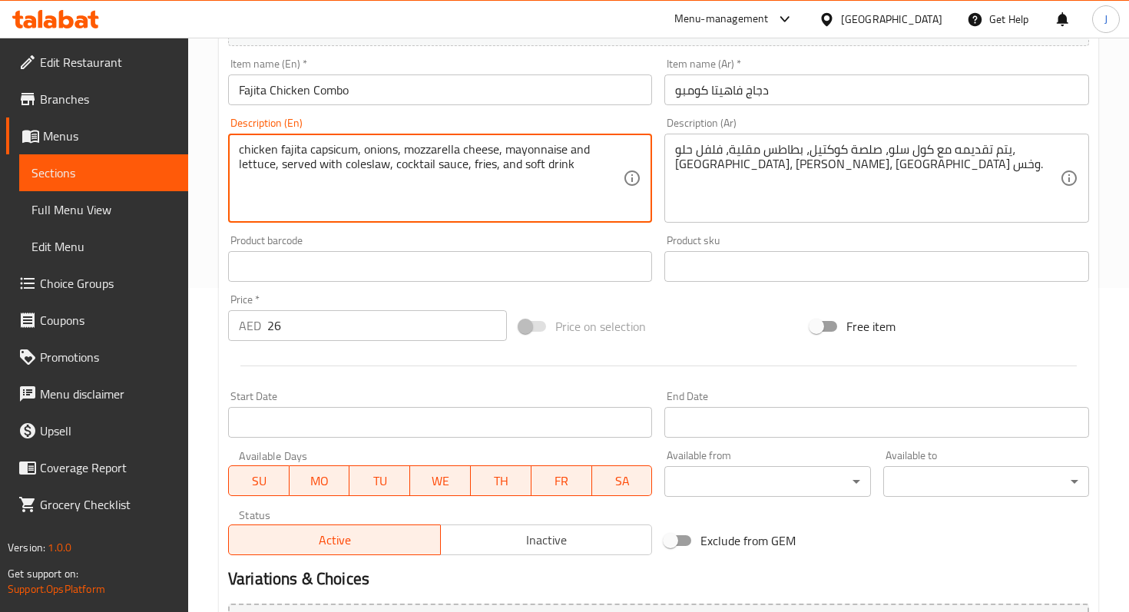
scroll to position [584, 0]
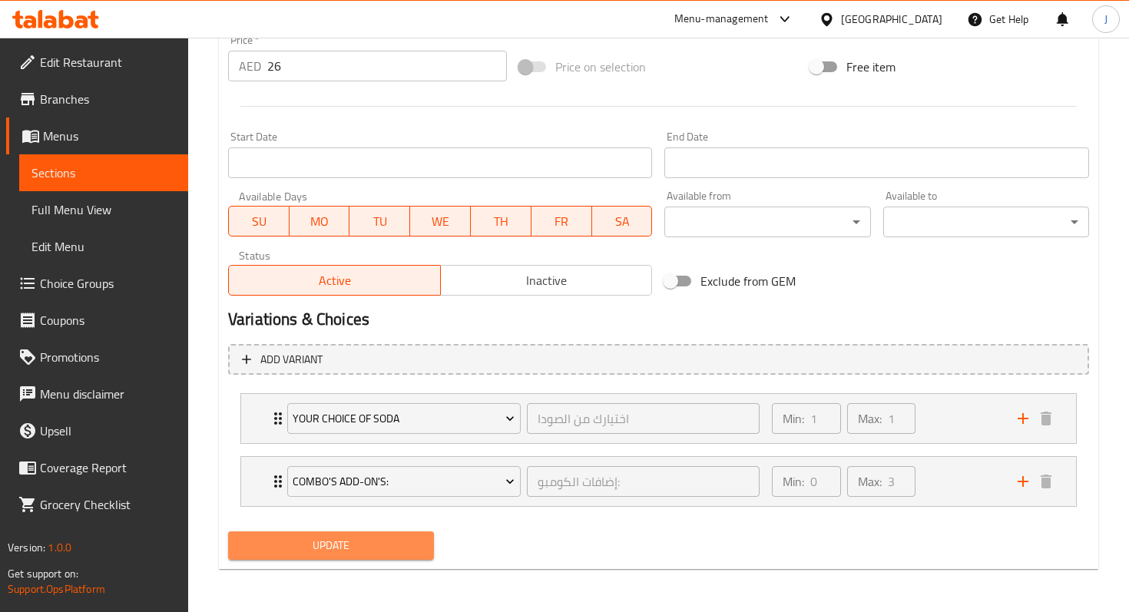
click at [310, 553] on span "Update" at bounding box center [330, 545] width 181 height 19
type textarea "chicken fajita, capsicum, onions, mozzarella cheese, mayonnaise and lettuce, se…"
click at [308, 545] on span "Update" at bounding box center [330, 545] width 181 height 19
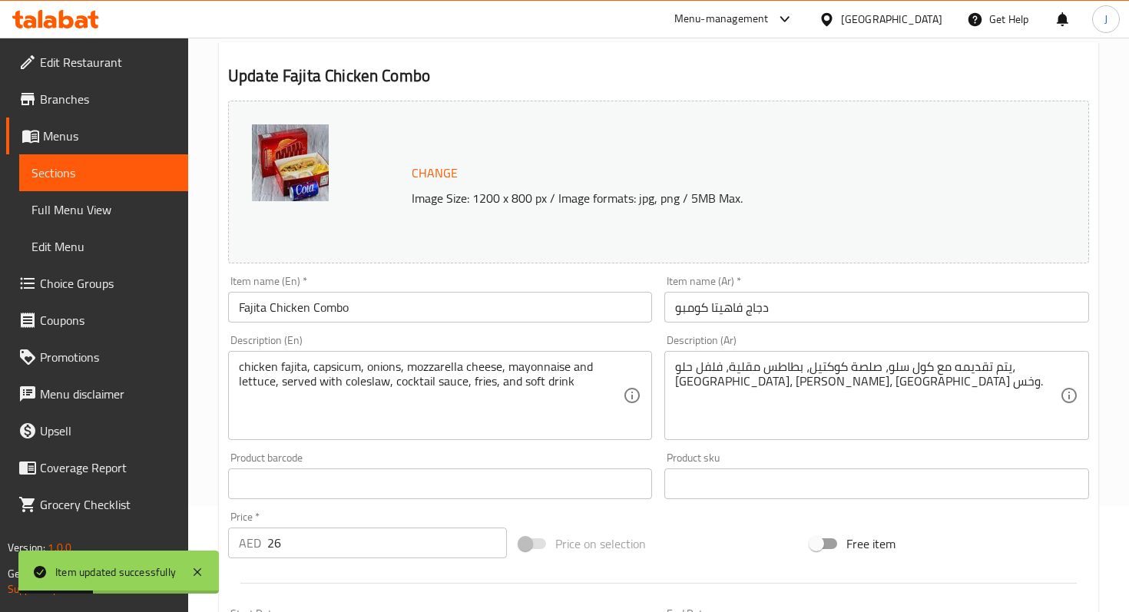
scroll to position [16, 0]
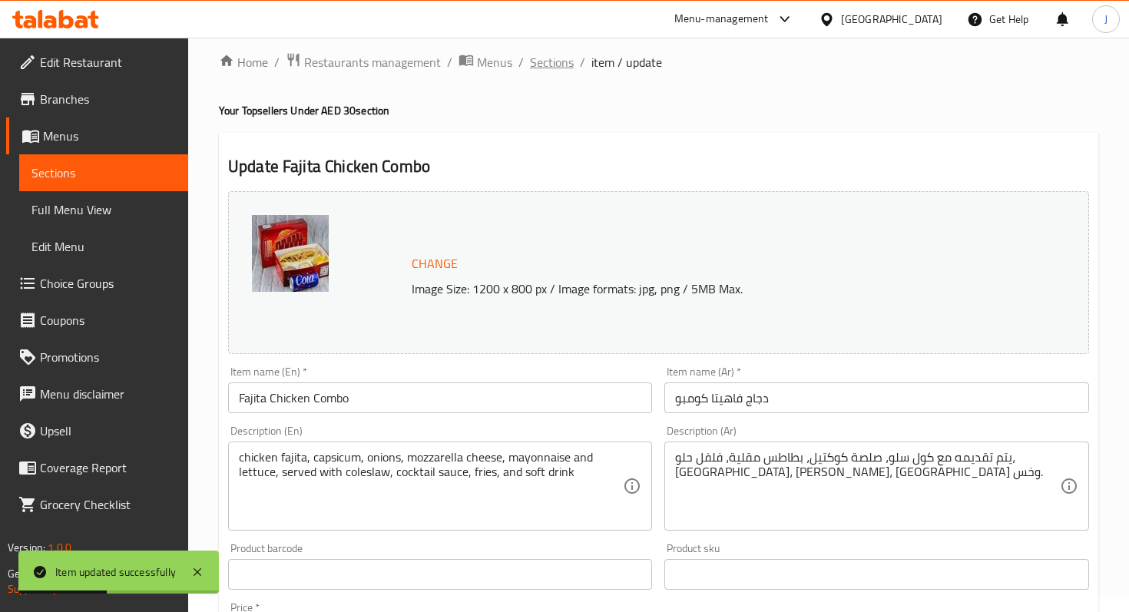
click at [556, 61] on span "Sections" at bounding box center [552, 62] width 44 height 18
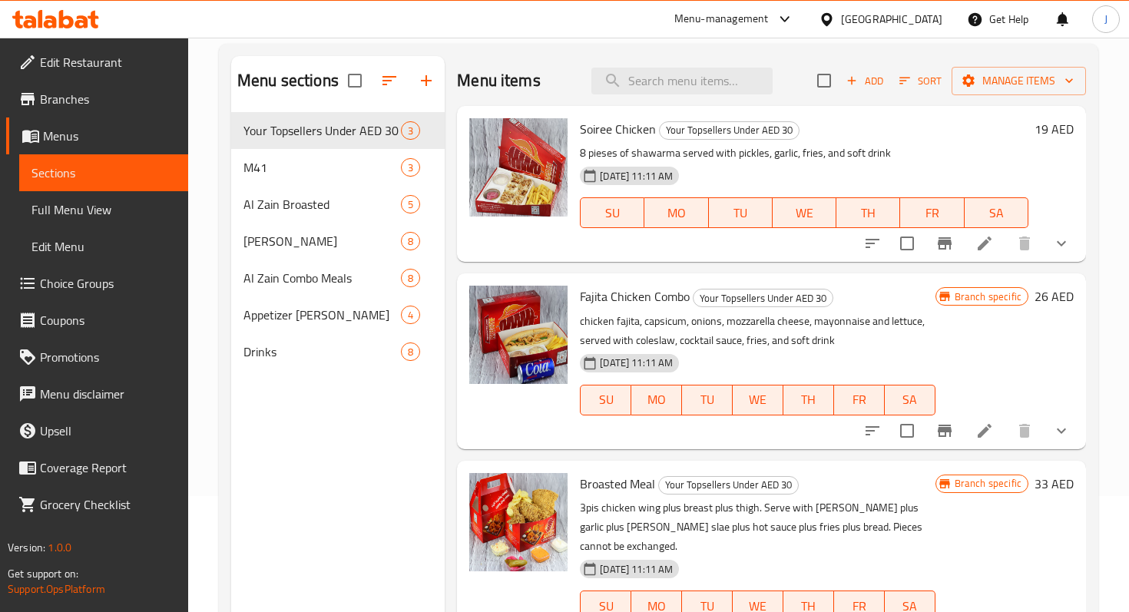
scroll to position [141, 0]
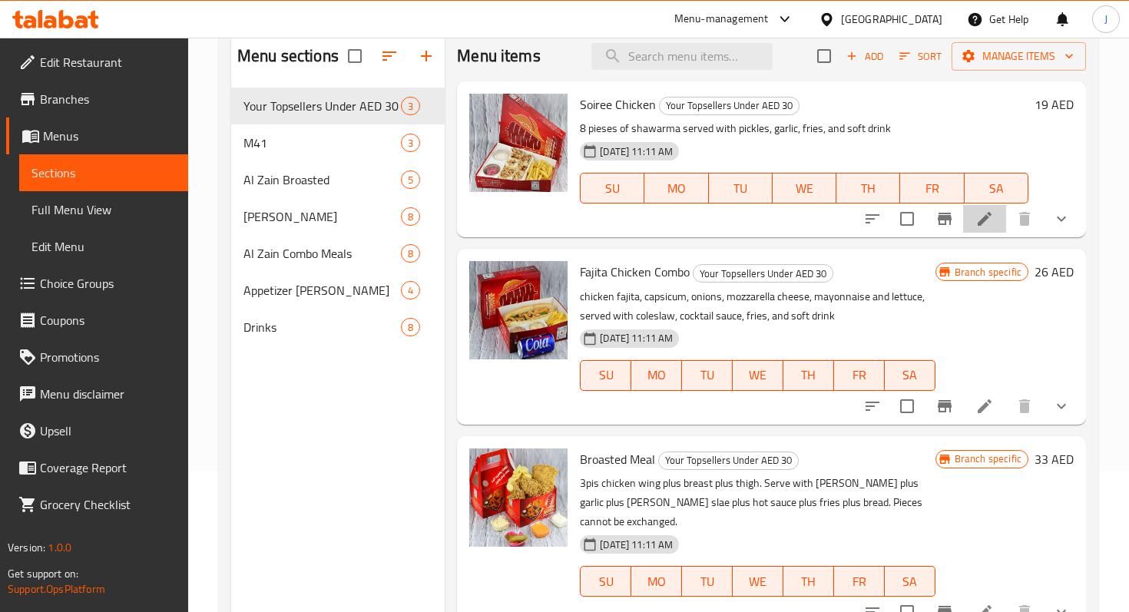
click at [972, 219] on li at bounding box center [984, 219] width 43 height 28
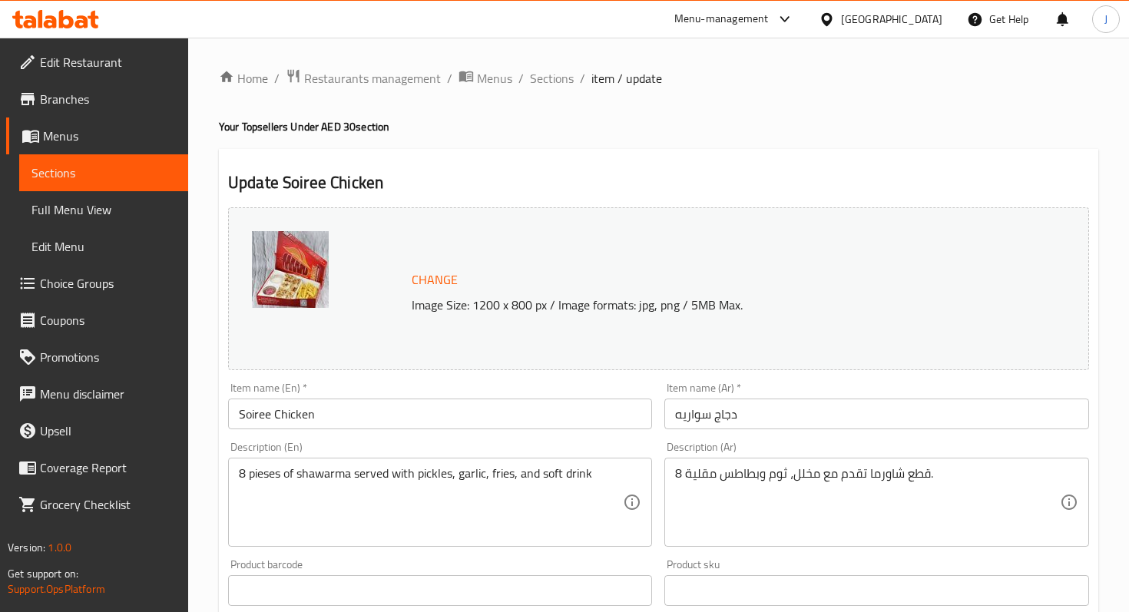
click at [439, 297] on p "Image Size: 1200 x 800 px / Image formats: jpg, png / 5MB Max." at bounding box center [711, 305] width 610 height 18
click at [435, 288] on span "Change" at bounding box center [435, 280] width 46 height 22
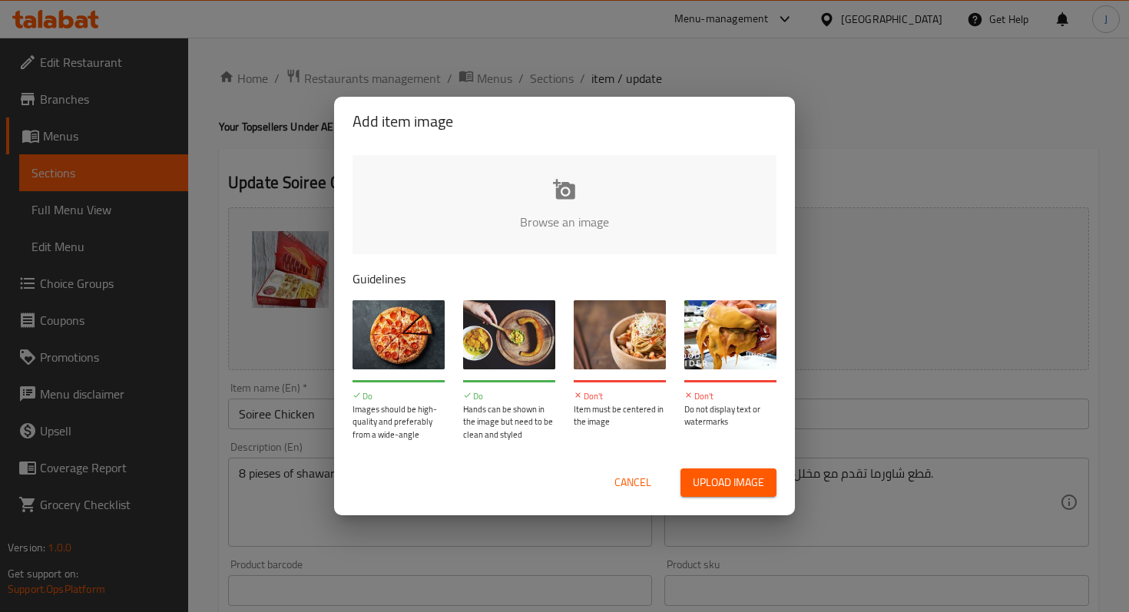
click at [528, 204] on input "file" at bounding box center [1084, 227] width 1463 height 144
type input "C:\fakepath\سواريه شاورما دجاج copy2.jpg"
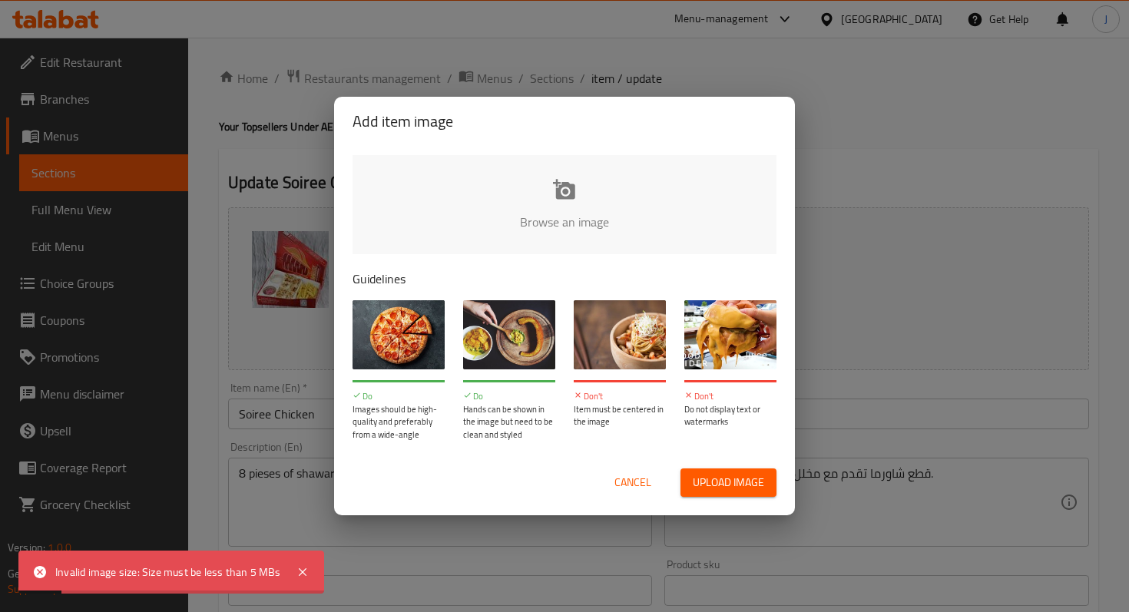
click at [640, 482] on span "Cancel" at bounding box center [633, 482] width 37 height 19
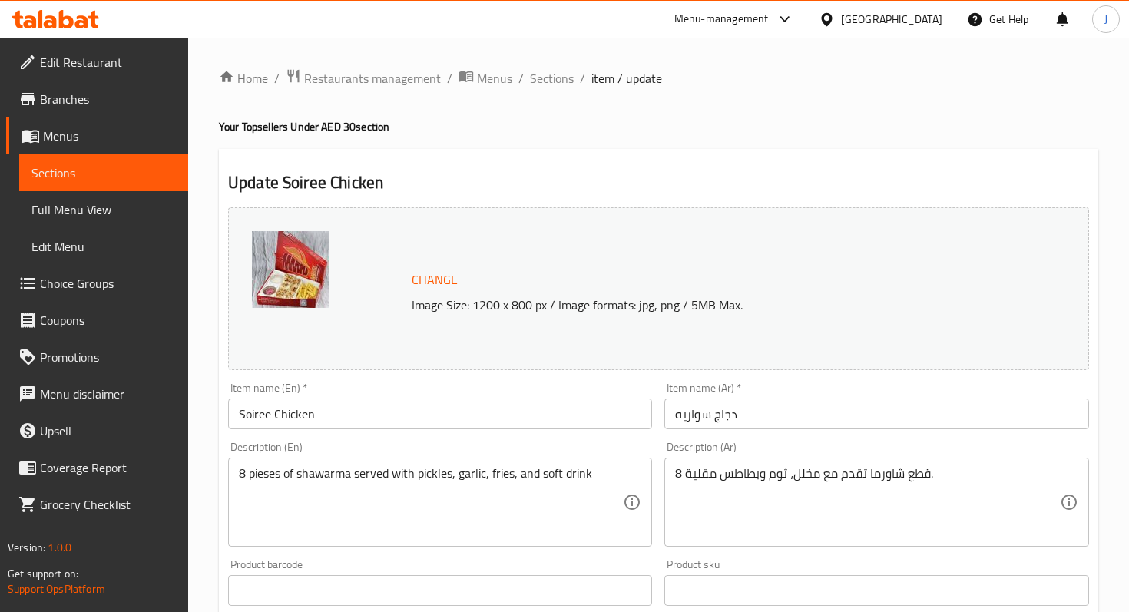
click at [719, 19] on div "Menu-management" at bounding box center [721, 19] width 94 height 18
click at [638, 98] on div "Agent Campaigns Center" at bounding box center [637, 102] width 116 height 17
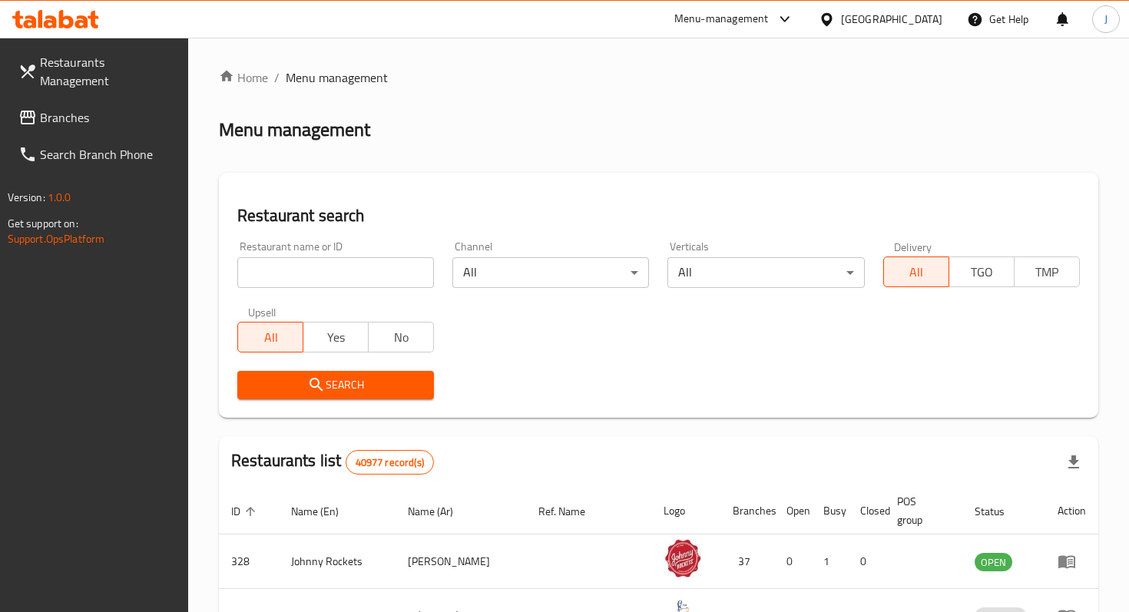
click at [344, 280] on div at bounding box center [564, 306] width 1129 height 612
click at [319, 277] on input "search" at bounding box center [335, 272] width 197 height 31
type input "broasted and shawarma"
click button "Search" at bounding box center [335, 385] width 197 height 28
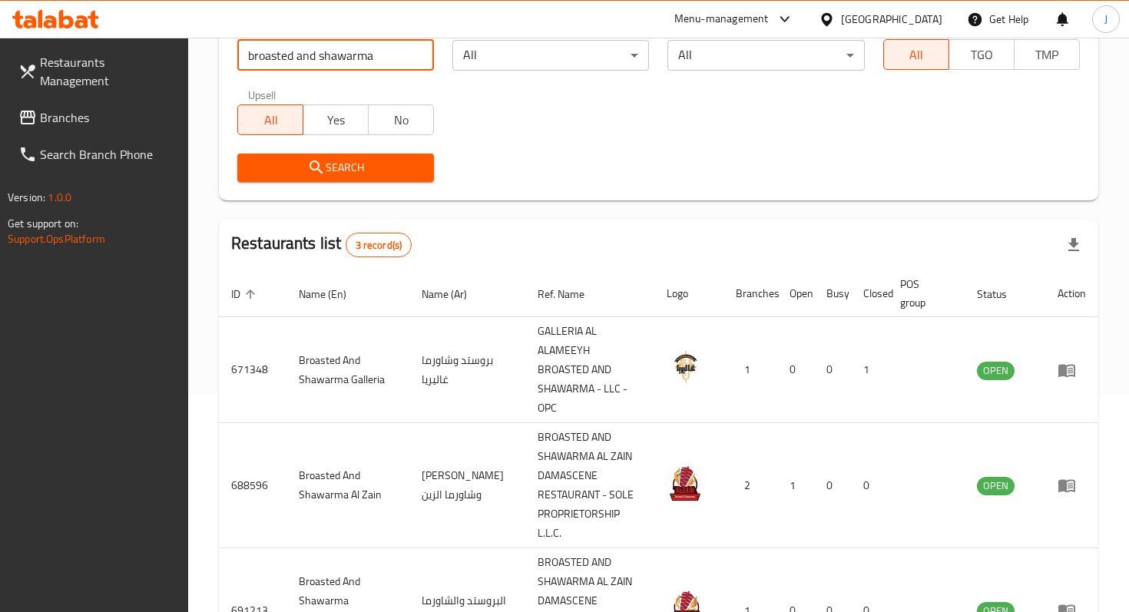
scroll to position [233, 0]
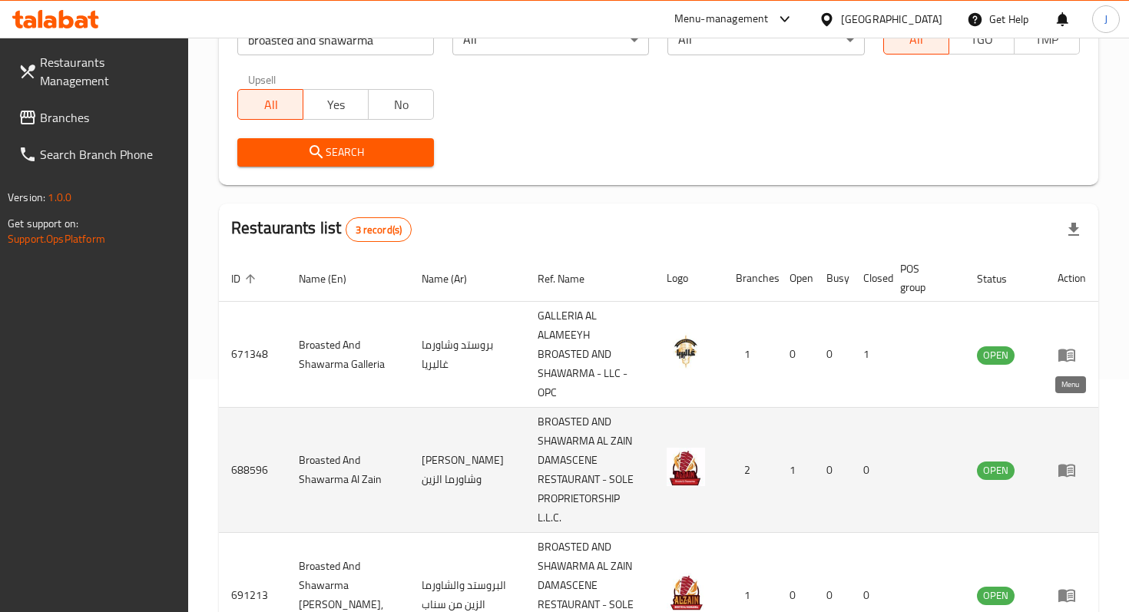
click at [1063, 465] on icon "enhanced table" at bounding box center [1067, 471] width 17 height 13
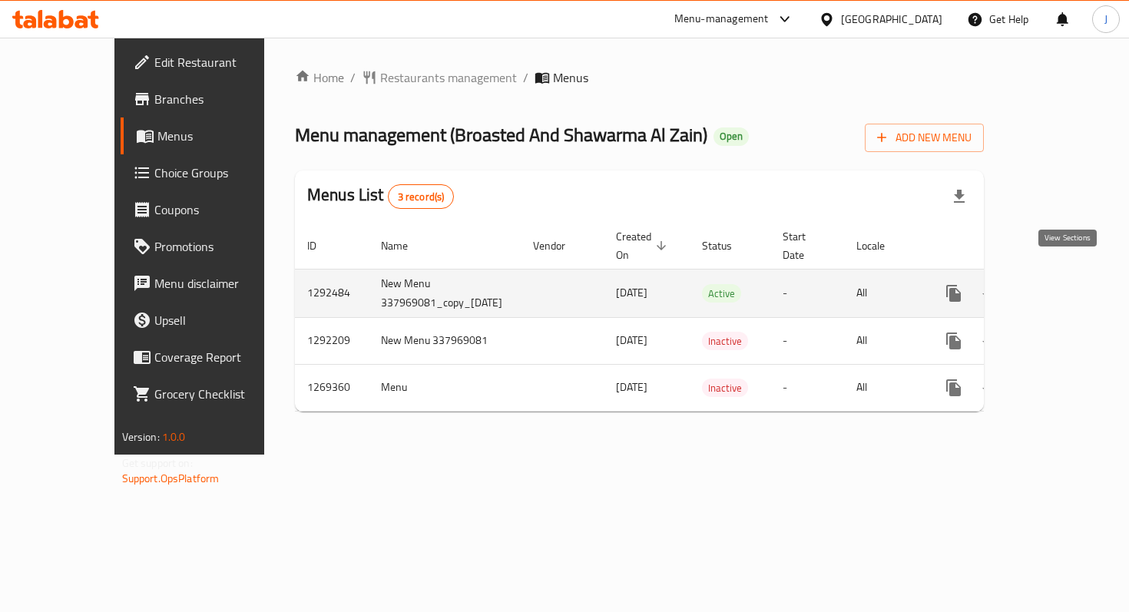
click at [1060, 284] on icon "enhanced table" at bounding box center [1064, 293] width 18 height 18
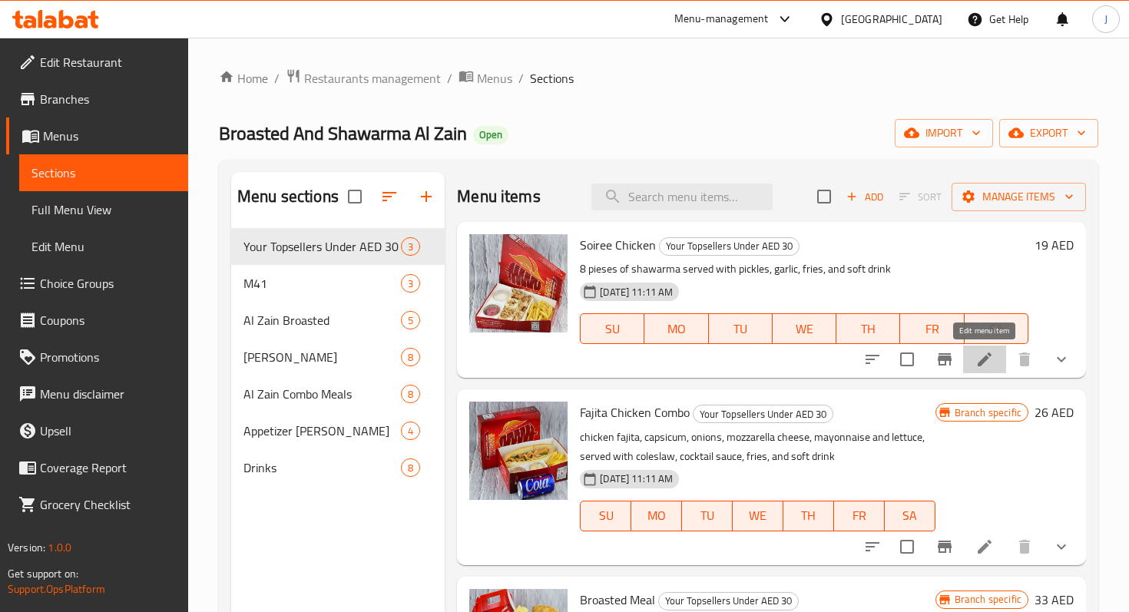
click at [979, 356] on icon at bounding box center [985, 359] width 18 height 18
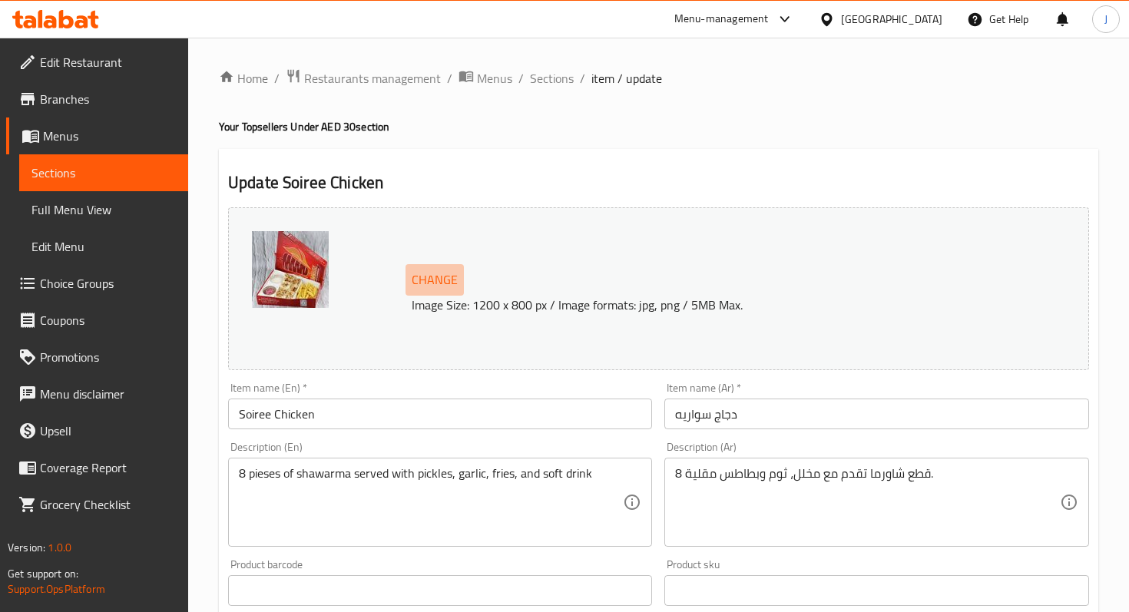
click at [426, 277] on span "Change" at bounding box center [435, 280] width 46 height 22
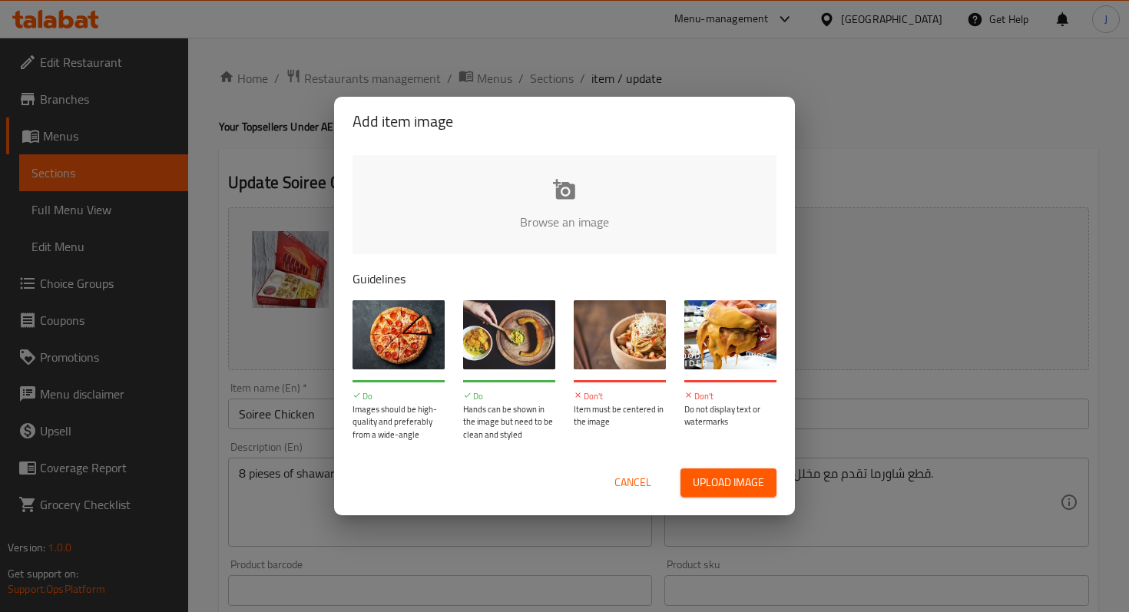
click at [543, 230] on input "file" at bounding box center [1084, 227] width 1463 height 144
type input "C:\fakepath\WhatsApp Image 2025-08-29 at 3.18.13 PM.jpeg"
click at [631, 478] on span "Cancel" at bounding box center [633, 482] width 37 height 19
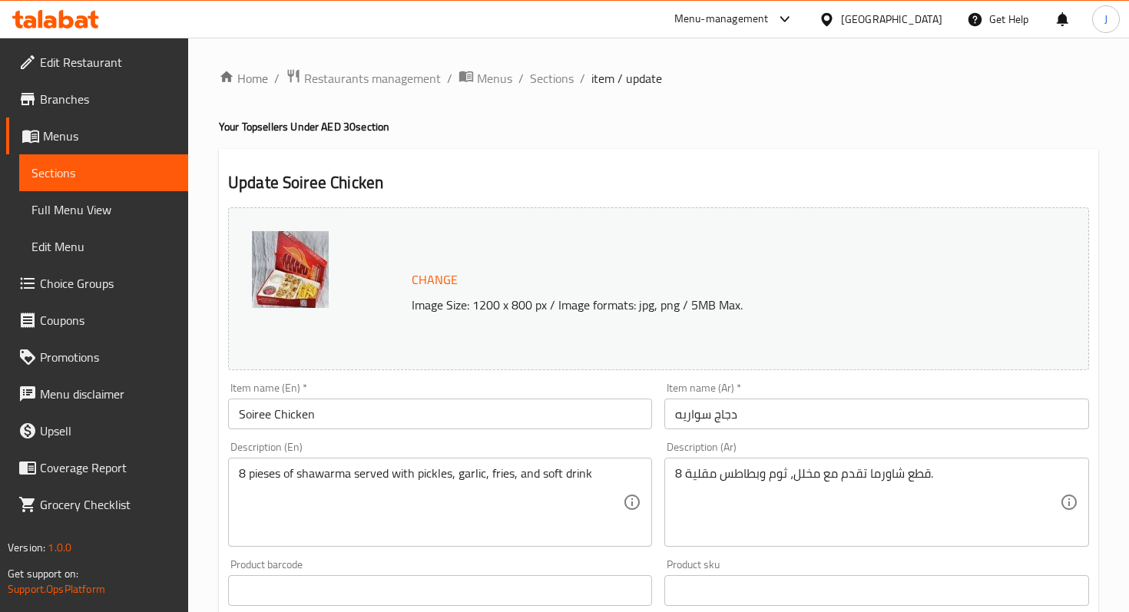
click at [702, 22] on div "Menu-management" at bounding box center [721, 19] width 94 height 18
click at [638, 98] on div "Agent Campaigns Center" at bounding box center [637, 102] width 116 height 17
